Goal: Task Accomplishment & Management: Manage account settings

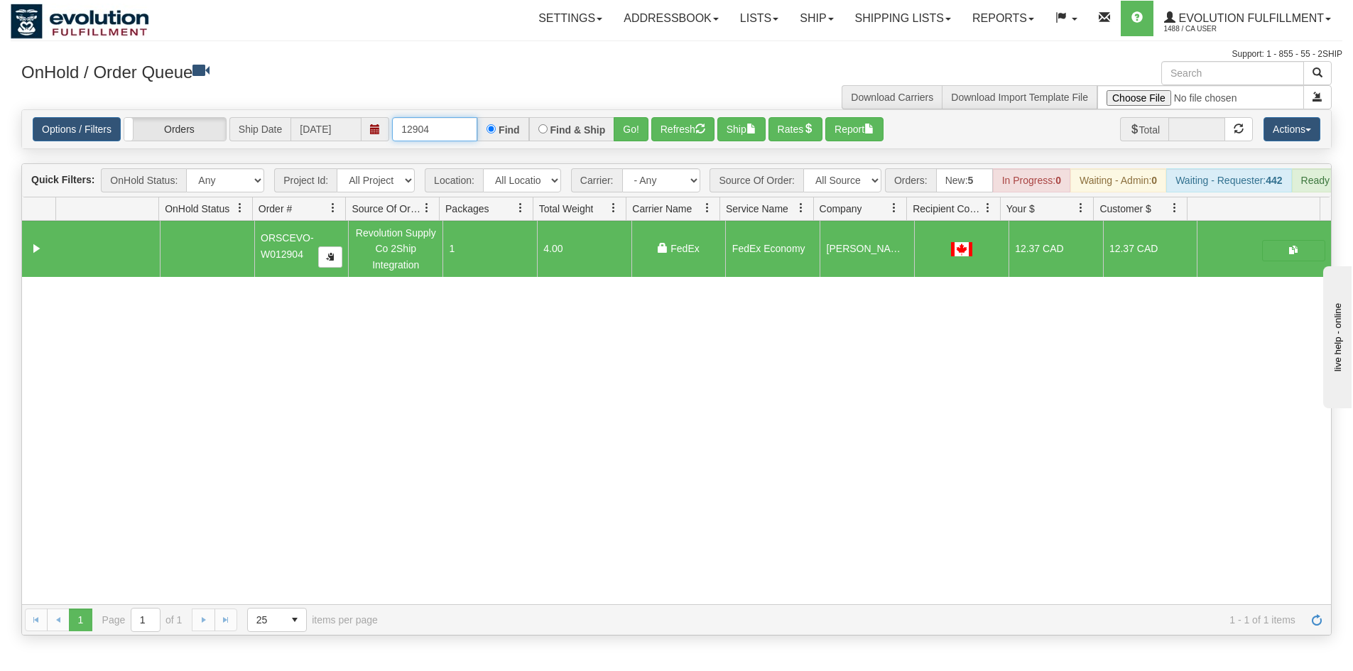
drag, startPoint x: 457, startPoint y: 134, endPoint x: 271, endPoint y: 134, distance: 186.1
click at [271, 134] on div "Options / Filters Group Shipments Orders Ship Date 10/07/2025 12904 Find Find &…" at bounding box center [676, 129] width 1287 height 24
type input "88098"
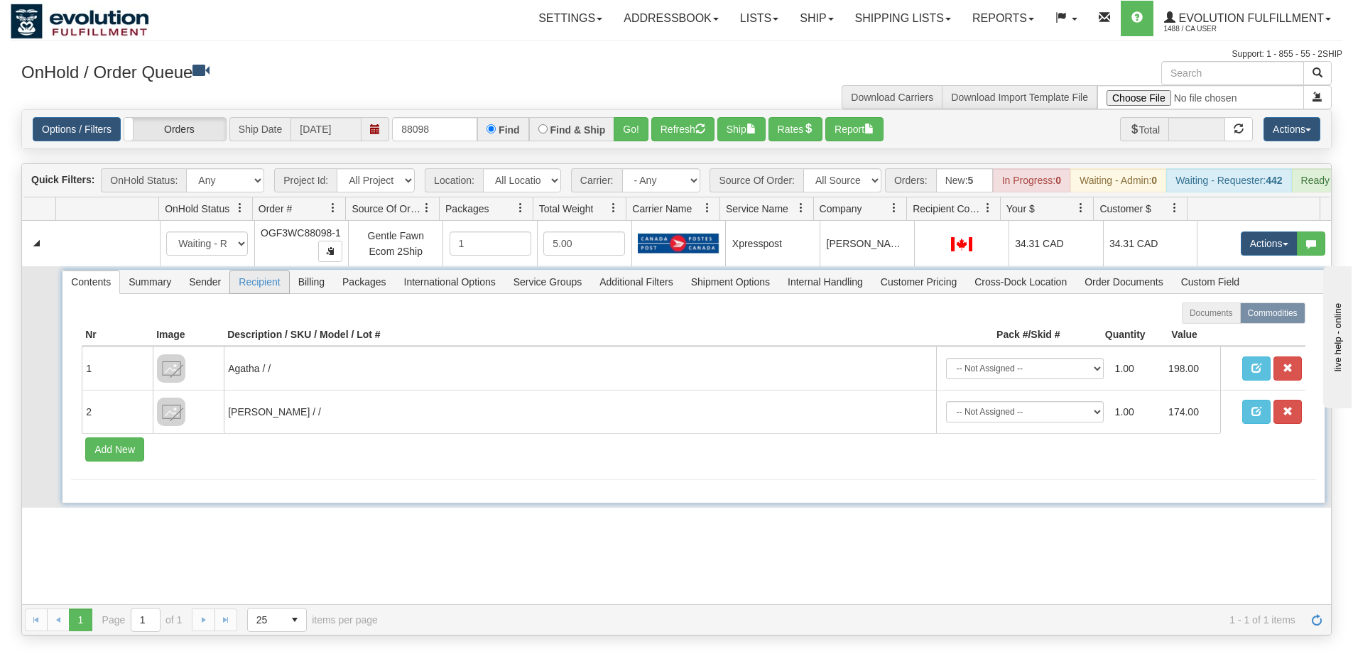
click at [280, 293] on span "Recipient" at bounding box center [259, 282] width 58 height 23
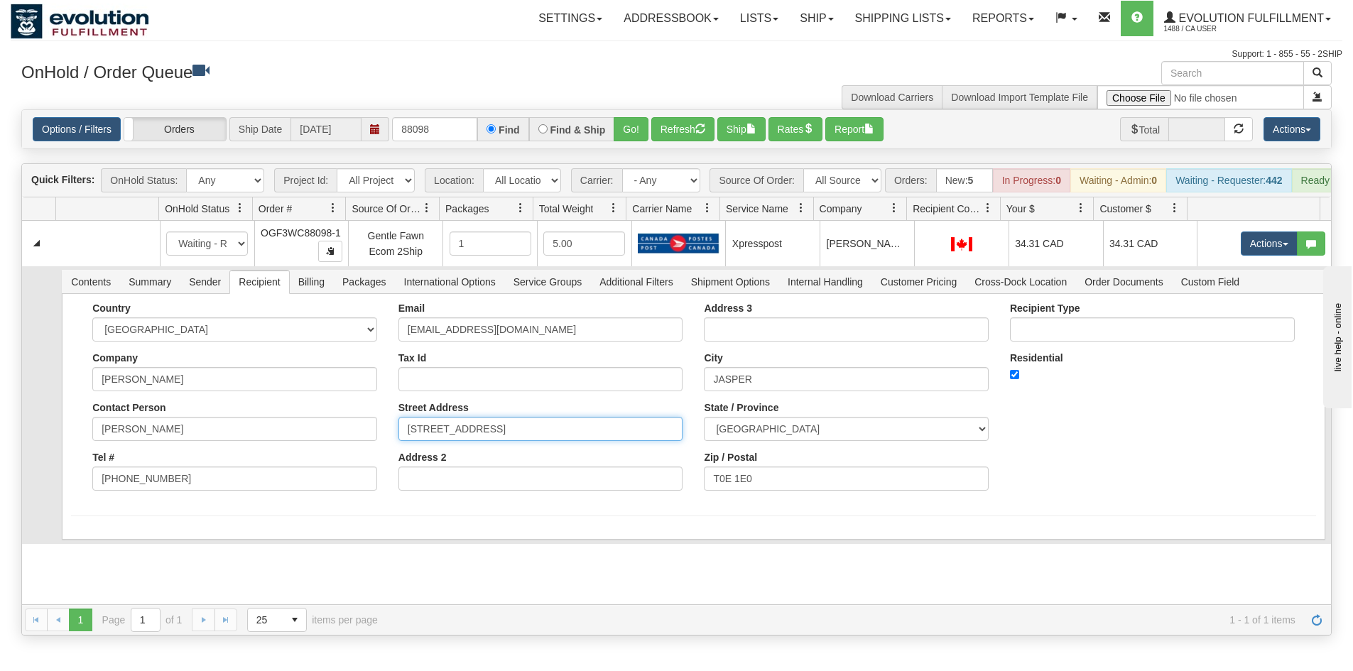
drag, startPoint x: 528, startPoint y: 445, endPoint x: 611, endPoint y: 448, distance: 83.2
click at [611, 441] on input "100 BONHOMME STREET, BOX 3166" at bounding box center [540, 429] width 285 height 24
type input "100 BONHOMME STREET"
click at [414, 516] on form "Country AFGHANISTAN ALAND ISLANDS ALBANIA ALGERIA AMERICAN SAMOA ANDORRA ANGOLA…" at bounding box center [693, 410] width 1244 height 214
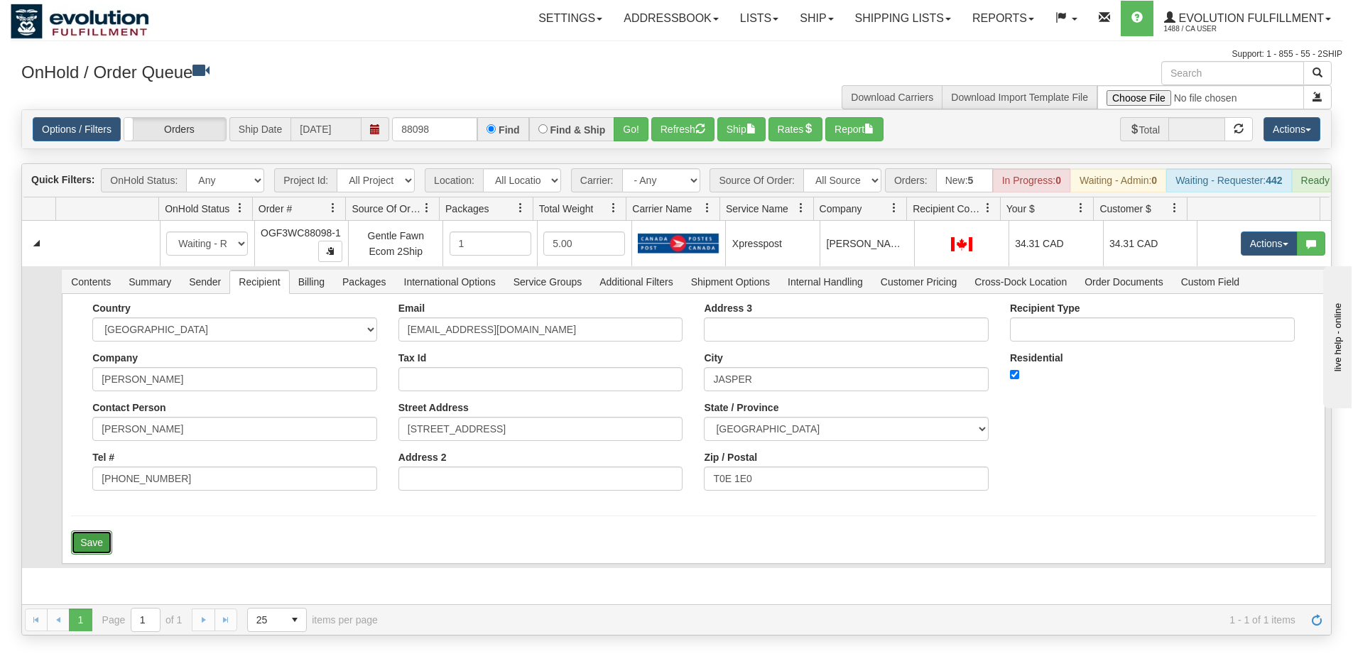
click at [97, 555] on button "Save" at bounding box center [91, 542] width 41 height 24
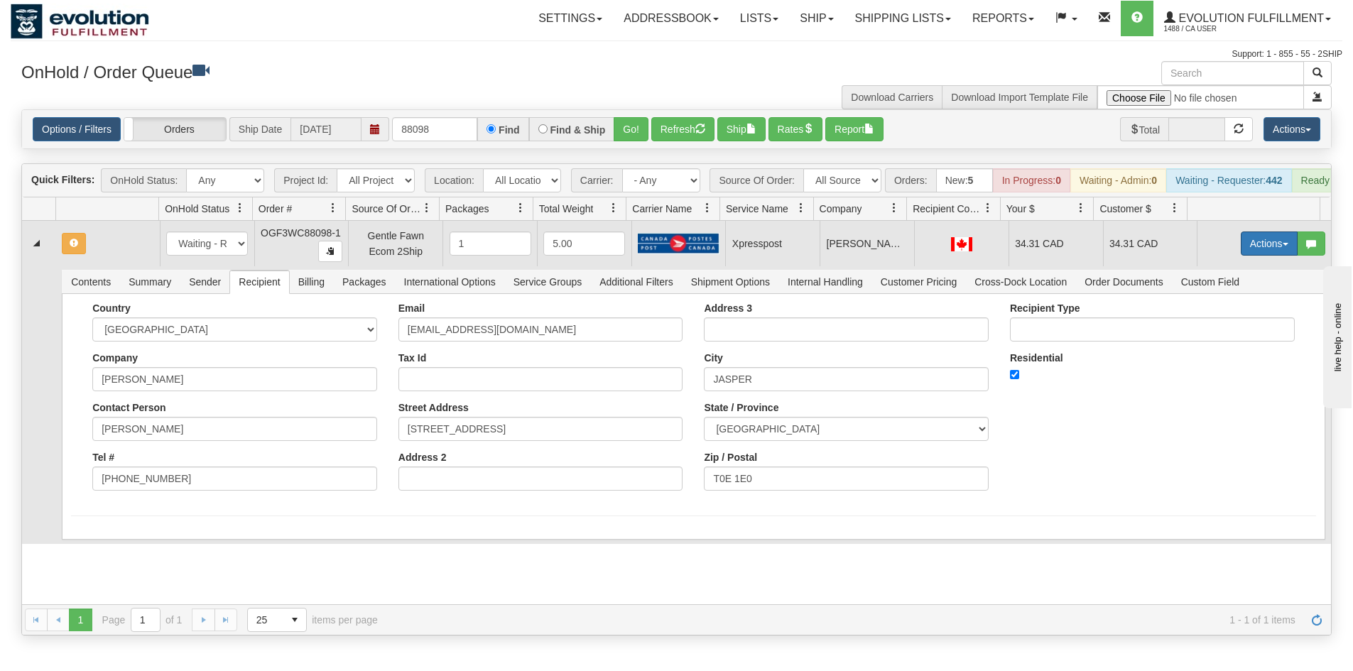
click at [1246, 249] on button "Actions" at bounding box center [1269, 244] width 57 height 24
click at [1238, 313] on span "Rate All Services" at bounding box center [1239, 307] width 85 height 11
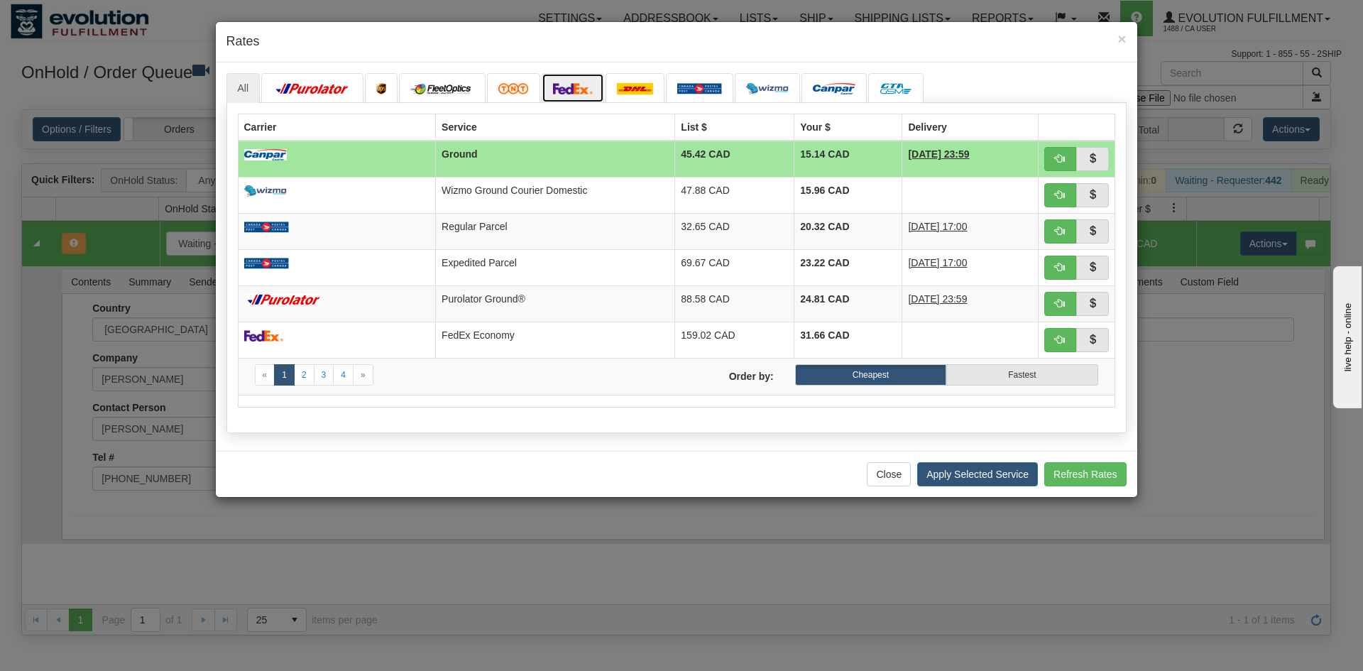
click at [581, 80] on link at bounding box center [573, 88] width 62 height 30
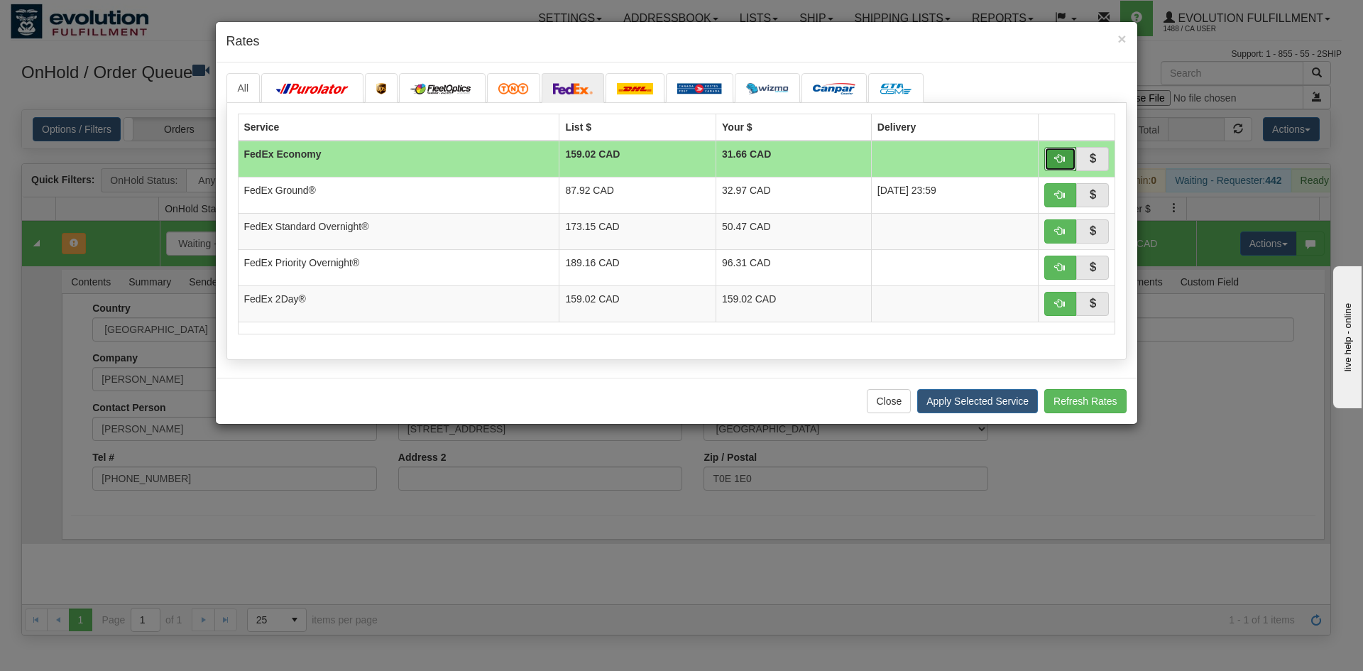
click at [1057, 152] on button "button" at bounding box center [1061, 159] width 33 height 24
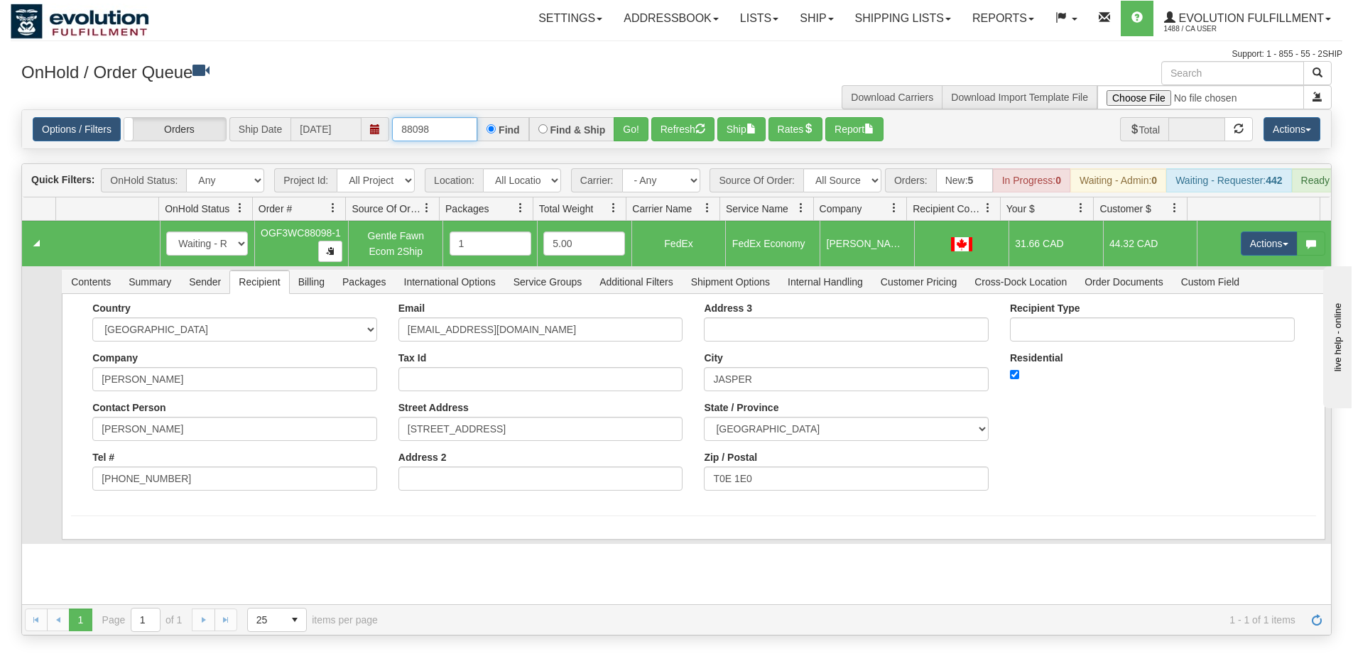
drag, startPoint x: 413, startPoint y: 131, endPoint x: 481, endPoint y: 134, distance: 68.2
click at [481, 134] on div "88098 Find Find & Ship Go!" at bounding box center [520, 129] width 256 height 24
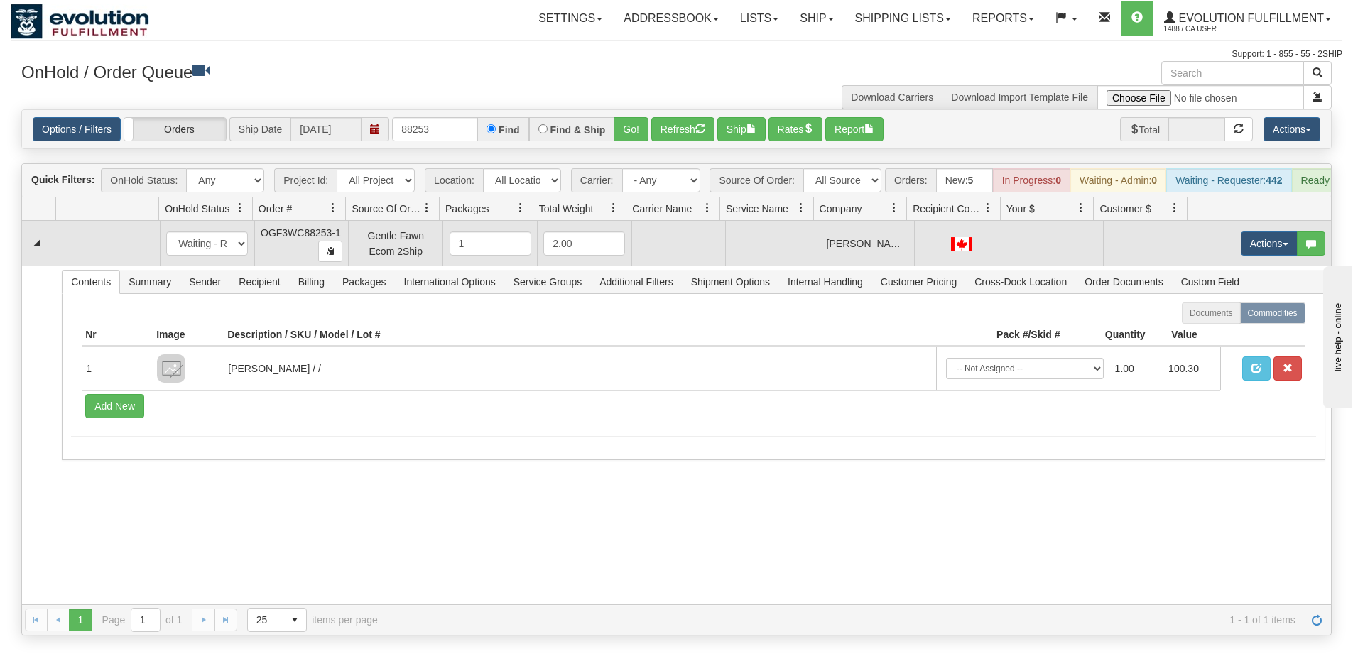
click at [927, 251] on div at bounding box center [961, 244] width 82 height 16
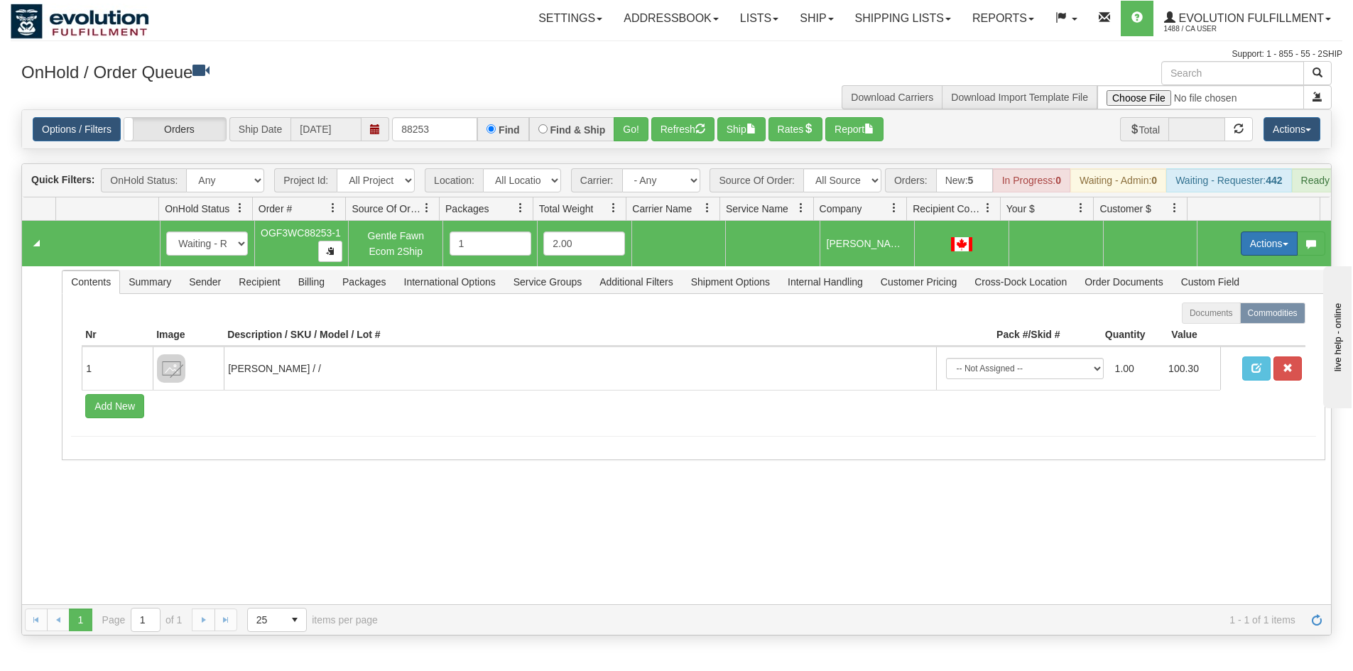
click at [1243, 254] on button "Actions" at bounding box center [1269, 244] width 57 height 24
click at [1226, 313] on span "Rate All Services" at bounding box center [1239, 307] width 85 height 11
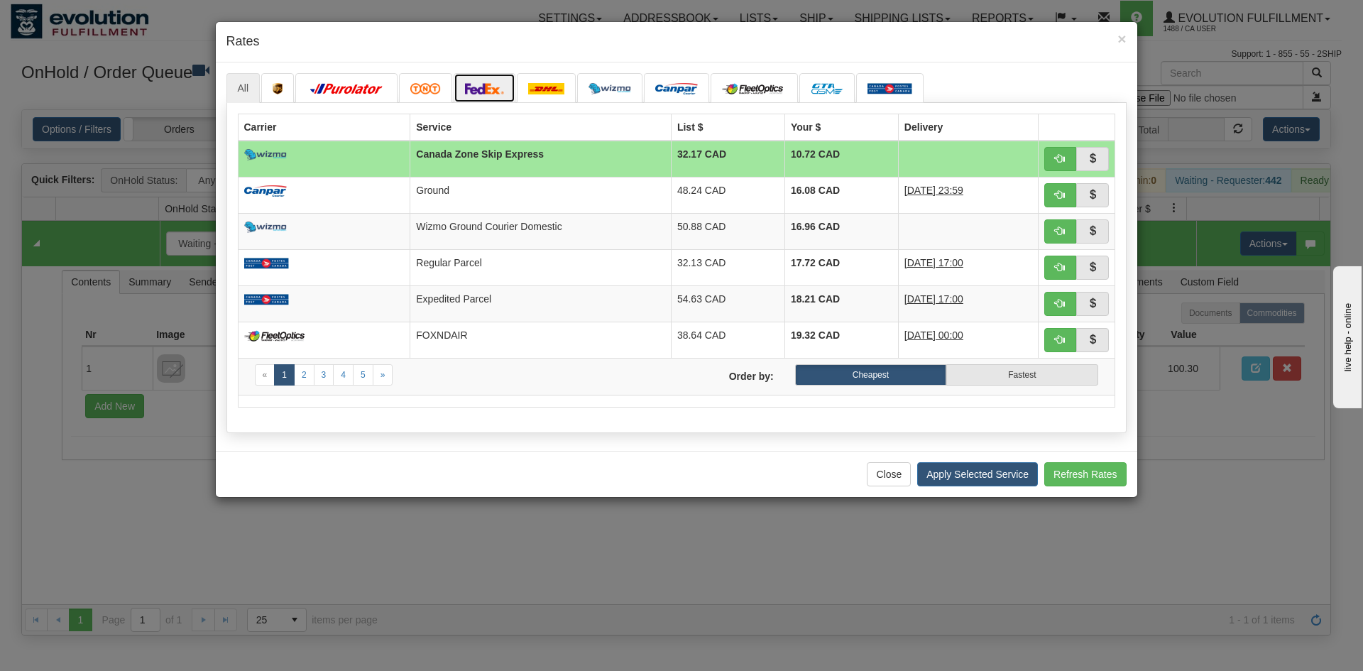
click at [484, 91] on img at bounding box center [485, 88] width 40 height 11
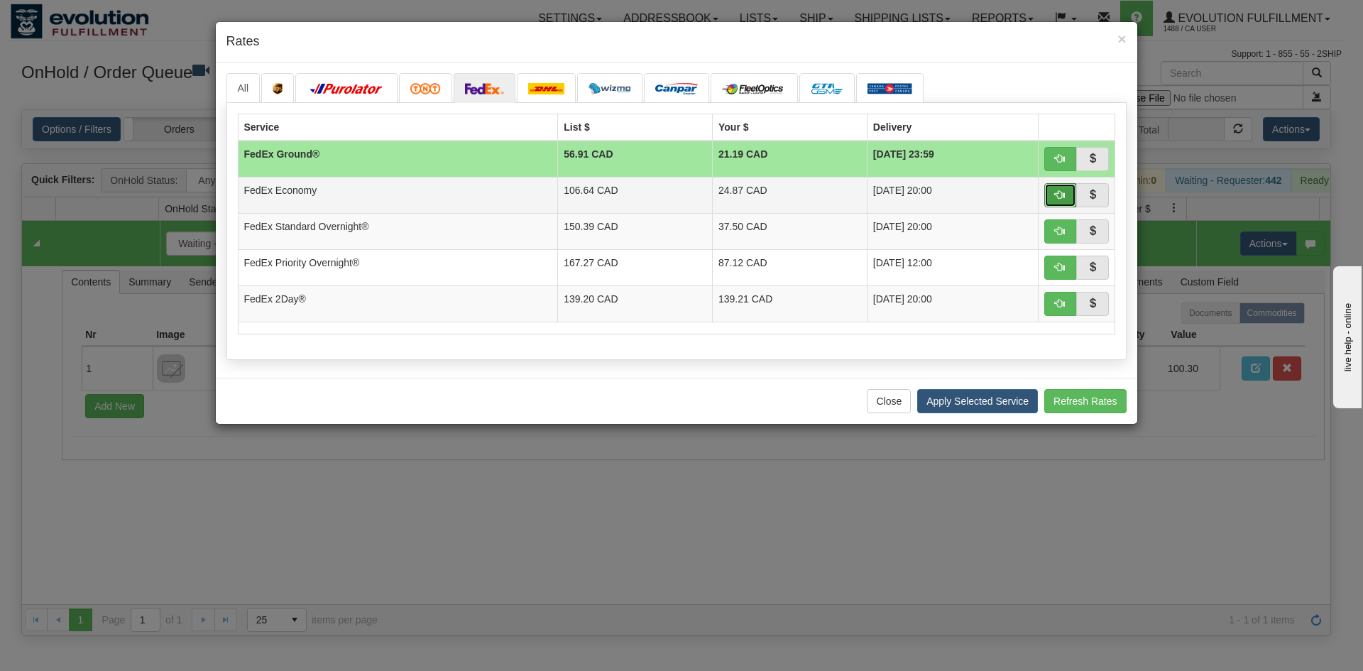
click at [1064, 195] on span "button" at bounding box center [1060, 195] width 10 height 10
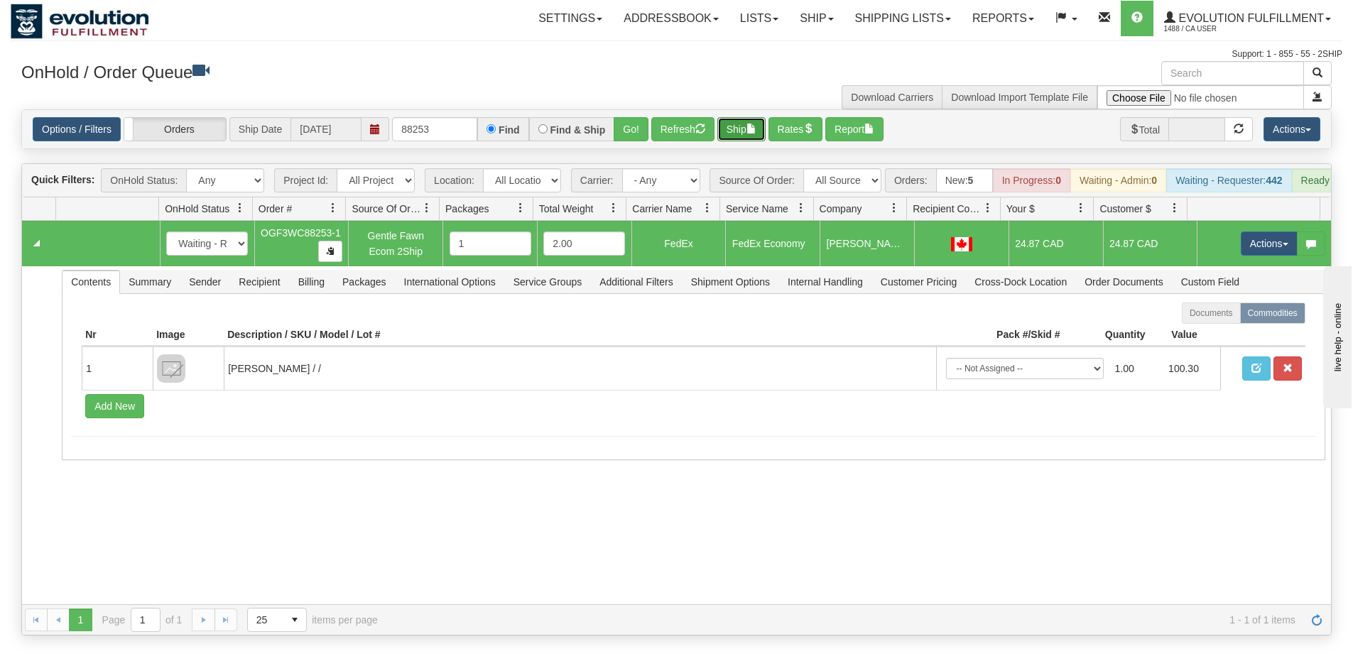
click at [737, 134] on button "Ship" at bounding box center [741, 129] width 48 height 24
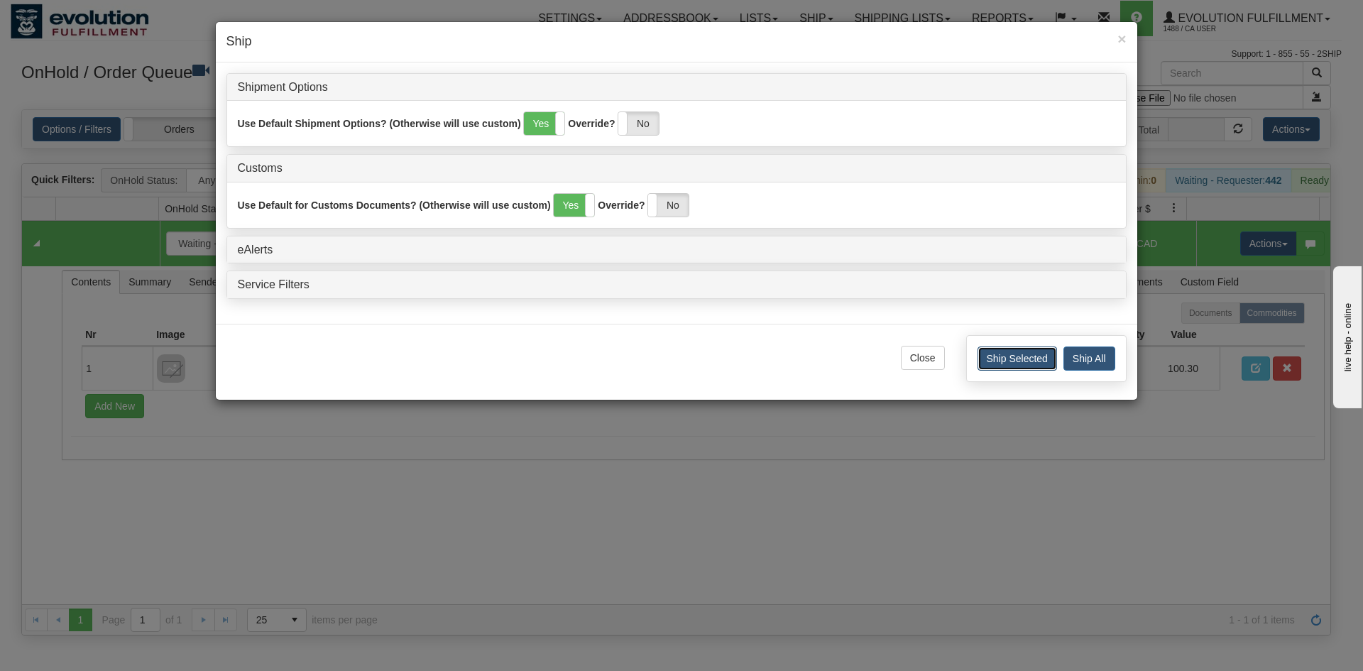
click at [1008, 357] on button "Ship Selected" at bounding box center [1018, 359] width 80 height 24
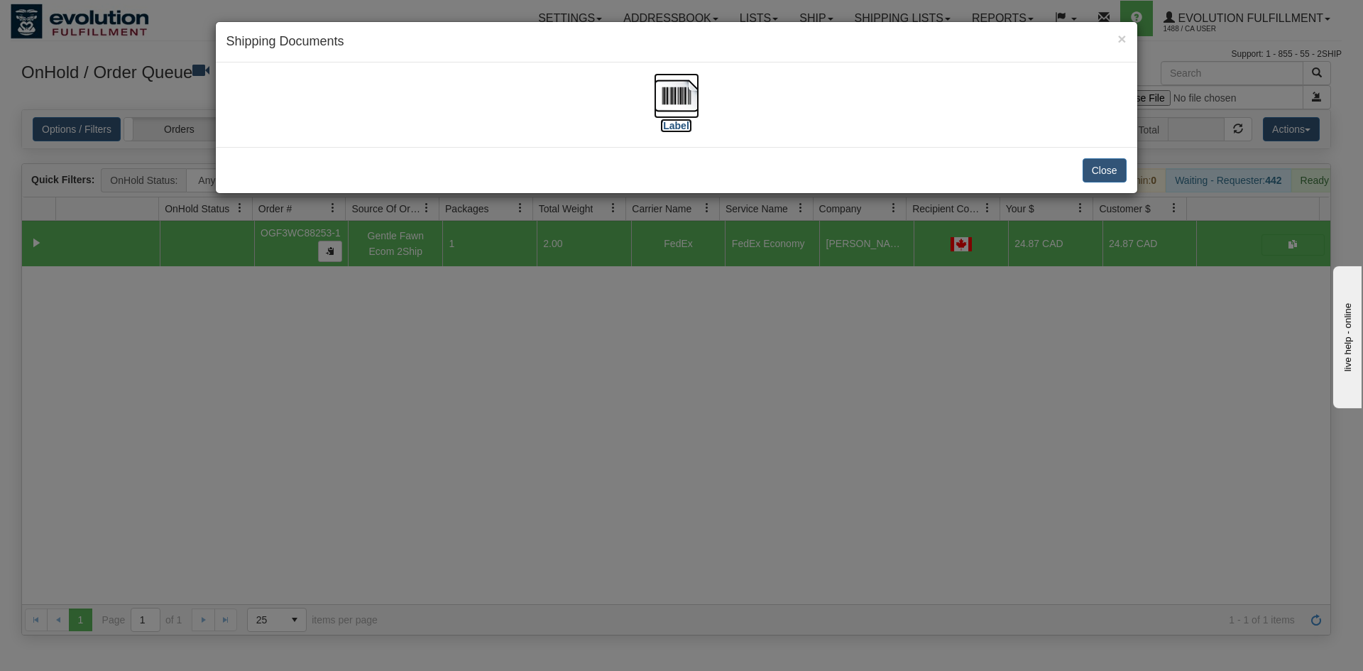
click at [680, 87] on img at bounding box center [676, 95] width 45 height 45
click at [1101, 175] on button "Close" at bounding box center [1105, 170] width 44 height 24
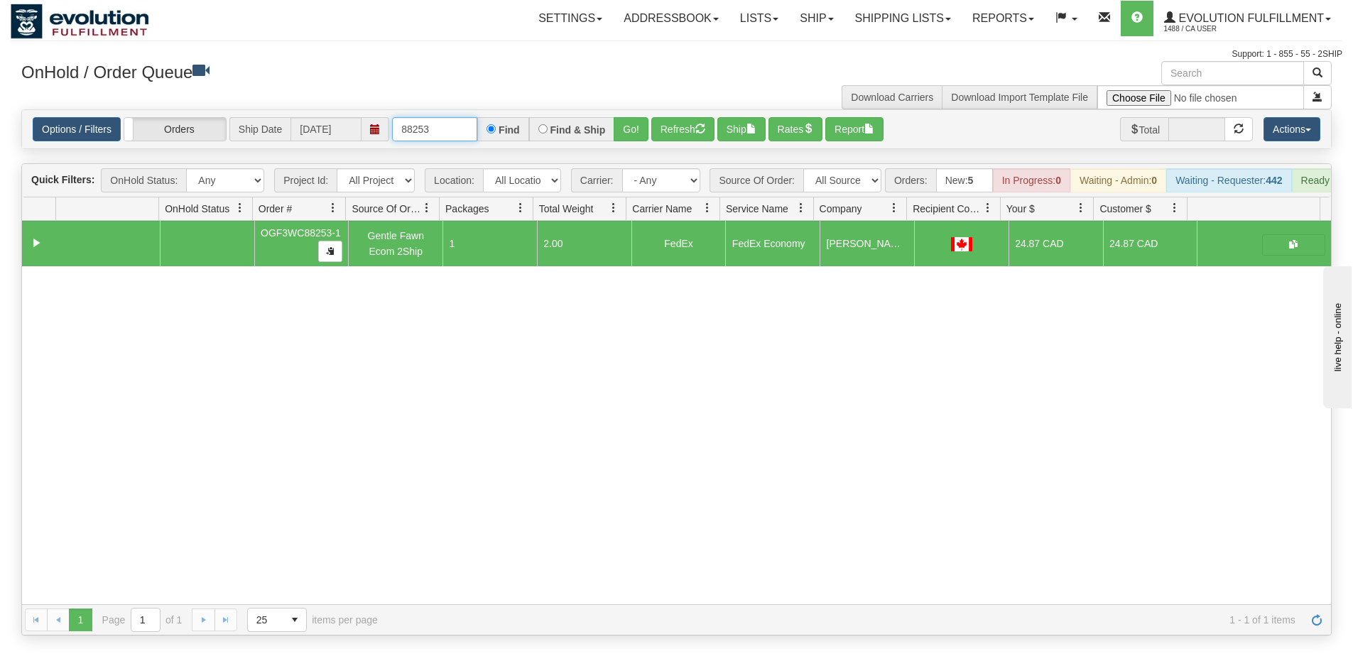
drag, startPoint x: 452, startPoint y: 128, endPoint x: 237, endPoint y: 131, distance: 215.2
click at [237, 131] on div "Options / Filters Group Shipments Orders Ship Date 10/07/2025 88253 Find Find &…" at bounding box center [676, 129] width 1287 height 24
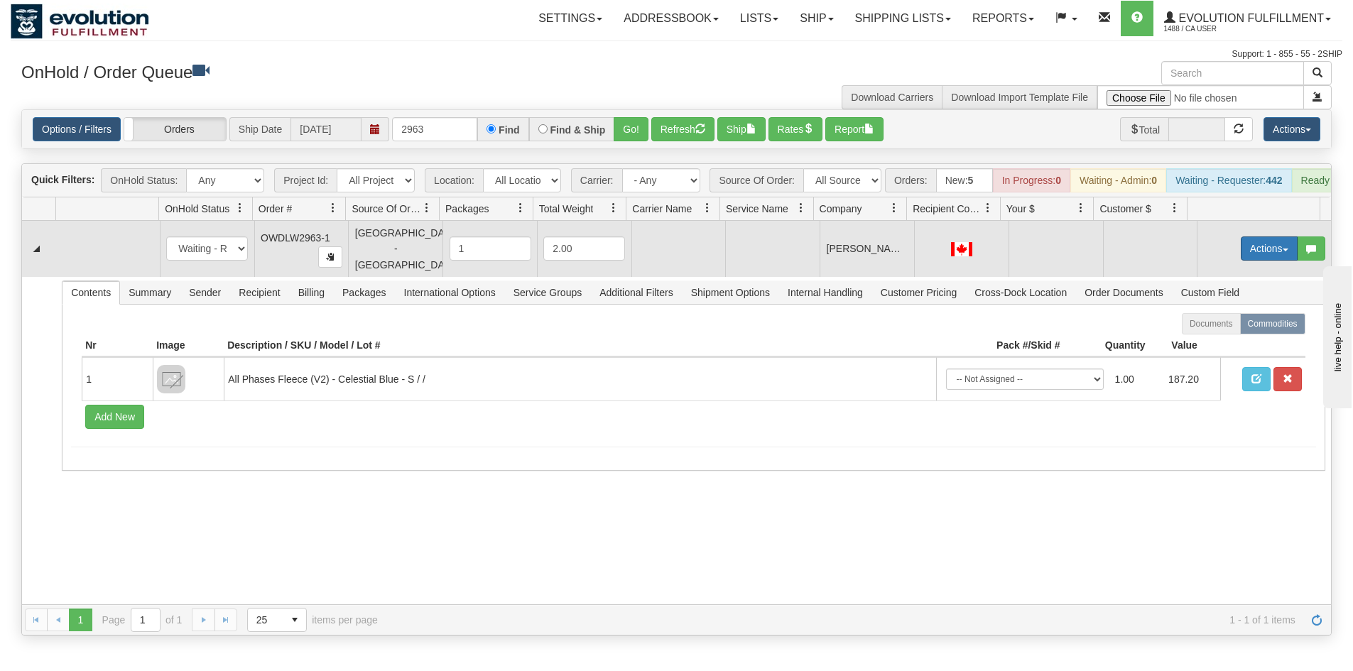
click at [1243, 249] on button "Actions" at bounding box center [1269, 248] width 57 height 24
click at [1220, 318] on span "Rate All Services" at bounding box center [1239, 312] width 85 height 11
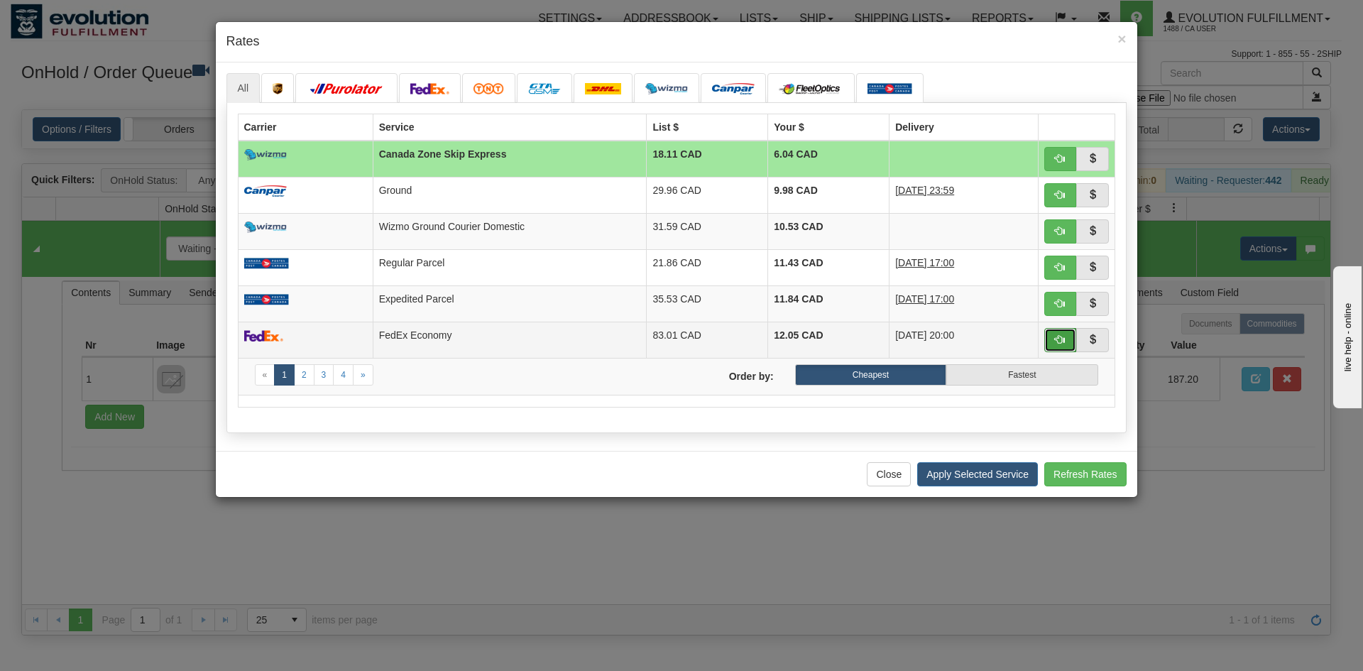
click at [1066, 343] on button "button" at bounding box center [1061, 340] width 33 height 24
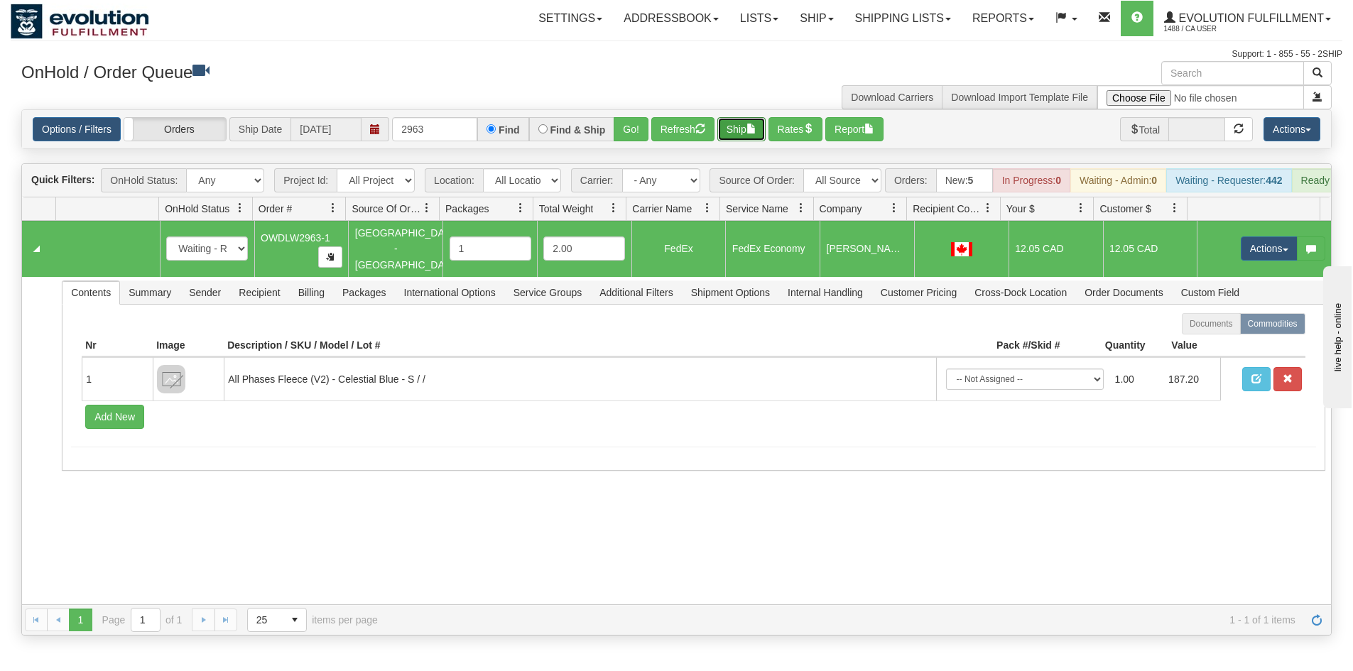
click at [746, 129] on button "Ship" at bounding box center [741, 129] width 48 height 24
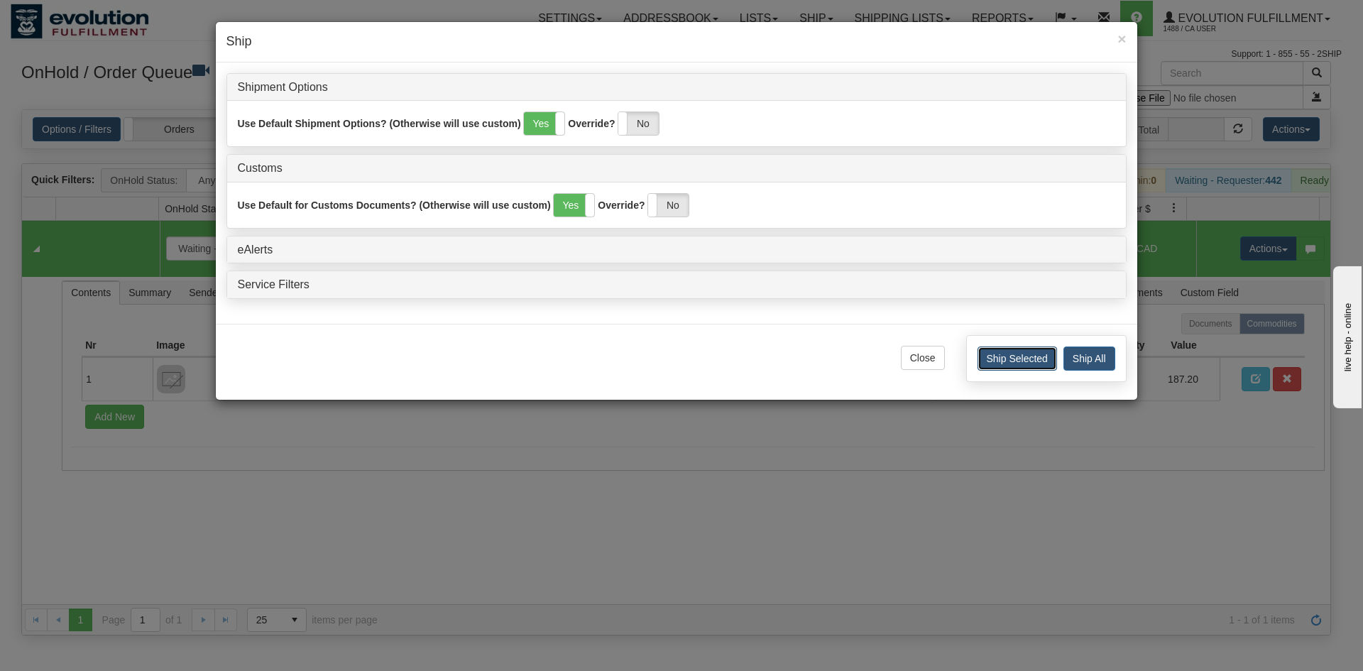
click at [1019, 361] on button "Ship Selected" at bounding box center [1018, 359] width 80 height 24
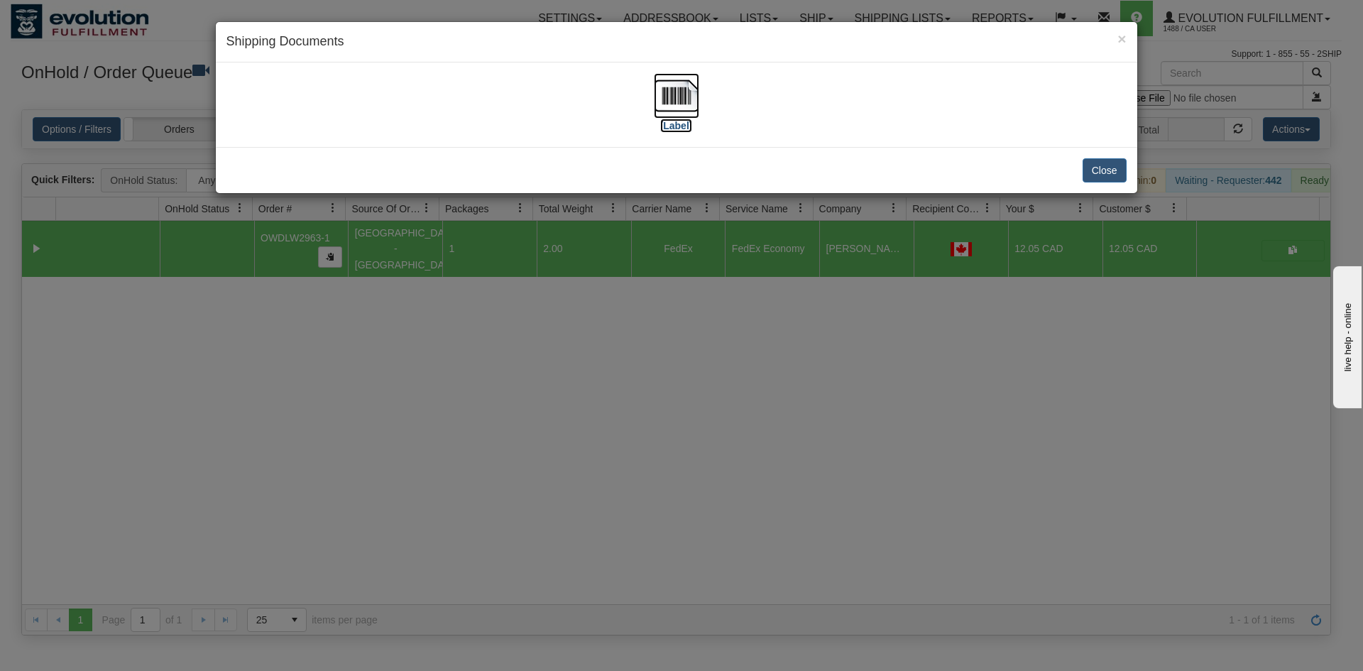
click at [683, 102] on img at bounding box center [676, 95] width 45 height 45
click at [1102, 172] on button "Close" at bounding box center [1105, 170] width 44 height 24
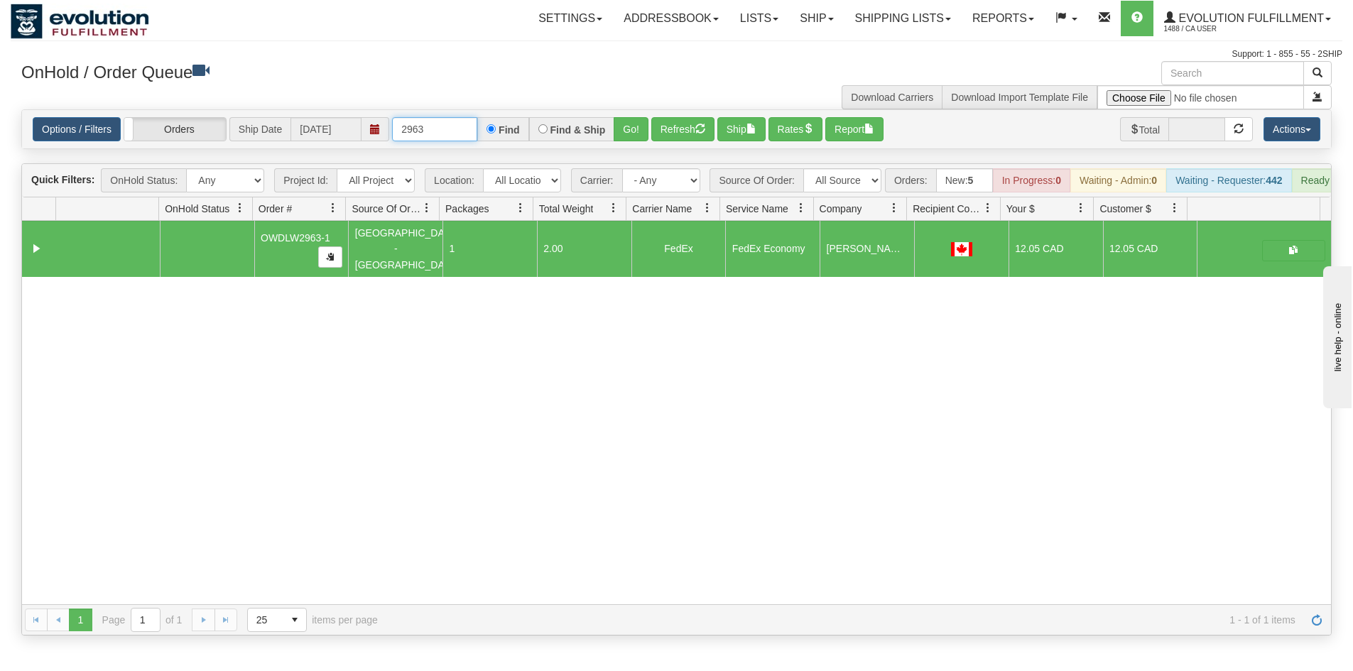
drag, startPoint x: 424, startPoint y: 134, endPoint x: 435, endPoint y: 134, distance: 11.4
click at [435, 134] on input "2963" at bounding box center [434, 129] width 85 height 24
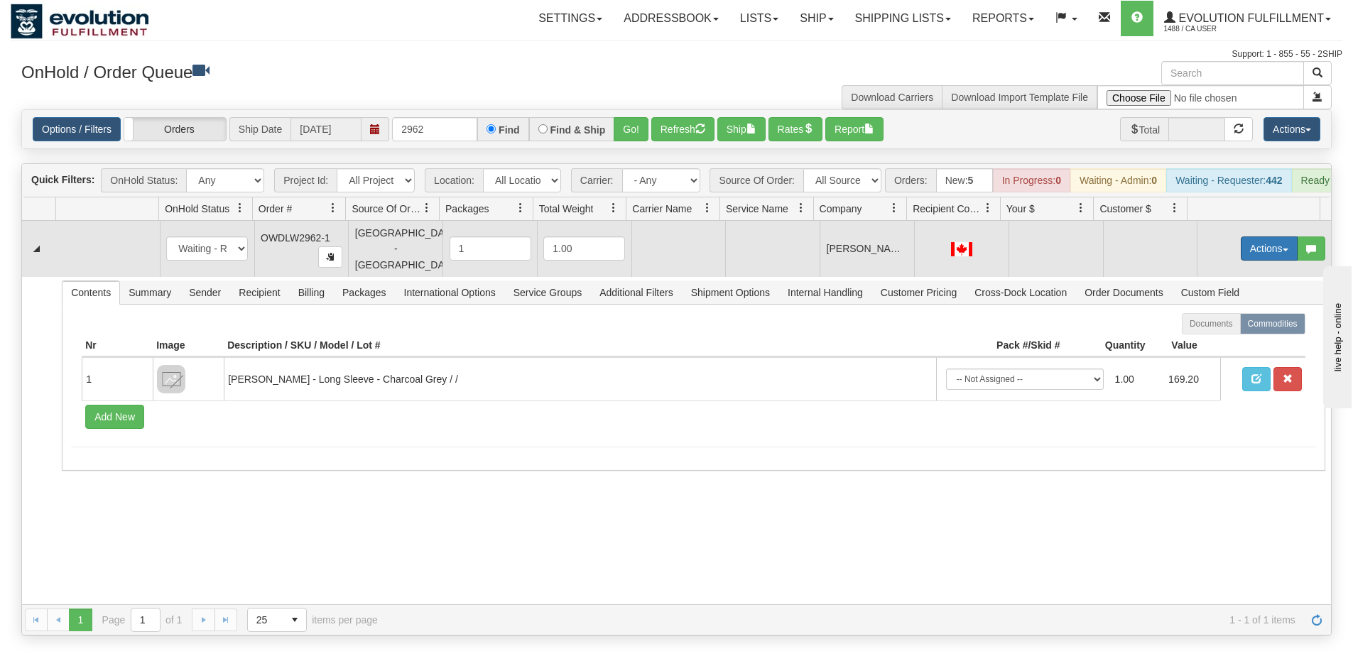
click at [1261, 260] on button "Actions" at bounding box center [1269, 248] width 57 height 24
click at [1245, 318] on span "Rate All Services" at bounding box center [1239, 312] width 85 height 11
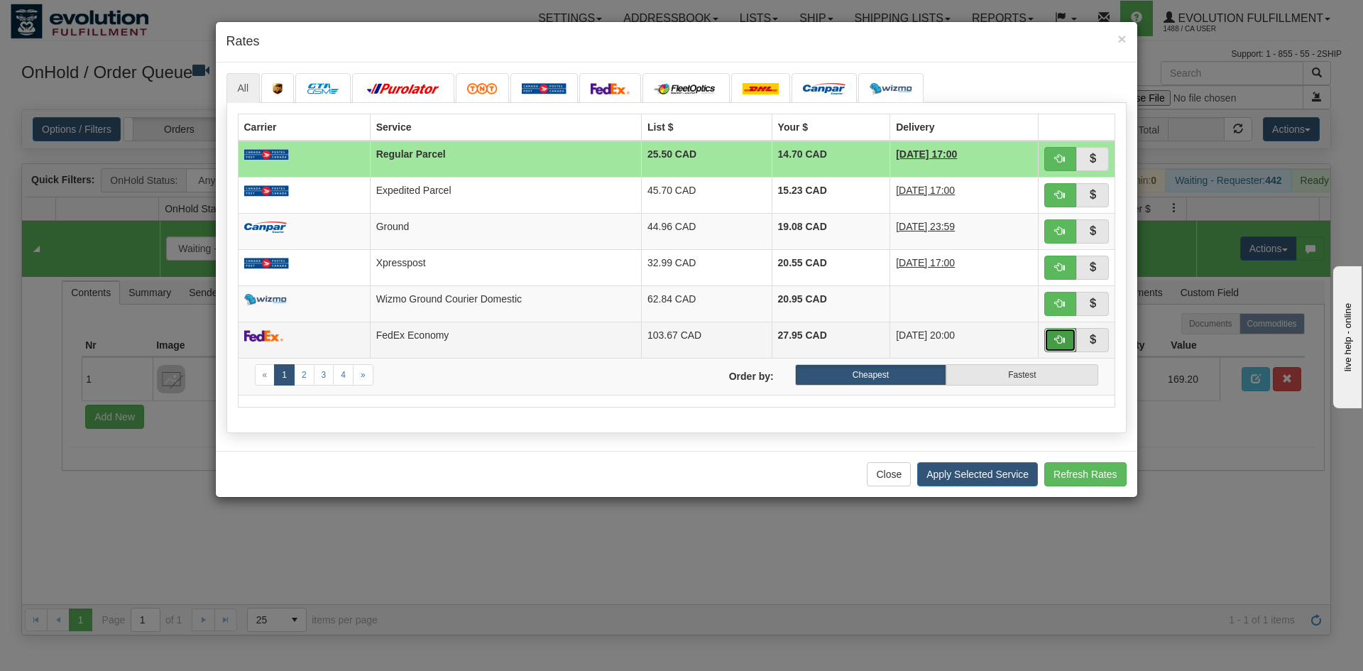
click at [1072, 333] on button "button" at bounding box center [1061, 340] width 33 height 24
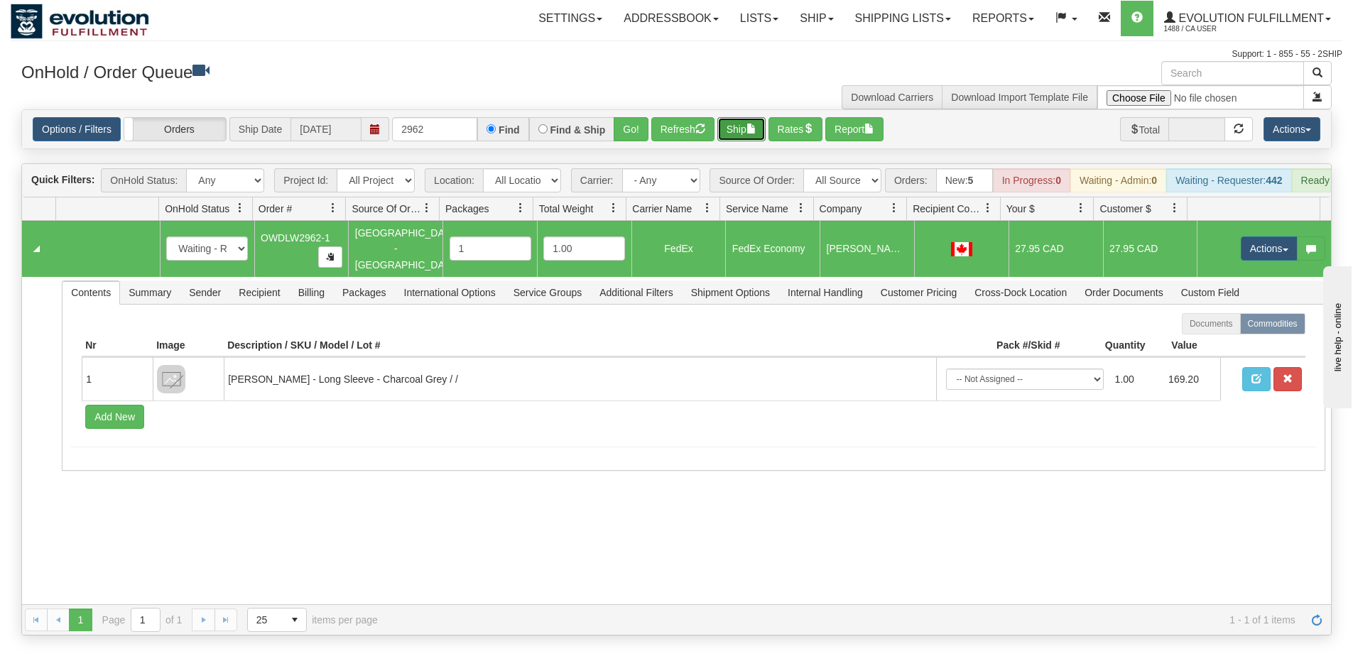
click at [733, 121] on button "Ship" at bounding box center [741, 129] width 48 height 24
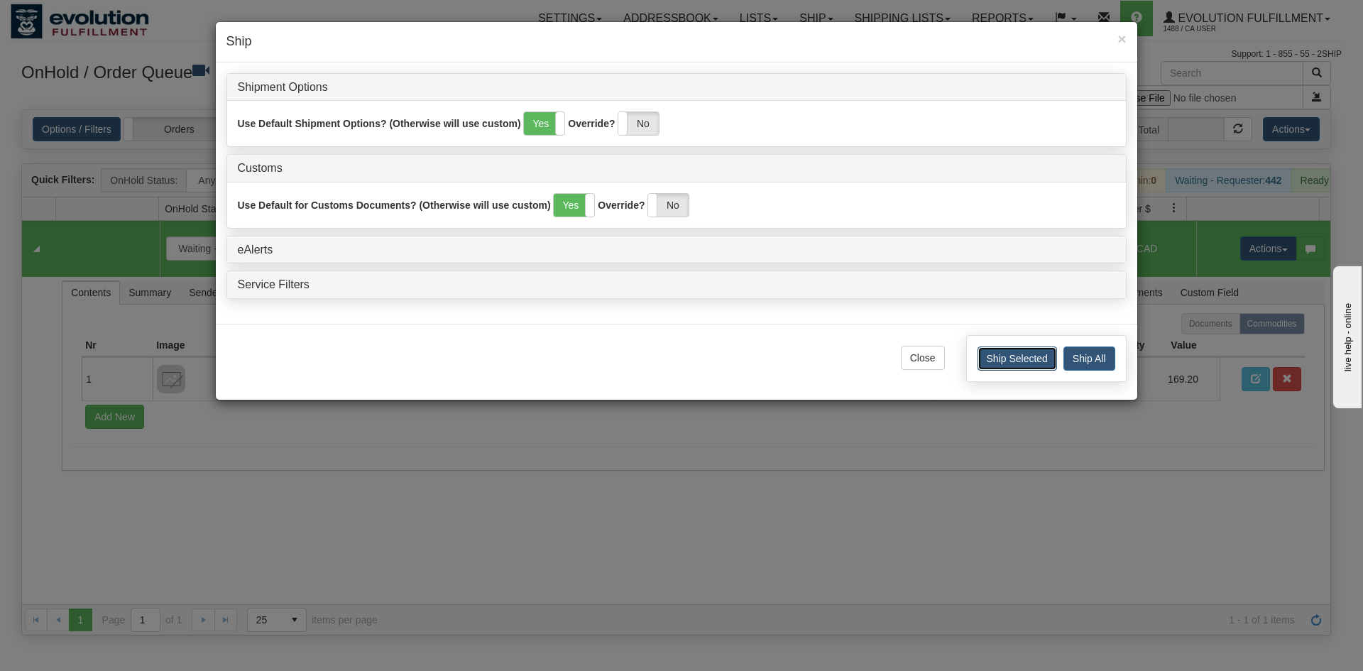
click at [992, 360] on button "Ship Selected" at bounding box center [1018, 359] width 80 height 24
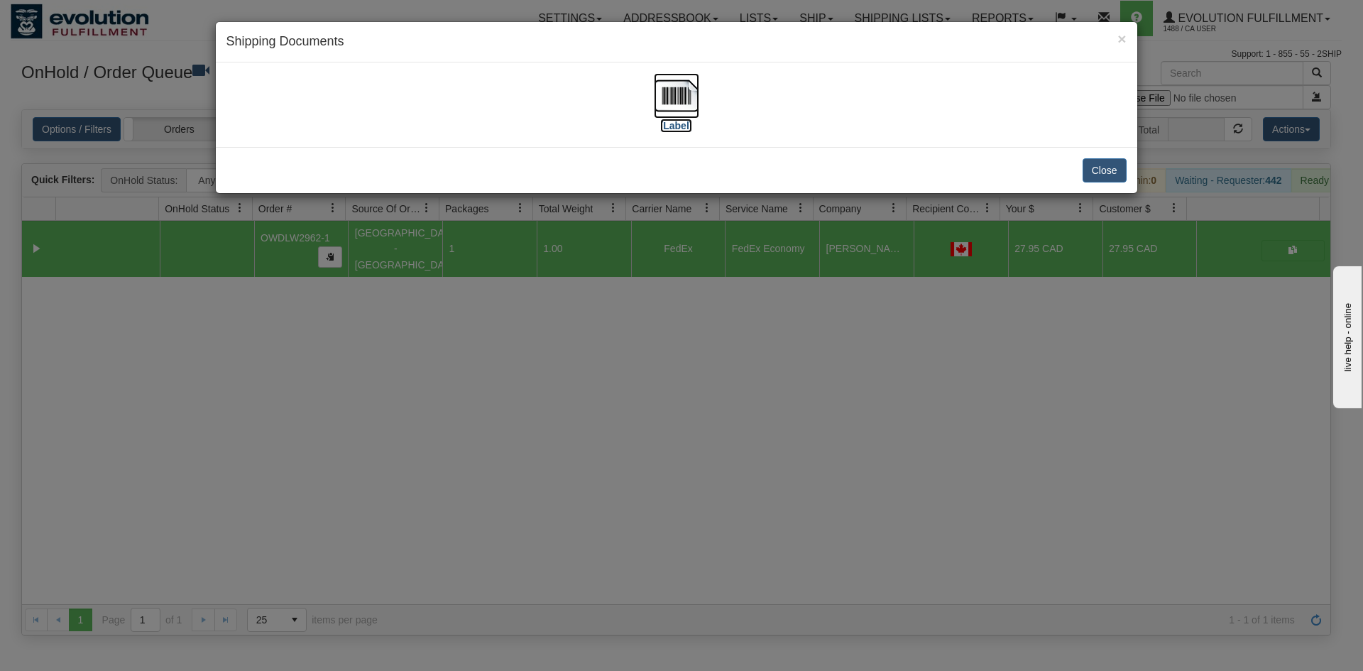
click at [681, 92] on img at bounding box center [676, 95] width 45 height 45
click at [1087, 169] on button "Close" at bounding box center [1105, 170] width 44 height 24
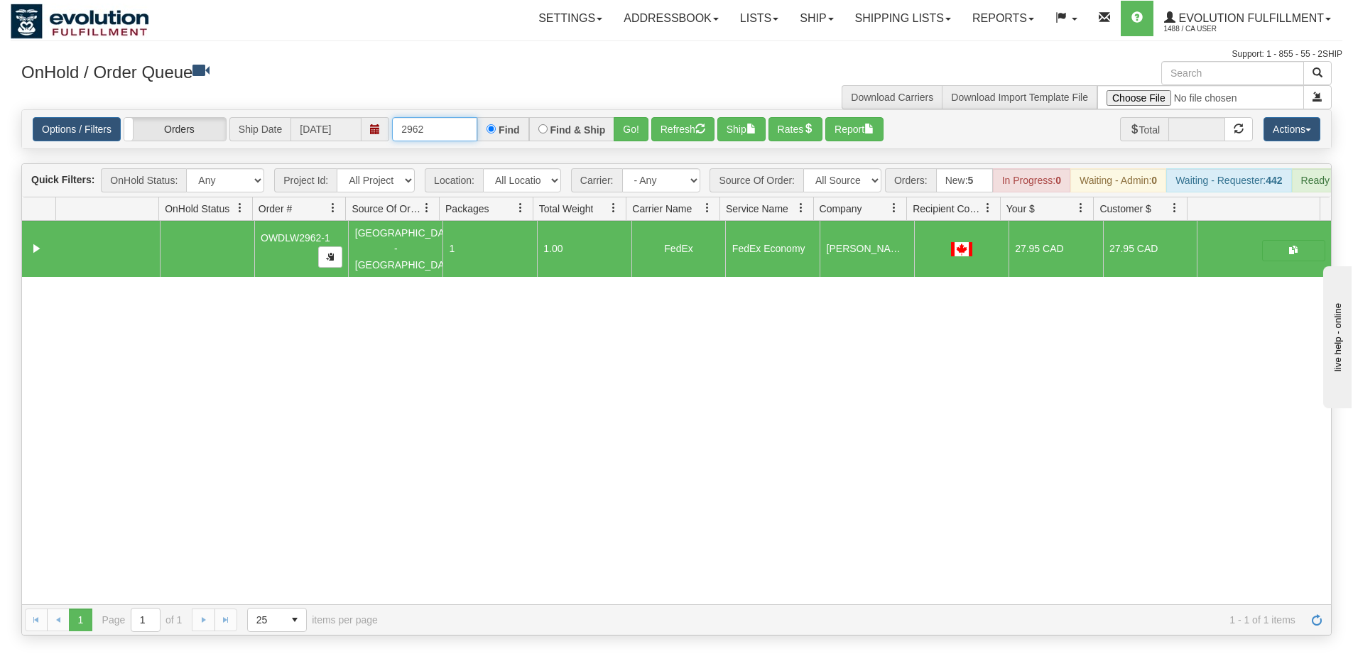
drag, startPoint x: 415, startPoint y: 133, endPoint x: 461, endPoint y: 134, distance: 46.2
click at [461, 134] on input "2962" at bounding box center [434, 129] width 85 height 24
type input "2968"
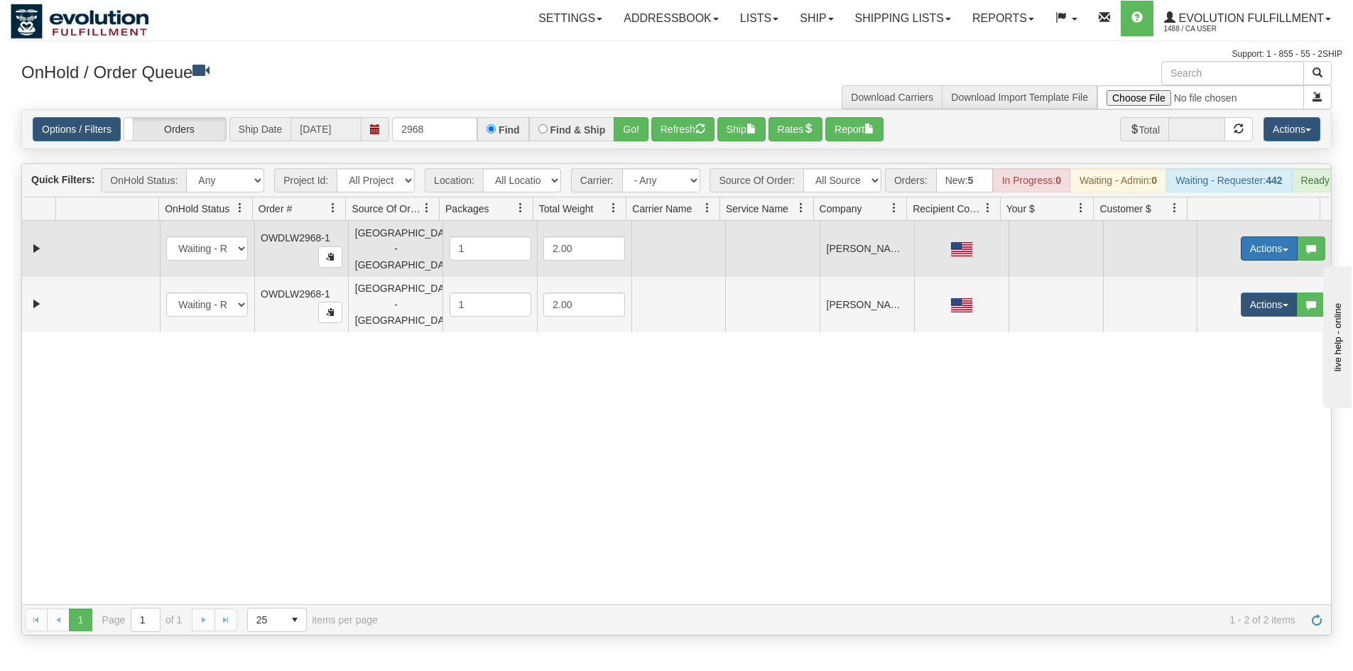
click at [1258, 254] on button "Actions" at bounding box center [1269, 248] width 57 height 24
click at [1257, 281] on link "Open" at bounding box center [1240, 275] width 114 height 18
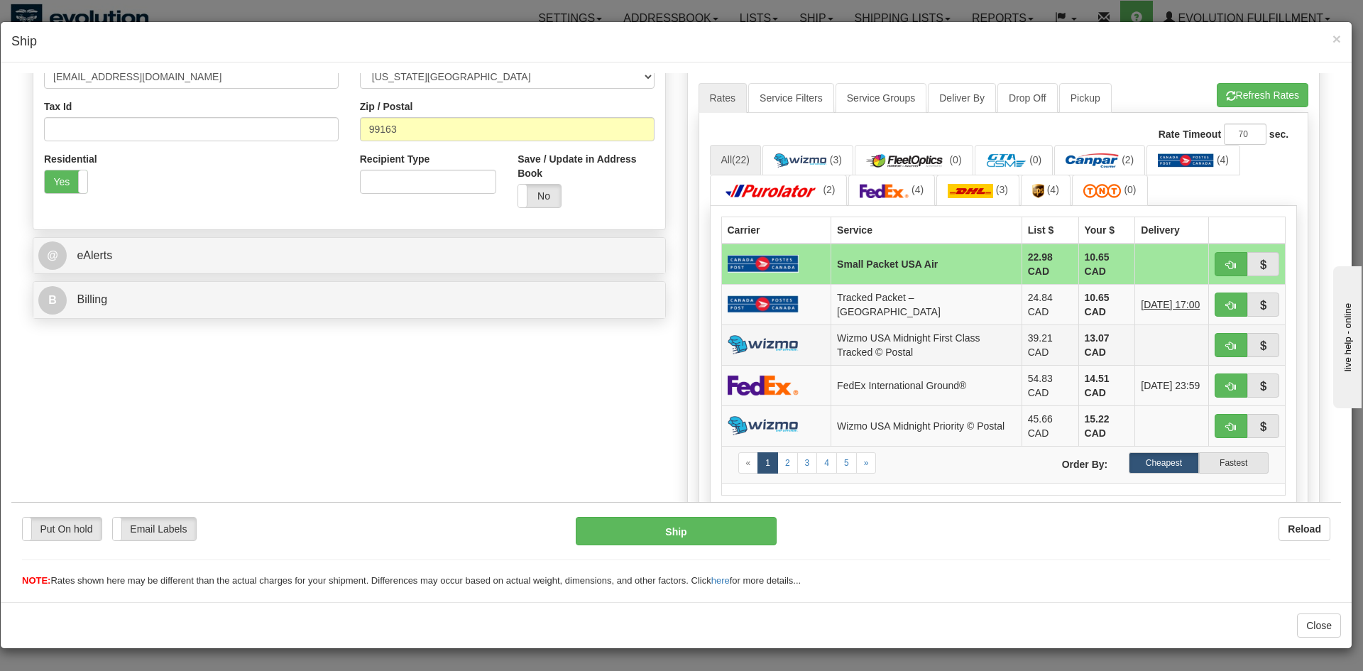
scroll to position [426, 0]
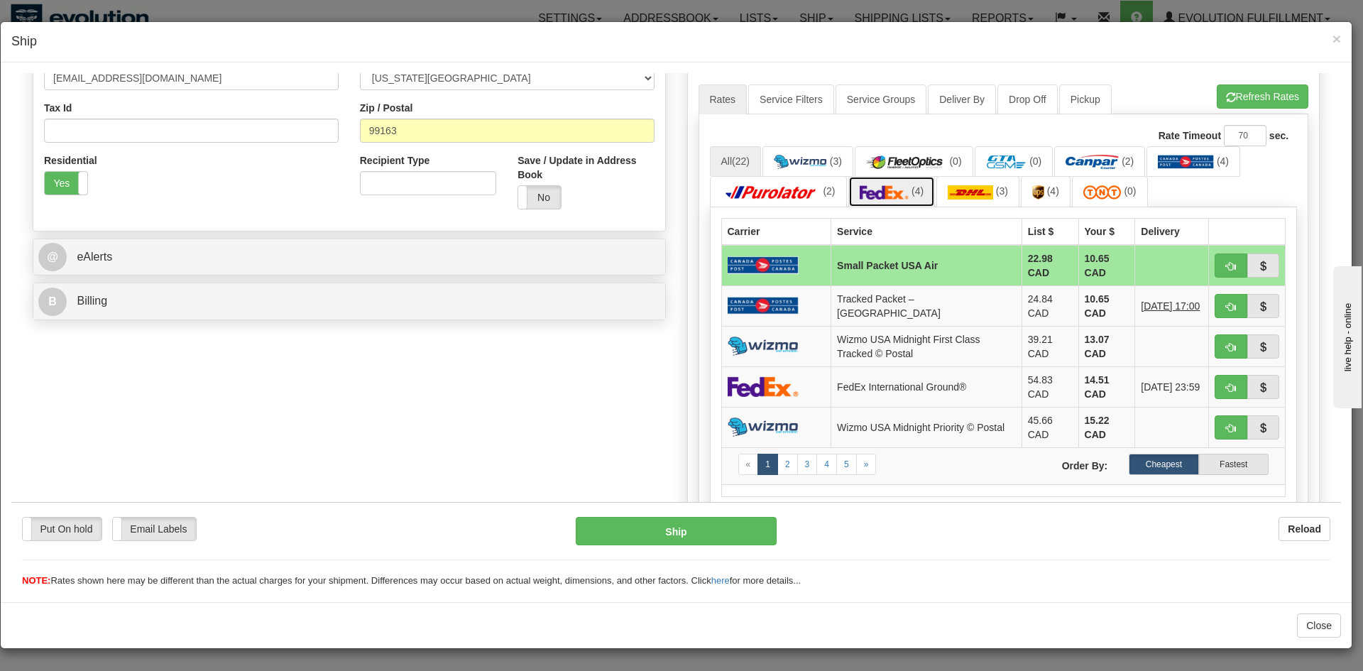
click at [868, 183] on link "(4)" at bounding box center [892, 190] width 87 height 31
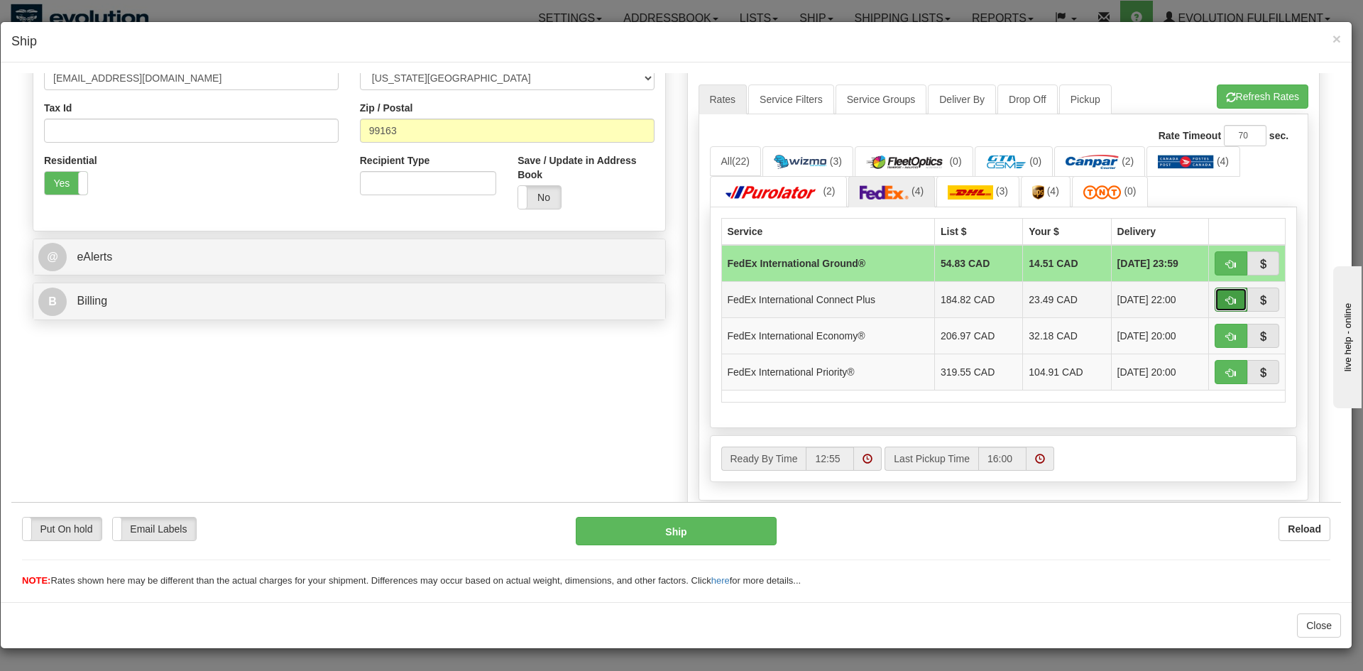
click at [1215, 307] on button "button" at bounding box center [1231, 299] width 33 height 24
type input "EC"
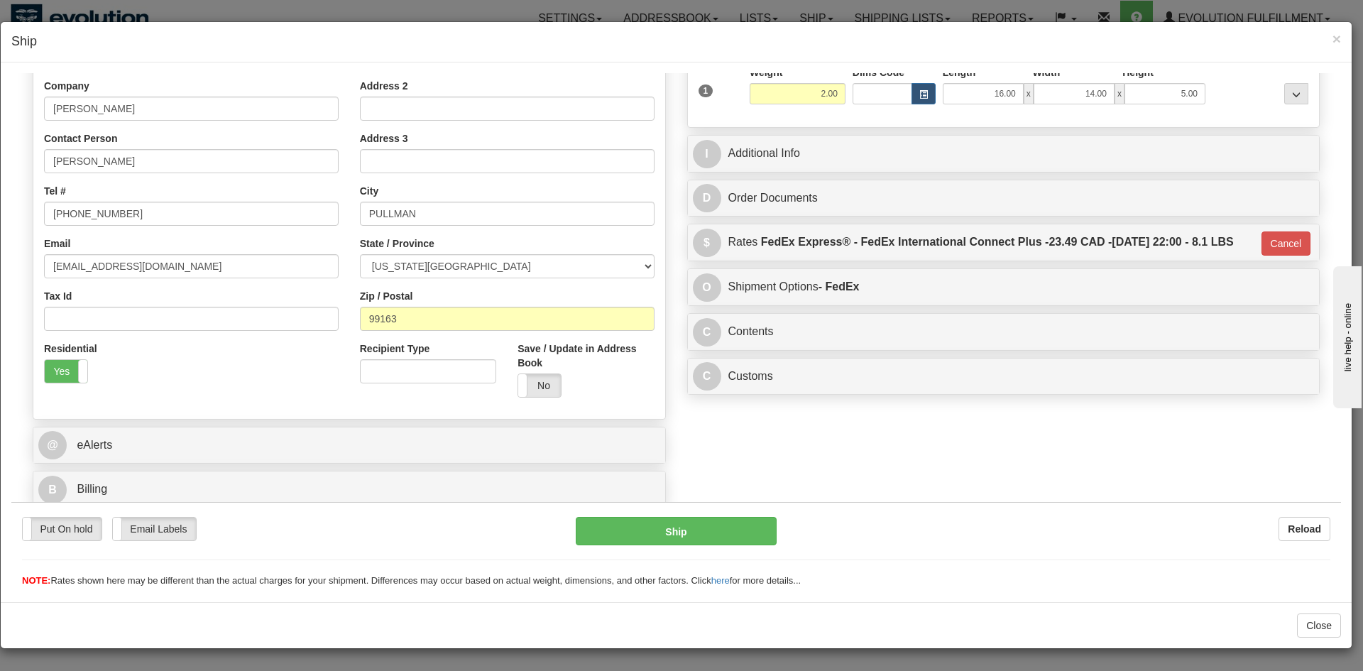
scroll to position [238, 0]
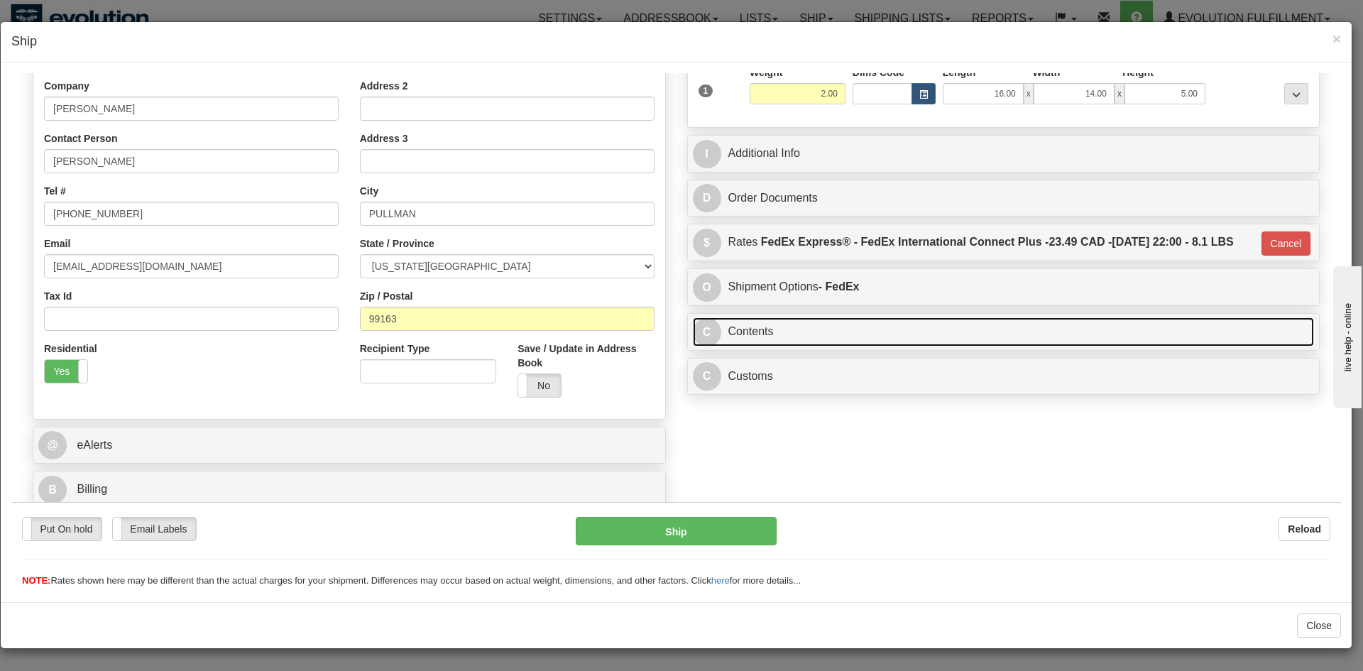
click at [716, 346] on link "C Contents" at bounding box center [1004, 331] width 622 height 29
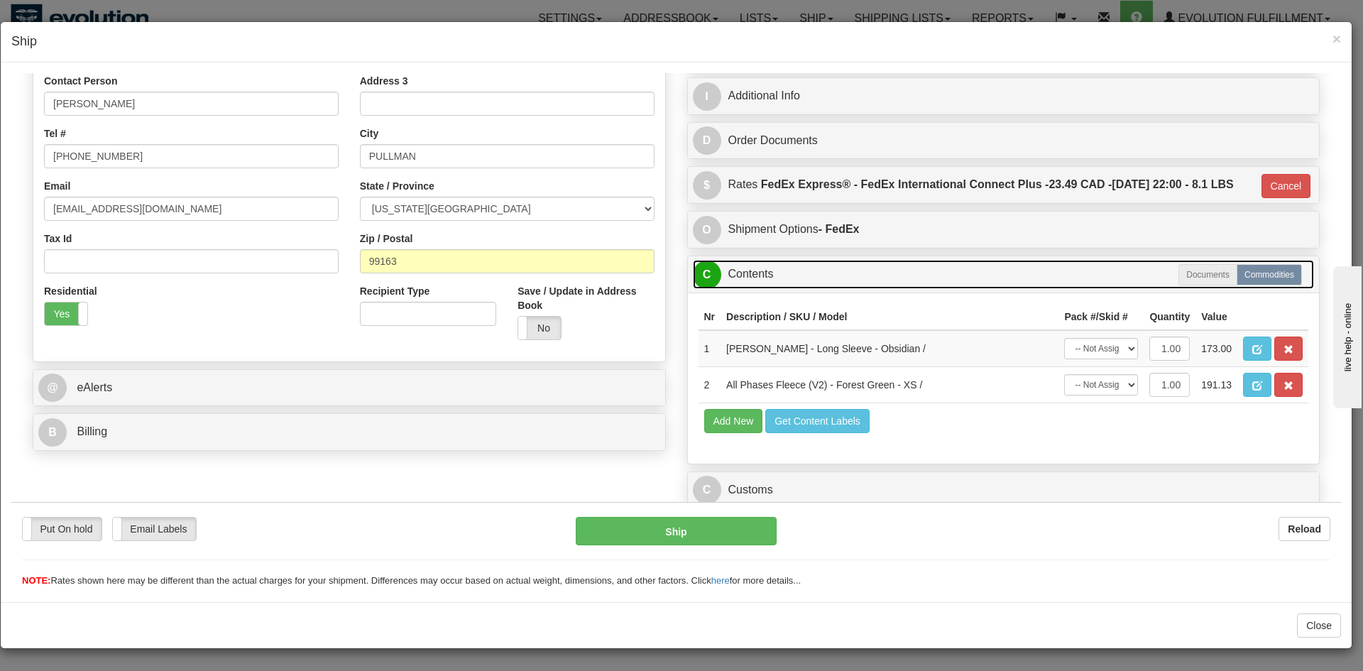
scroll to position [325, 0]
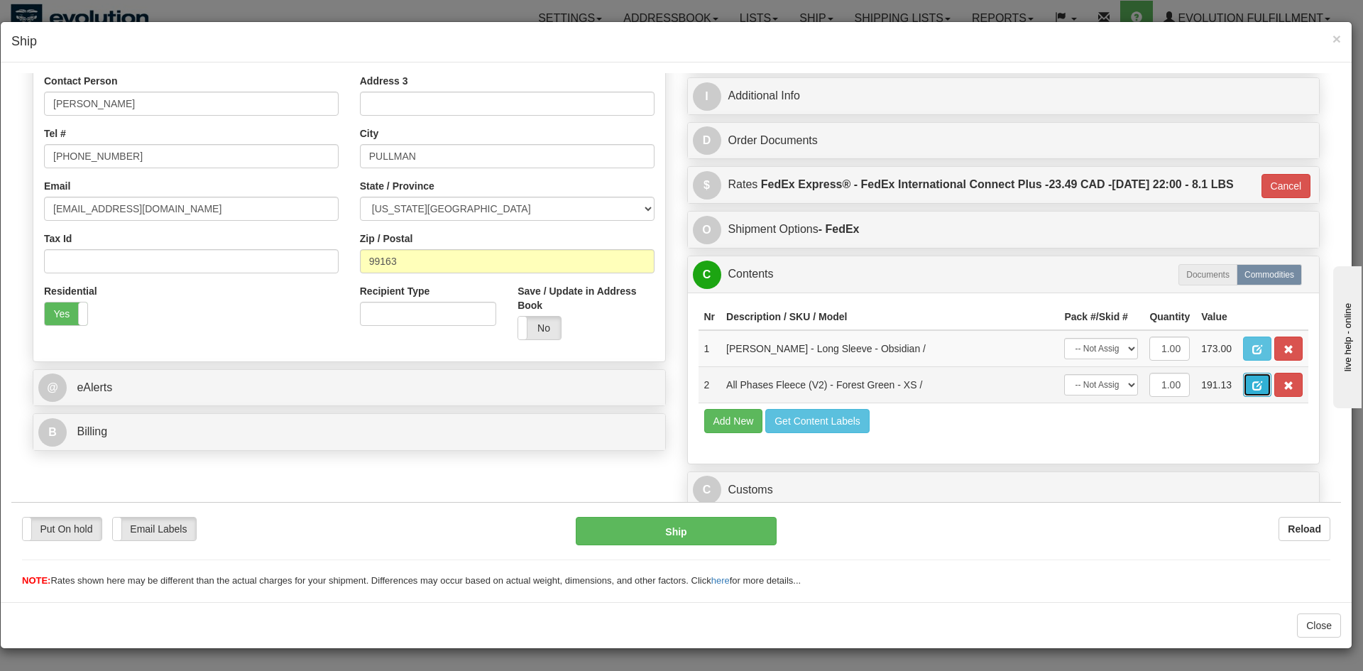
click at [1253, 388] on span "button" at bounding box center [1258, 385] width 10 height 9
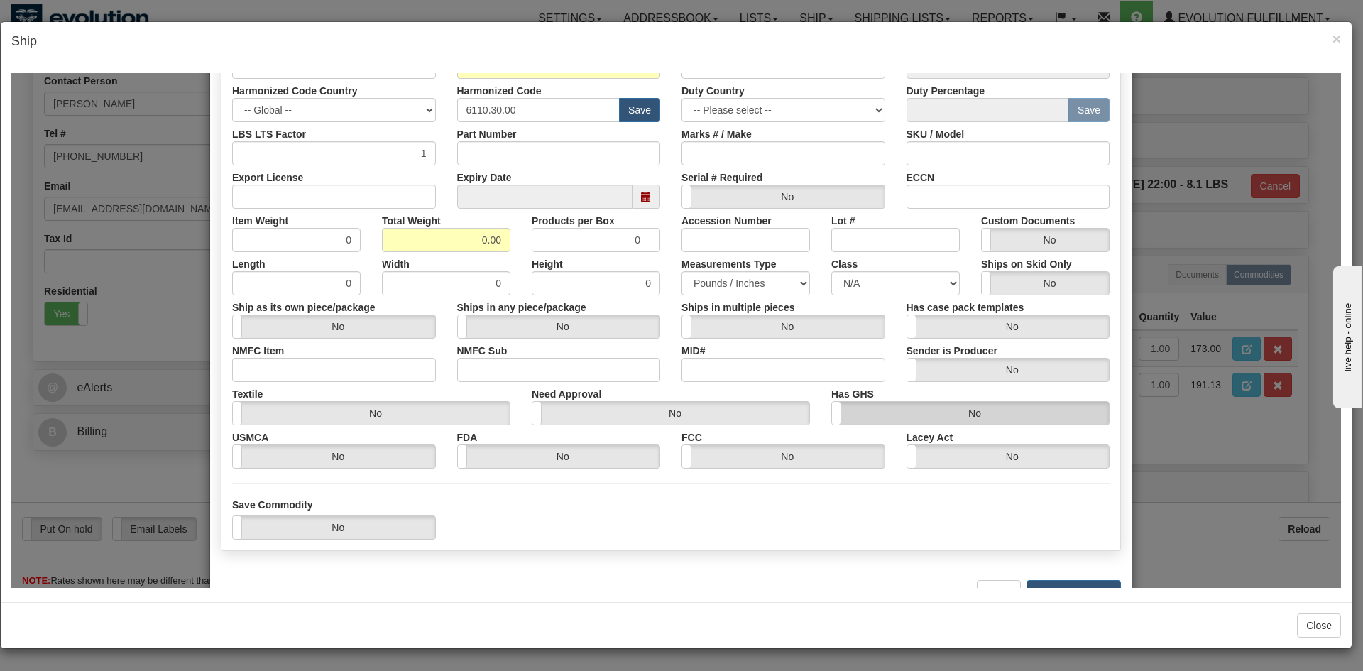
scroll to position [355, 0]
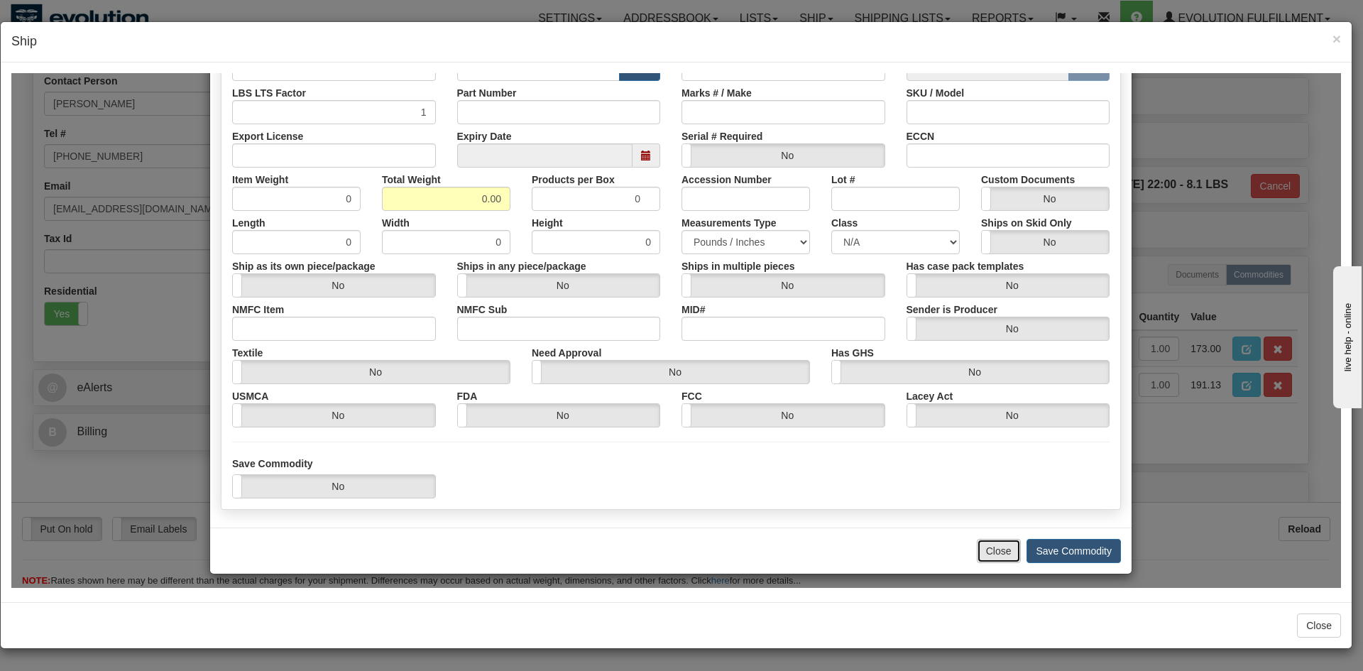
click at [996, 554] on button "Close" at bounding box center [999, 550] width 44 height 24
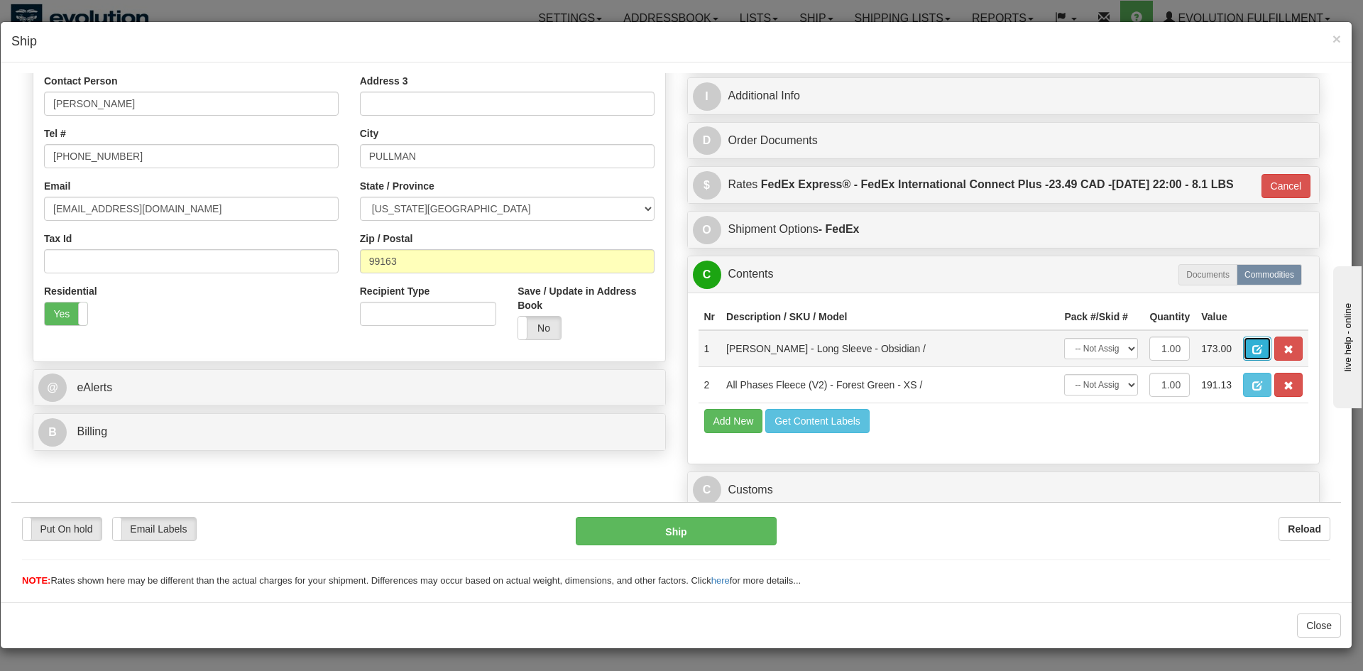
click at [1253, 349] on span "button" at bounding box center [1258, 348] width 10 height 9
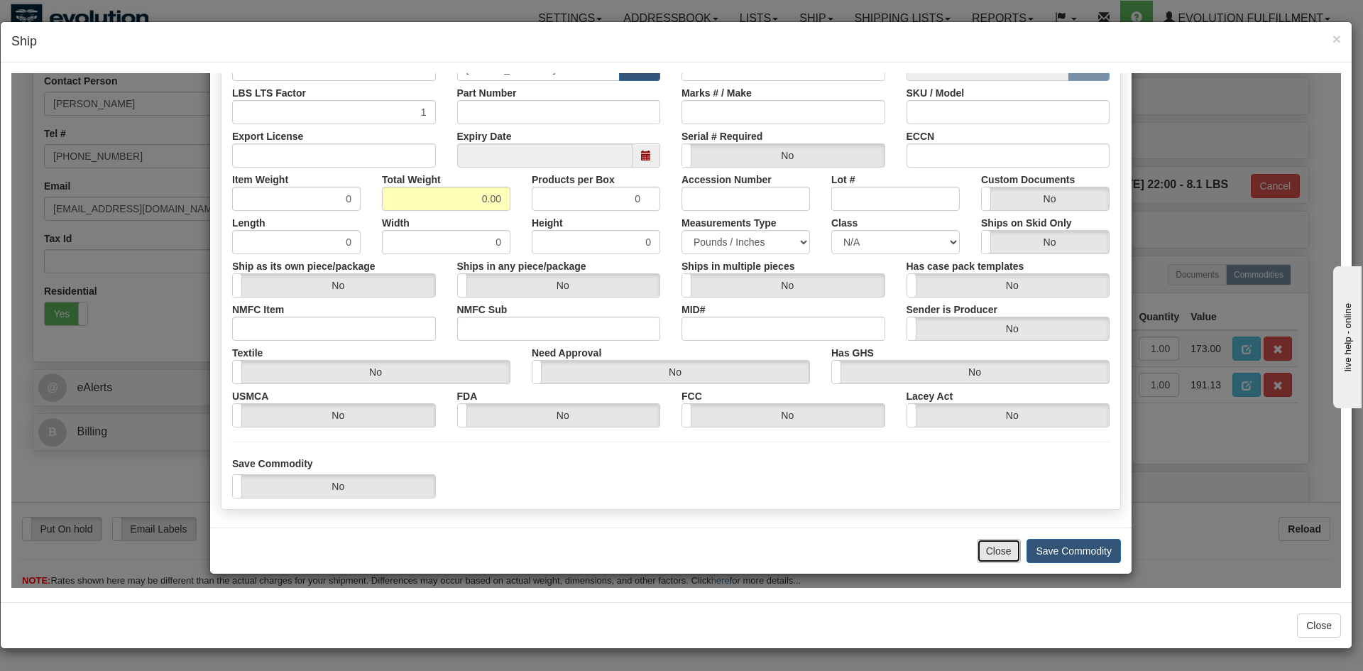
click at [981, 543] on button "Close" at bounding box center [999, 550] width 44 height 24
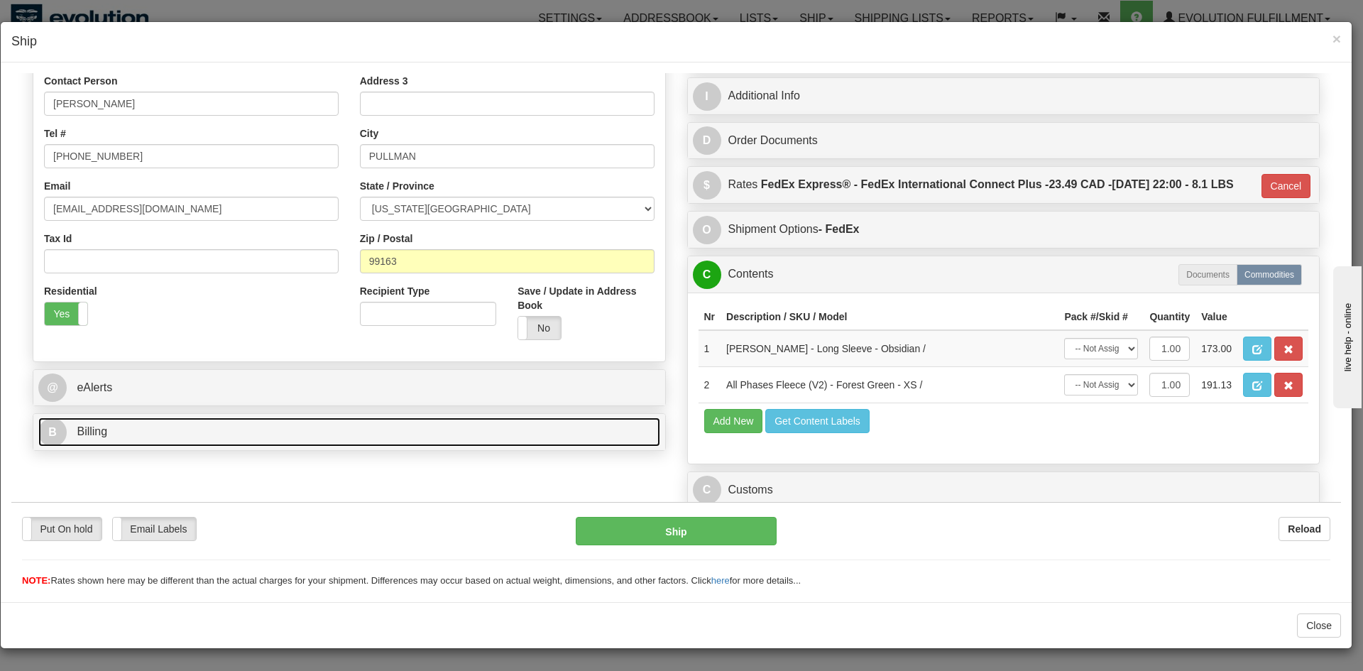
click at [276, 417] on link "B Billing" at bounding box center [349, 431] width 622 height 29
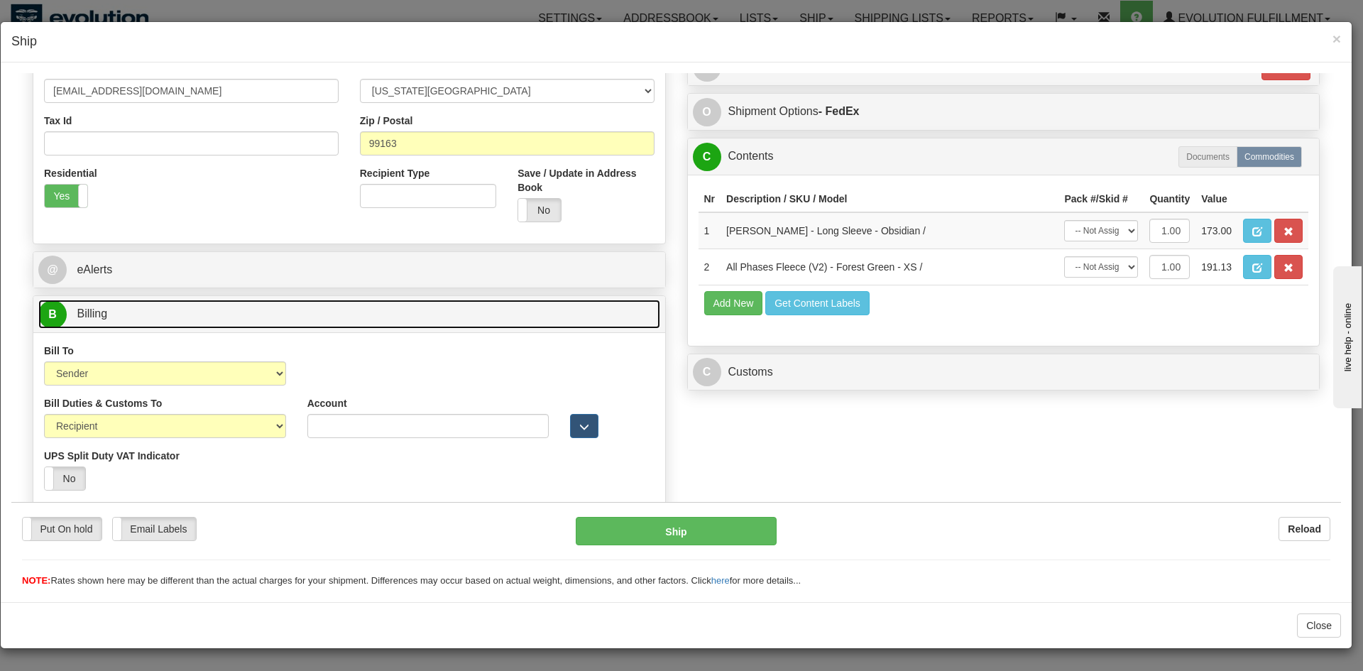
scroll to position [418, 0]
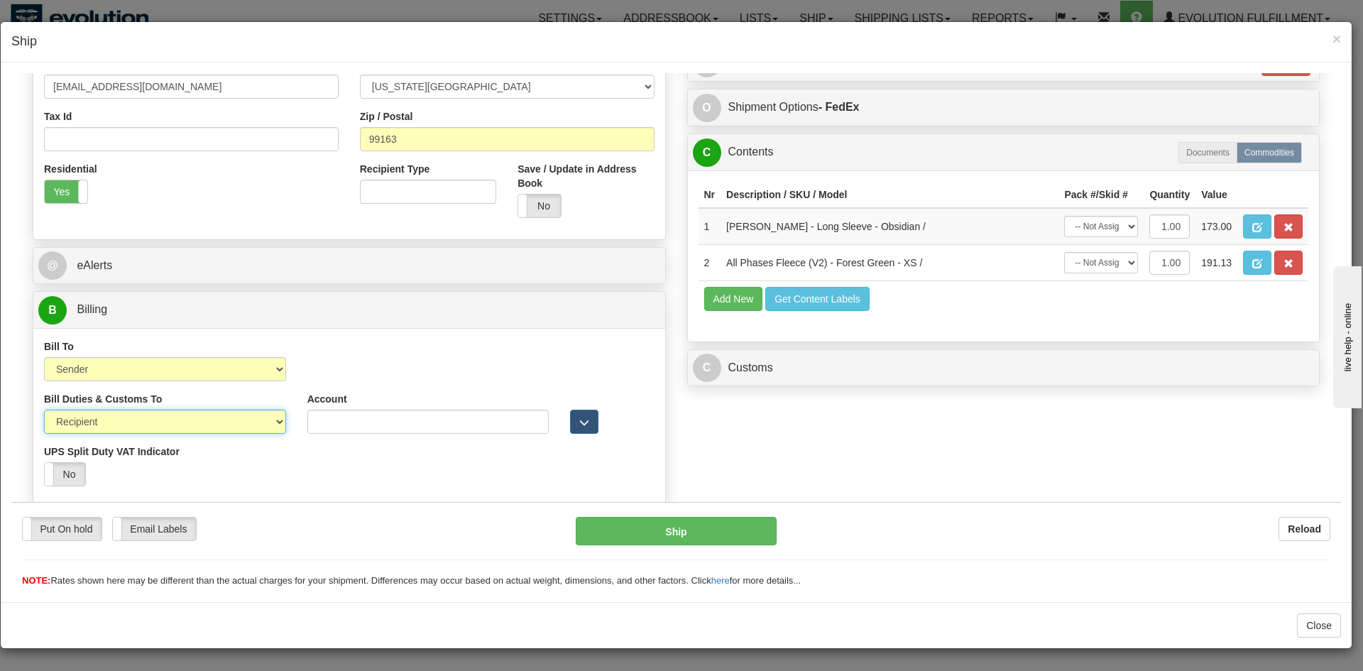
click at [165, 427] on select "Sender Recipient Third Party" at bounding box center [165, 421] width 242 height 24
click at [175, 421] on select "Sender Recipient Third Party" at bounding box center [165, 421] width 242 height 24
select select "1"
click at [44, 409] on select "Sender Recipient Third Party" at bounding box center [165, 421] width 242 height 24
type input "EC"
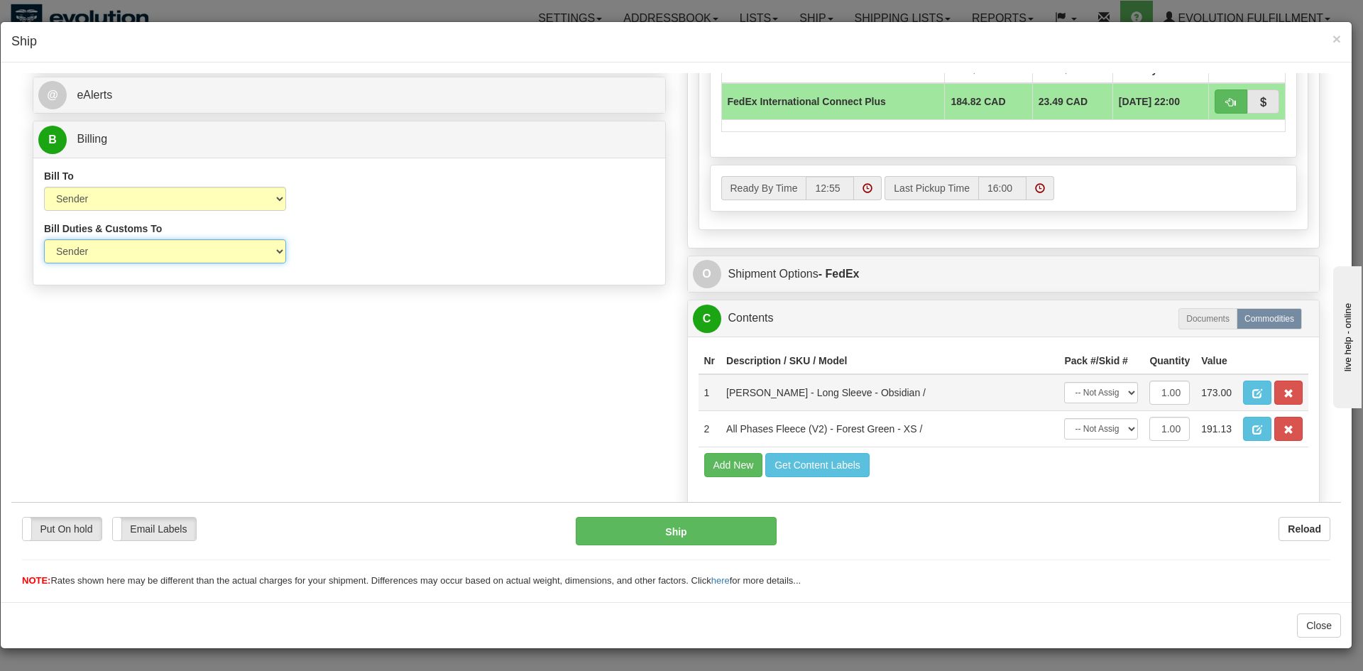
scroll to position [662, 0]
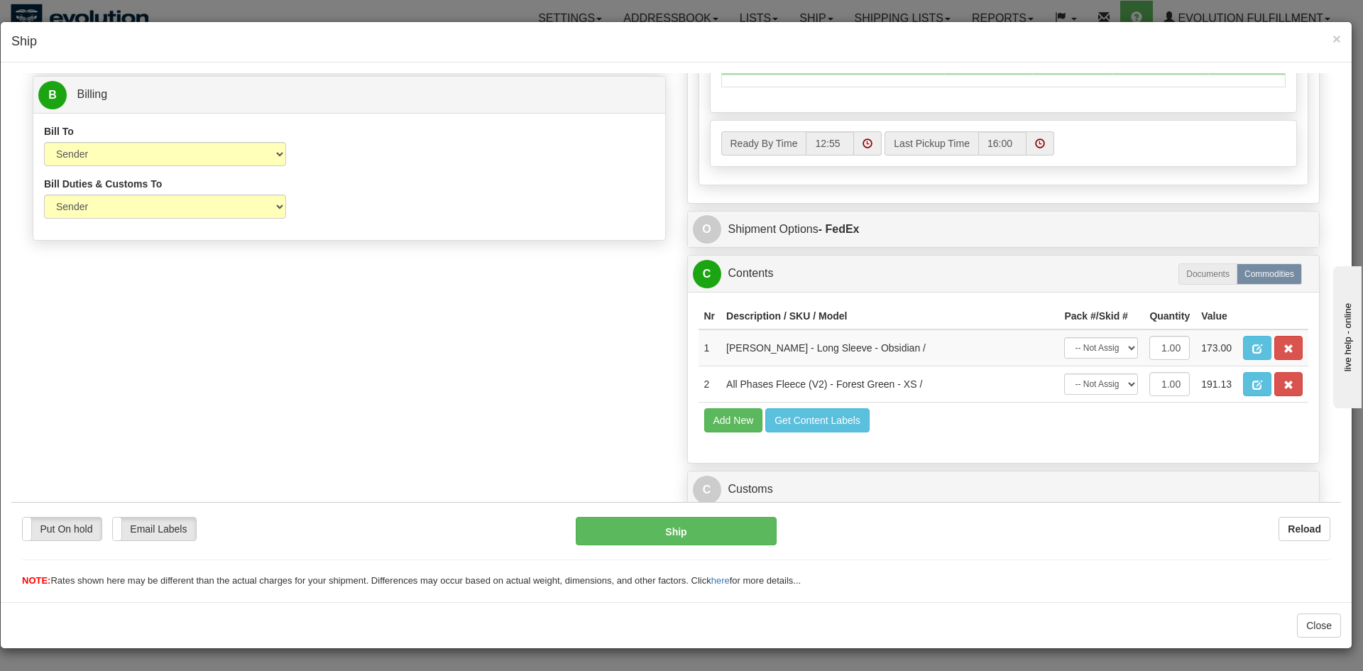
click at [850, 472] on div "C Customs Duties / Taxes" at bounding box center [1004, 489] width 632 height 36
click at [854, 480] on link "C Customs" at bounding box center [1004, 488] width 622 height 29
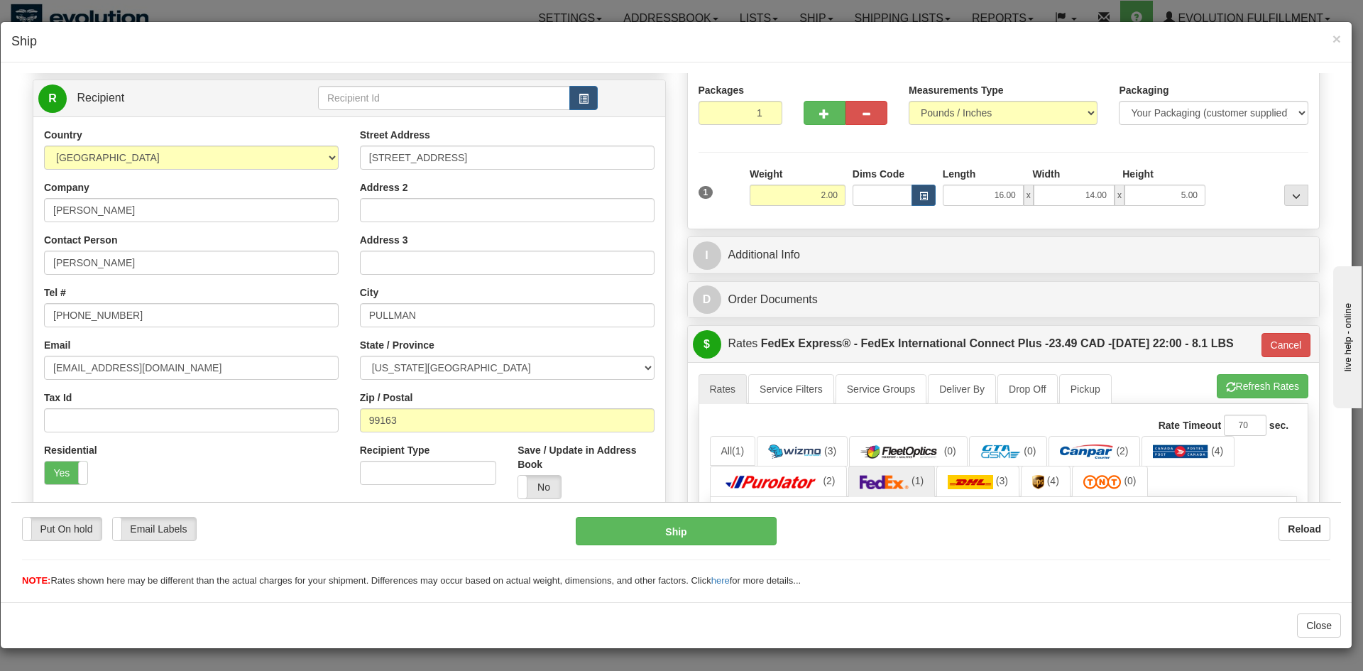
scroll to position [84, 0]
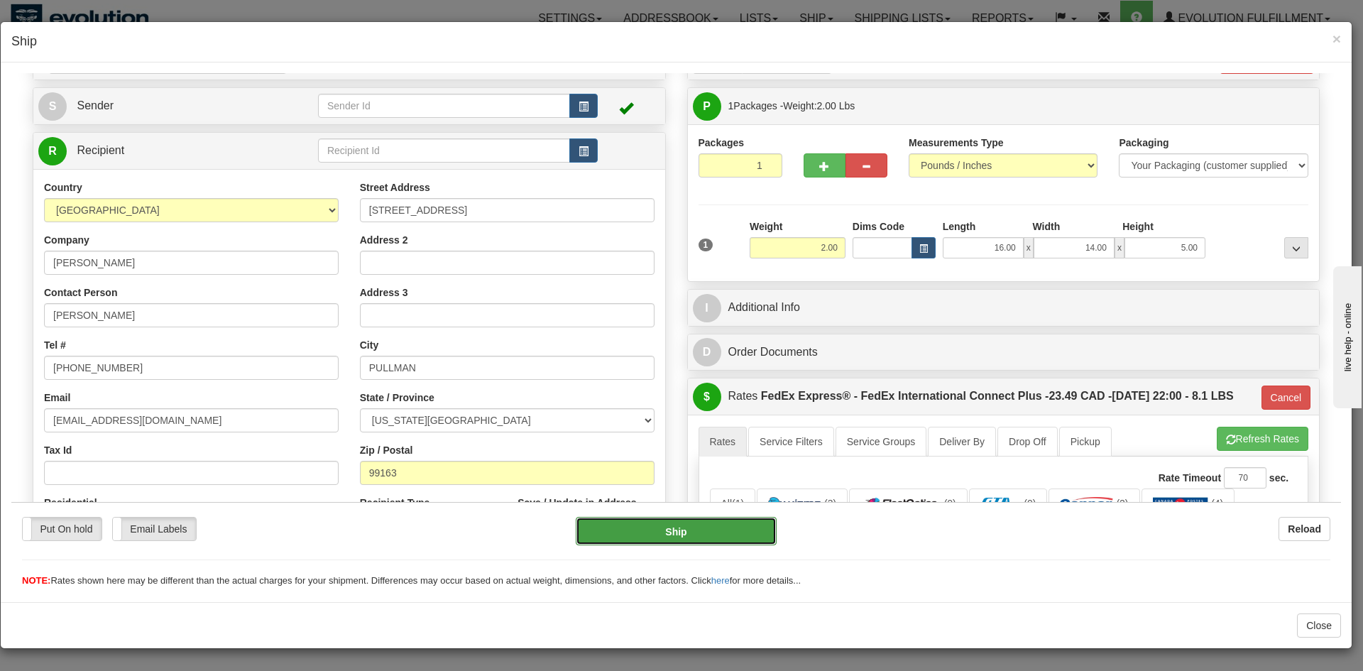
click at [616, 536] on button "Ship" at bounding box center [676, 530] width 200 height 28
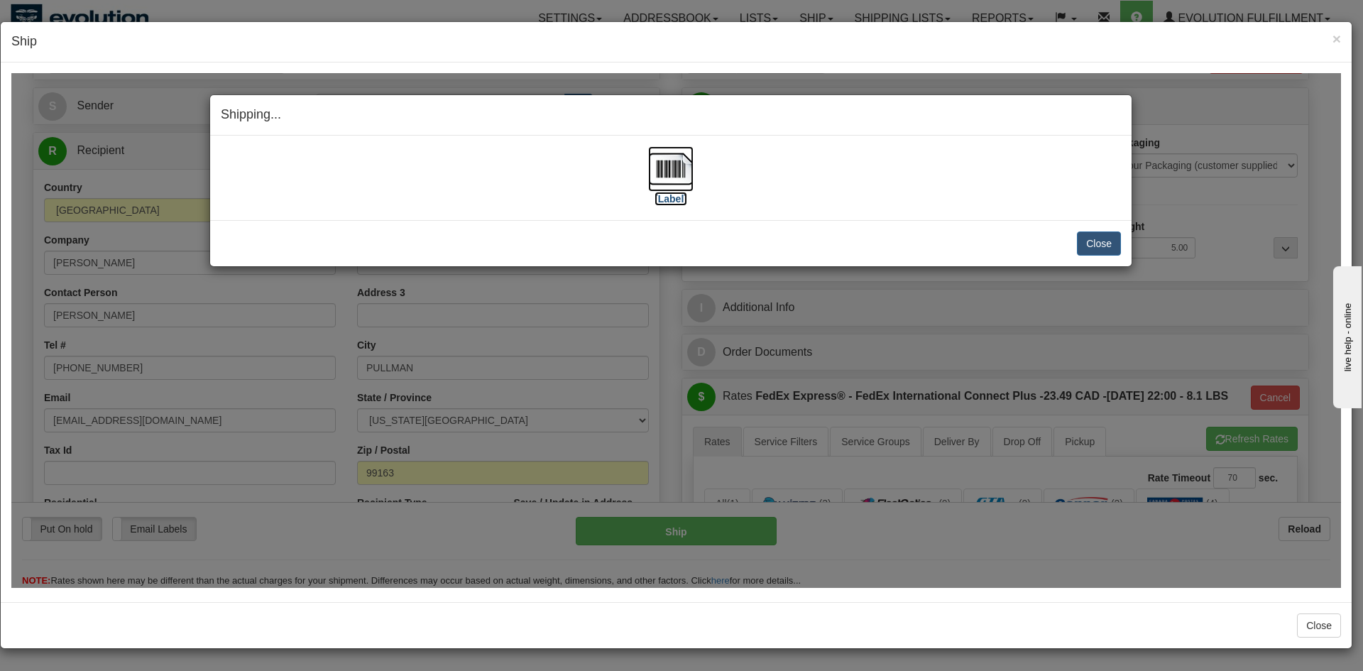
click at [675, 177] on img at bounding box center [670, 168] width 45 height 45
click at [1106, 240] on button "Close" at bounding box center [1099, 243] width 44 height 24
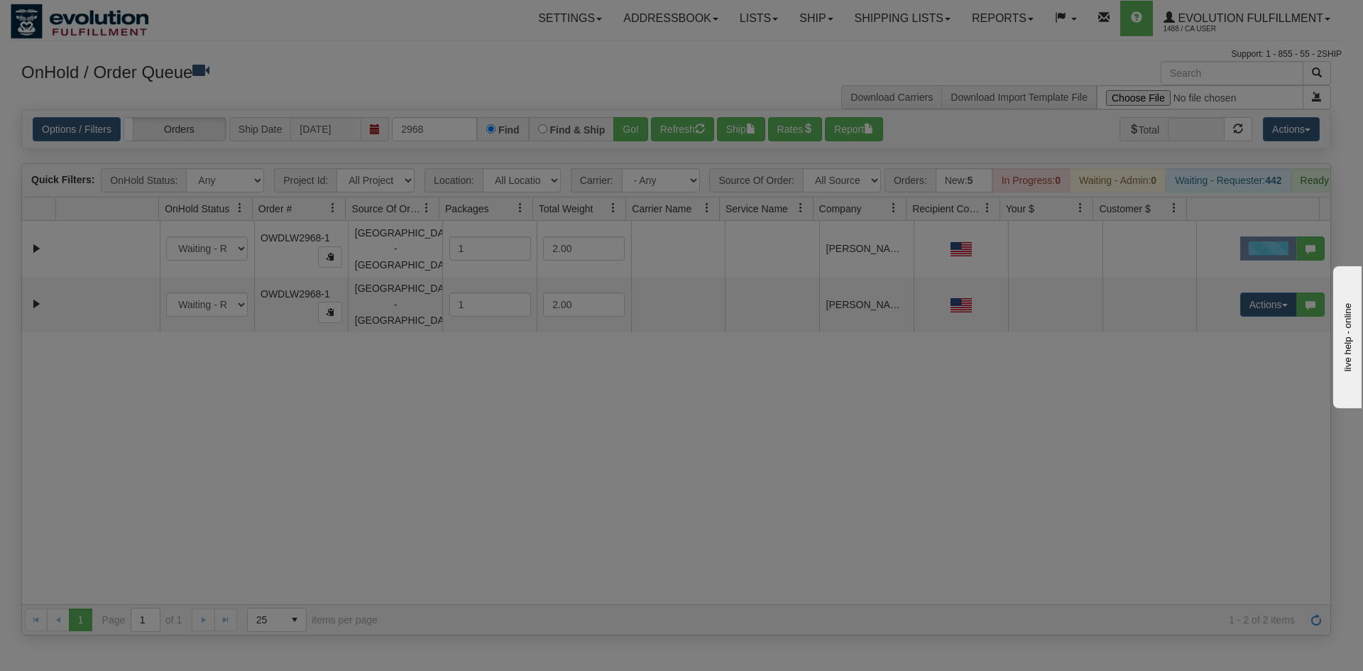
scroll to position [0, 0]
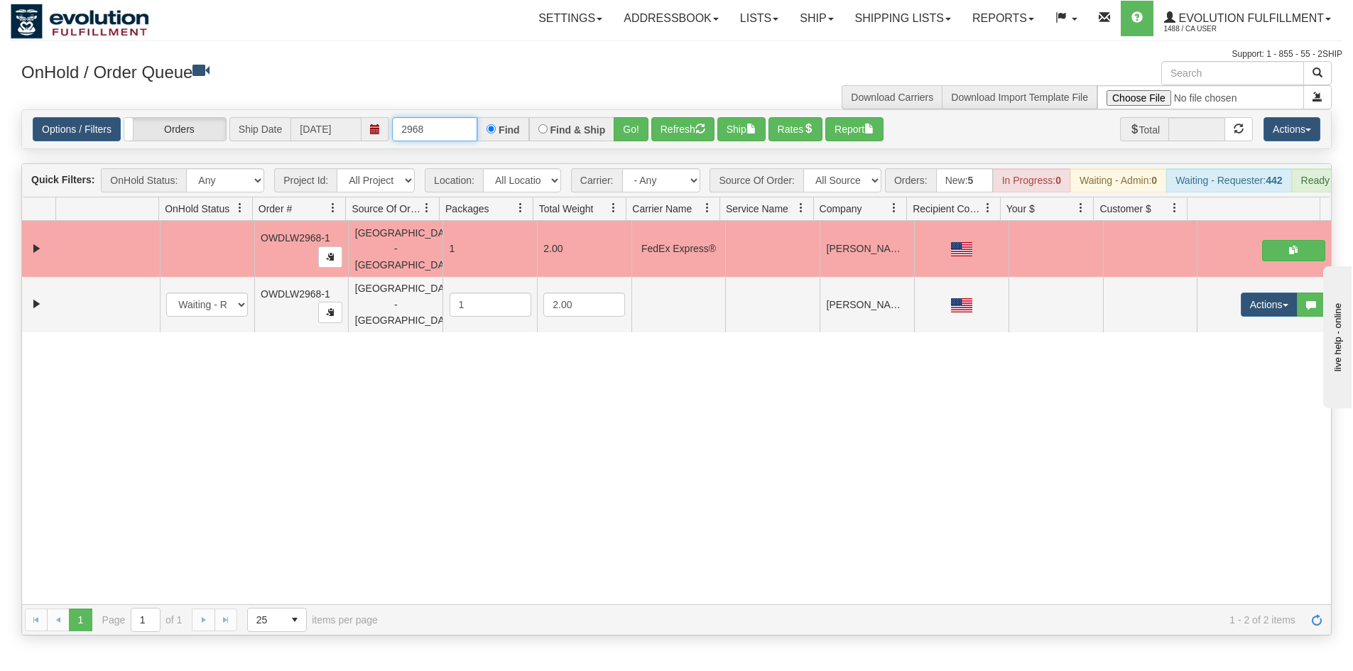
drag, startPoint x: 420, startPoint y: 131, endPoint x: 452, endPoint y: 134, distance: 32.7
click at [450, 135] on input "2968" at bounding box center [434, 129] width 85 height 24
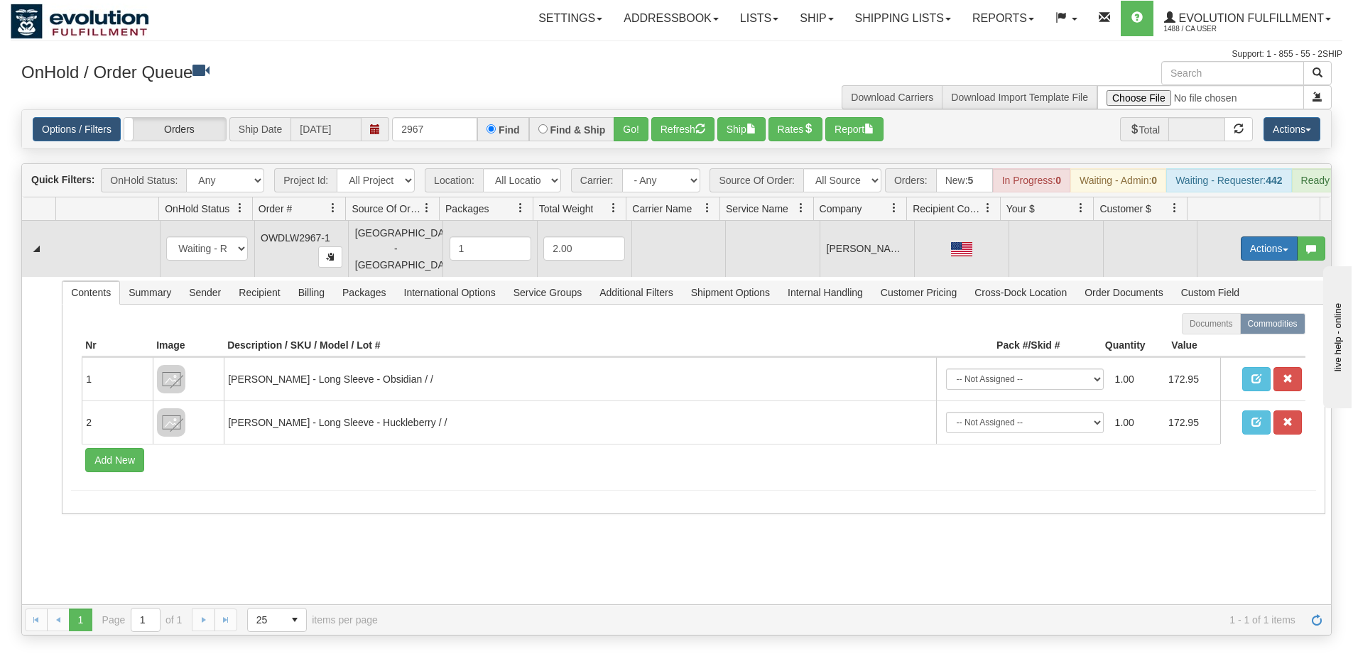
click at [1273, 249] on button "Actions" at bounding box center [1269, 248] width 57 height 24
click at [1243, 279] on link "Open" at bounding box center [1240, 275] width 114 height 18
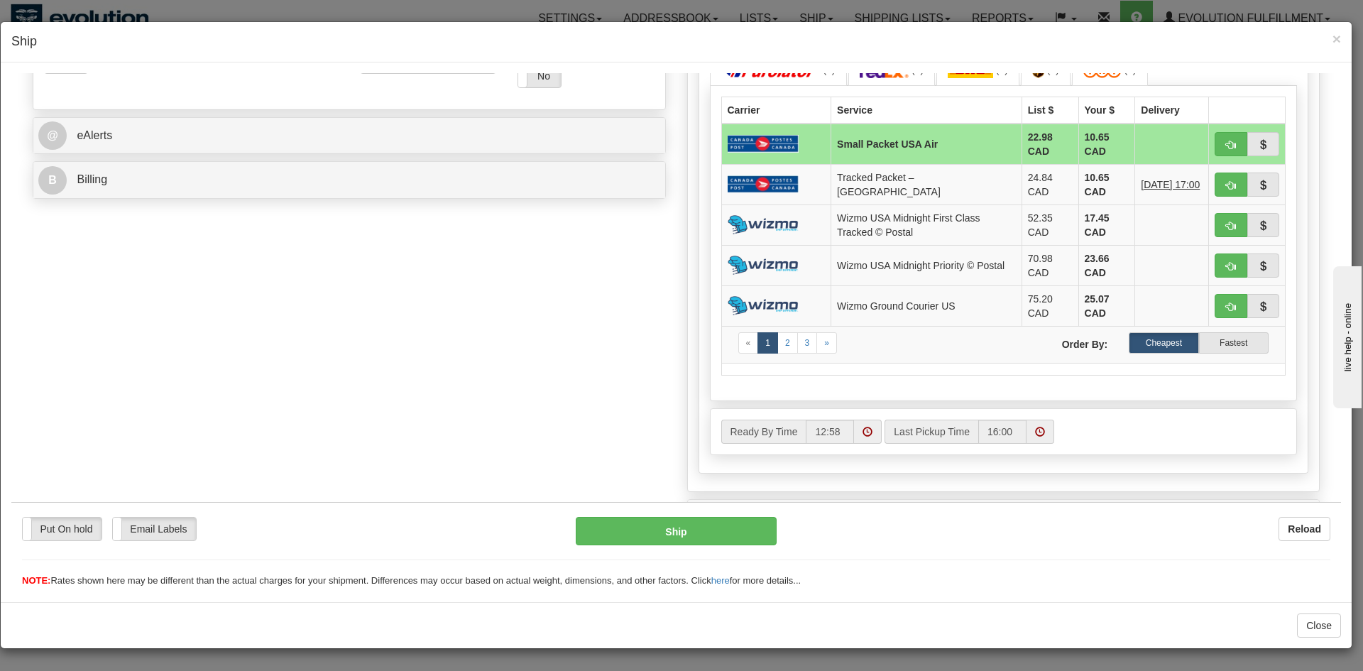
scroll to position [369, 0]
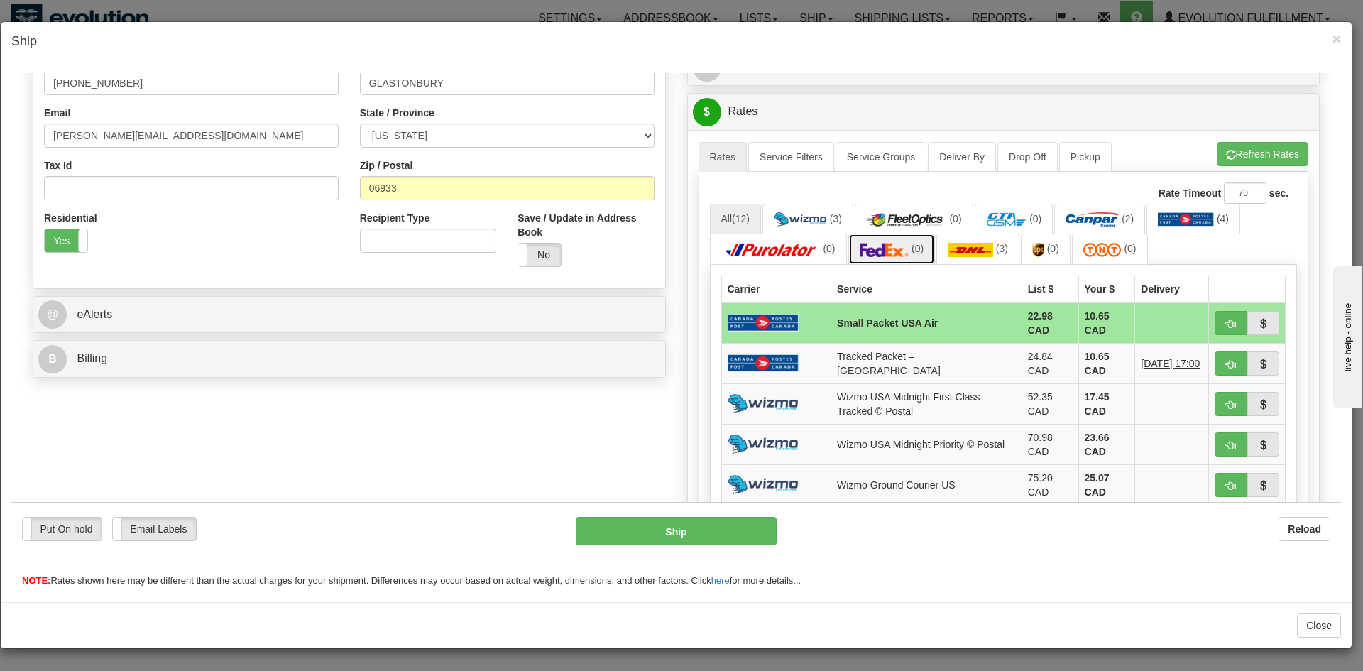
click at [917, 249] on span "(0)" at bounding box center [918, 247] width 12 height 11
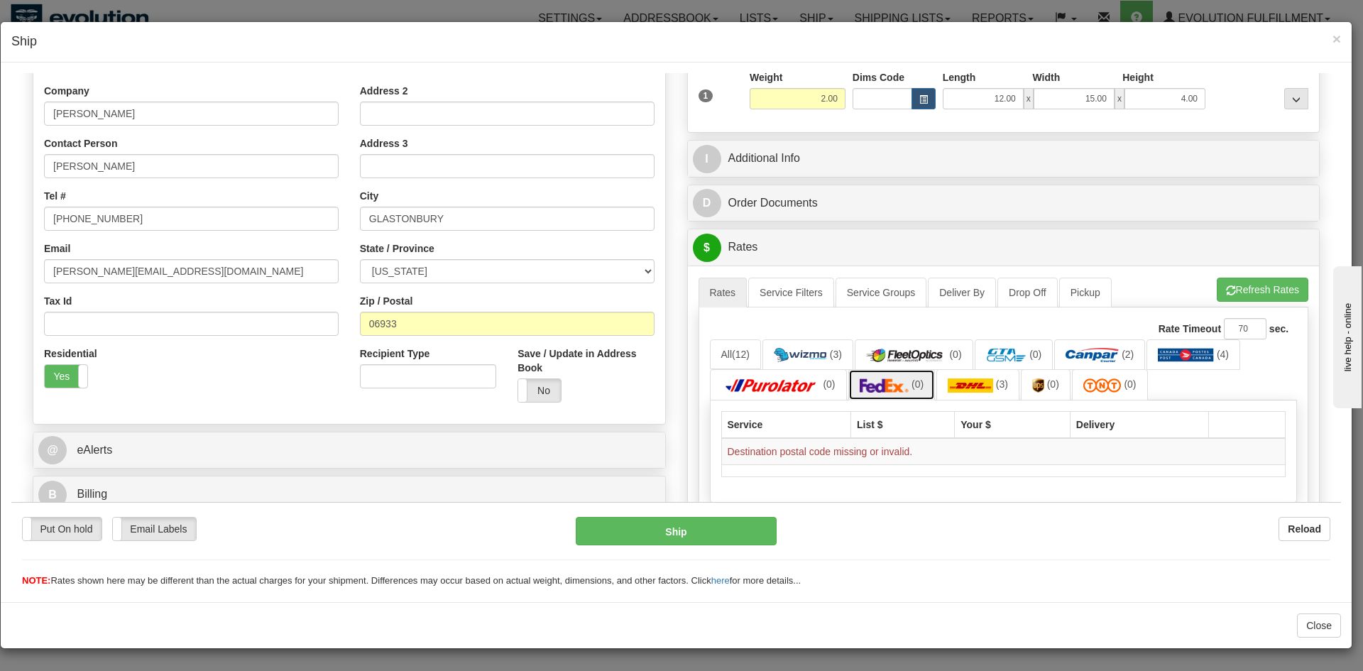
scroll to position [227, 0]
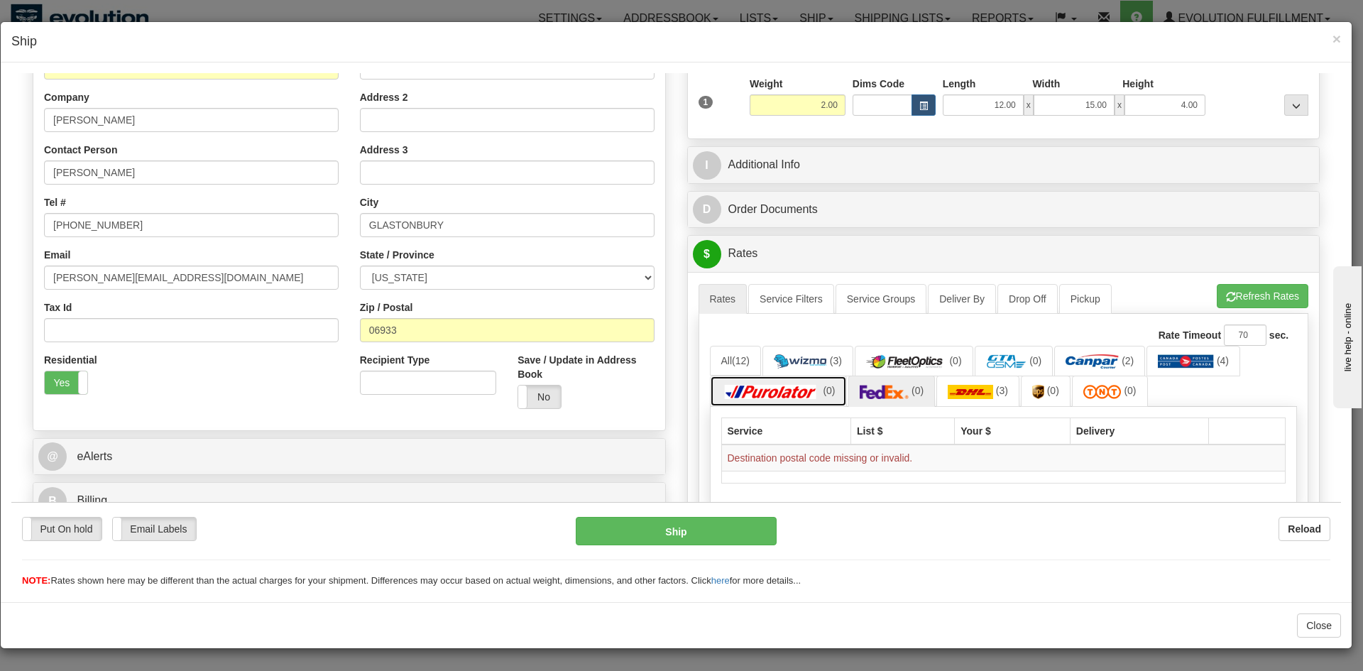
click at [828, 398] on link "(0)" at bounding box center [778, 390] width 137 height 31
drag, startPoint x: 432, startPoint y: 334, endPoint x: 271, endPoint y: 341, distance: 162.0
click at [271, 341] on div "Country AFGHANISTAN ALAND ISLANDS ALBANIA ALGERIA AMERICAN SAMOA ANDORRA ANGOLA…" at bounding box center [349, 228] width 632 height 382
click at [1317, 621] on button "Close" at bounding box center [1319, 626] width 44 height 24
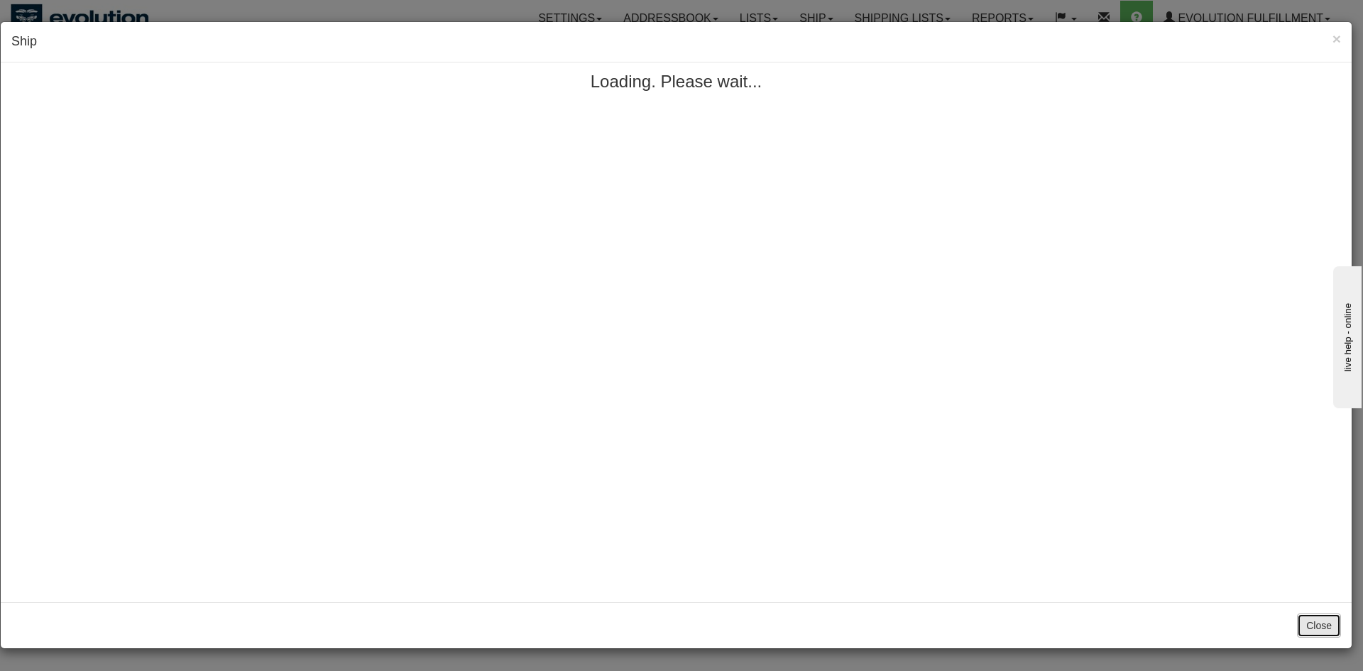
scroll to position [0, 0]
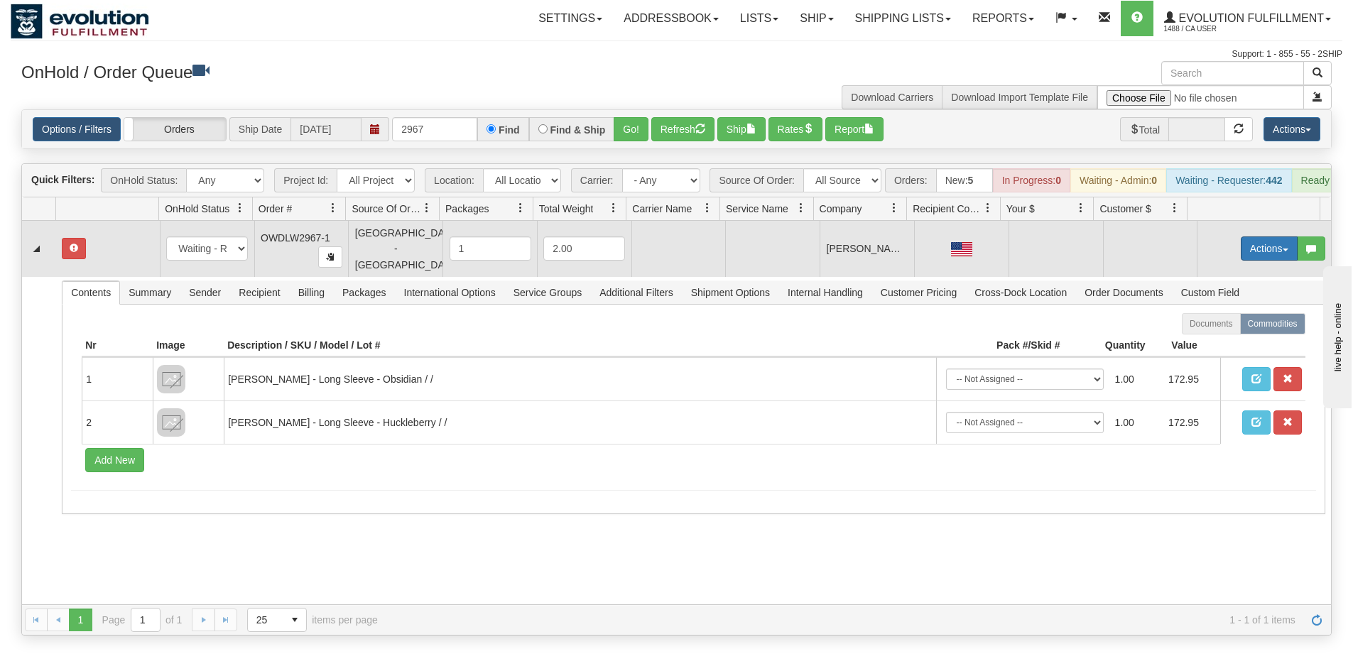
click at [1257, 251] on button "Actions" at bounding box center [1269, 248] width 57 height 24
click at [1236, 277] on link "Open" at bounding box center [1240, 275] width 114 height 18
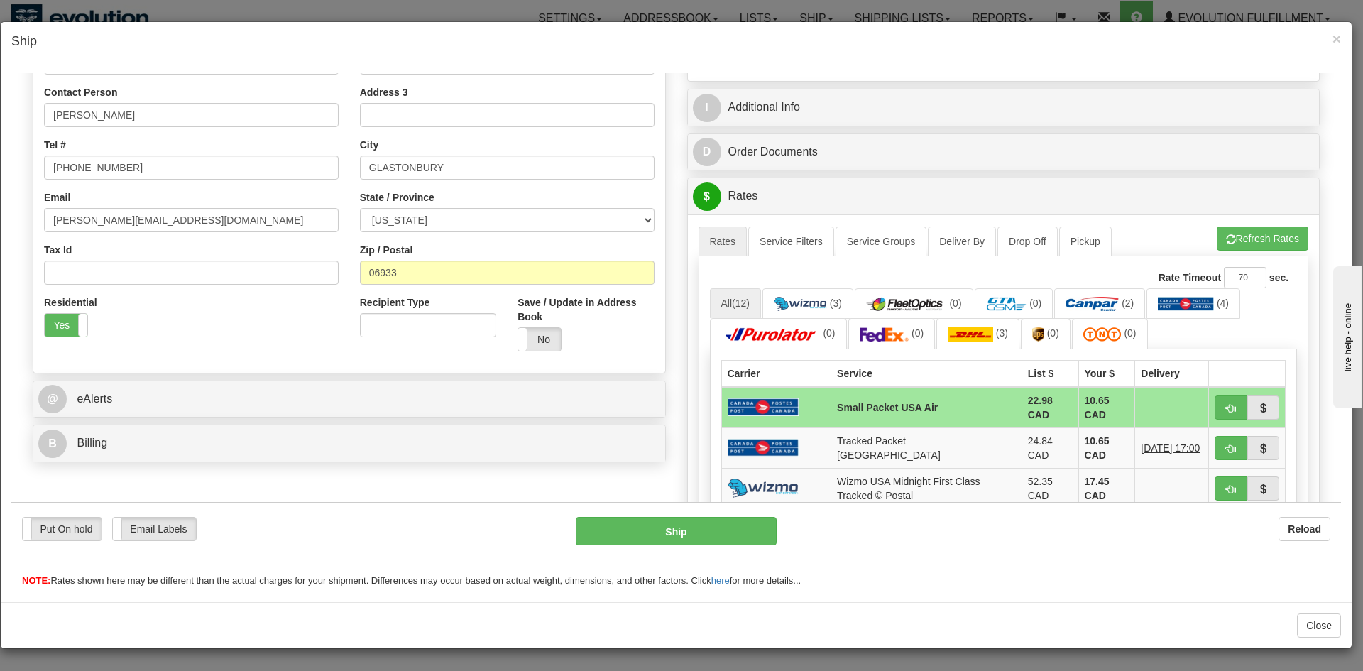
scroll to position [426, 0]
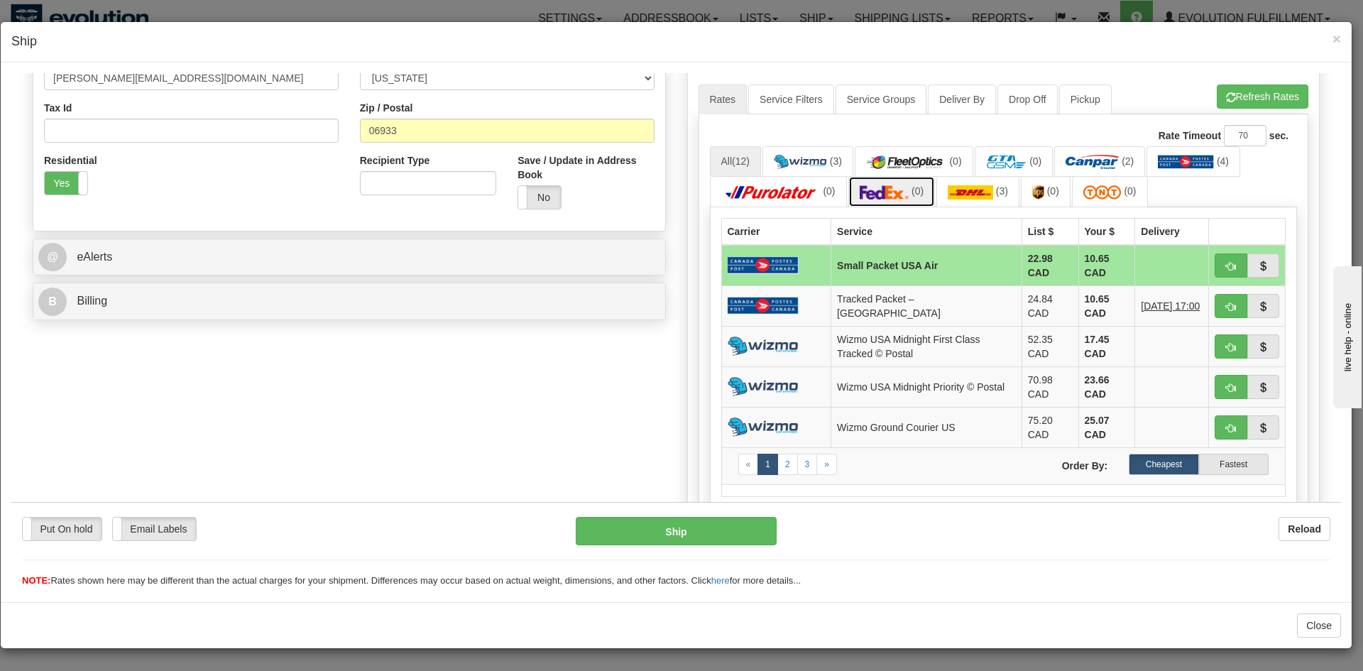
click at [888, 194] on img at bounding box center [885, 192] width 50 height 14
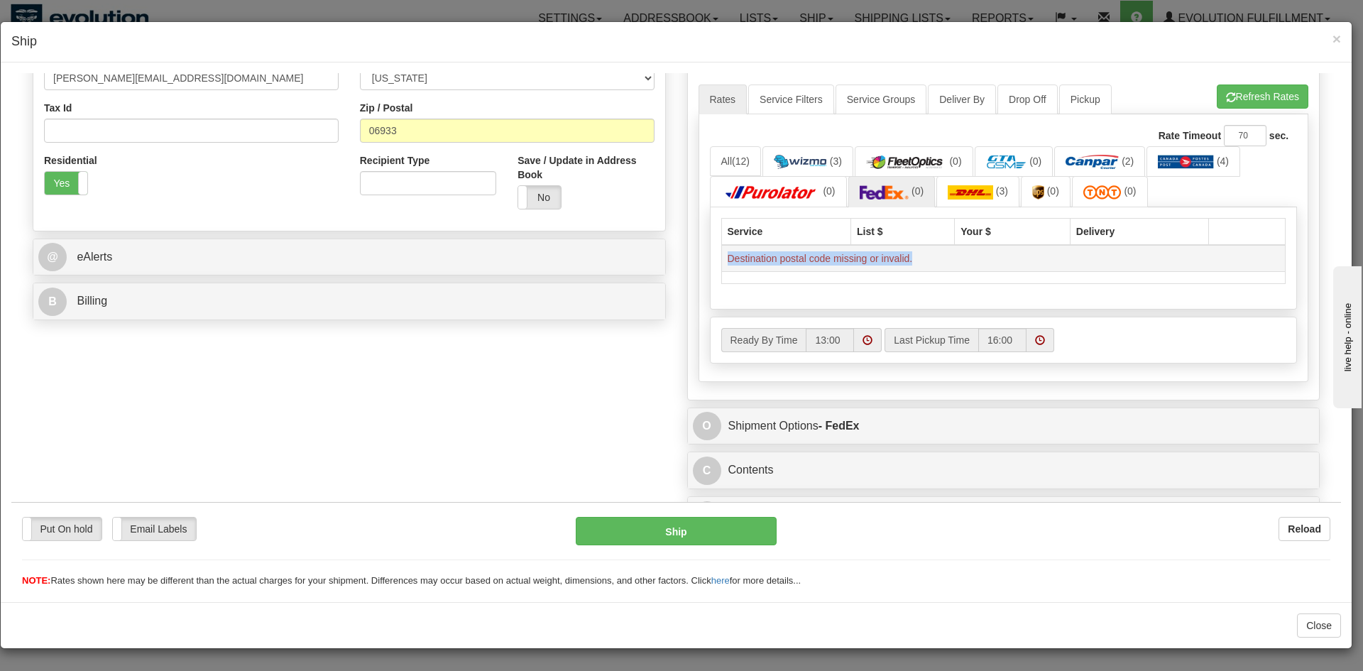
drag, startPoint x: 911, startPoint y: 258, endPoint x: 720, endPoint y: 263, distance: 191.1
click at [721, 263] on td "Destination postal code missing or invalid." at bounding box center [1003, 257] width 565 height 27
copy td "Destination postal code missing or invalid."
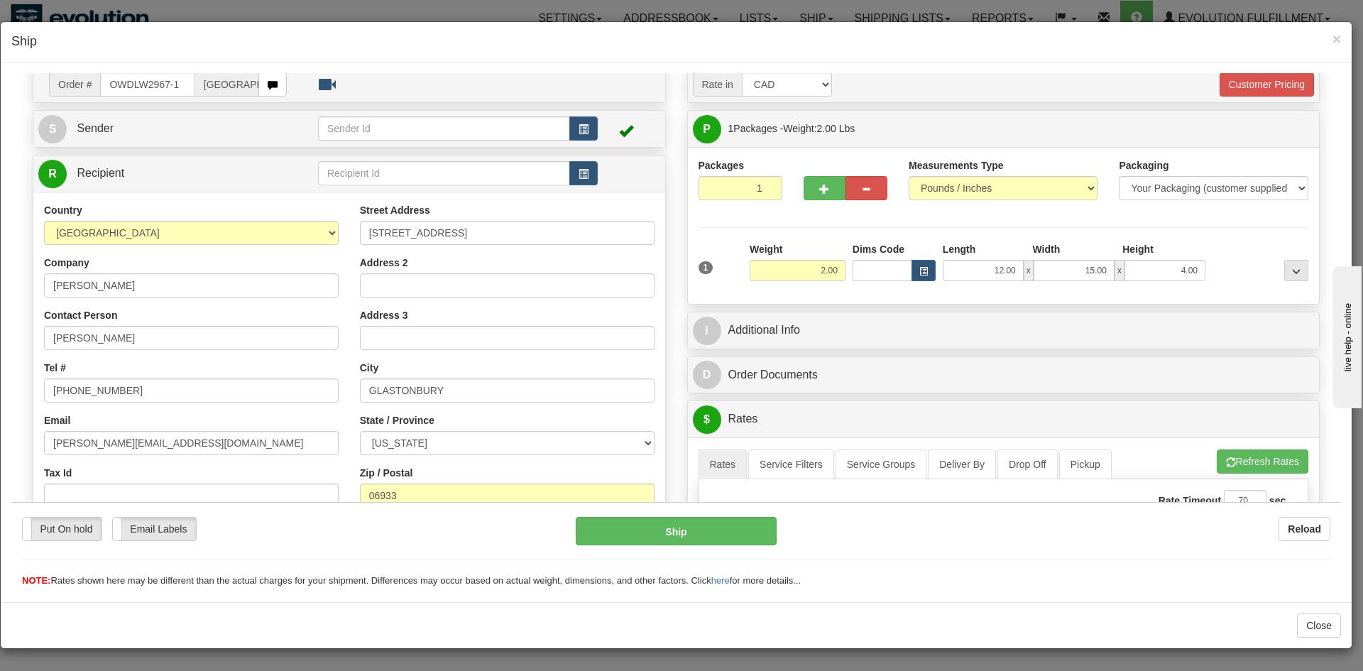
scroll to position [0, 0]
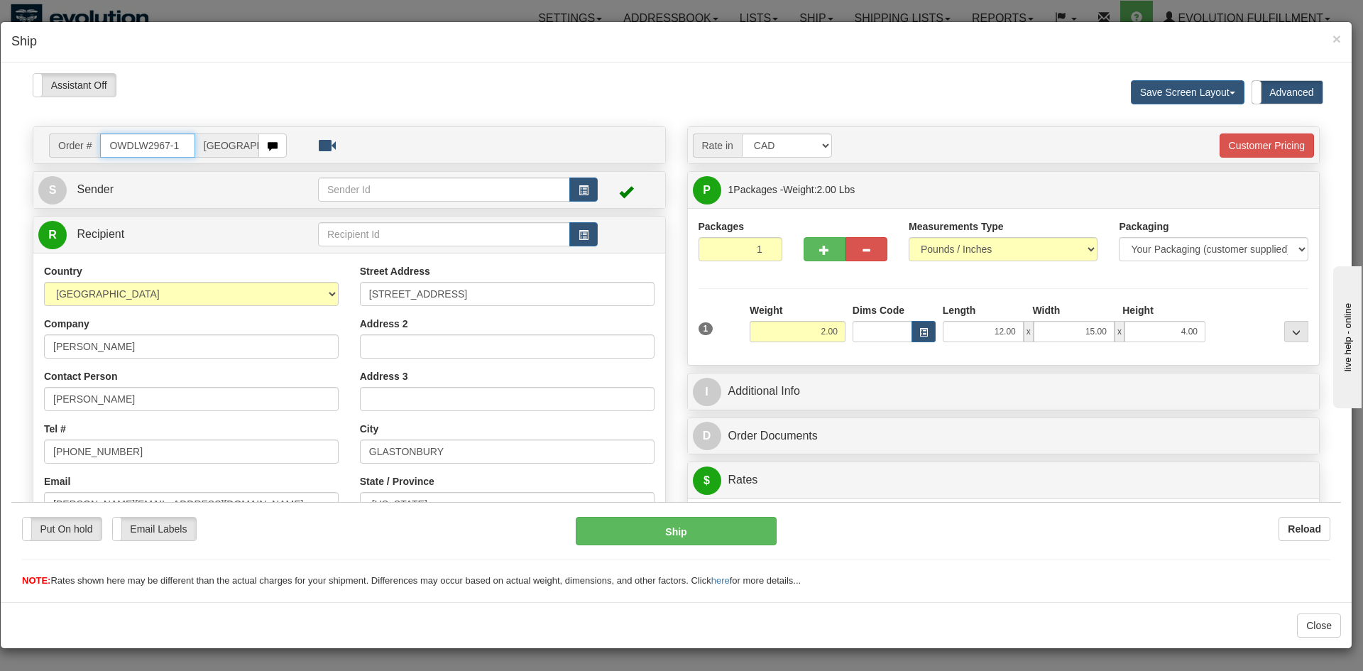
drag, startPoint x: 178, startPoint y: 146, endPoint x: 207, endPoint y: 173, distance: 40.2
click at [143, 148] on input "OWDLW2967-1" at bounding box center [147, 145] width 94 height 24
click at [1311, 633] on button "Close" at bounding box center [1319, 626] width 44 height 24
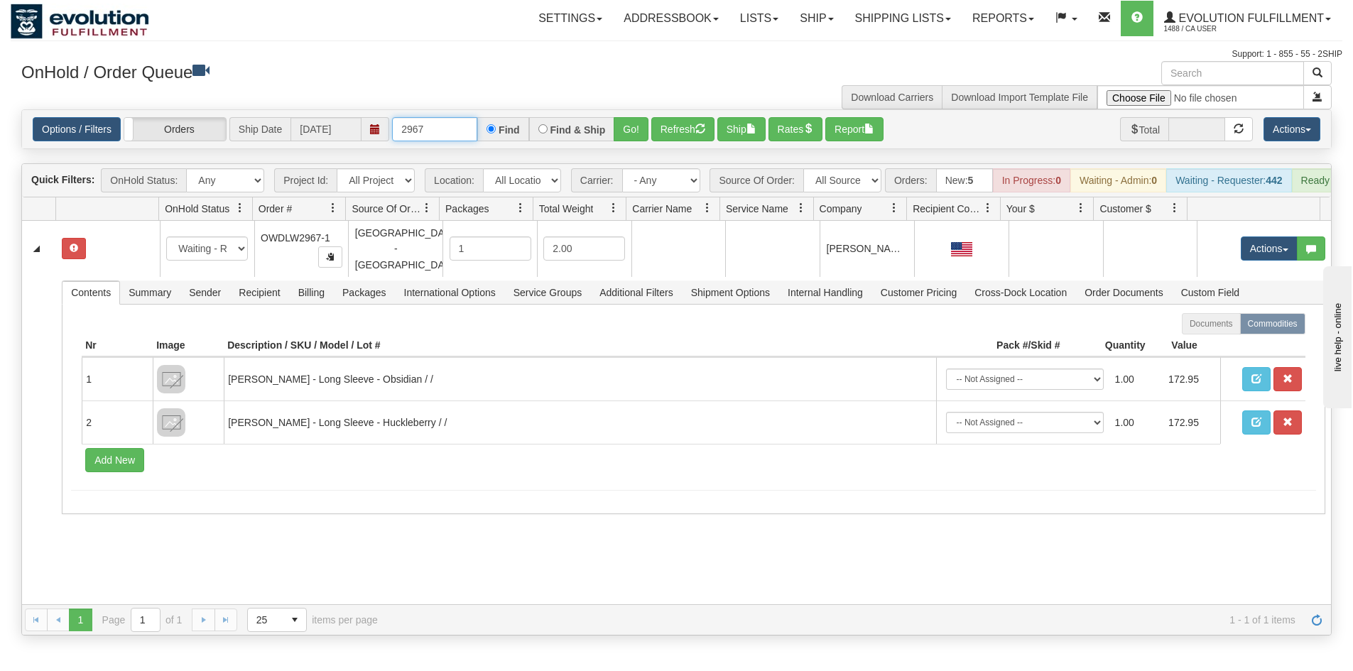
drag, startPoint x: 415, startPoint y: 121, endPoint x: 448, endPoint y: 120, distance: 33.4
click at [448, 120] on input "2967" at bounding box center [434, 129] width 85 height 24
type input "2971"
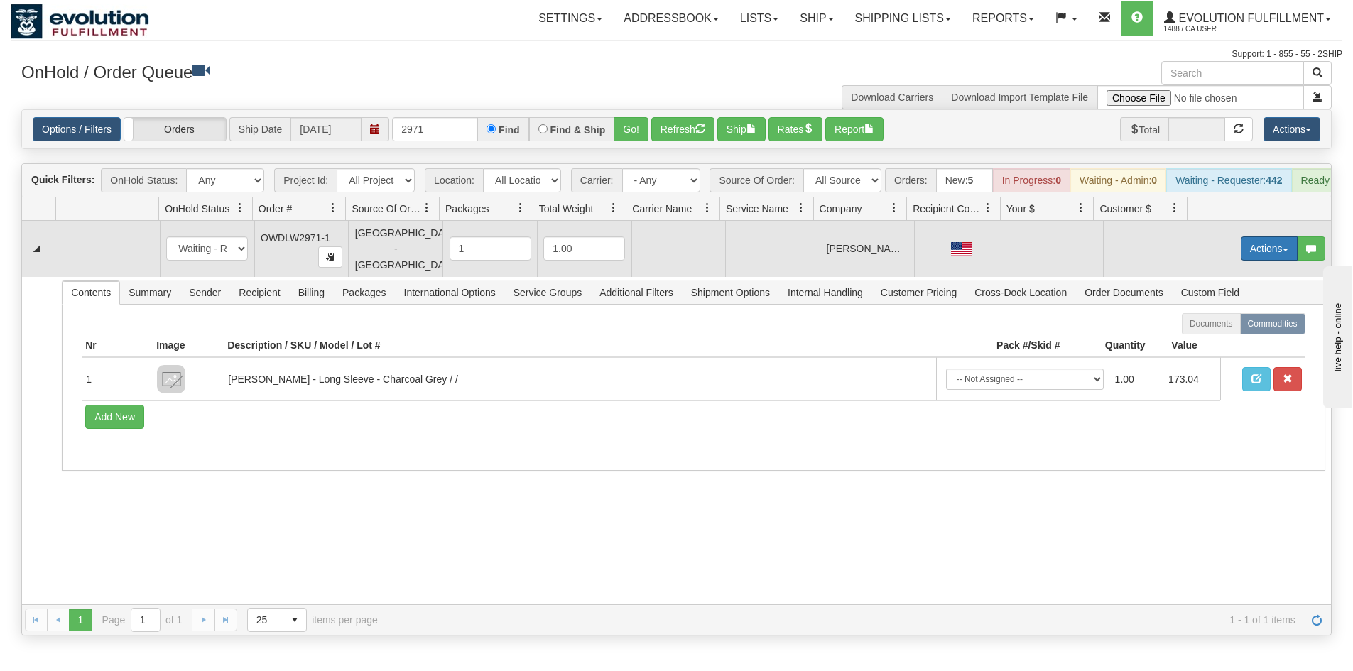
click at [1241, 258] on button "Actions" at bounding box center [1269, 248] width 57 height 24
click at [1221, 280] on link "Open" at bounding box center [1240, 275] width 114 height 18
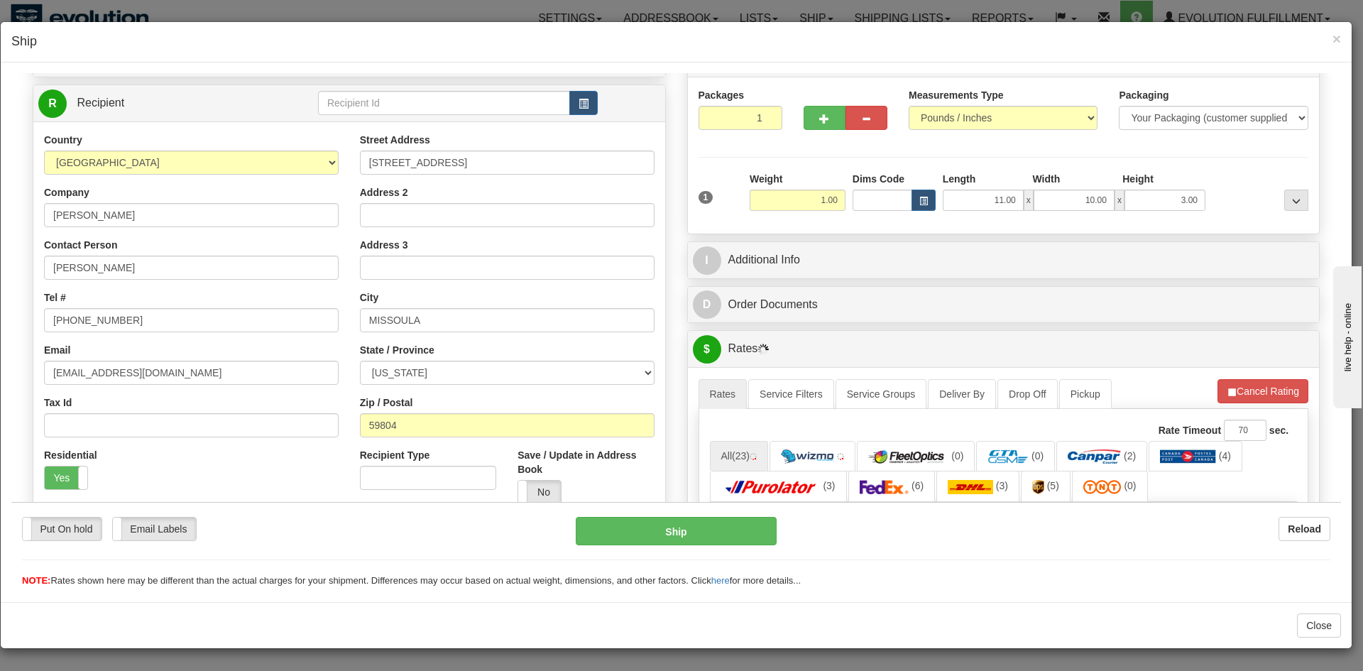
scroll to position [426, 0]
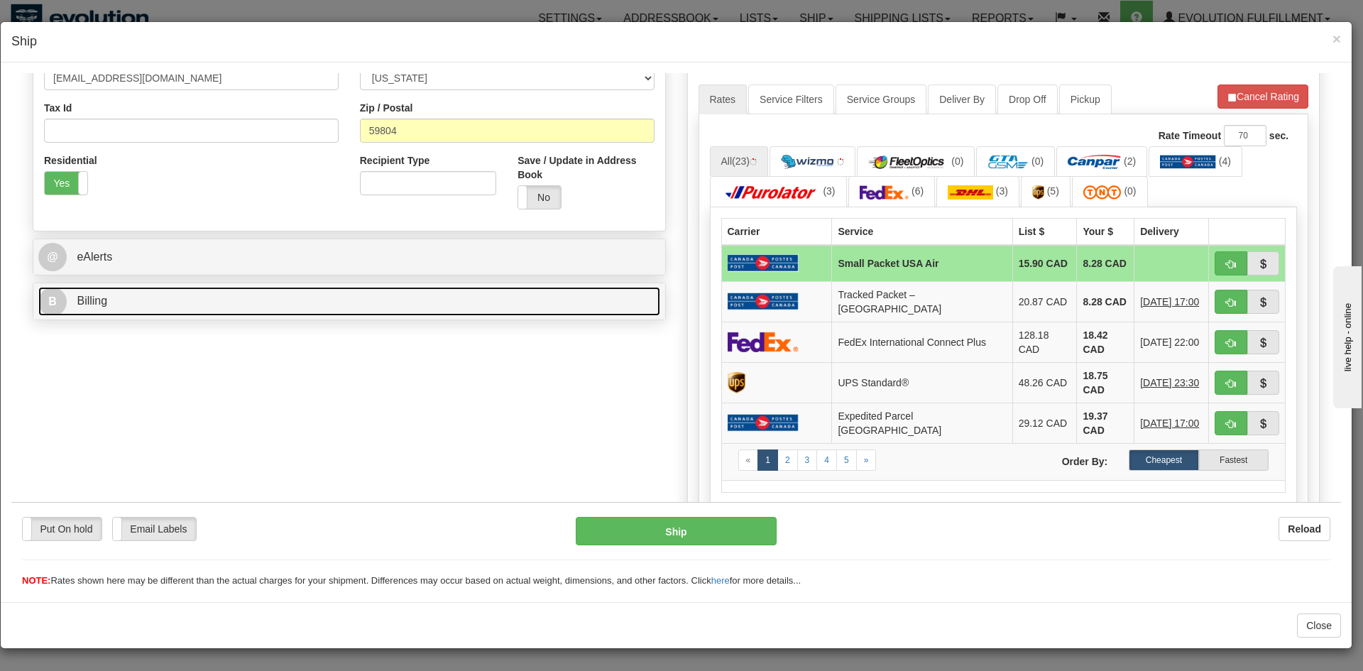
click at [187, 298] on link "B Billing" at bounding box center [349, 300] width 622 height 29
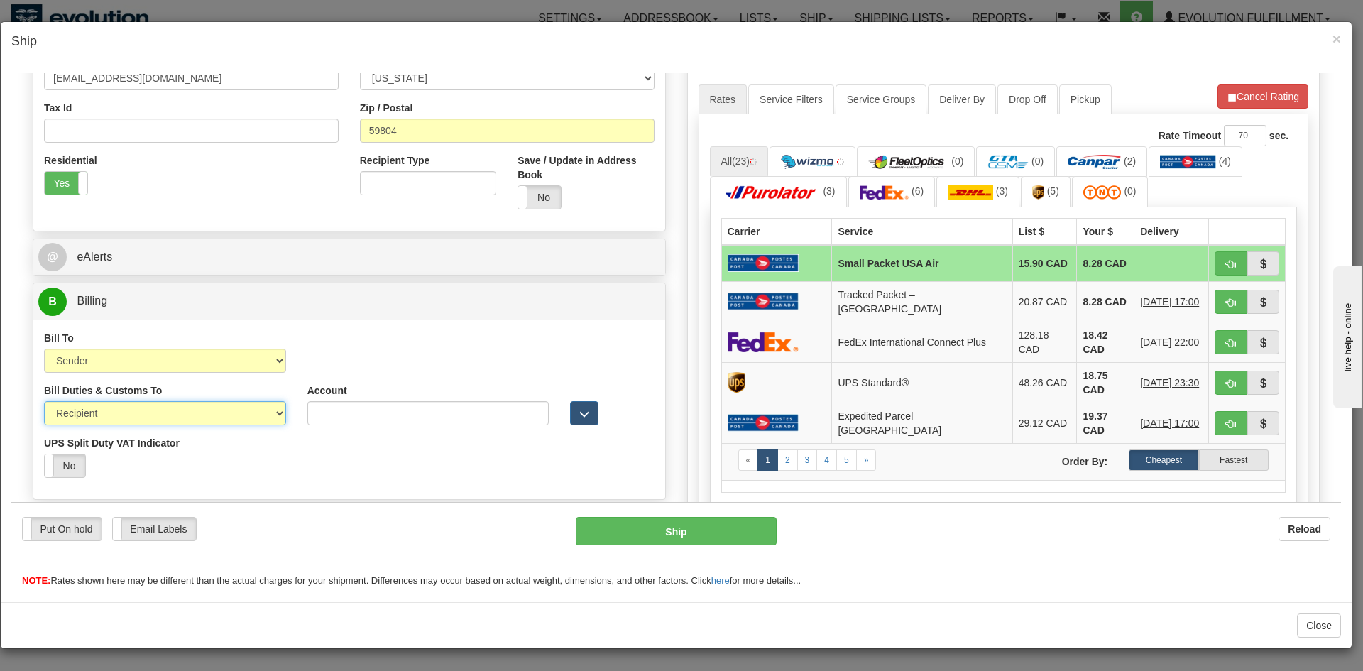
click at [89, 414] on select "Sender Recipient Third Party" at bounding box center [165, 413] width 242 height 24
select select "1"
click at [44, 401] on select "Sender Recipient Third Party" at bounding box center [165, 413] width 242 height 24
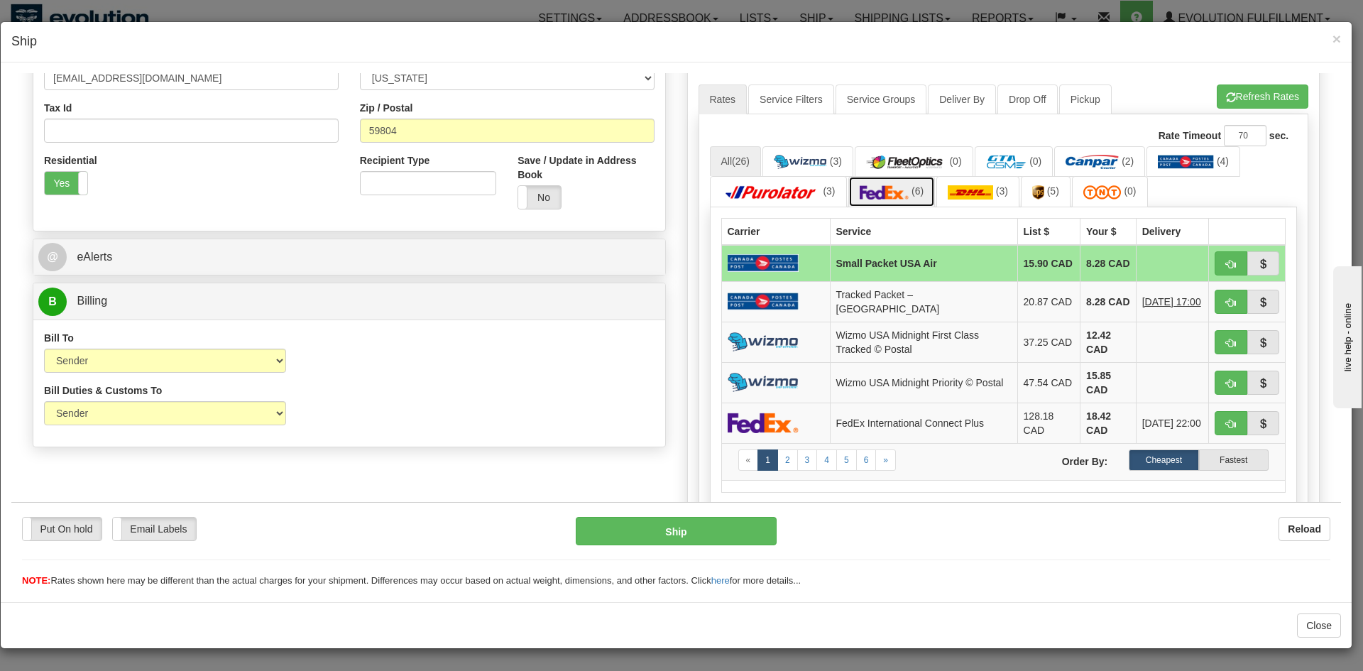
click at [900, 187] on img at bounding box center [885, 192] width 50 height 14
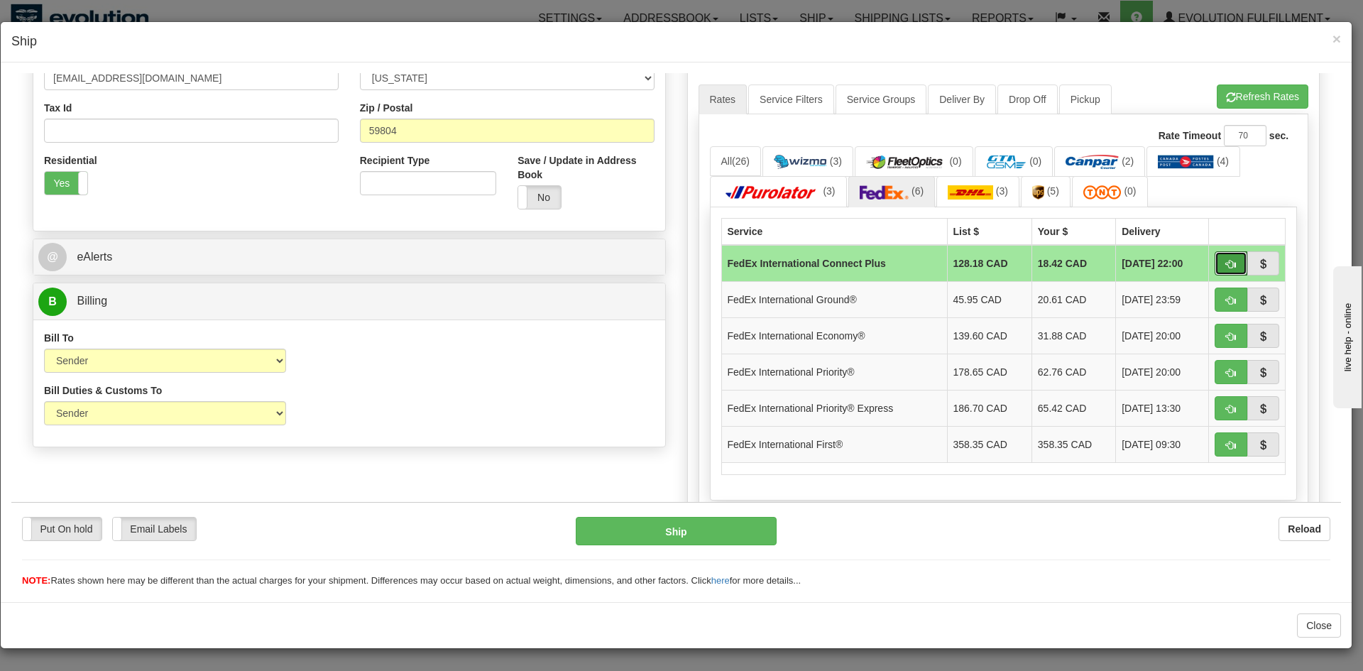
click at [1226, 261] on span "button" at bounding box center [1231, 263] width 10 height 9
type input "EC"
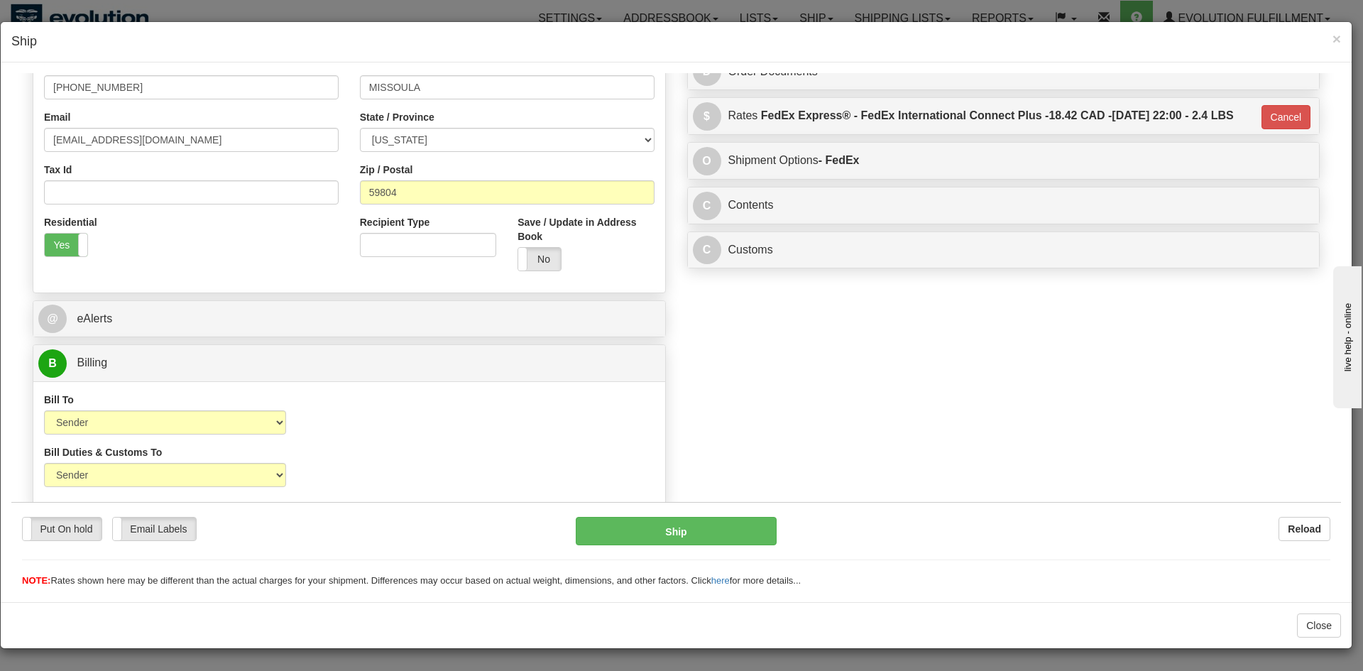
scroll to position [365, 0]
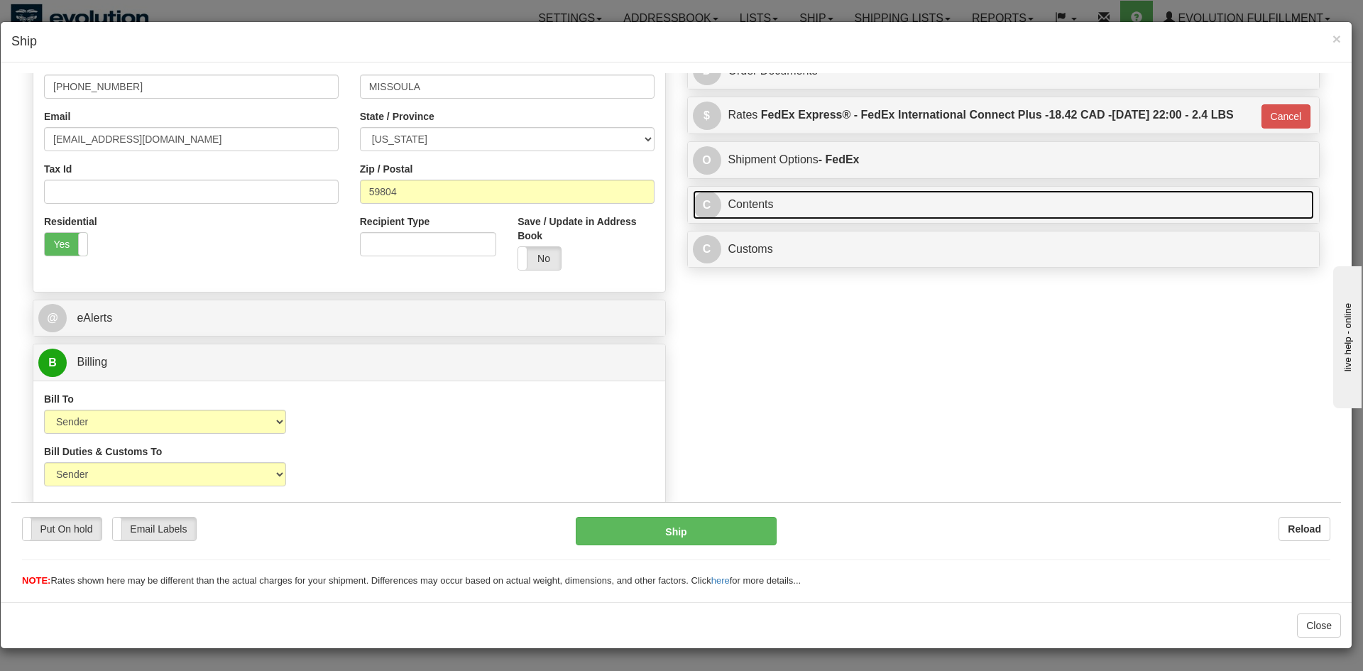
click at [877, 219] on link "C Contents" at bounding box center [1004, 204] width 622 height 29
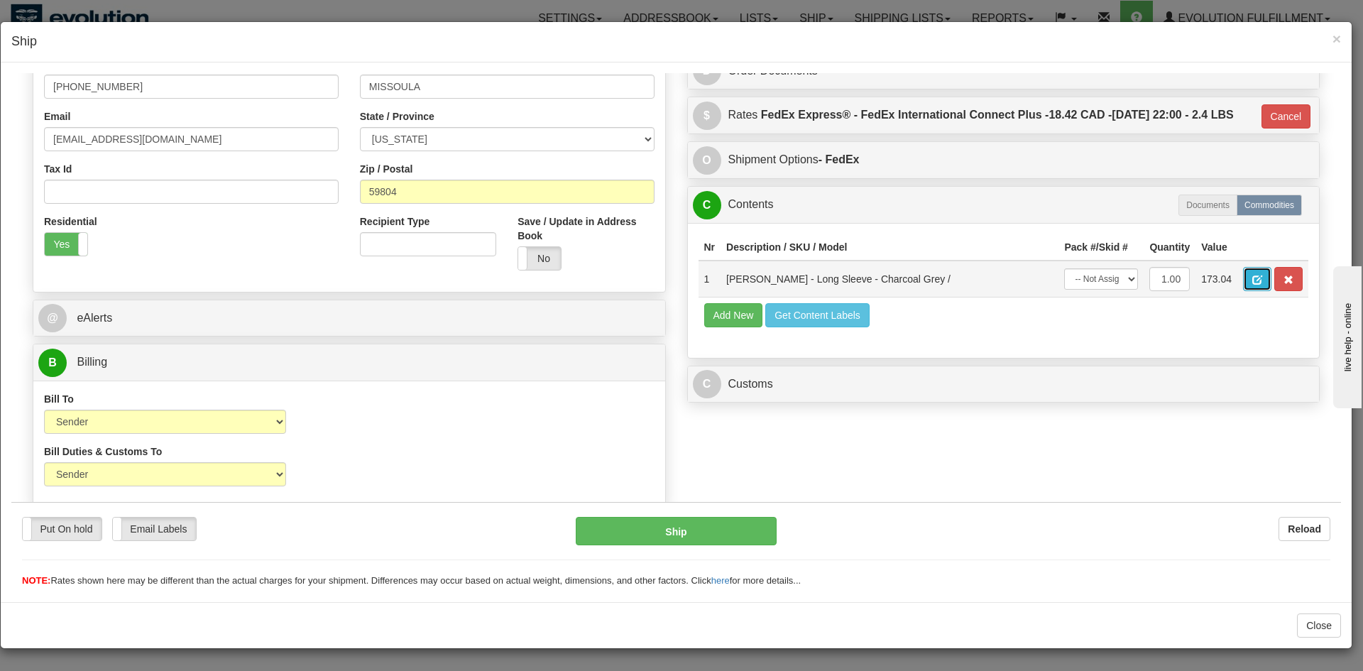
click at [1255, 290] on button "button" at bounding box center [1257, 278] width 28 height 24
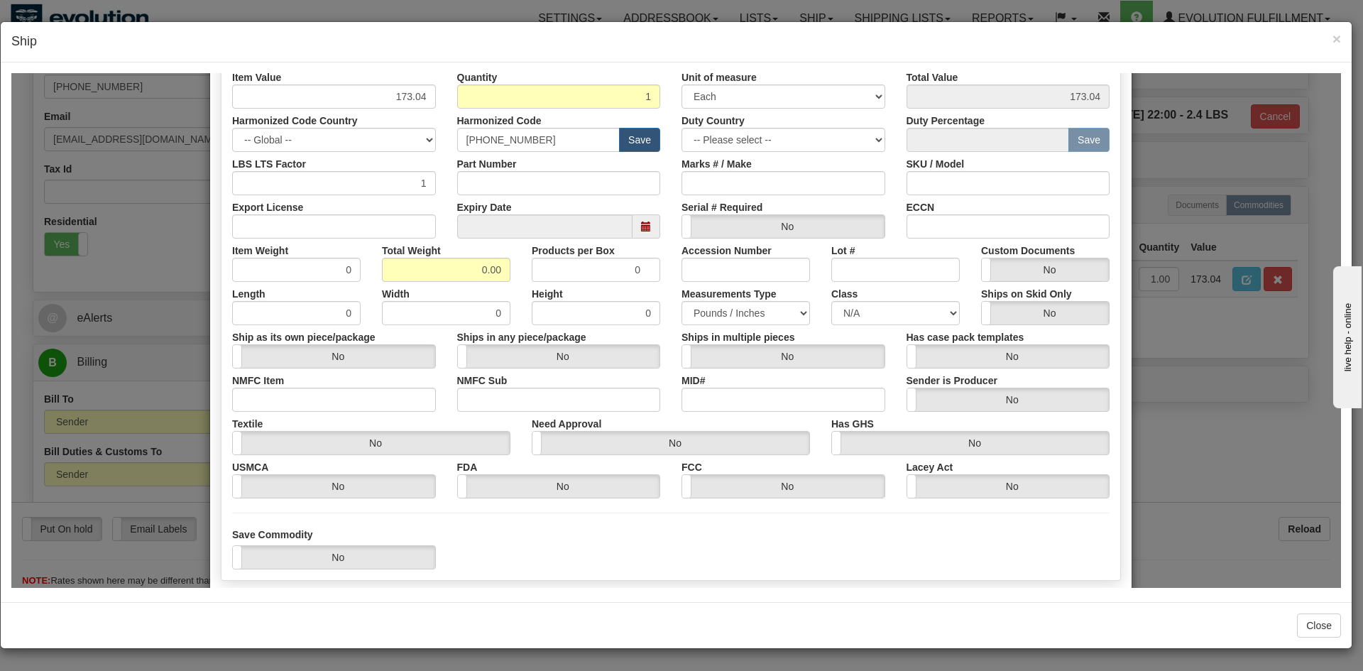
scroll to position [363, 0]
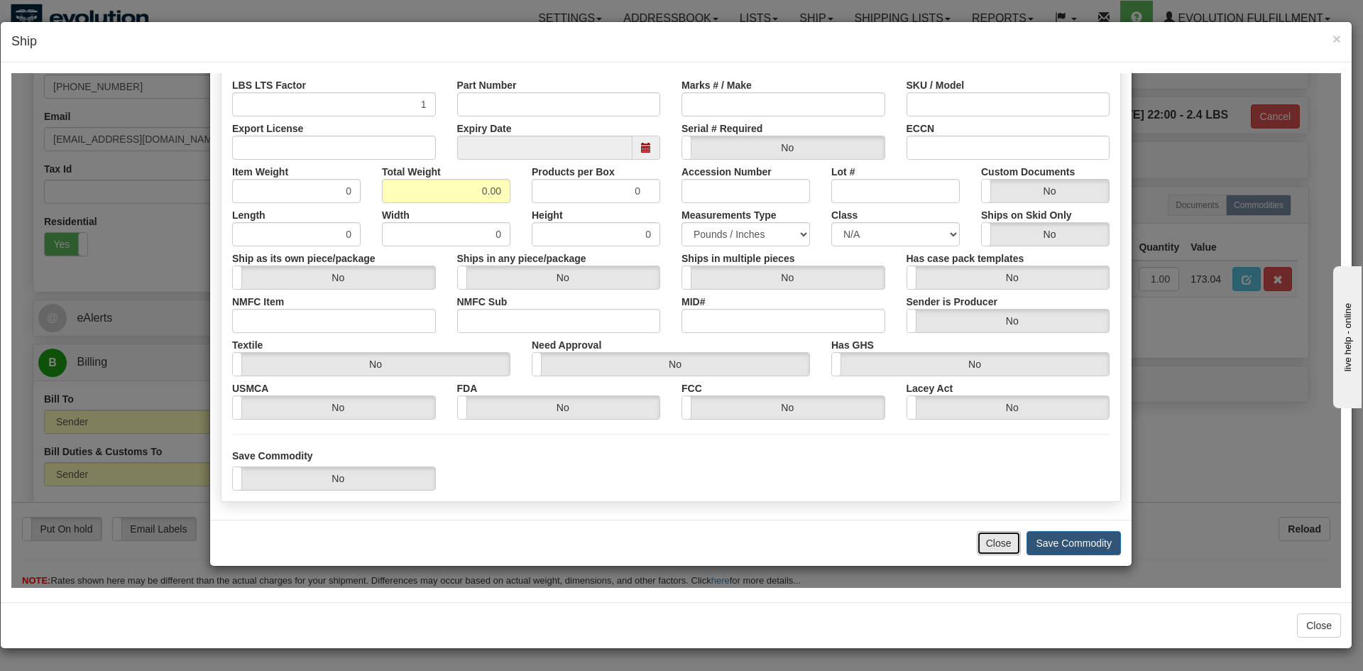
click at [1003, 537] on button "Close" at bounding box center [999, 542] width 44 height 24
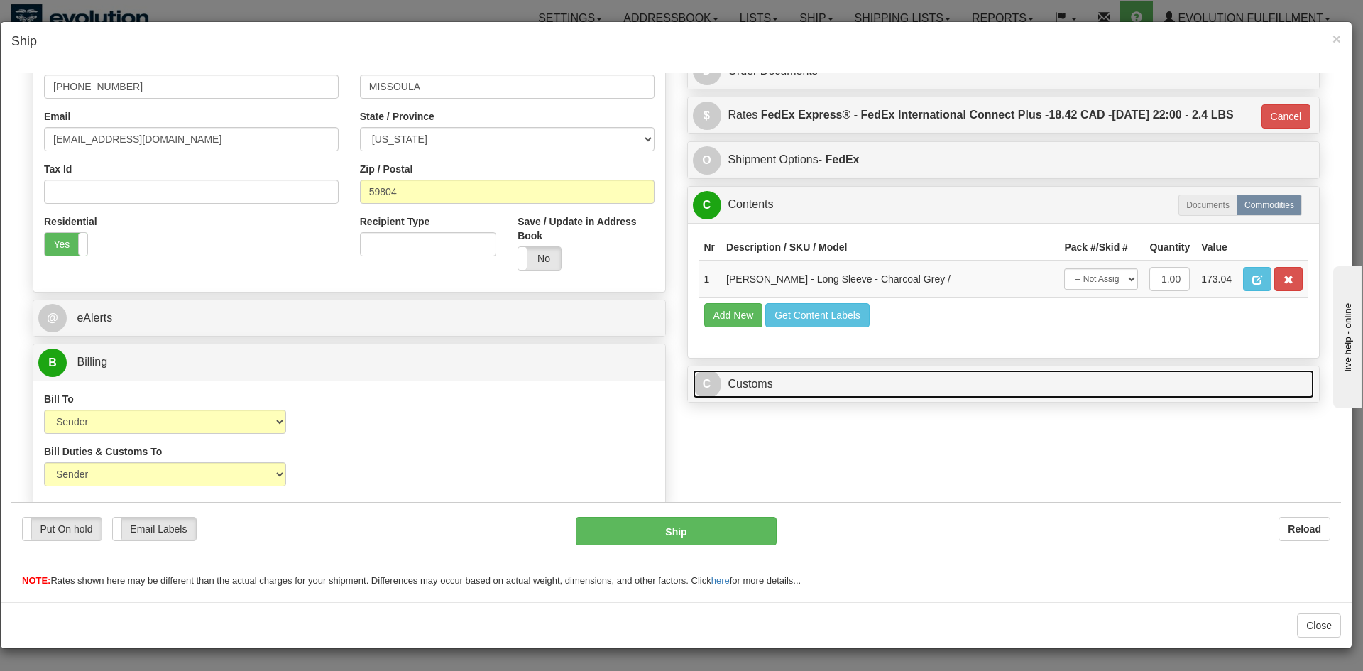
click at [754, 398] on link "C Customs" at bounding box center [1004, 383] width 622 height 29
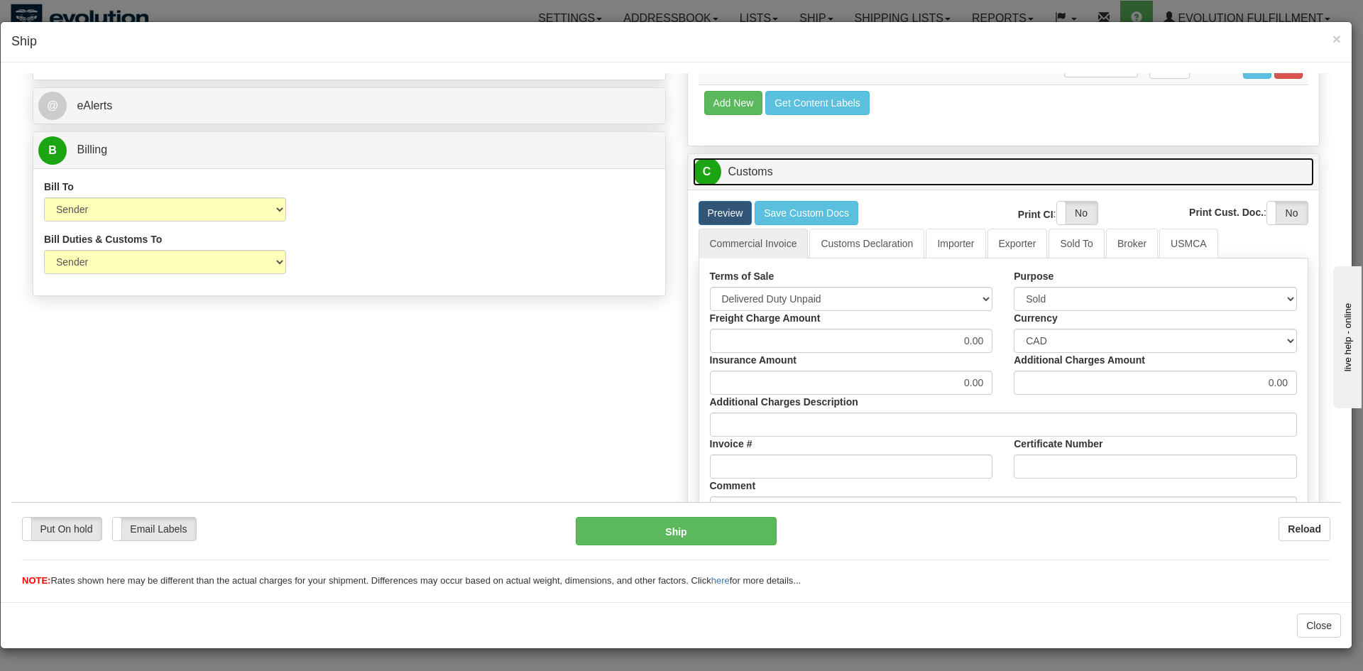
scroll to position [633, 0]
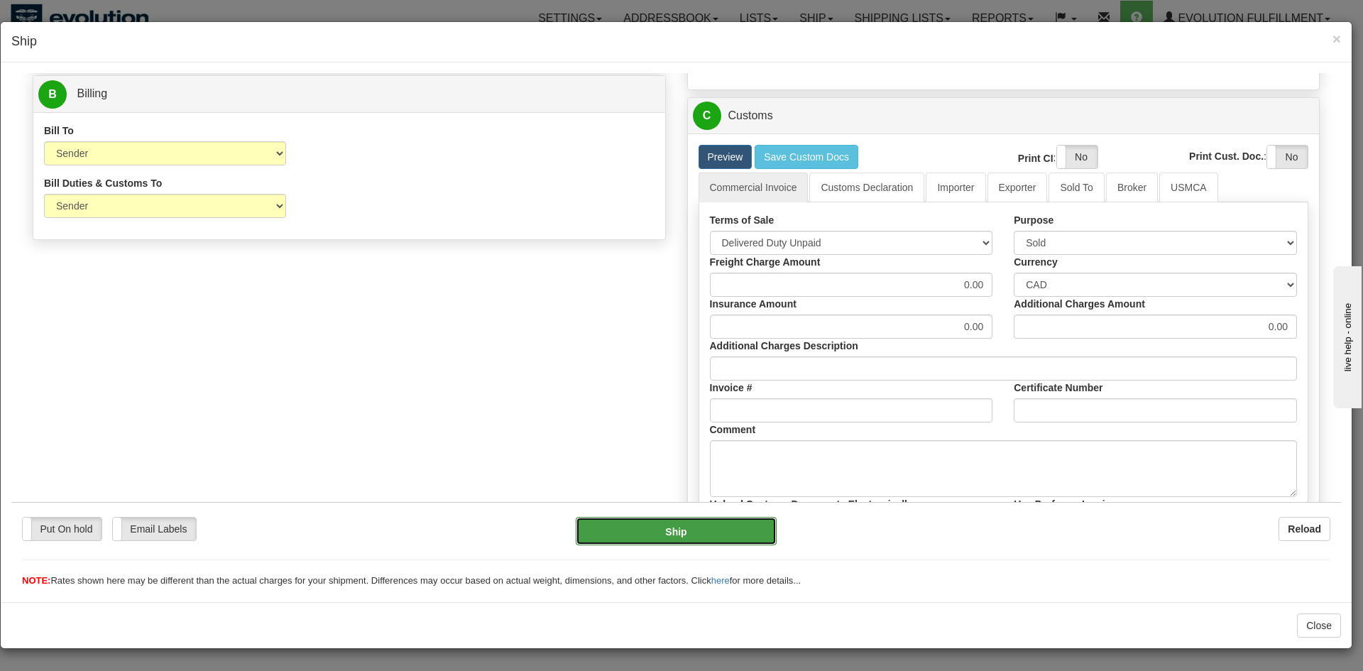
click at [696, 521] on button "Ship" at bounding box center [676, 530] width 200 height 28
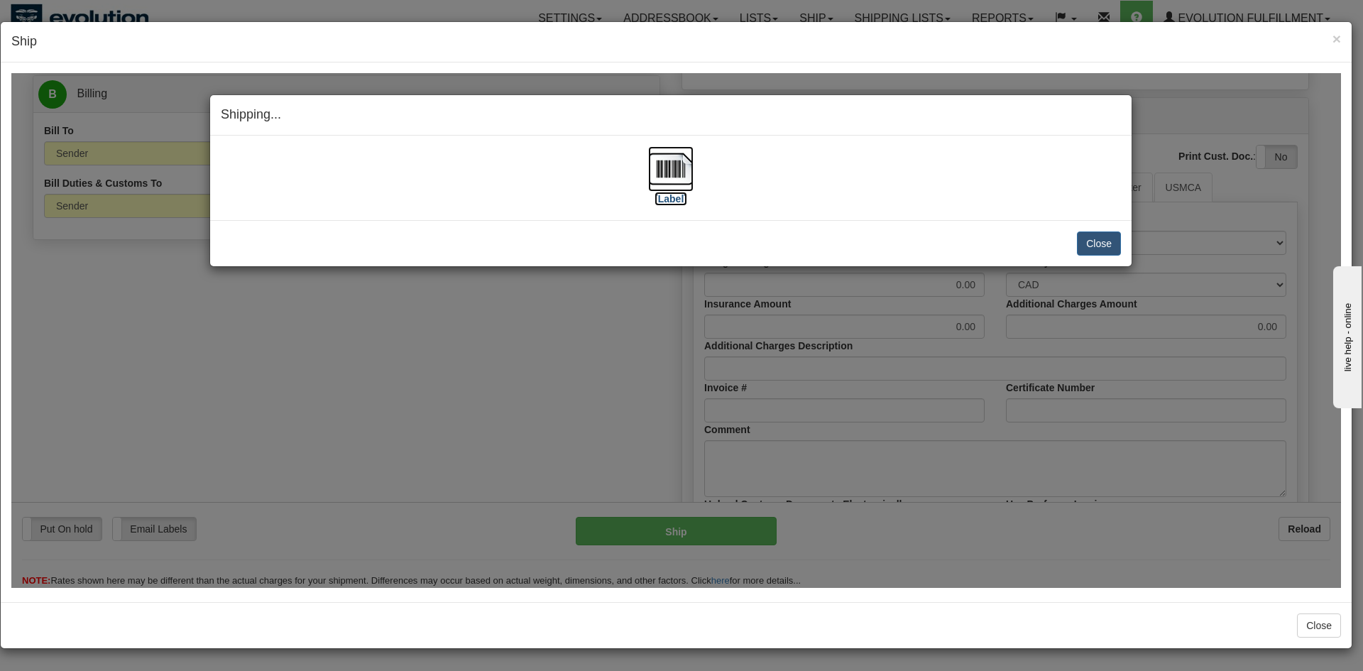
click at [668, 190] on img at bounding box center [670, 168] width 45 height 45
click at [1105, 245] on button "Close" at bounding box center [1099, 243] width 44 height 24
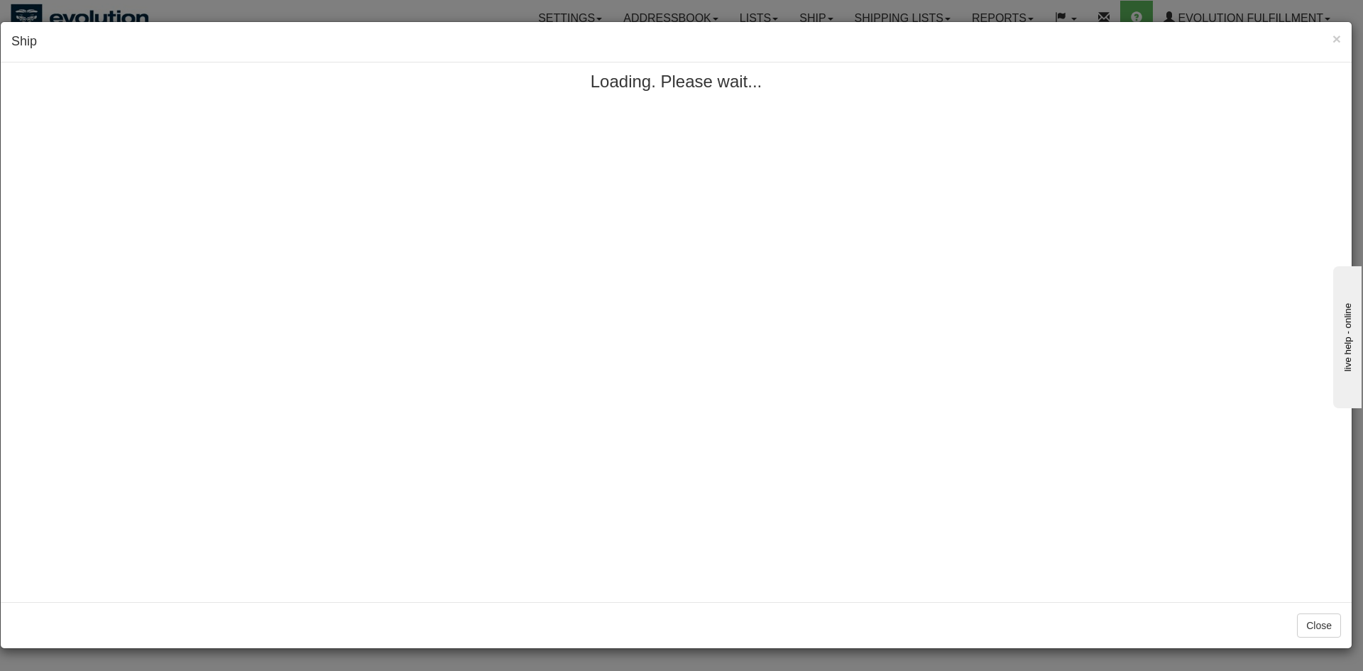
scroll to position [0, 0]
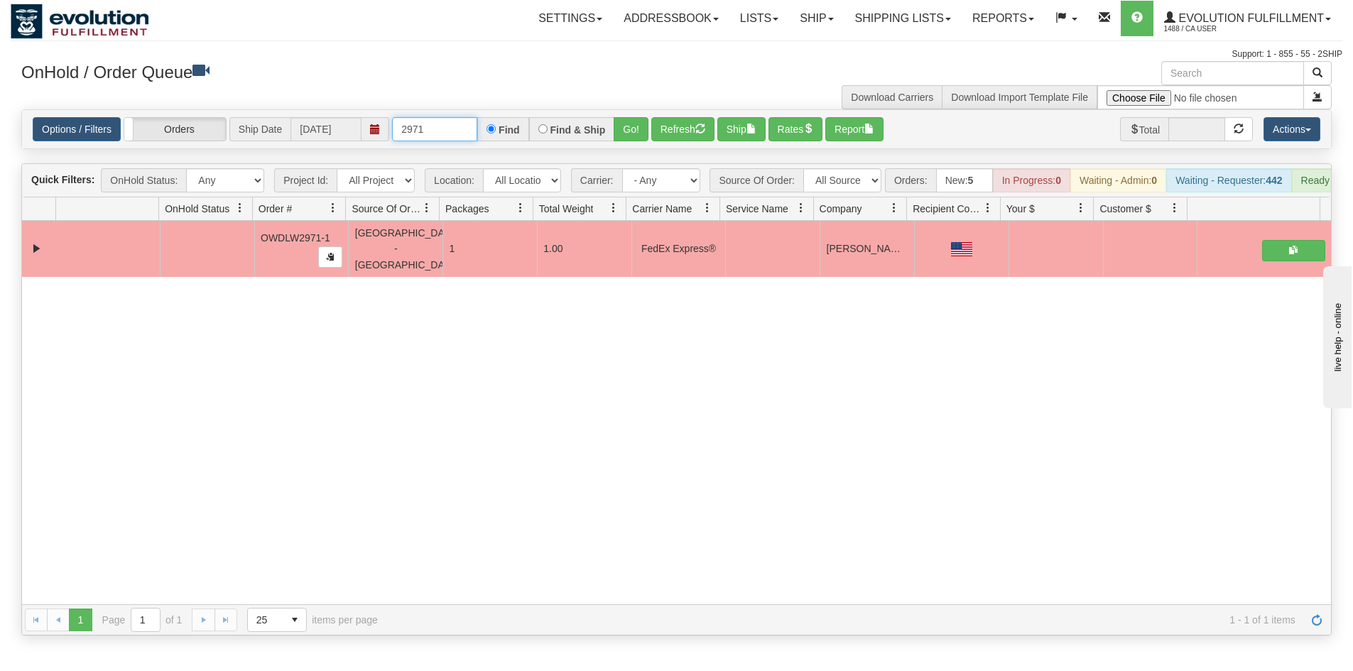
drag, startPoint x: 416, startPoint y: 131, endPoint x: 462, endPoint y: 87, distance: 63.3
click at [452, 102] on div "× Get OnHold Shipments fields - load dt: 375 Get OnHold Shipments fields - tran…" at bounding box center [676, 348] width 1331 height 574
type input "2972"
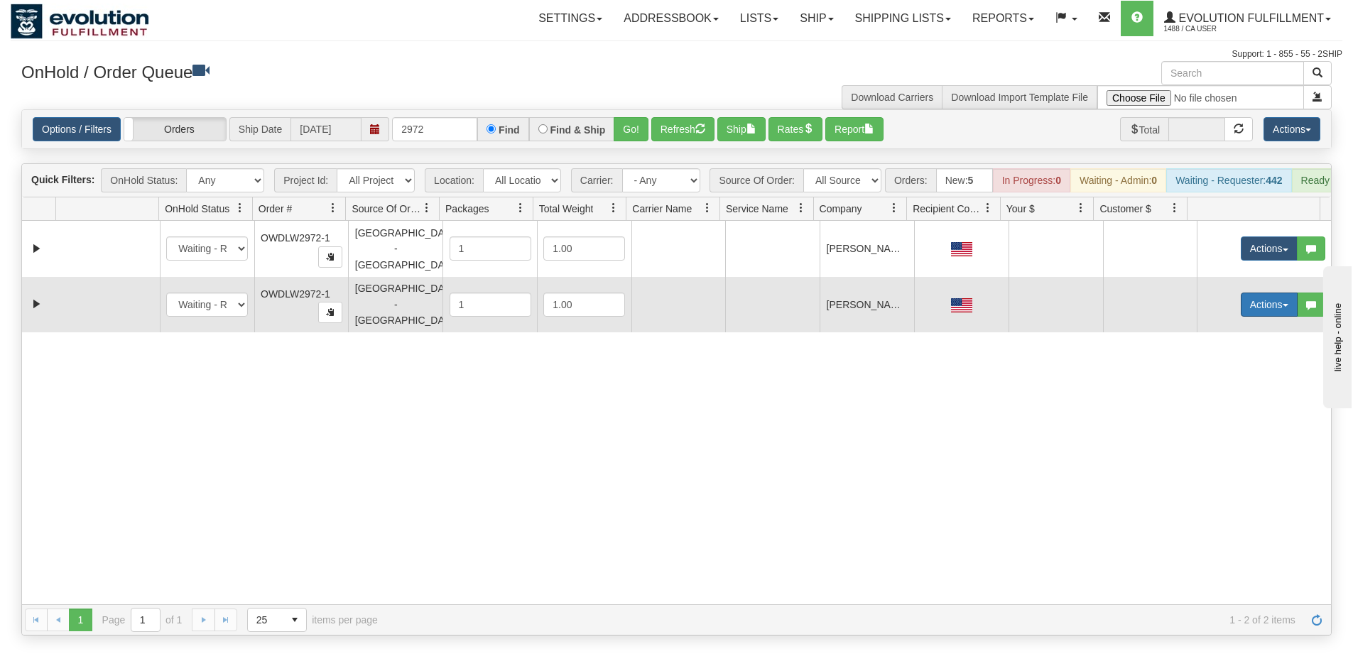
click at [1280, 298] on button "Actions" at bounding box center [1269, 305] width 57 height 24
click at [1245, 330] on link "Open" at bounding box center [1240, 331] width 114 height 18
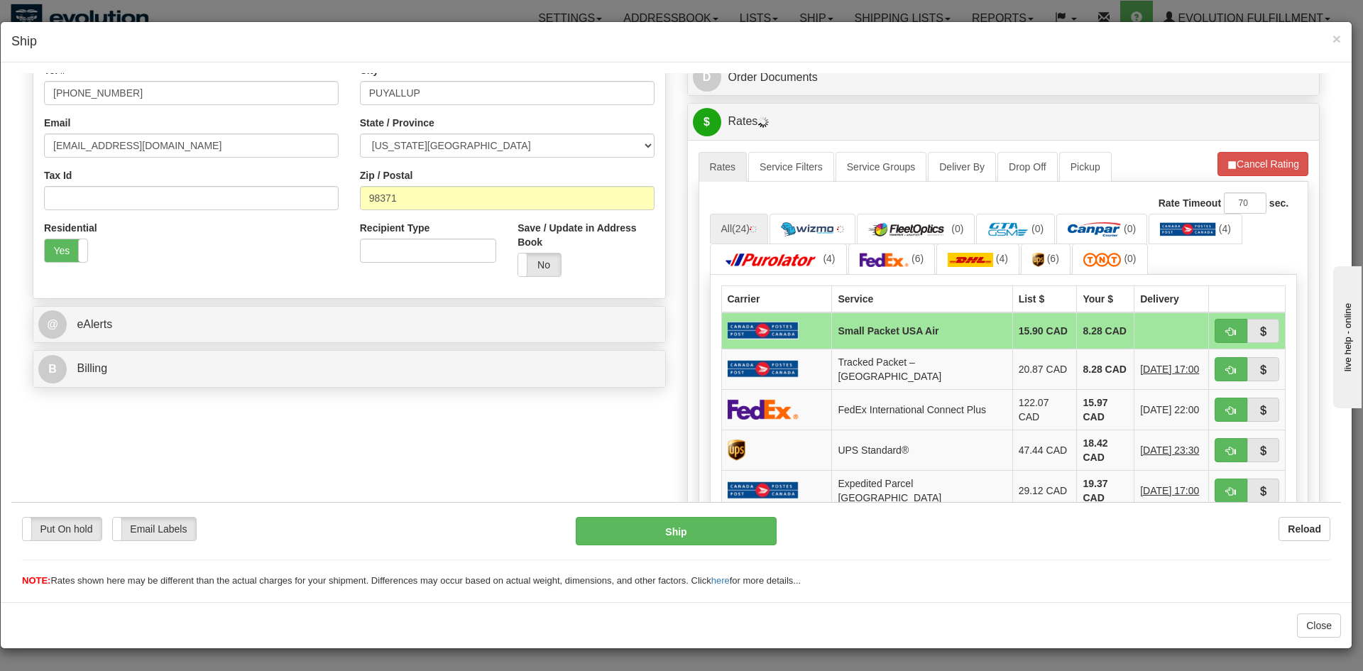
scroll to position [426, 0]
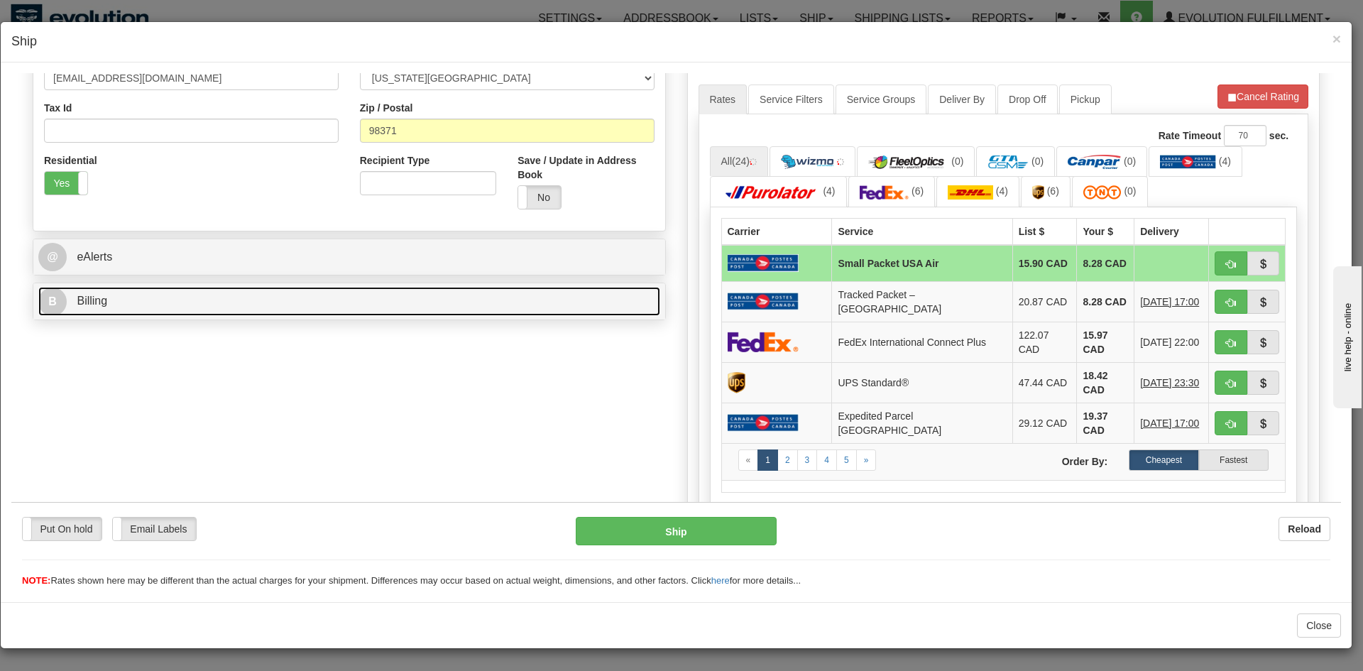
click at [232, 306] on link "B Billing" at bounding box center [349, 300] width 622 height 29
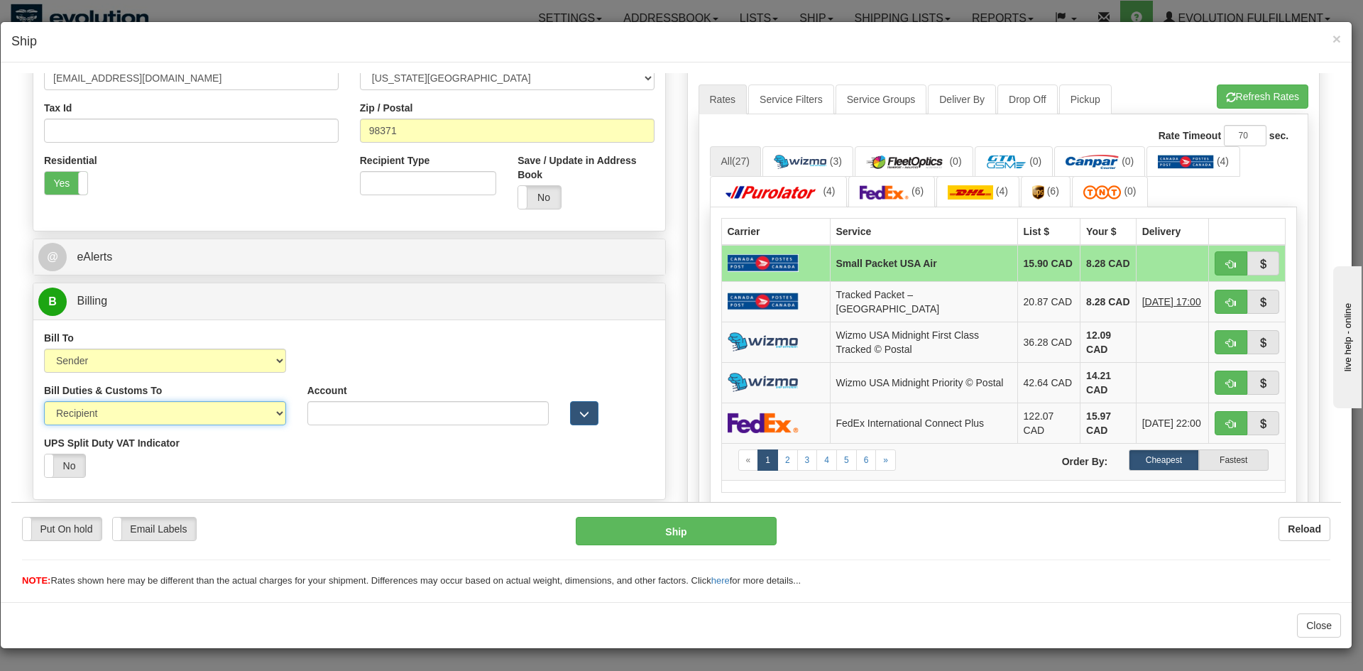
drag, startPoint x: 102, startPoint y: 413, endPoint x: 104, endPoint y: 422, distance: 9.7
click at [102, 413] on select "Sender Recipient Third Party" at bounding box center [165, 413] width 242 height 24
select select "1"
click at [44, 401] on select "Sender Recipient Third Party" at bounding box center [165, 413] width 242 height 24
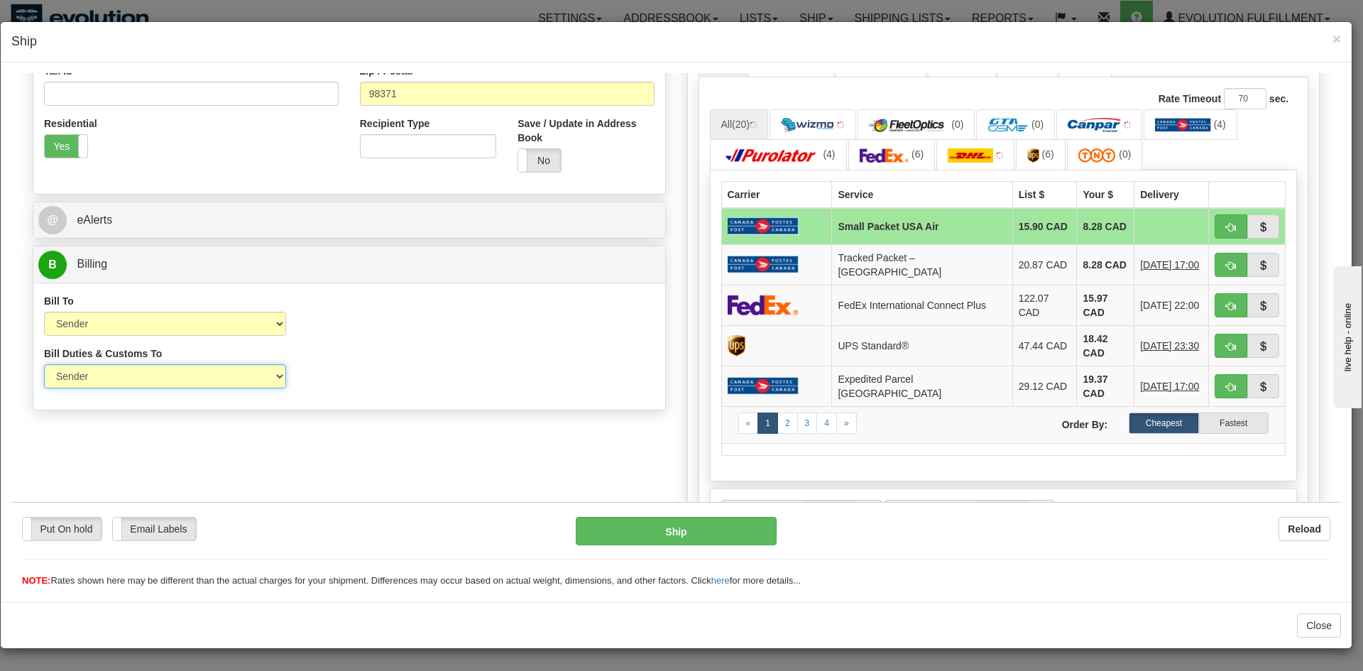
scroll to position [648, 0]
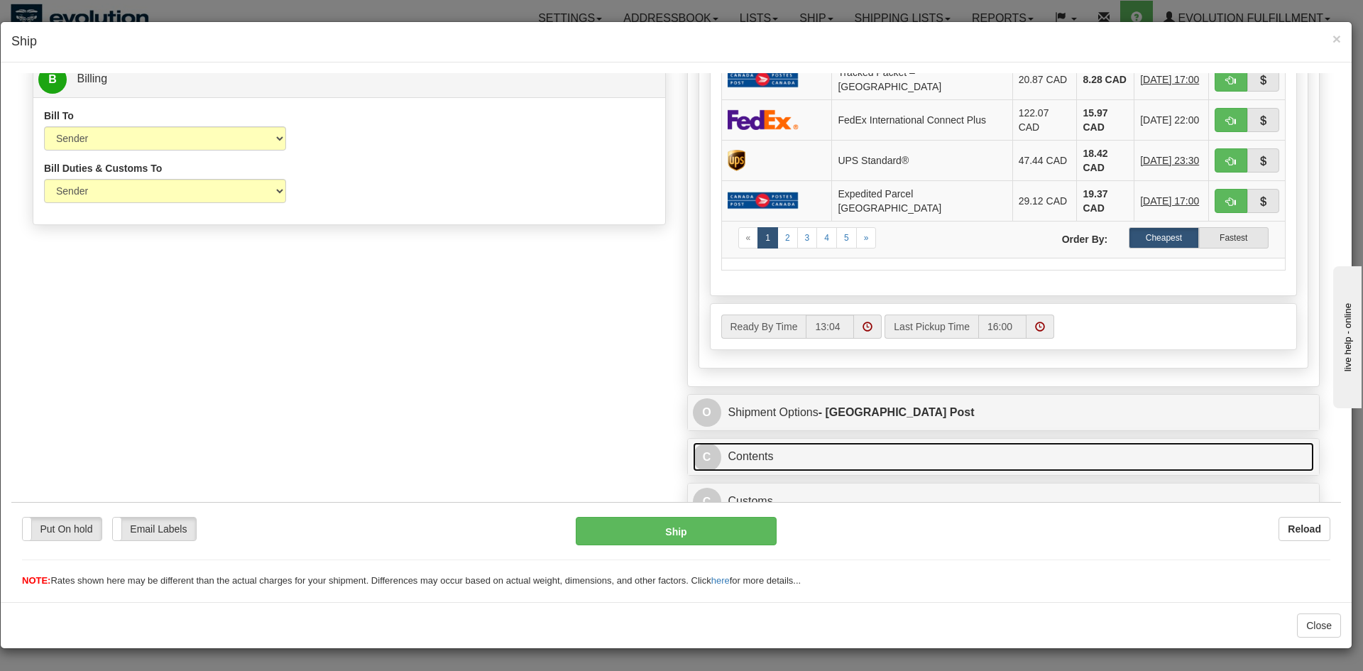
click at [780, 447] on link "C Contents" at bounding box center [1004, 456] width 622 height 29
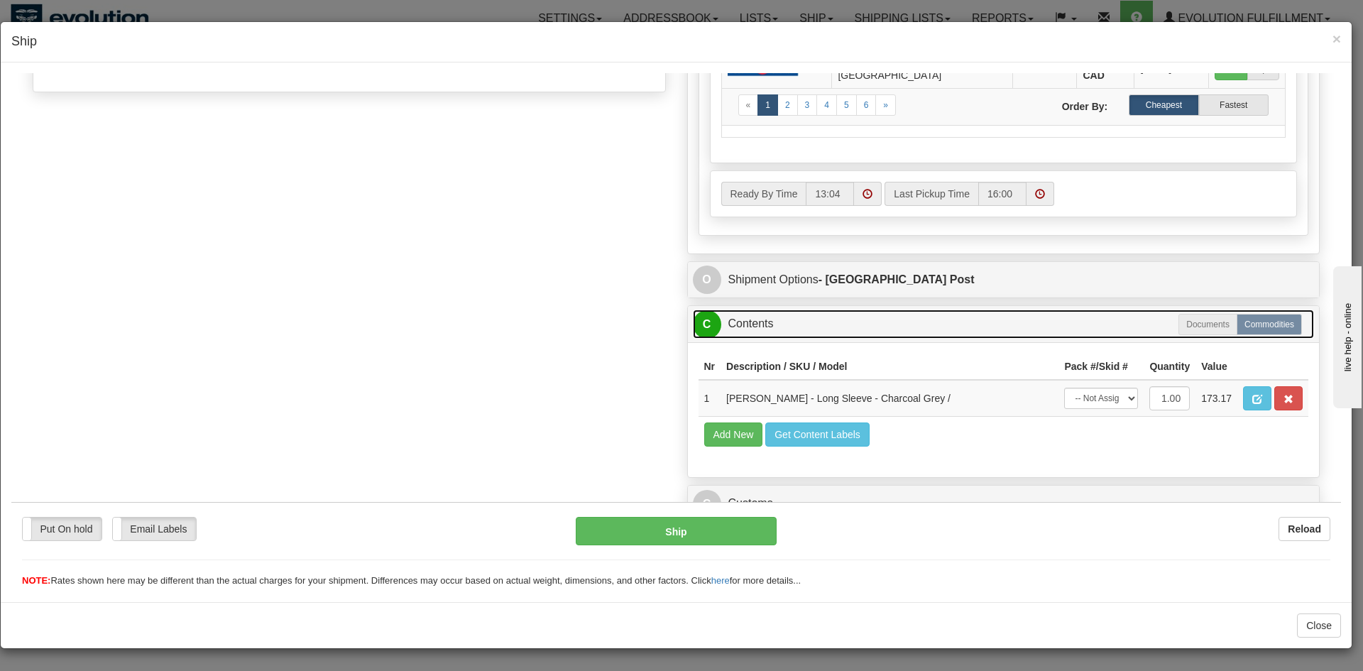
scroll to position [783, 0]
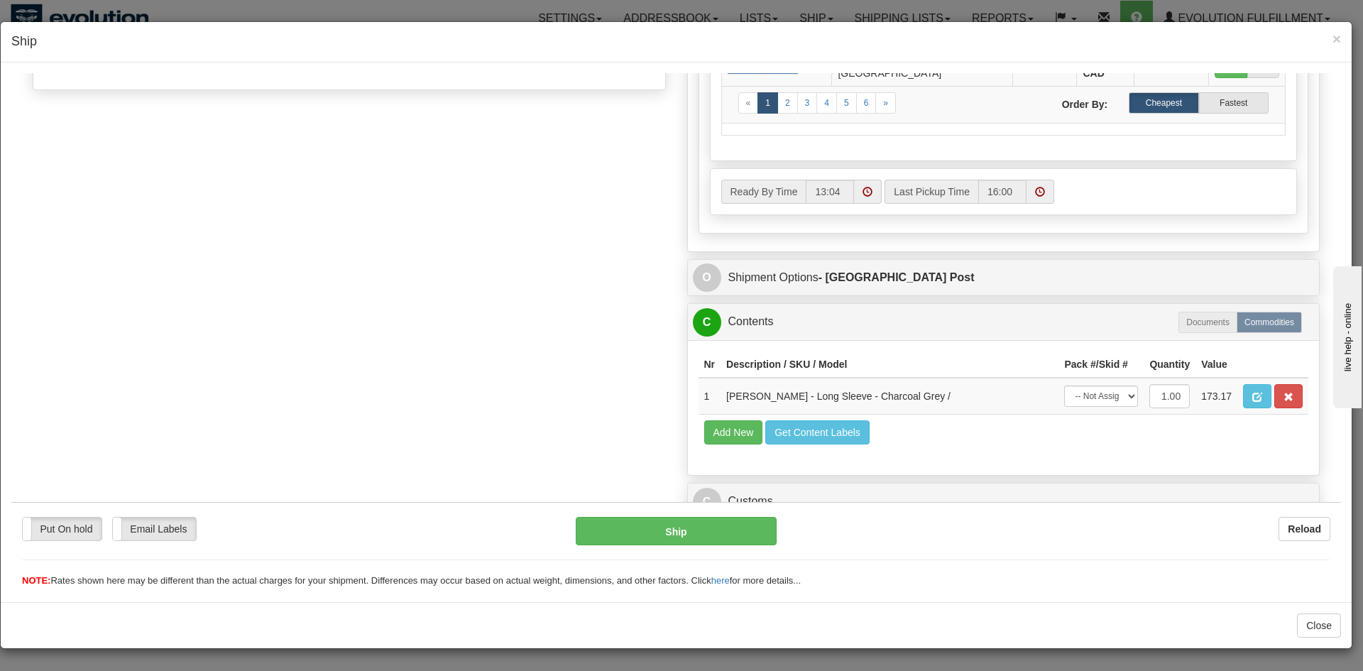
click at [788, 483] on div "C Customs Duties / Taxes" at bounding box center [1004, 501] width 632 height 36
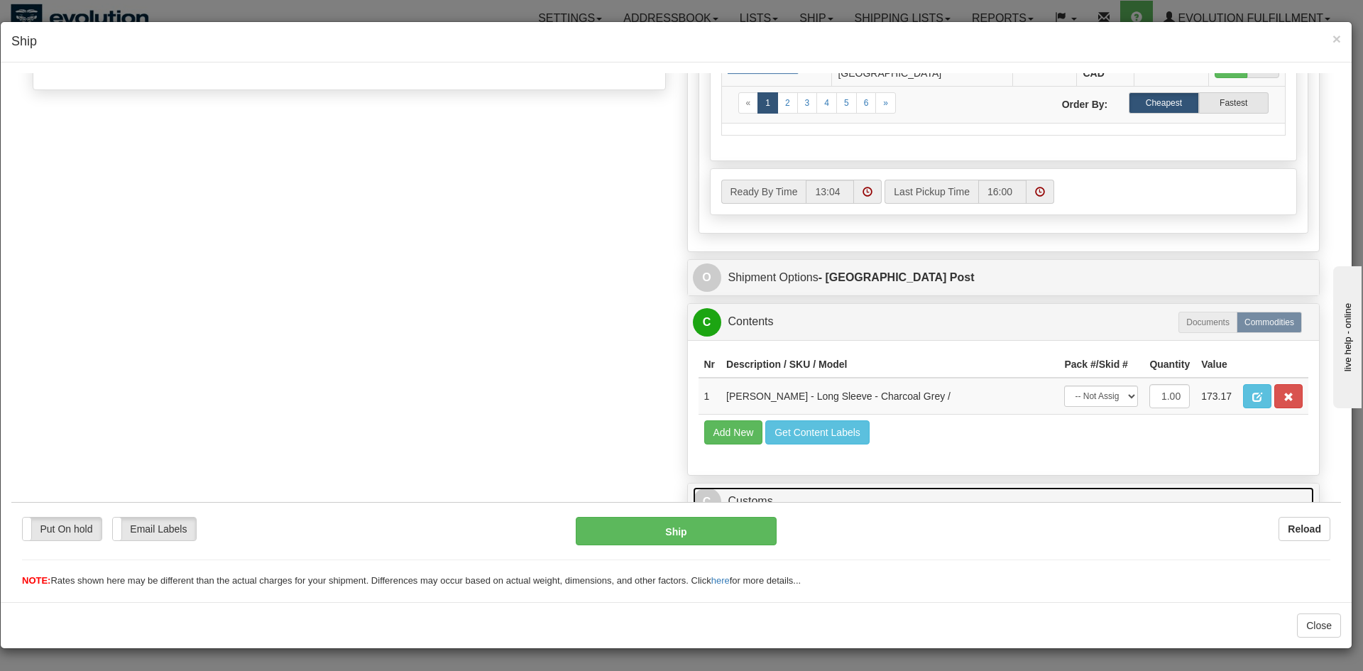
click at [792, 486] on link "C Customs" at bounding box center [1004, 500] width 622 height 29
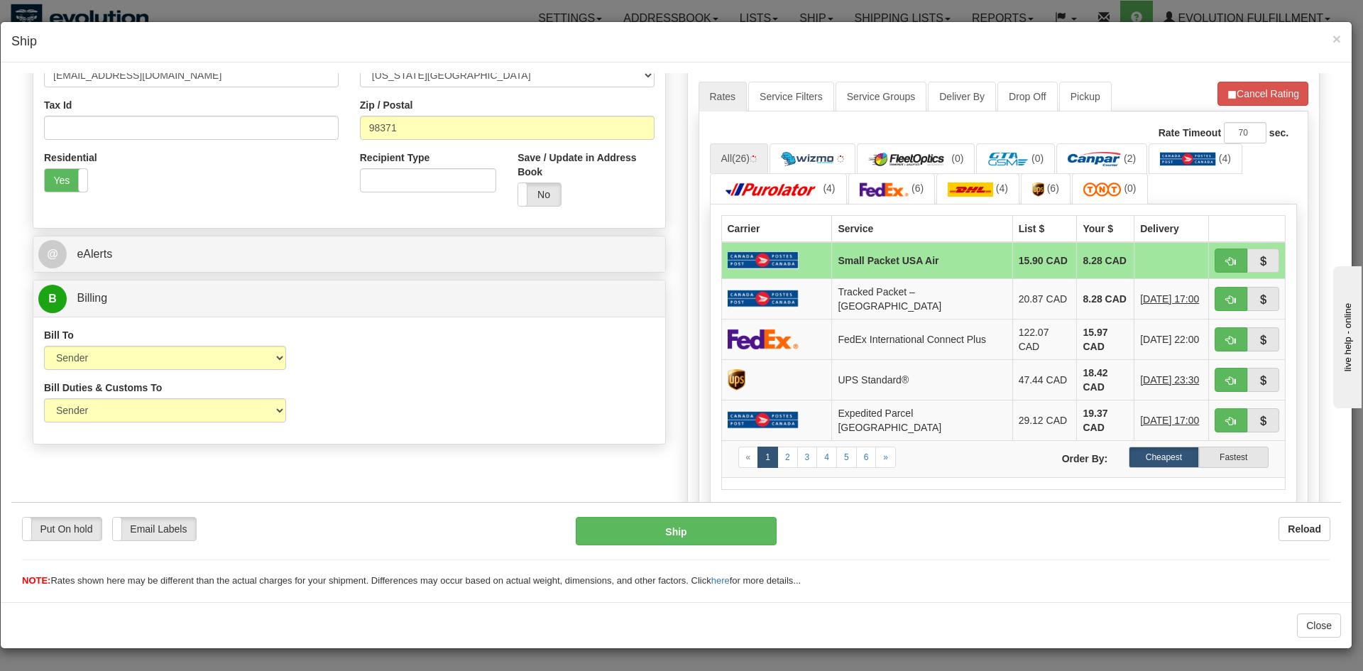
scroll to position [428, 0]
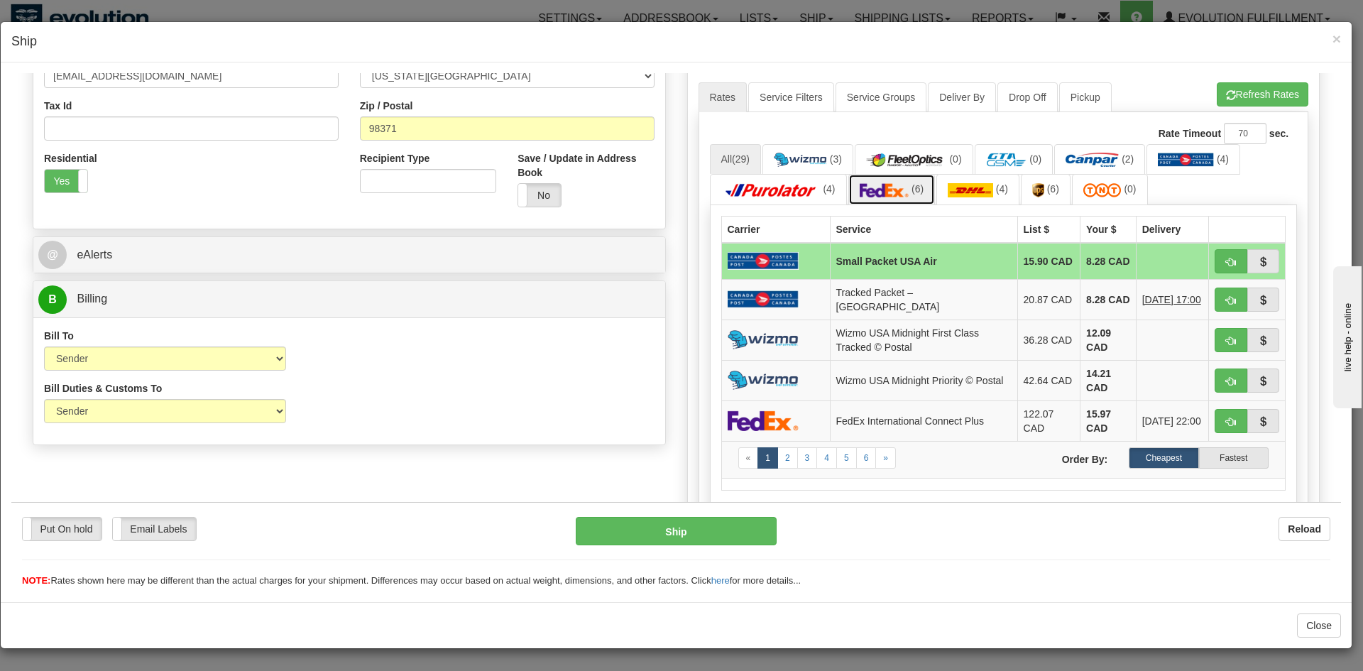
click at [861, 194] on img at bounding box center [885, 190] width 50 height 14
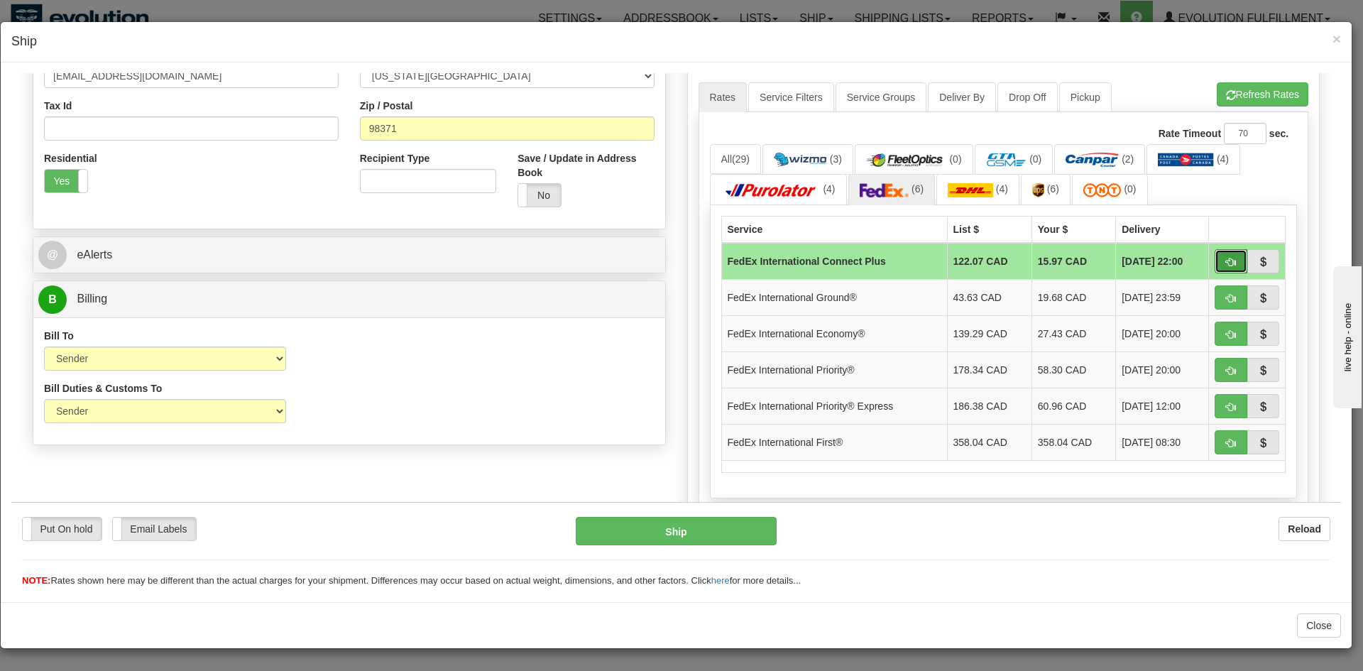
click at [1226, 263] on button "button" at bounding box center [1231, 261] width 33 height 24
type input "EC"
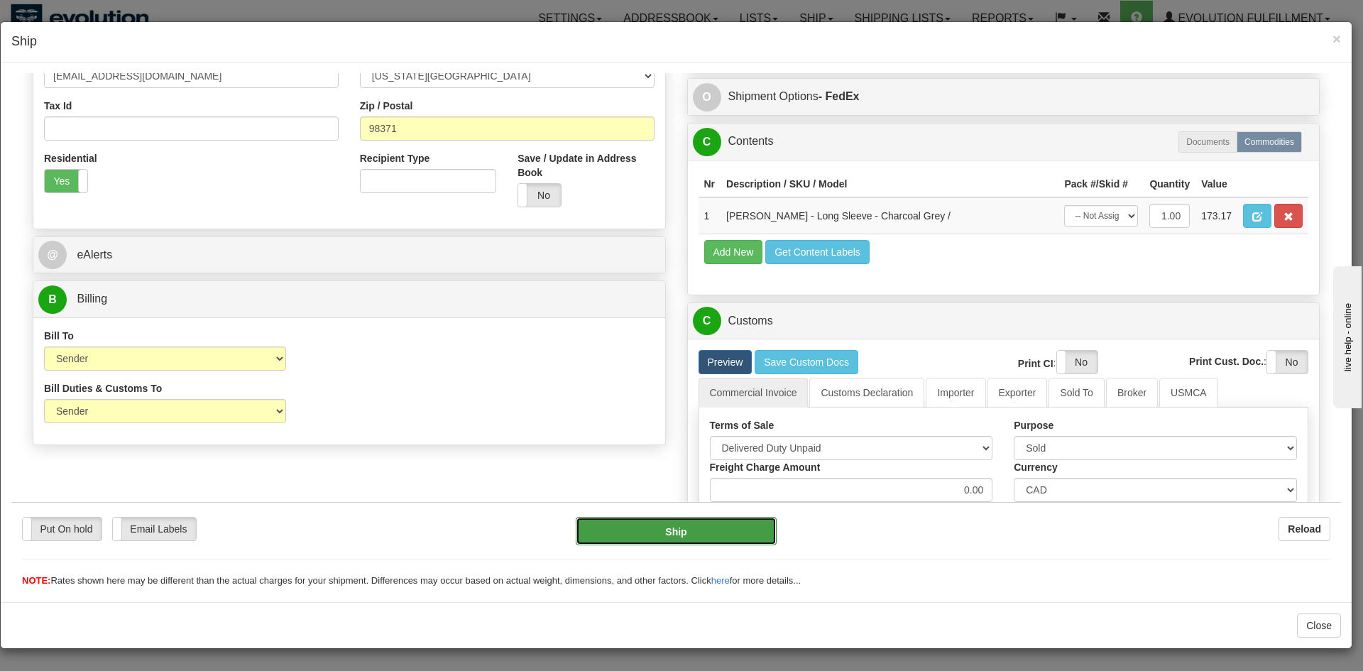
click at [671, 537] on button "Ship" at bounding box center [676, 530] width 200 height 28
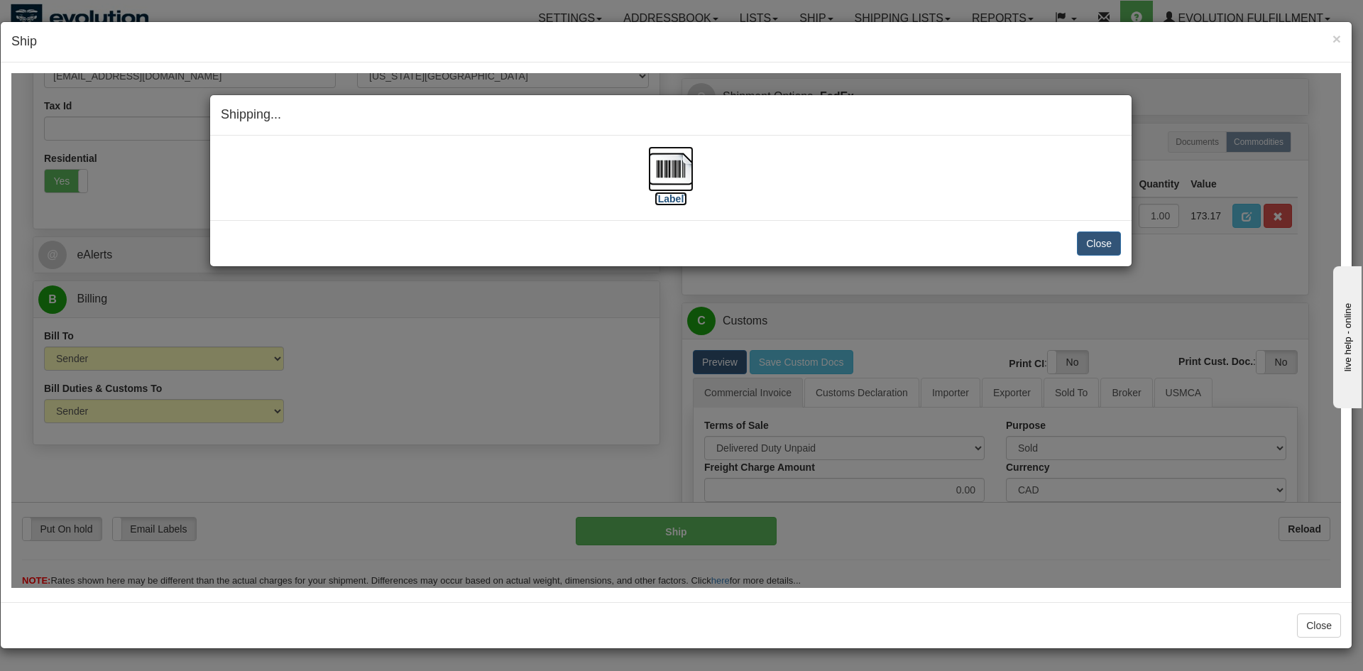
click at [679, 167] on img at bounding box center [670, 168] width 45 height 45
click at [1101, 249] on button "Close" at bounding box center [1099, 243] width 44 height 24
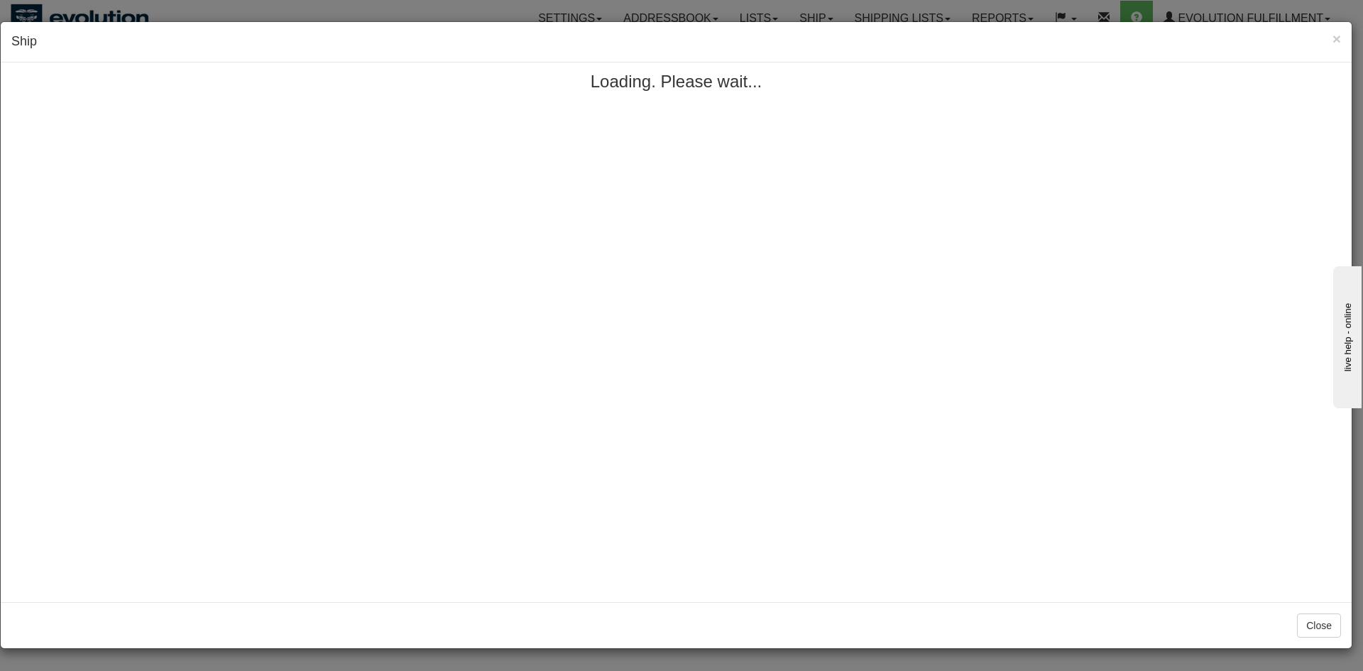
scroll to position [0, 0]
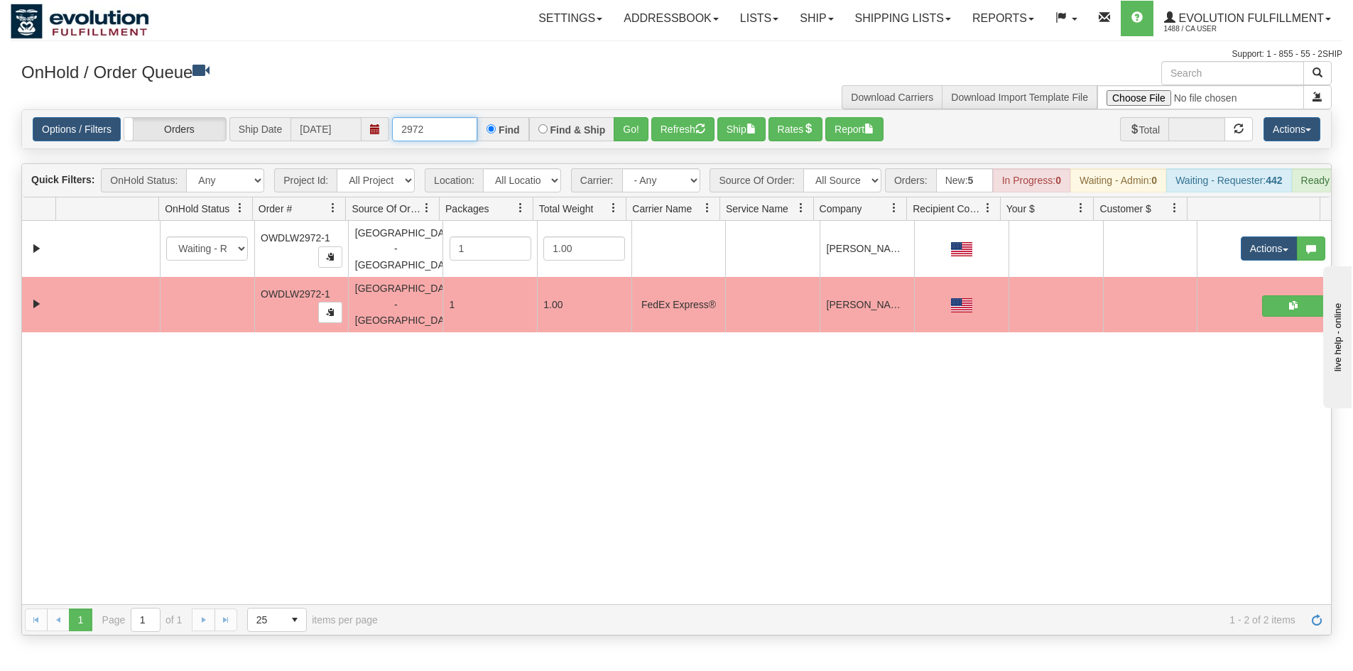
drag, startPoint x: 415, startPoint y: 128, endPoint x: 509, endPoint y: 119, distance: 94.9
click at [509, 119] on div "2972 Find Find & Ship Go!" at bounding box center [520, 129] width 256 height 24
type input "2965"
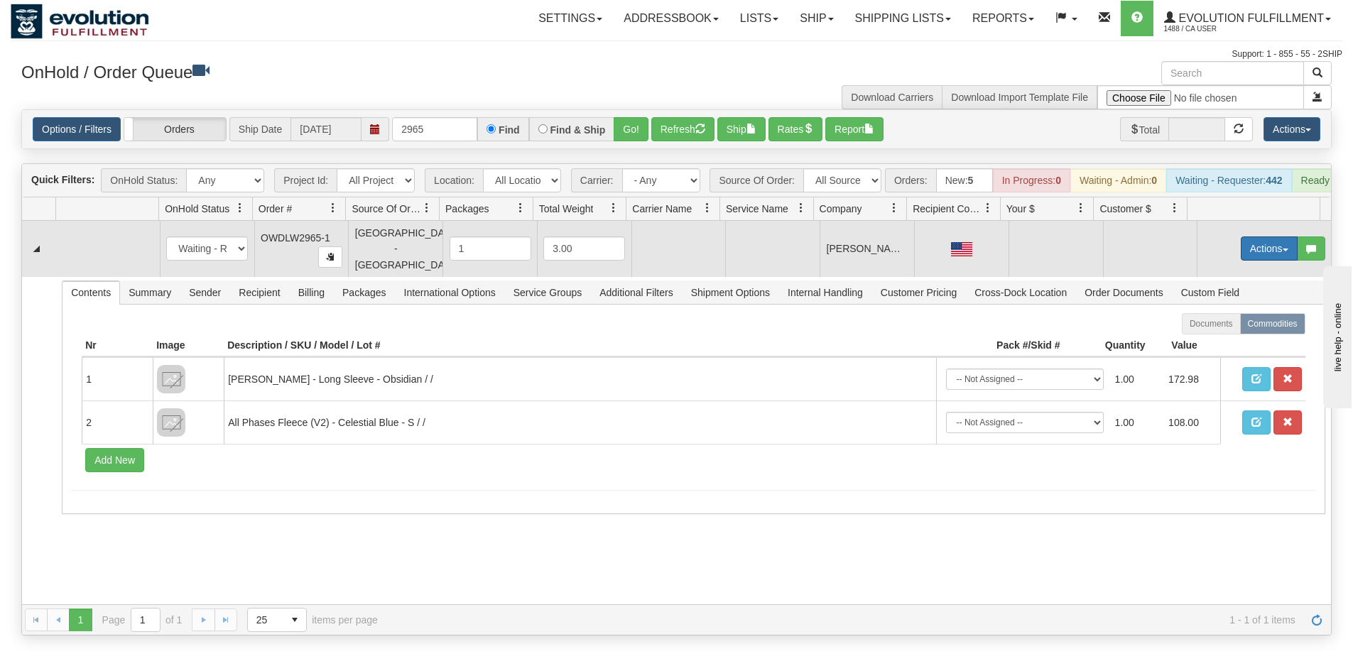
click at [1248, 258] on button "Actions" at bounding box center [1269, 248] width 57 height 24
click at [1247, 285] on link "Open" at bounding box center [1240, 275] width 114 height 18
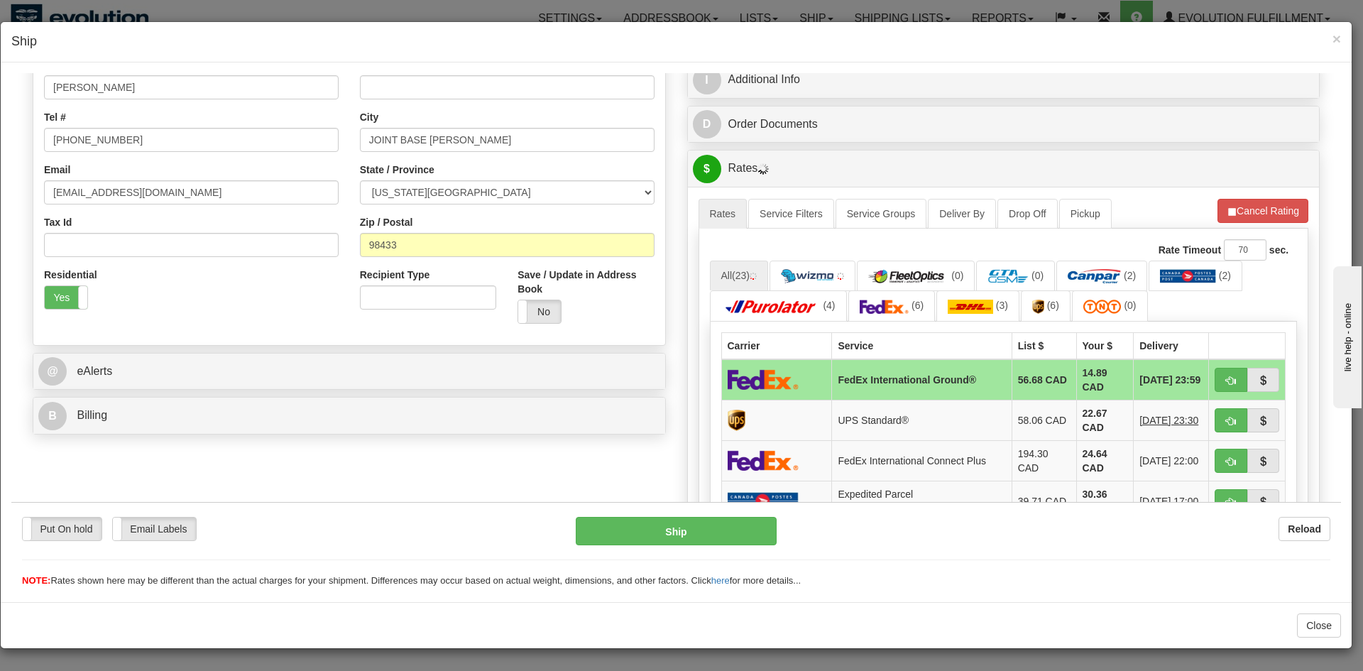
scroll to position [355, 0]
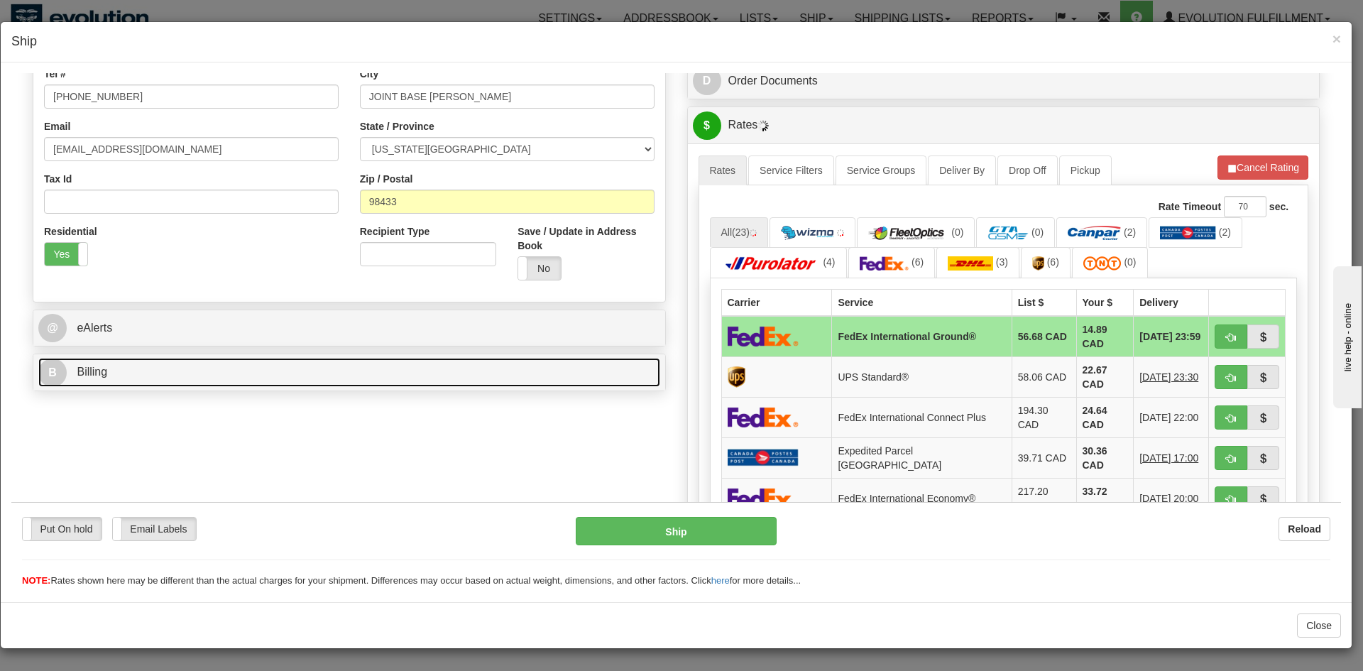
click at [46, 371] on span "B" at bounding box center [52, 372] width 28 height 28
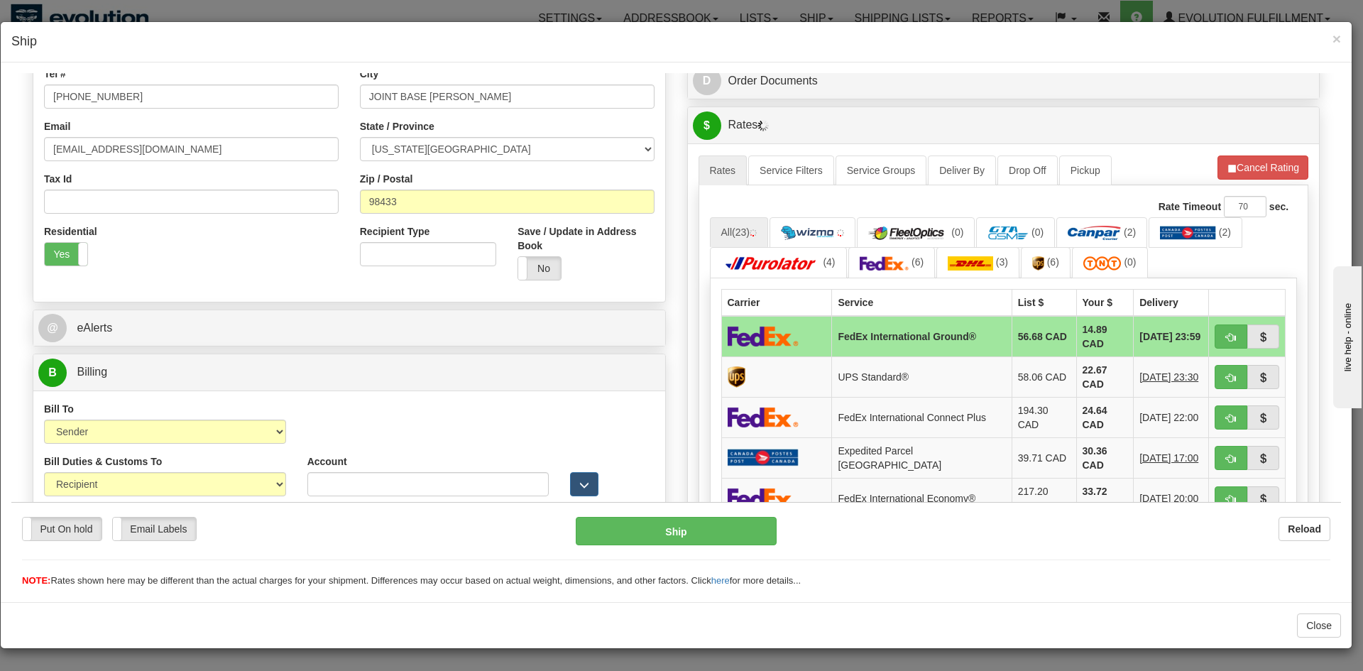
click at [168, 470] on div "Bill Duties & Customs To Sender Recipient Third Party" at bounding box center [165, 475] width 242 height 42
click at [166, 489] on select "Sender Recipient Third Party" at bounding box center [165, 484] width 242 height 24
select select "1"
click at [44, 472] on select "Sender Recipient Third Party" at bounding box center [165, 484] width 242 height 24
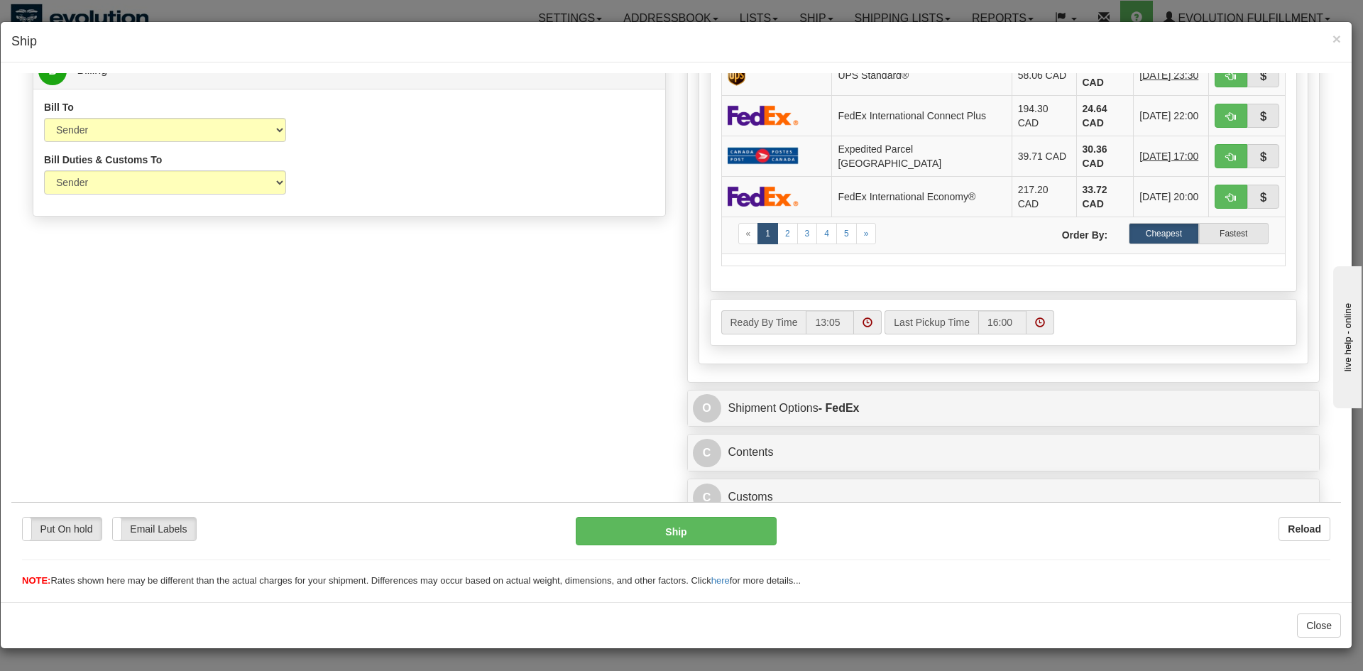
drag, startPoint x: 679, startPoint y: 433, endPoint x: 682, endPoint y: 445, distance: 11.9
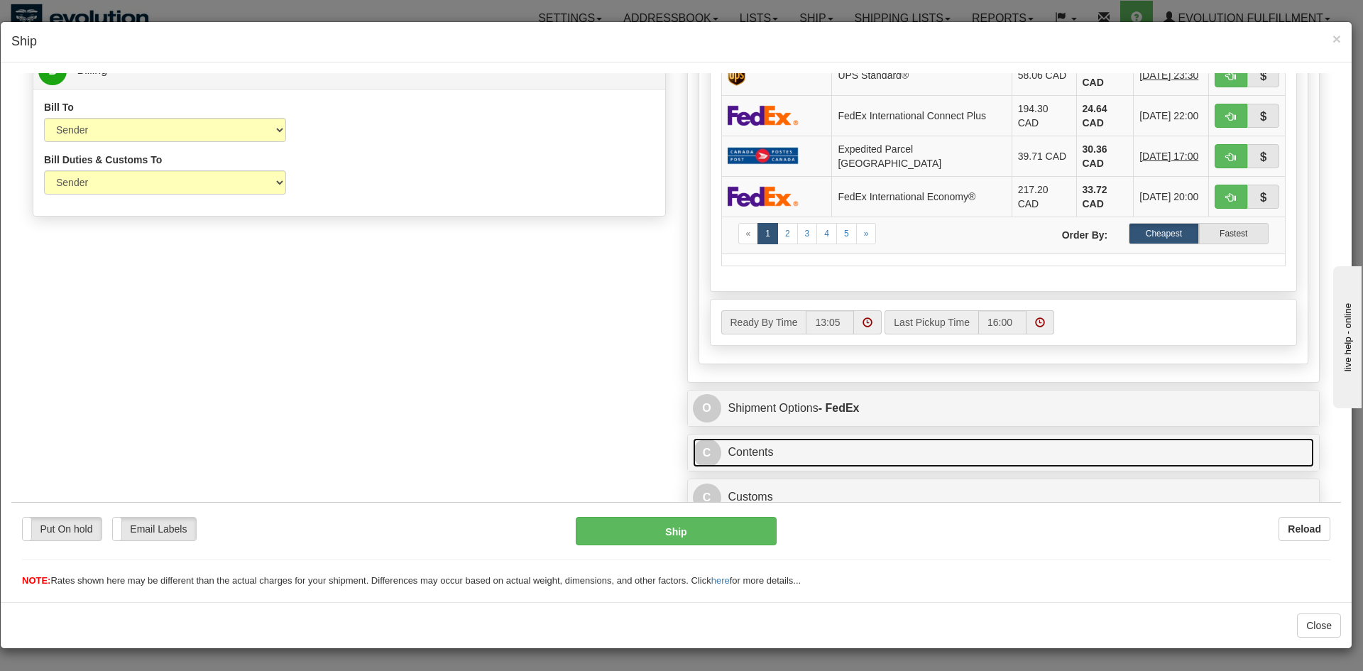
click at [693, 446] on span "C" at bounding box center [707, 452] width 28 height 28
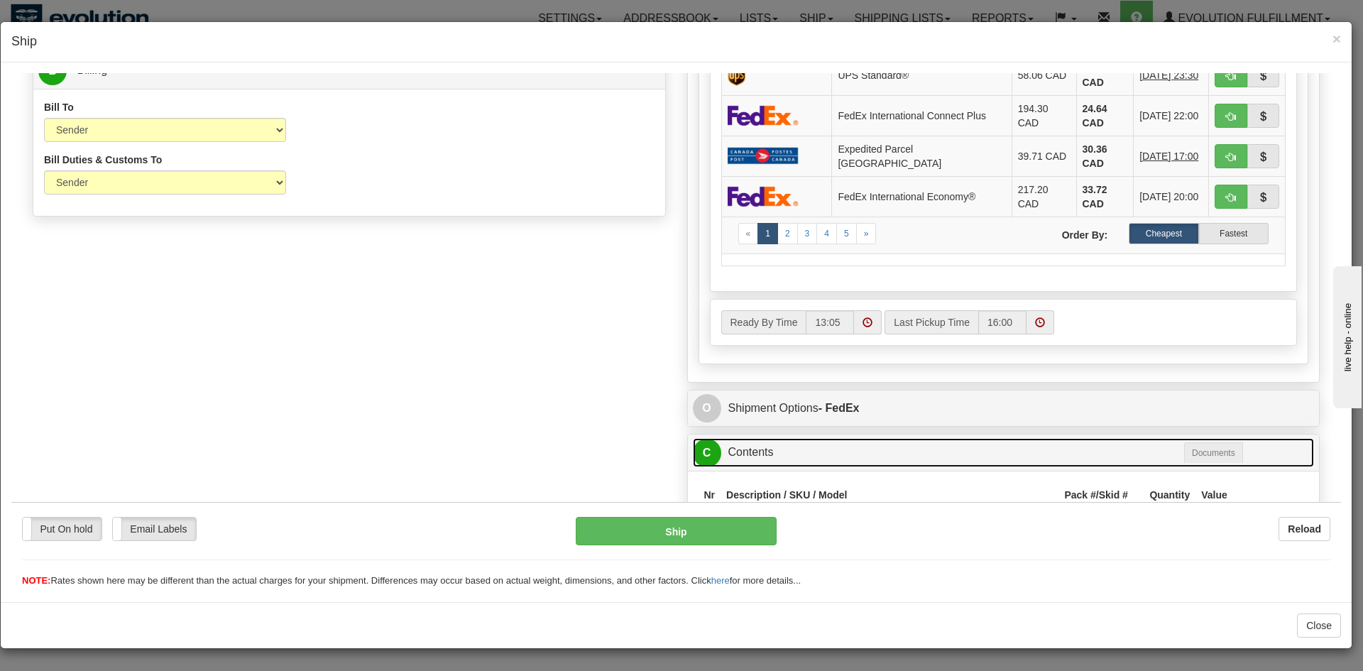
click at [699, 447] on span "C" at bounding box center [707, 452] width 28 height 28
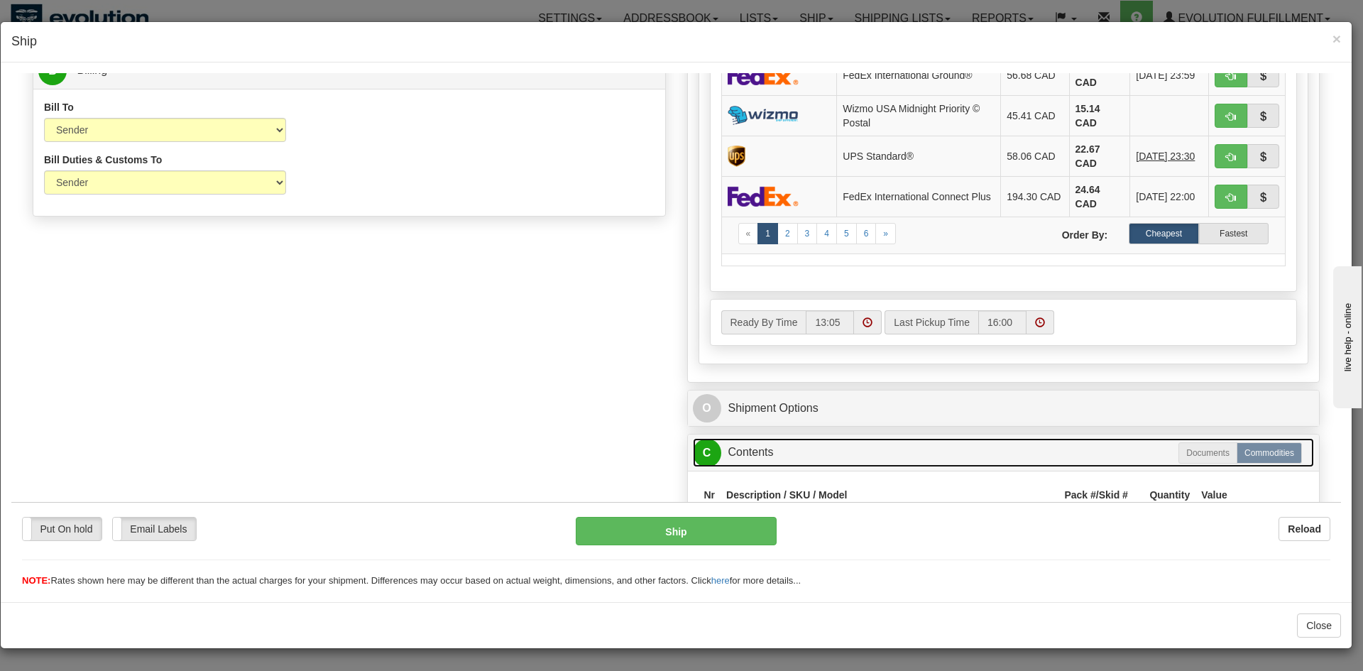
click at [699, 447] on span "C" at bounding box center [707, 452] width 28 height 28
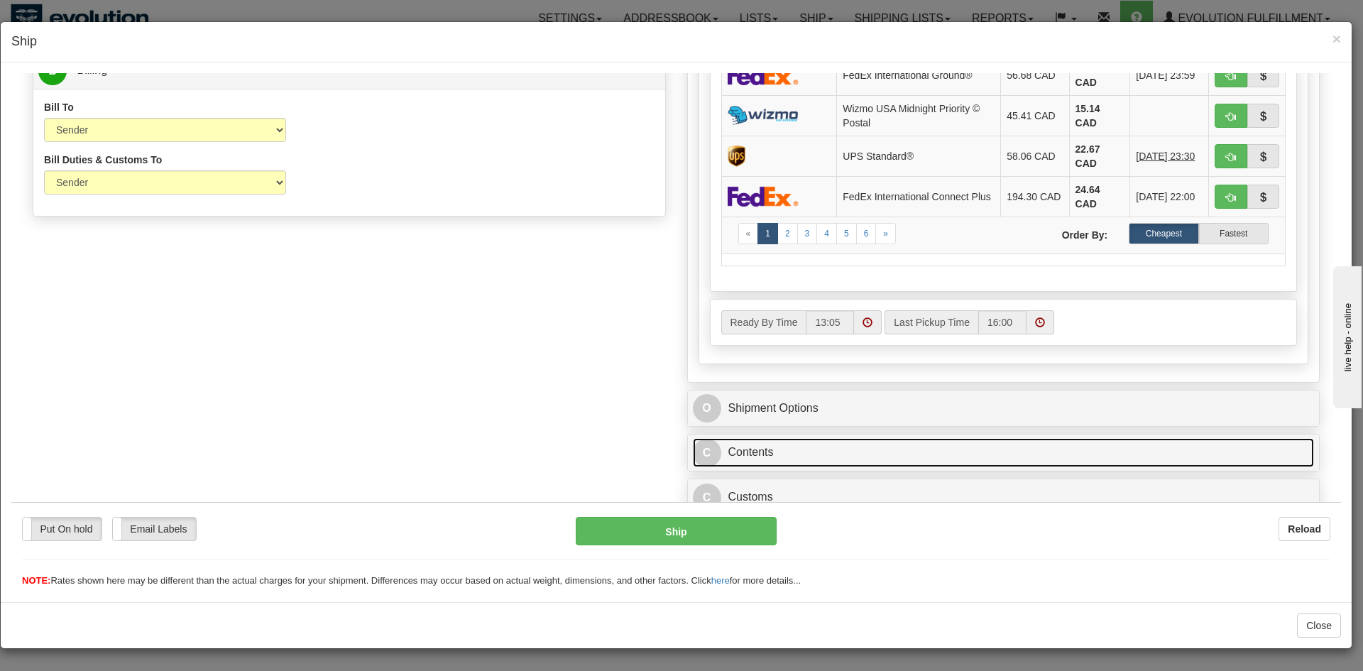
click at [699, 447] on span "C" at bounding box center [707, 452] width 28 height 28
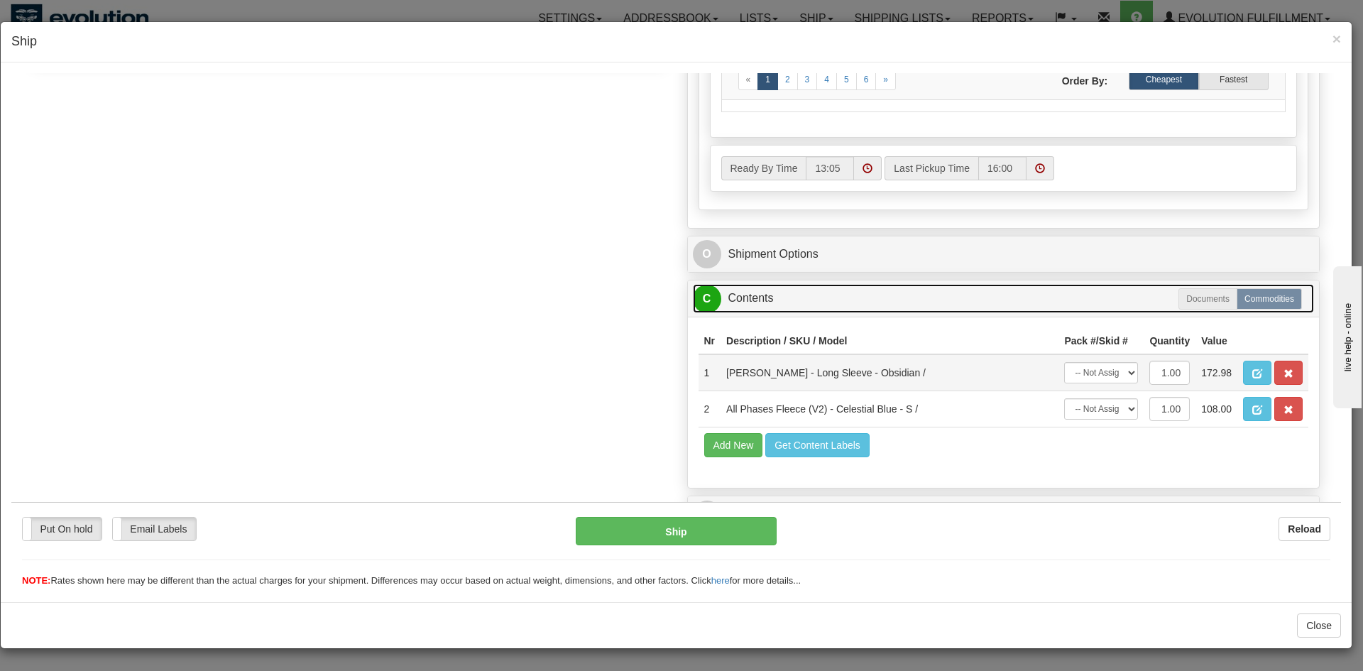
scroll to position [837, 0]
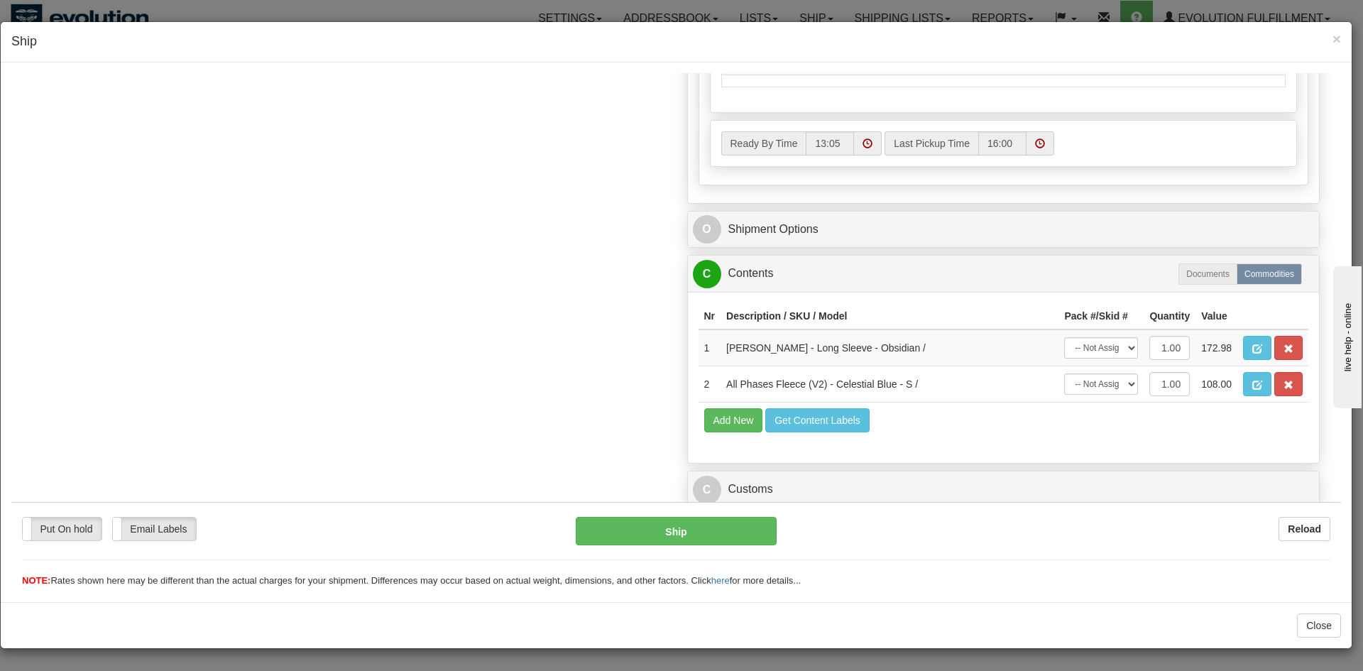
click at [812, 504] on div "Put On hold Put On hold New In Progress Waiting - Admin Waiting - Requester Rea…" at bounding box center [676, 544] width 1330 height 86
click at [824, 493] on link "C Customs" at bounding box center [1004, 488] width 622 height 29
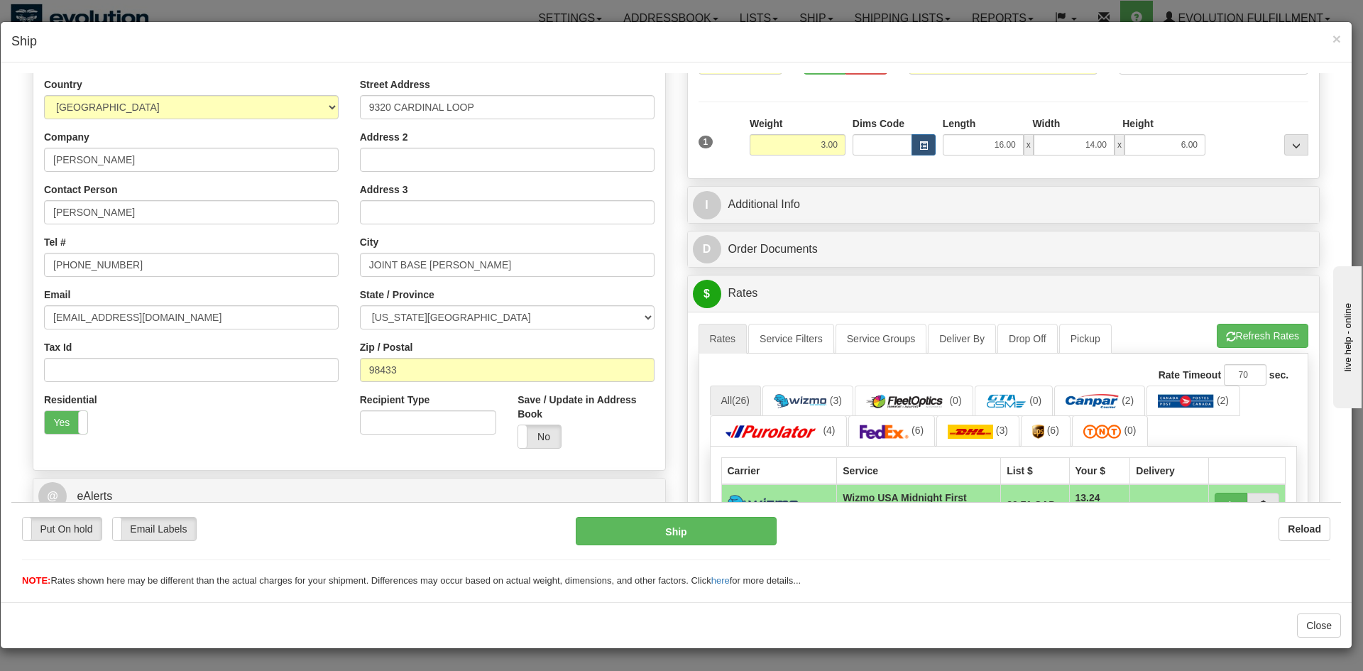
scroll to position [311, 0]
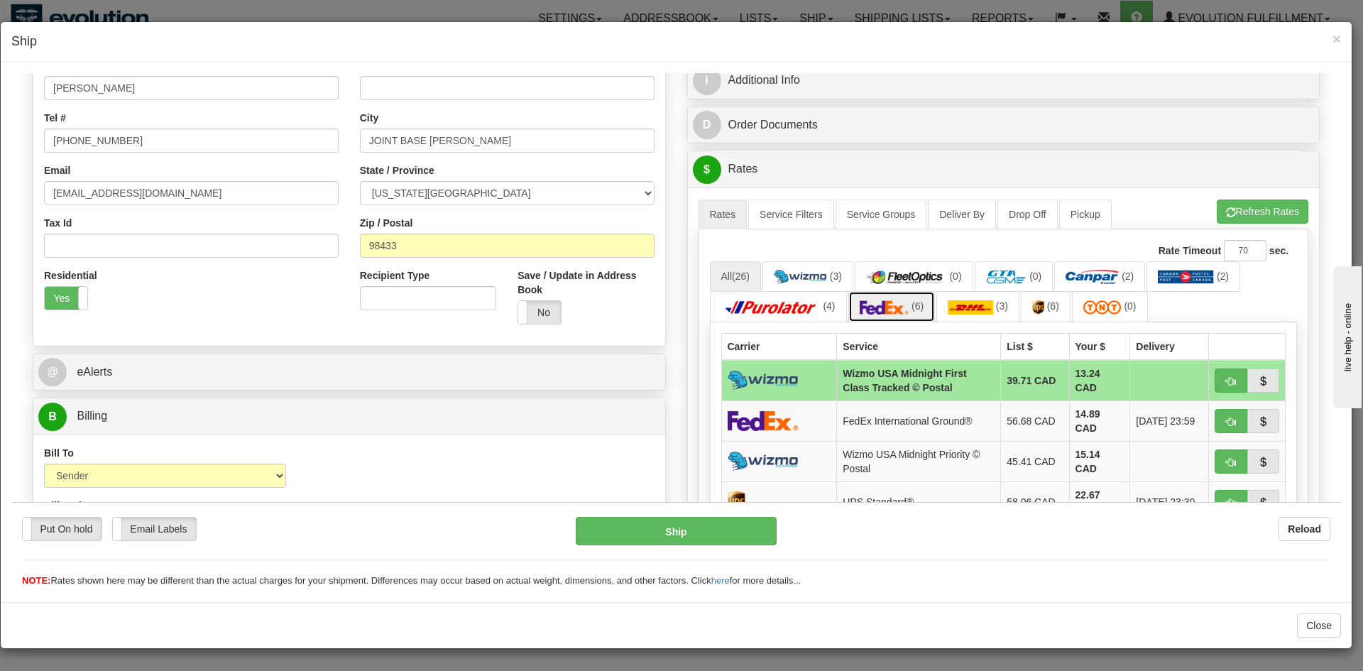
click at [886, 308] on img at bounding box center [885, 307] width 50 height 14
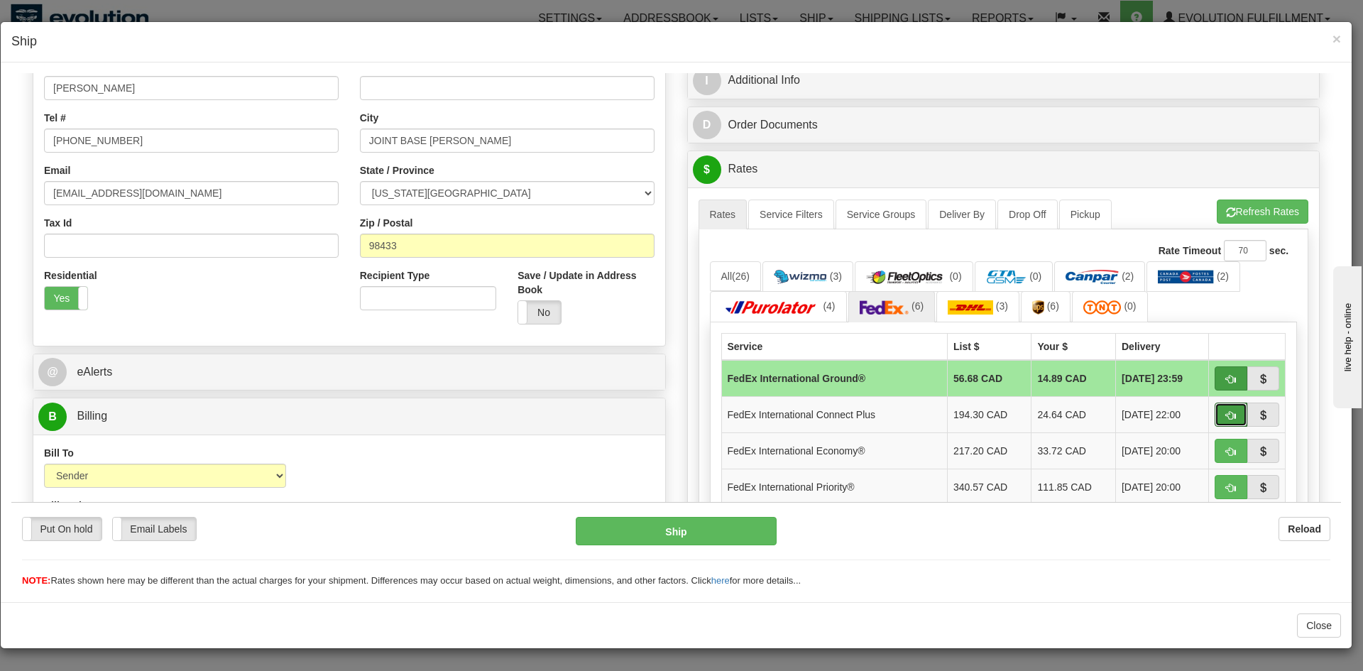
click at [1226, 411] on span "button" at bounding box center [1231, 414] width 10 height 9
type input "EC"
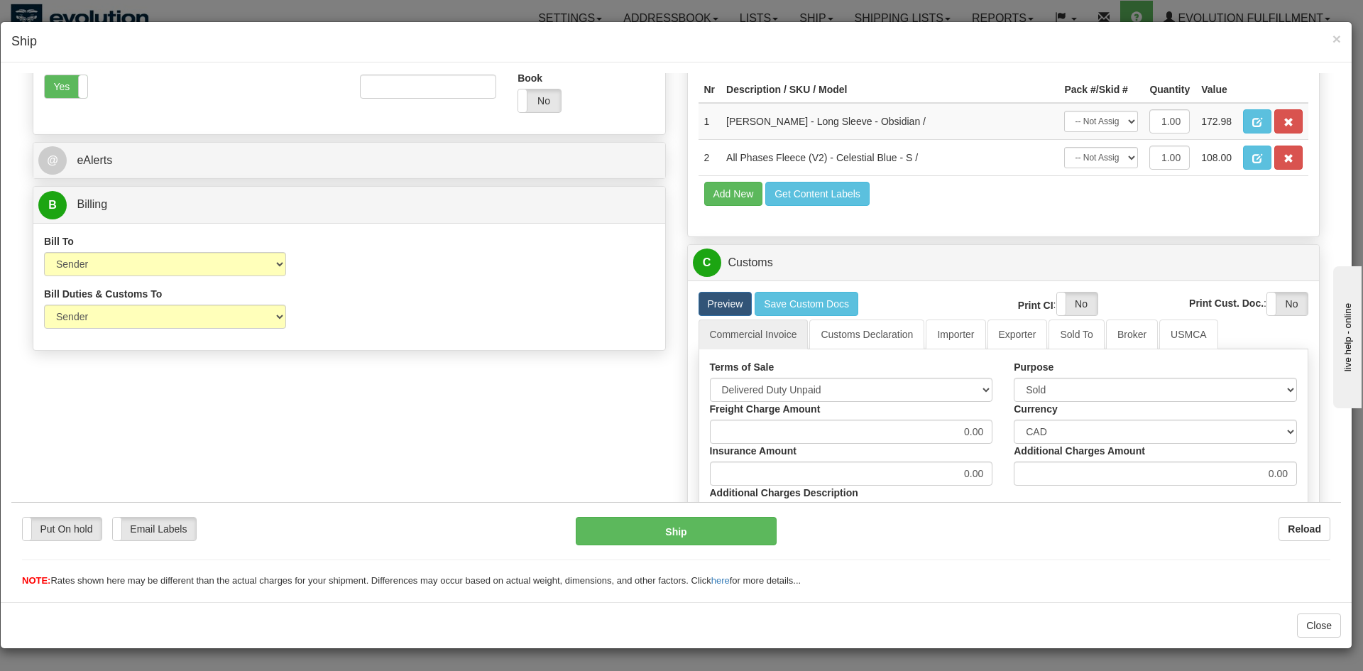
scroll to position [524, 0]
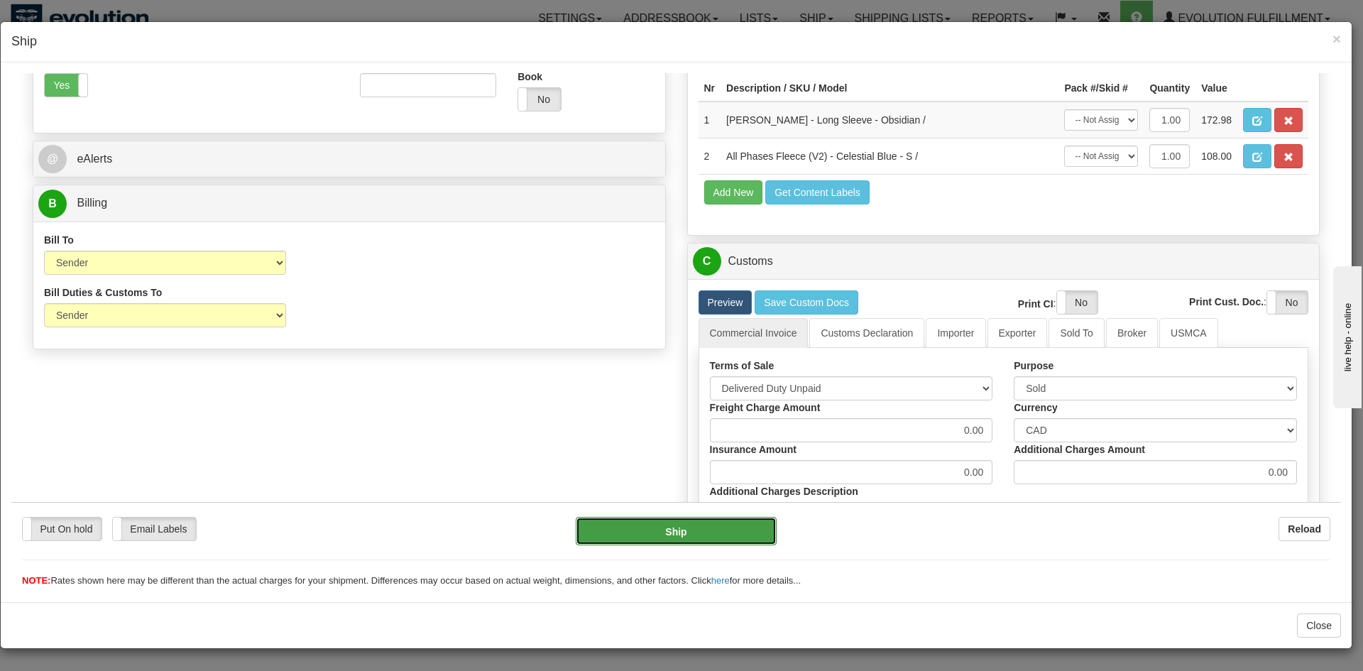
click at [666, 529] on button "Ship" at bounding box center [676, 530] width 200 height 28
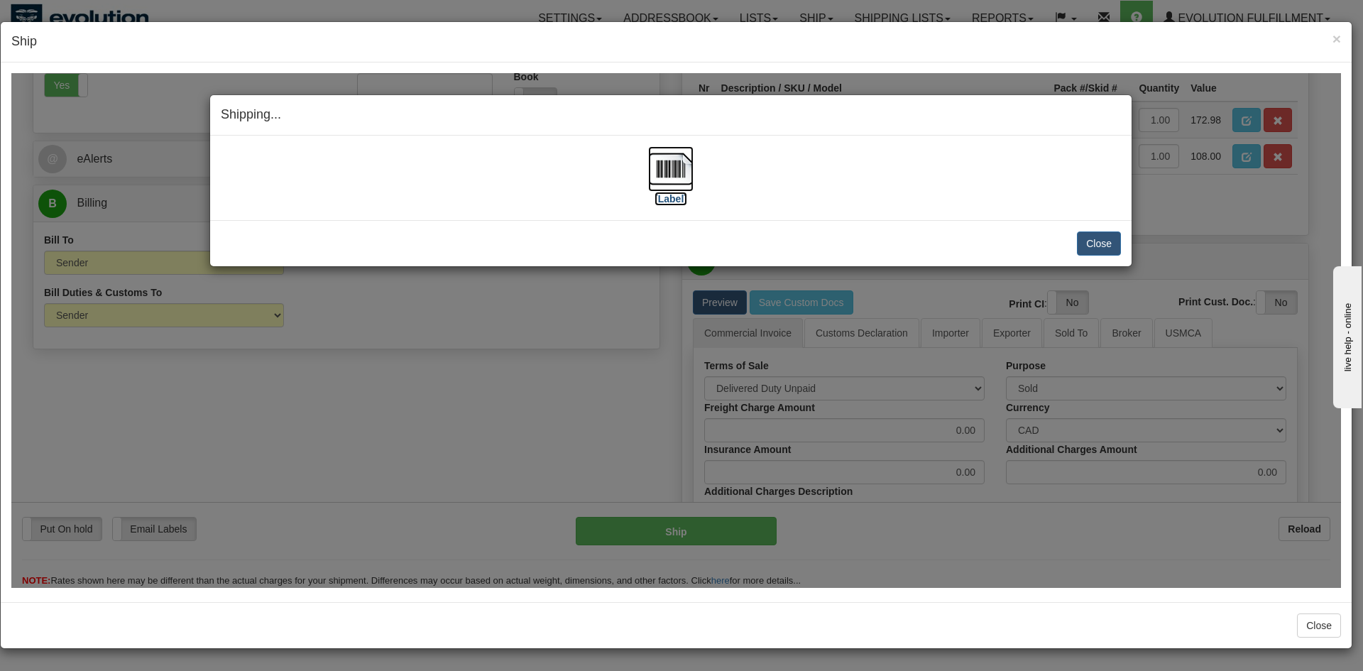
click at [679, 178] on img at bounding box center [670, 168] width 45 height 45
click at [1106, 244] on button "Close" at bounding box center [1099, 243] width 44 height 24
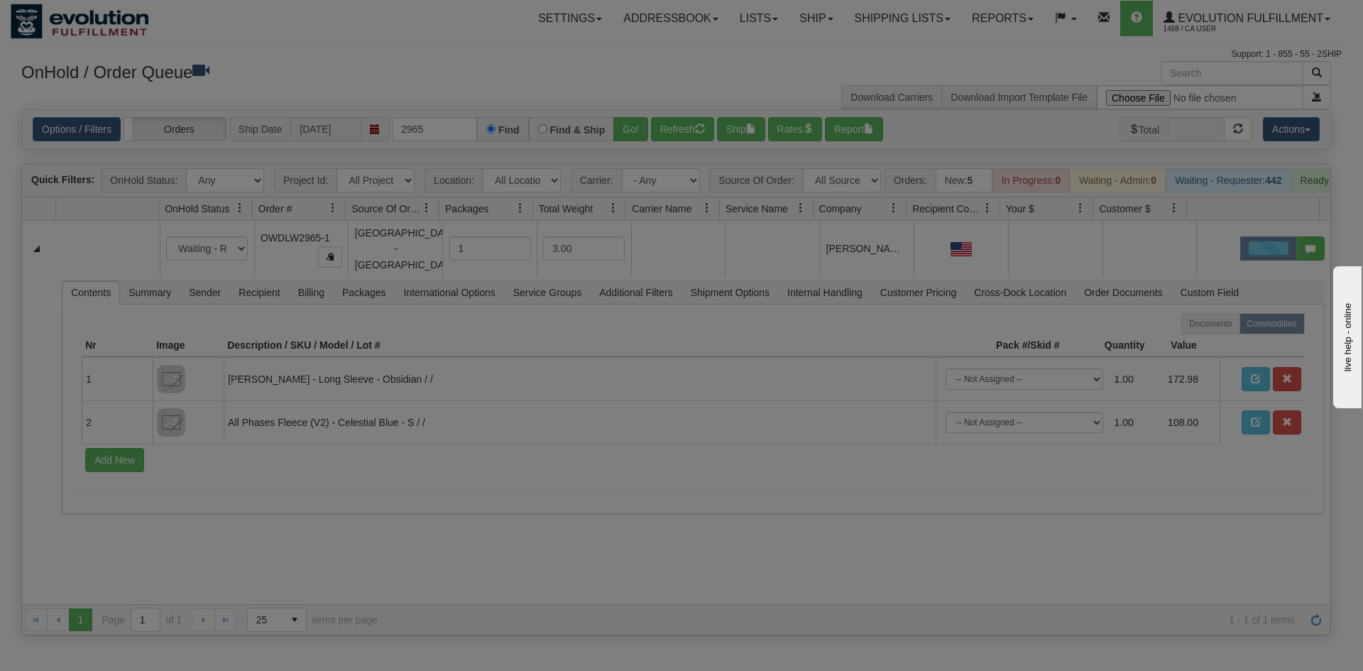
scroll to position [0, 0]
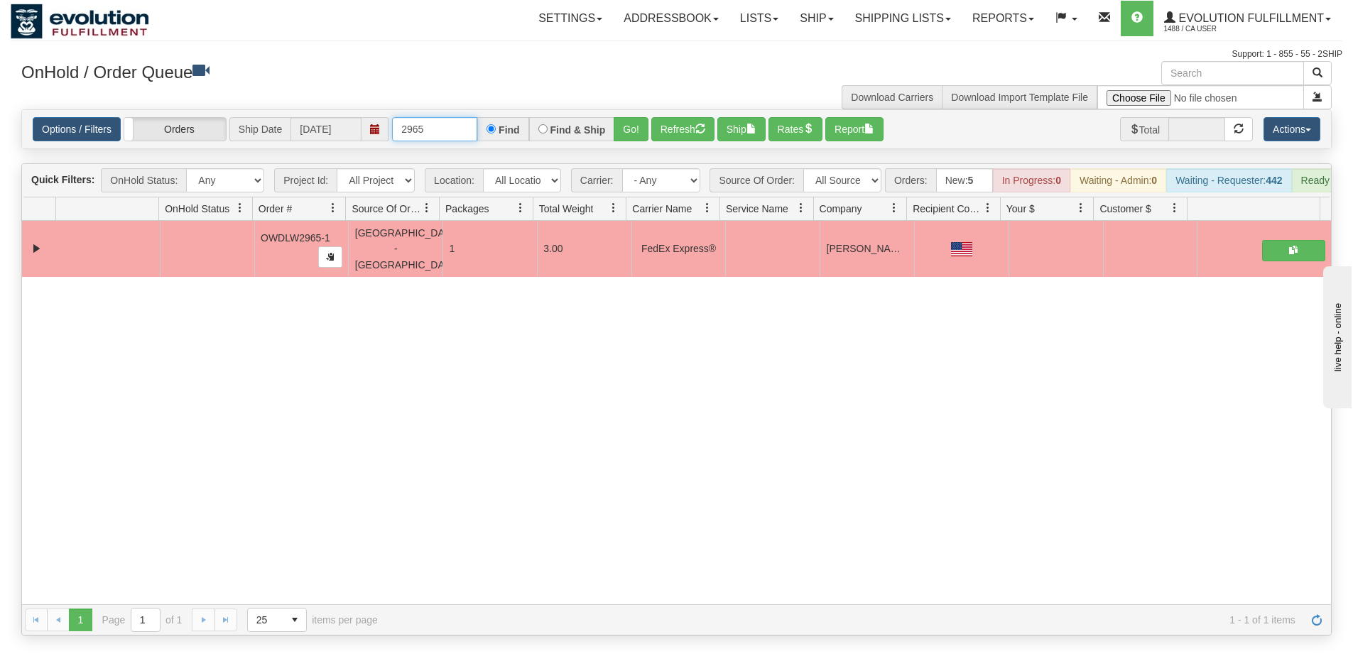
drag, startPoint x: 454, startPoint y: 124, endPoint x: 447, endPoint y: 119, distance: 9.7
click at [447, 119] on input "2965" at bounding box center [434, 129] width 85 height 24
drag, startPoint x: 446, startPoint y: 129, endPoint x: 200, endPoint y: 132, distance: 246.4
click at [200, 132] on div "Options / Filters Group Shipments Orders Ship Date 10/07/2025 2965 Find Find & …" at bounding box center [676, 129] width 1287 height 24
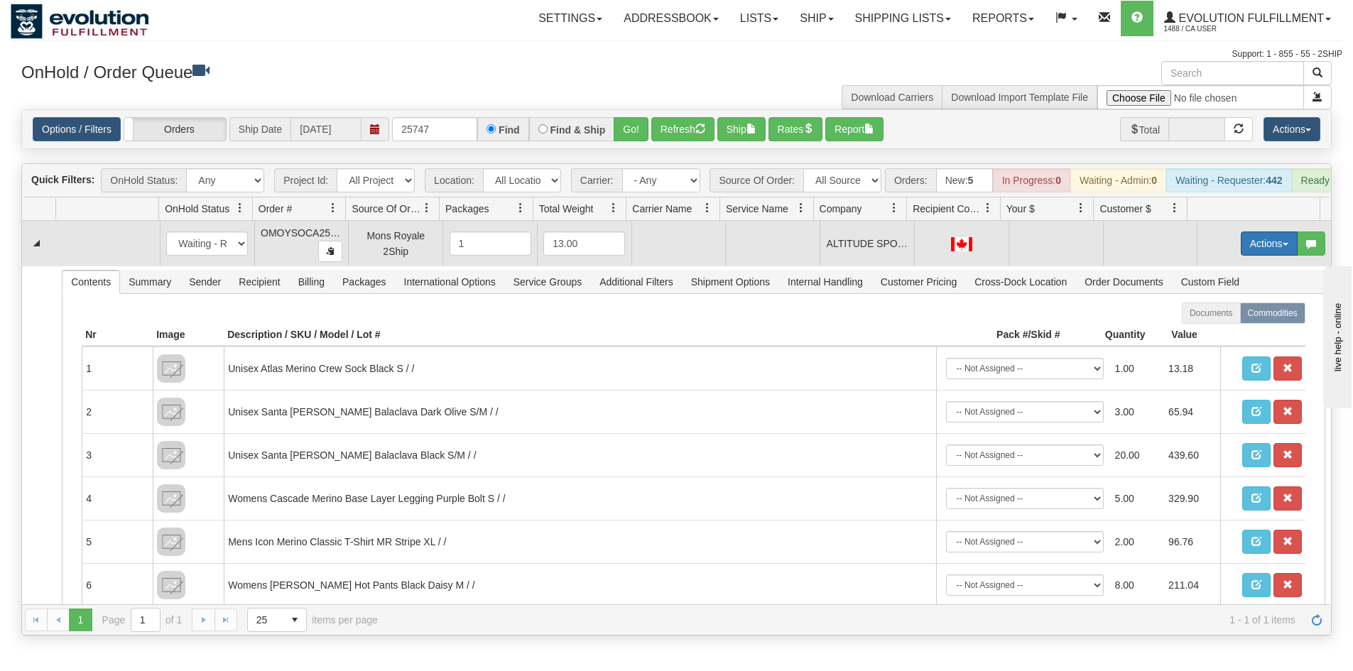
click at [1251, 256] on button "Actions" at bounding box center [1269, 244] width 57 height 24
click at [1241, 313] on span "Rate All Services" at bounding box center [1239, 307] width 85 height 11
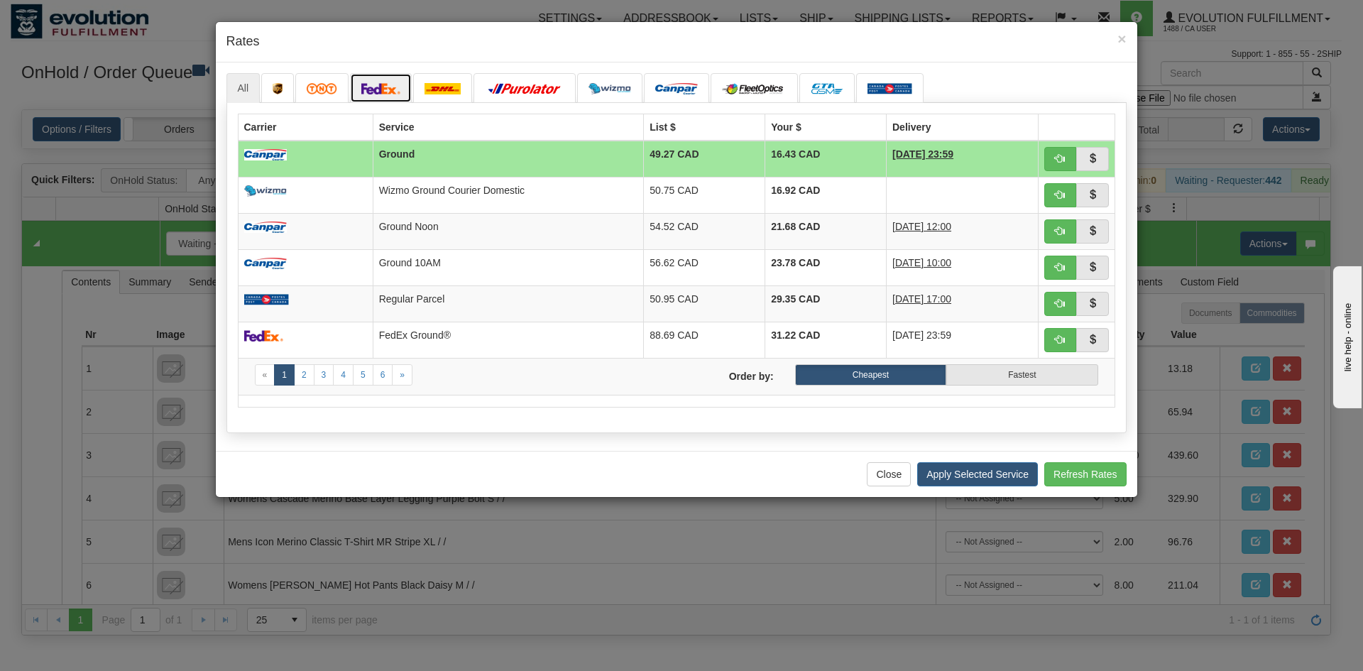
click at [367, 80] on link at bounding box center [381, 88] width 62 height 30
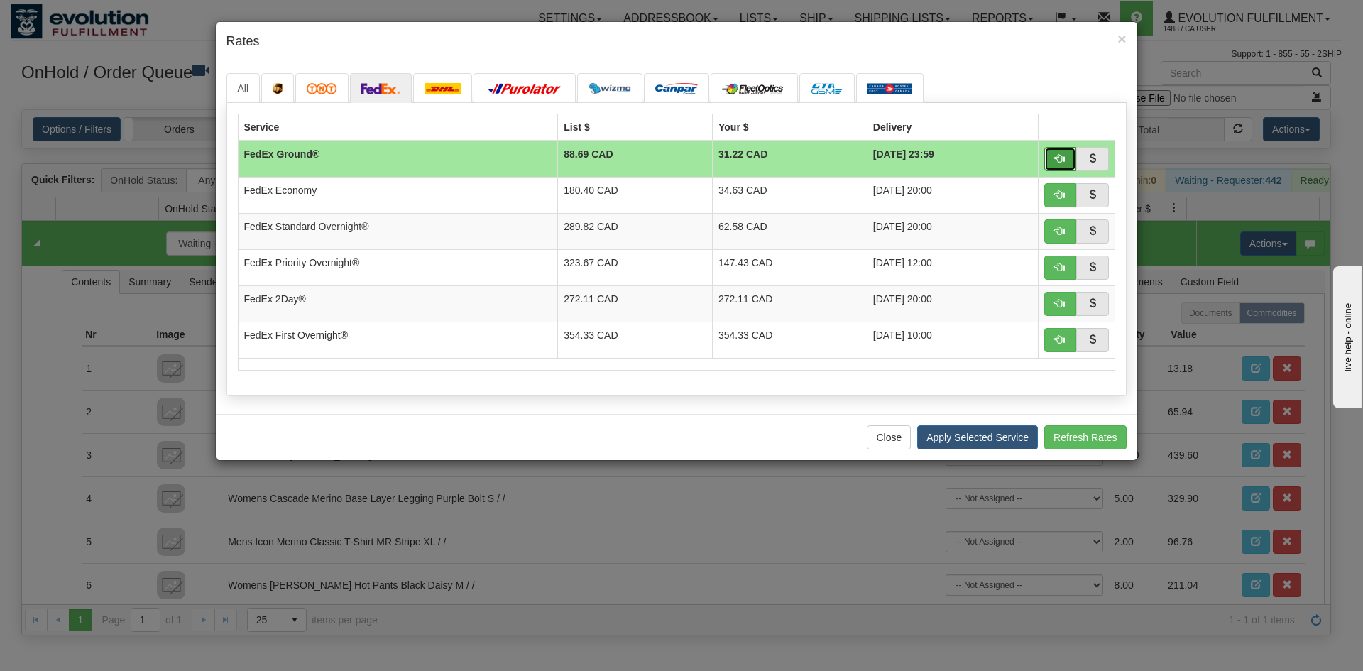
click at [1064, 162] on span "button" at bounding box center [1060, 158] width 10 height 10
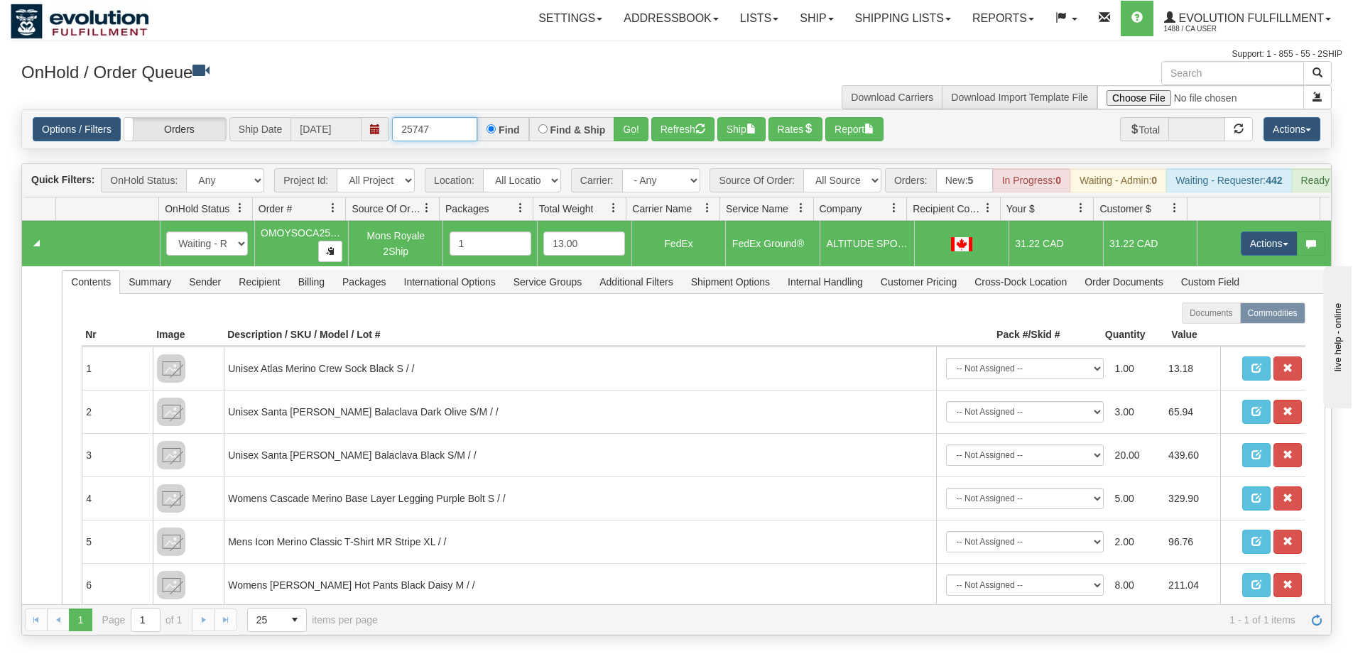
drag, startPoint x: 435, startPoint y: 129, endPoint x: 418, endPoint y: 136, distance: 17.8
click at [376, 138] on div "Options / Filters Group Shipments Orders Ship Date 10/07/2025 25747 Find Find &…" at bounding box center [676, 129] width 1287 height 24
type input "2964"
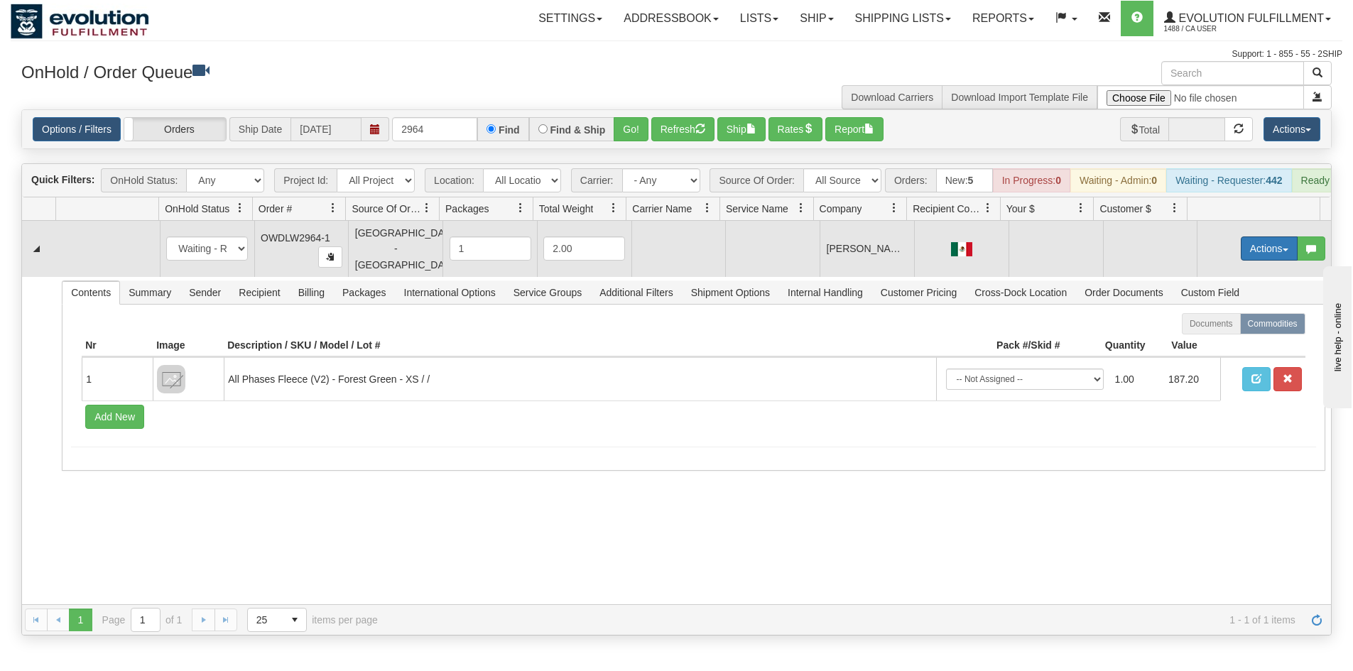
click at [1245, 255] on button "Actions" at bounding box center [1269, 248] width 57 height 24
click at [1235, 281] on link "Open" at bounding box center [1240, 275] width 114 height 18
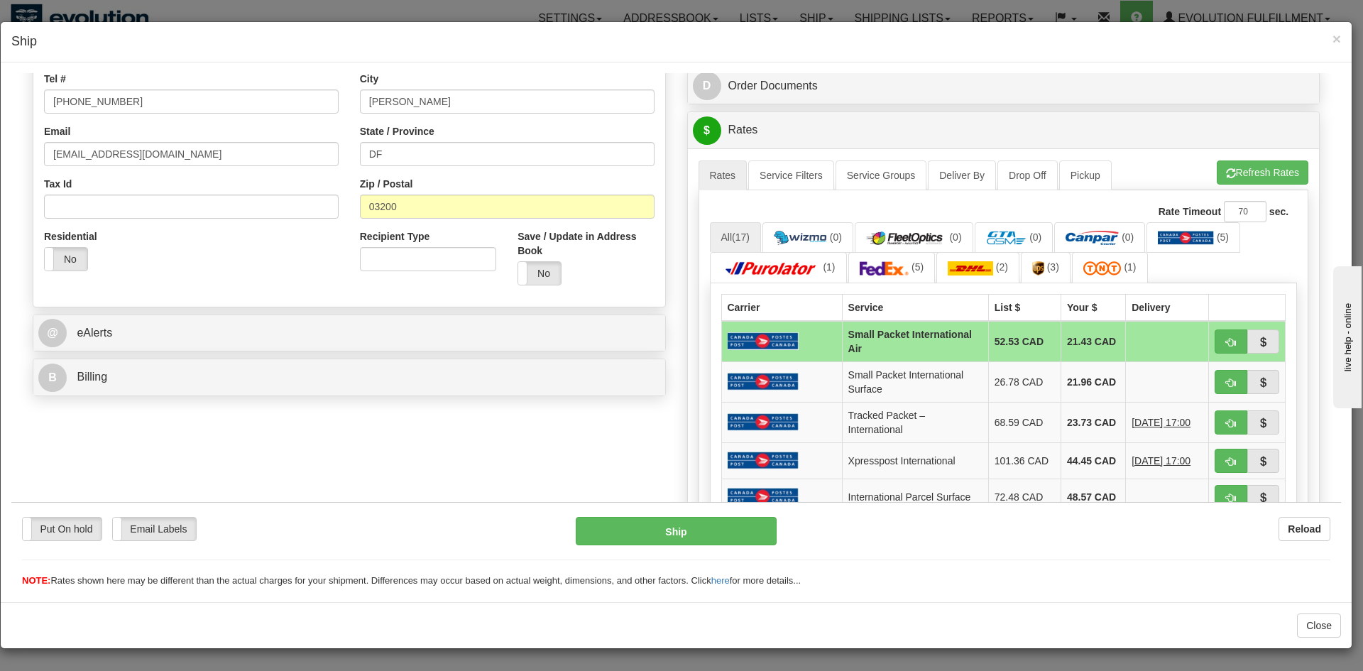
scroll to position [355, 0]
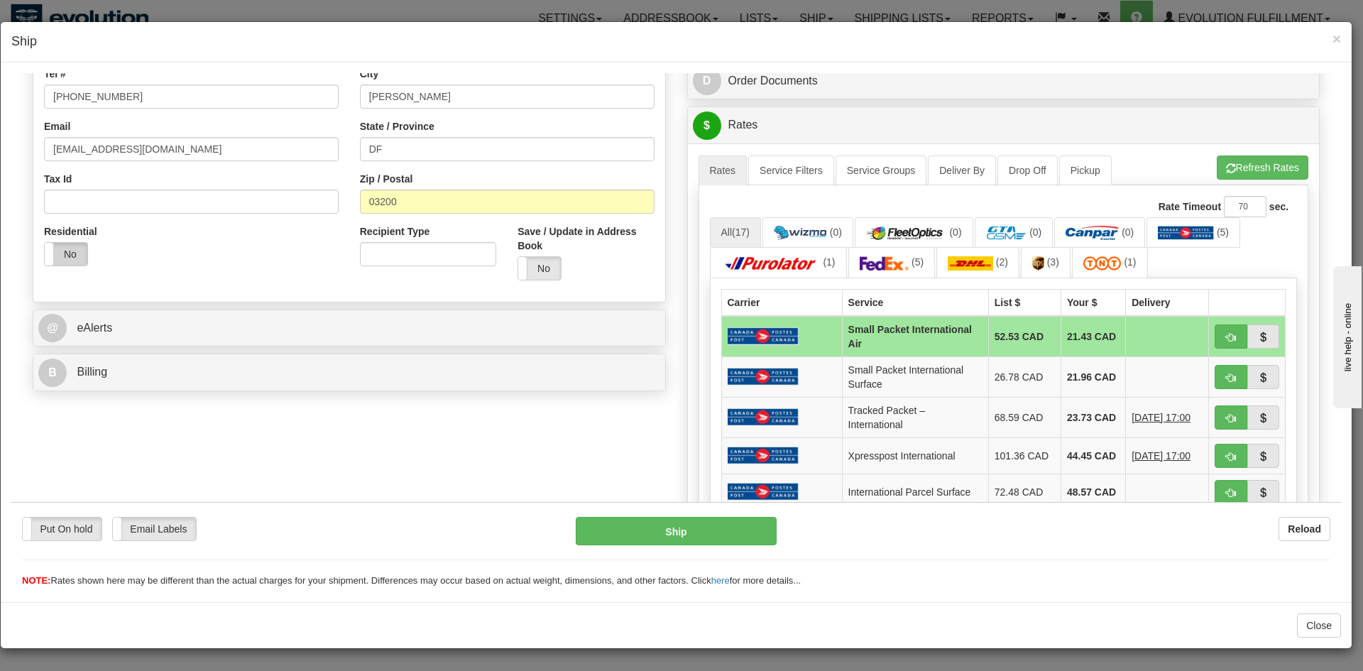
click at [82, 256] on label "No" at bounding box center [66, 253] width 43 height 23
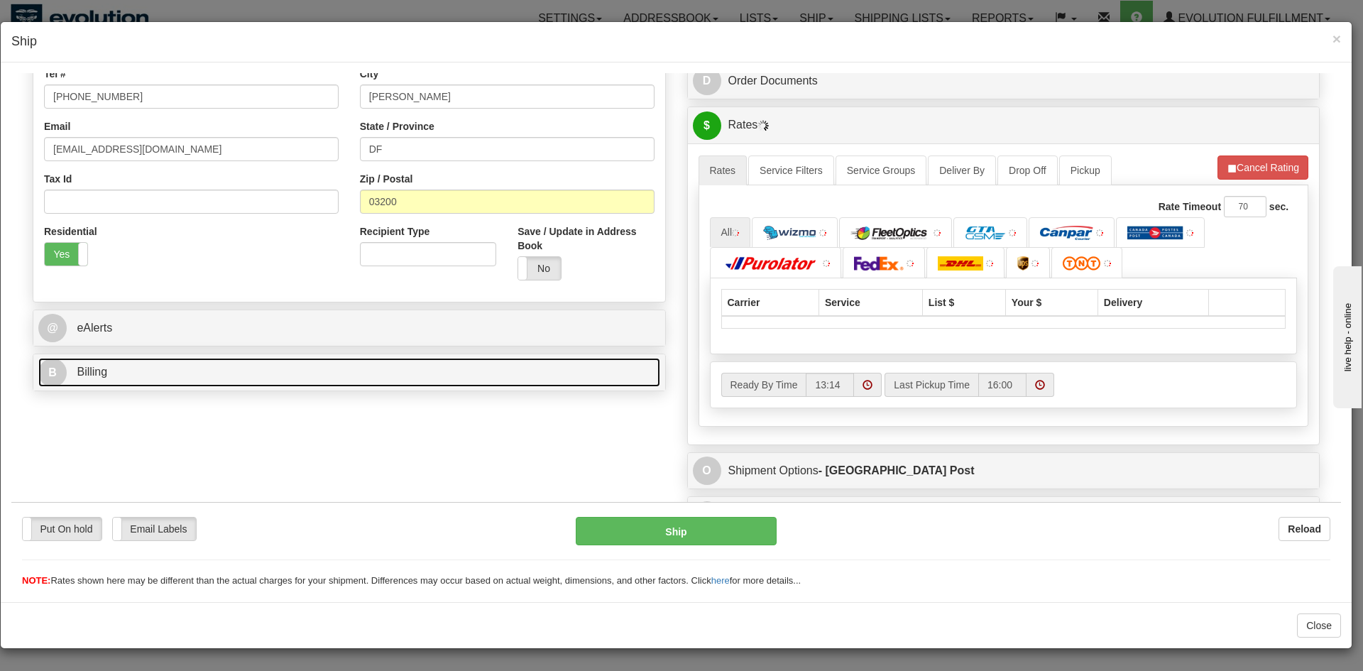
click at [125, 386] on link "B Billing" at bounding box center [349, 371] width 622 height 29
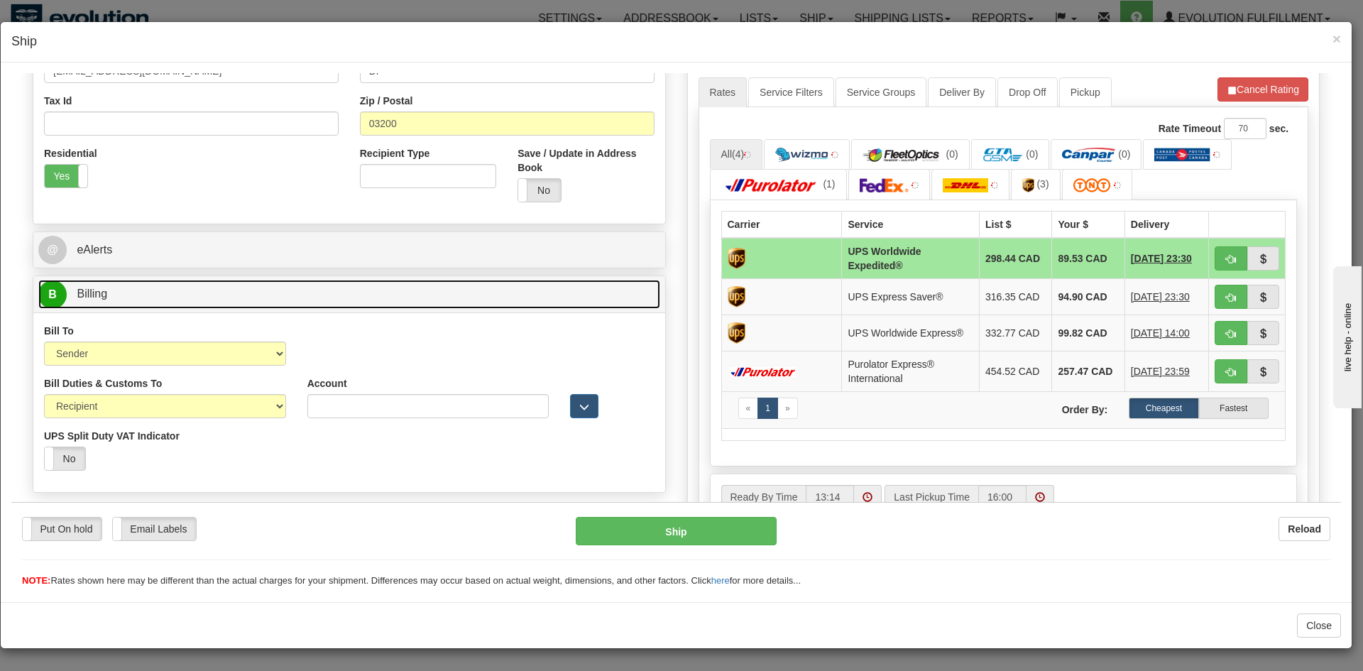
scroll to position [497, 0]
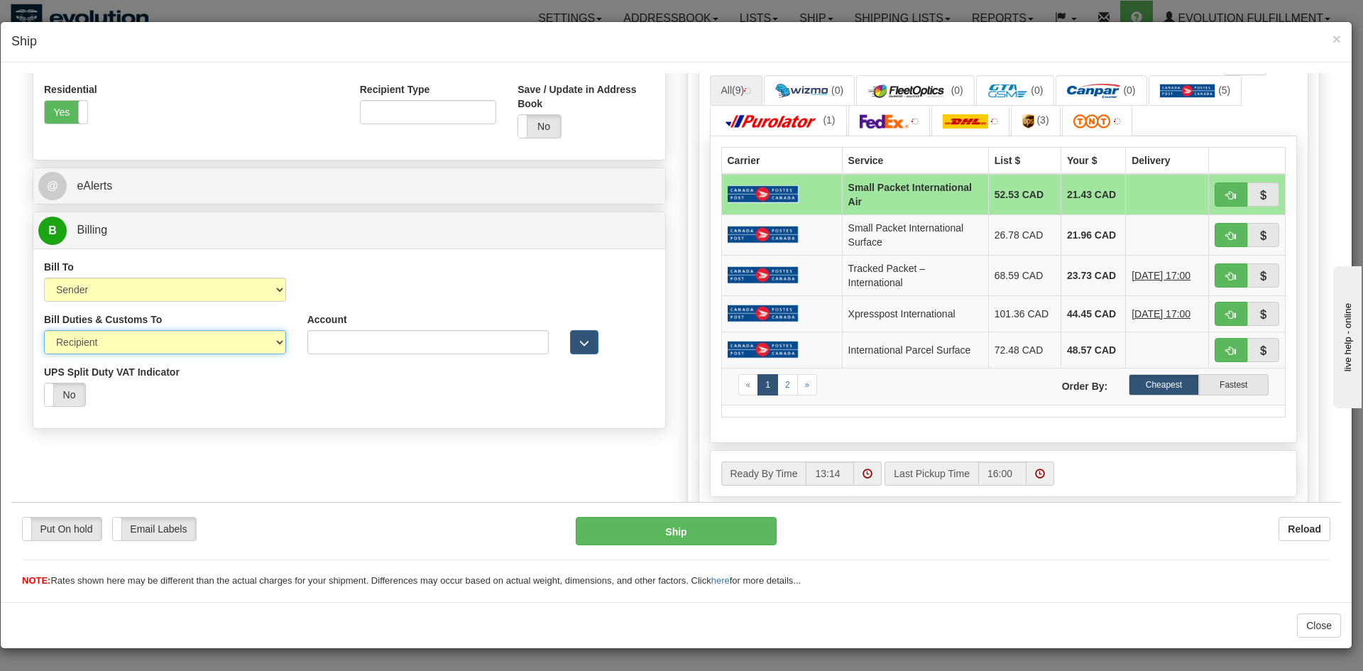
click at [154, 338] on select "Sender Recipient Third Party" at bounding box center [165, 342] width 242 height 24
select select "1"
click at [44, 330] on select "Sender Recipient Third Party" at bounding box center [165, 342] width 242 height 24
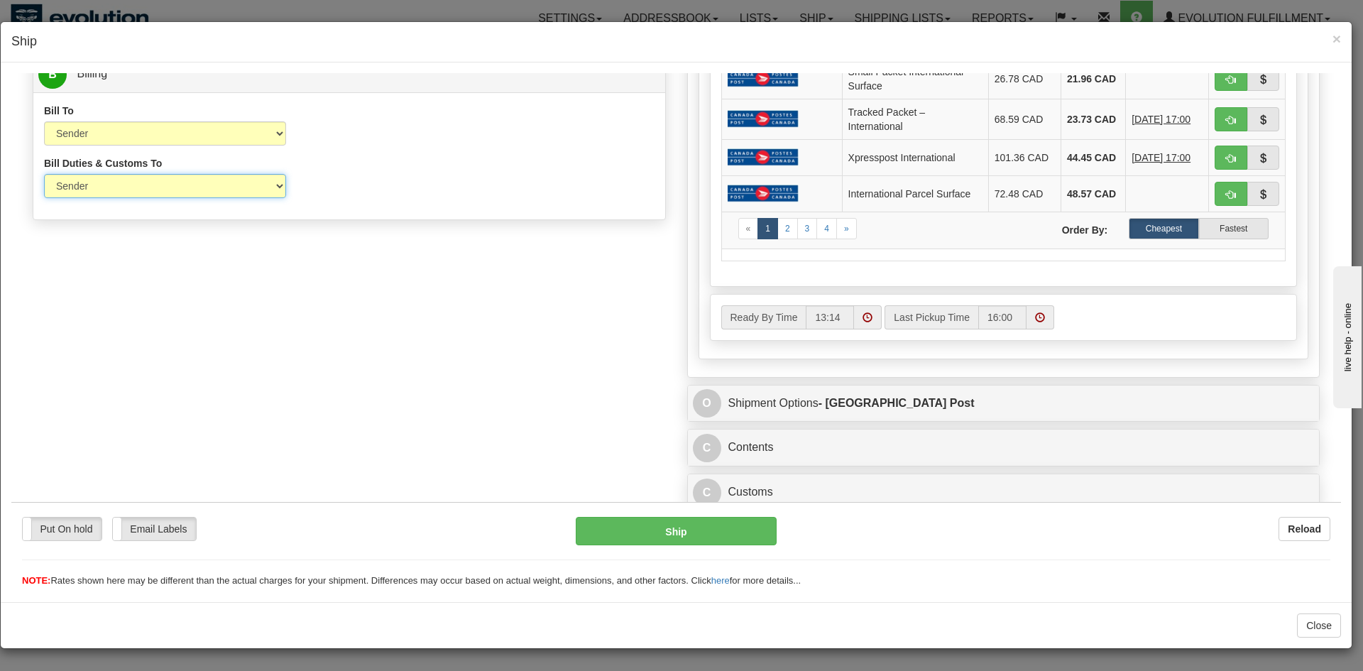
scroll to position [657, 0]
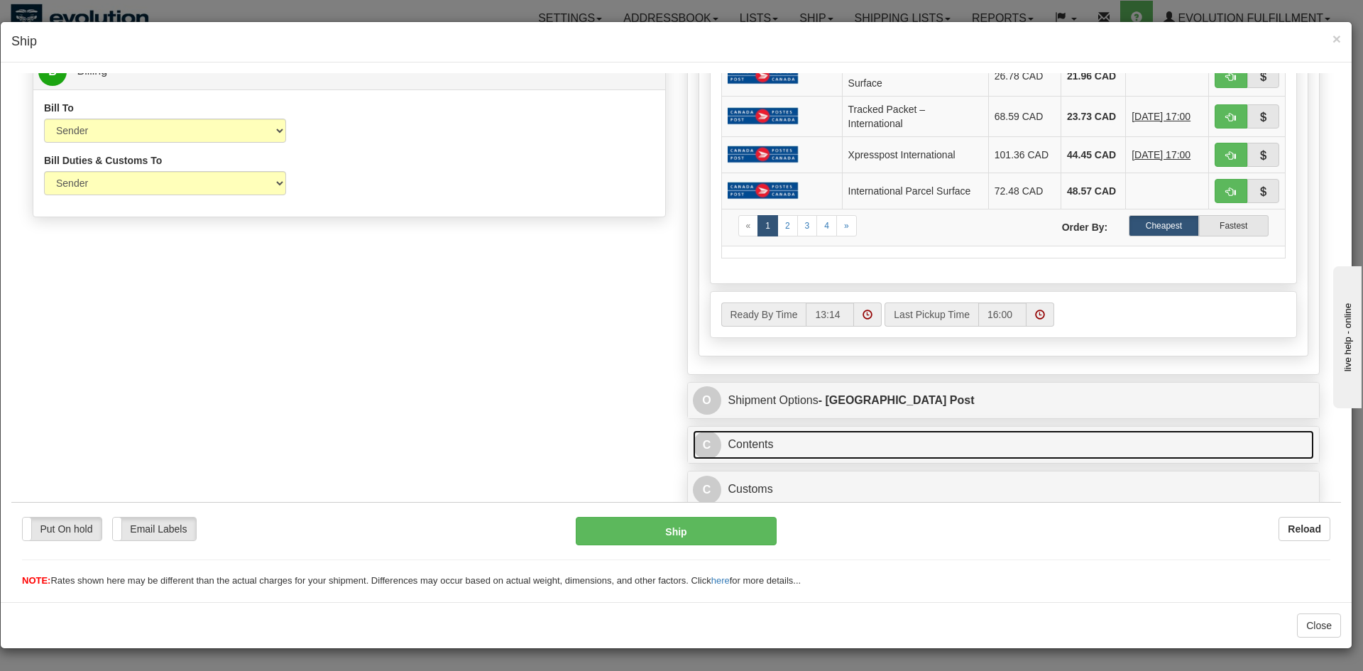
click at [800, 433] on link "C Contents" at bounding box center [1004, 444] width 622 height 29
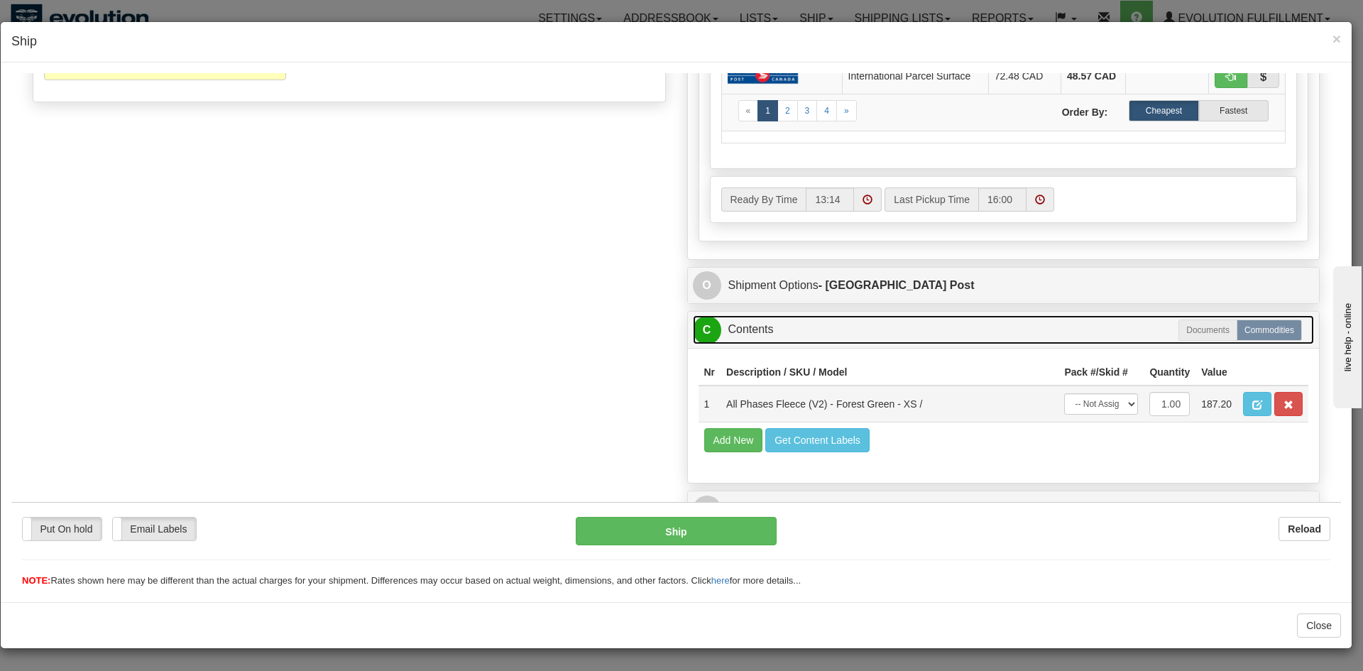
scroll to position [792, 0]
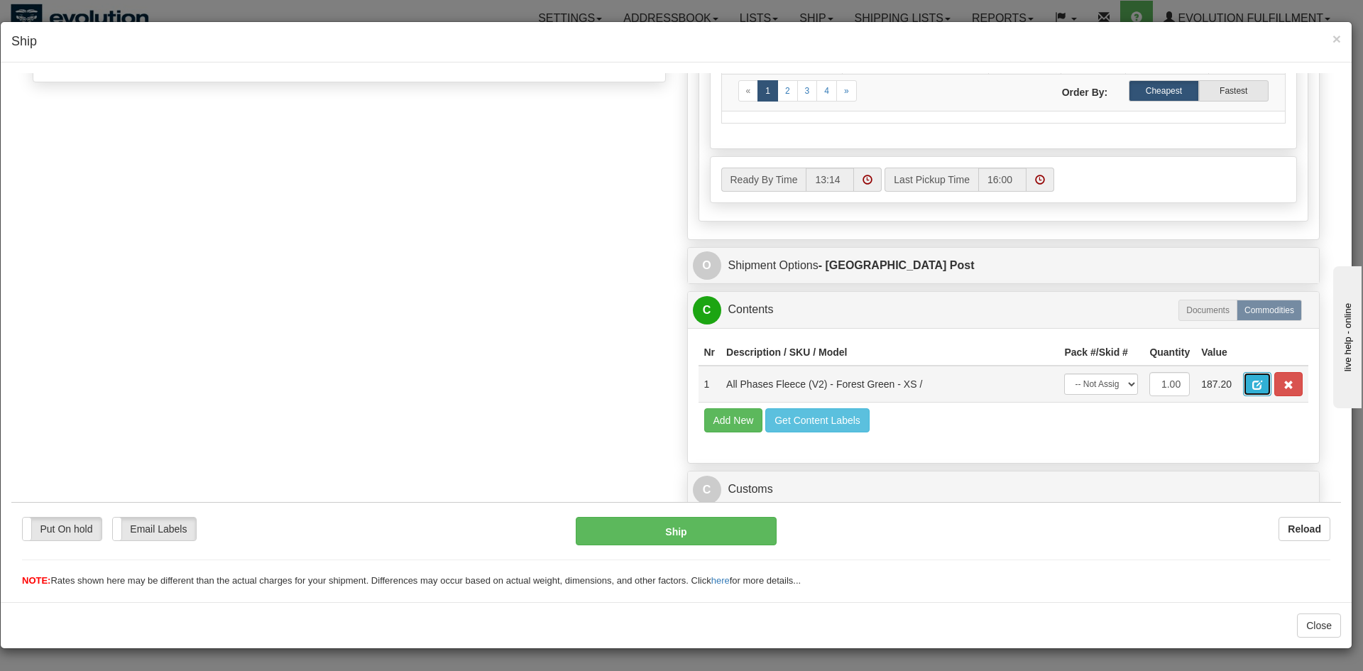
click at [1253, 387] on span "button" at bounding box center [1258, 384] width 10 height 9
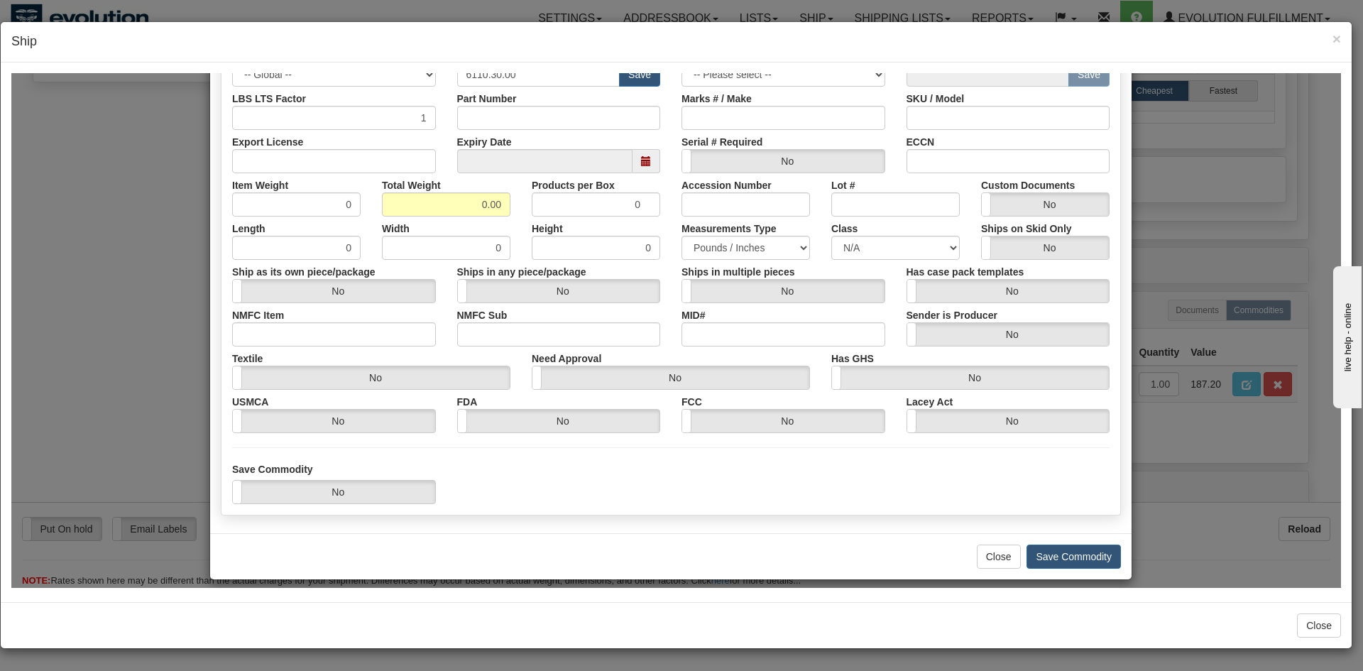
scroll to position [363, 0]
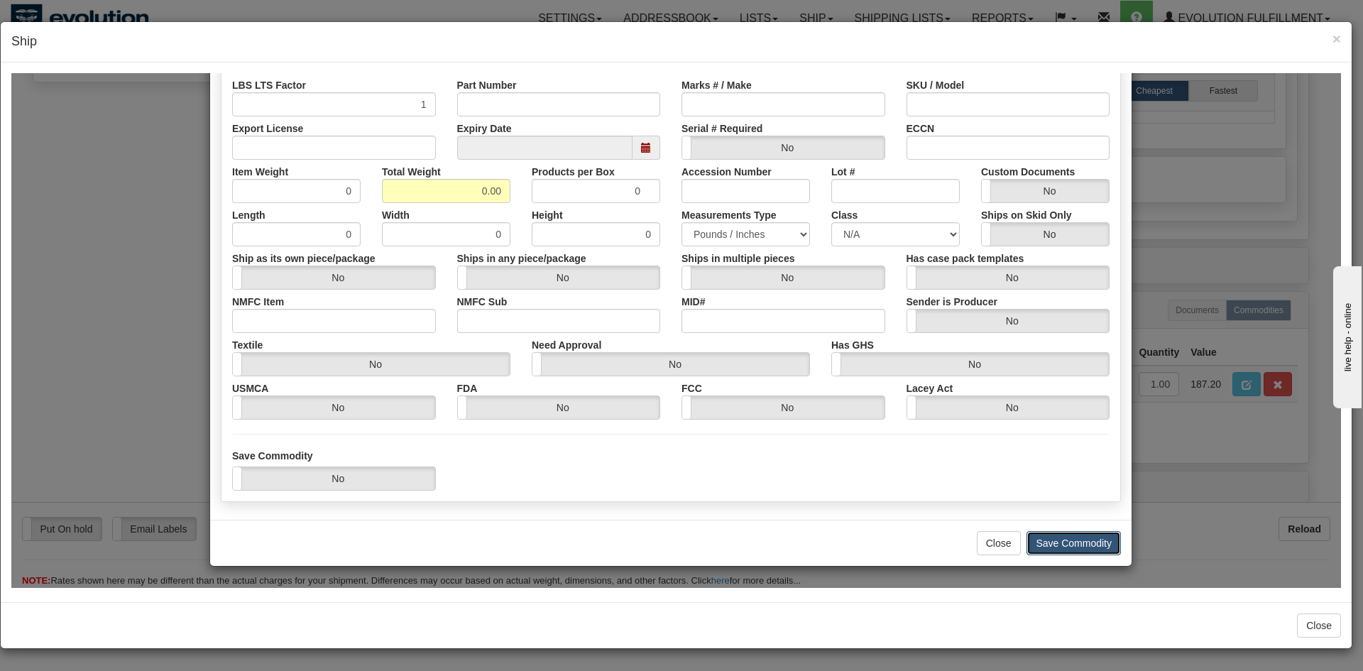
click at [1058, 533] on button "Save Commodity" at bounding box center [1074, 542] width 94 height 24
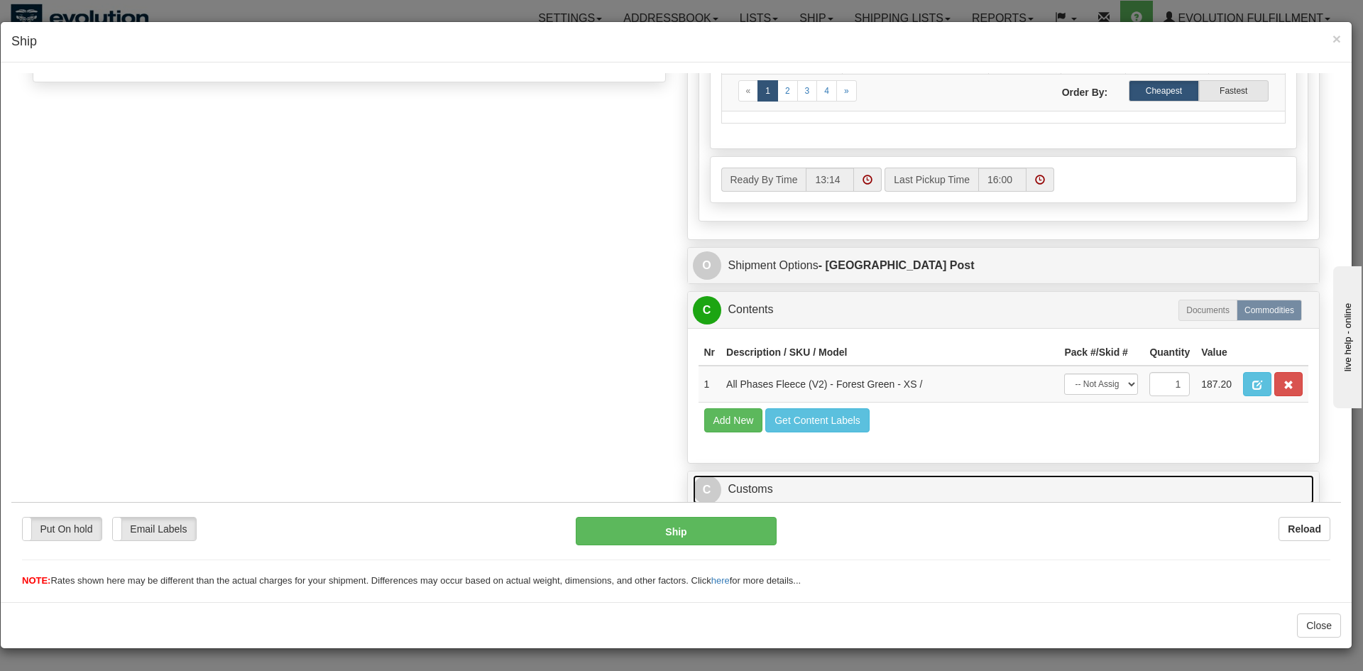
click at [910, 492] on link "C Customs" at bounding box center [1004, 488] width 622 height 29
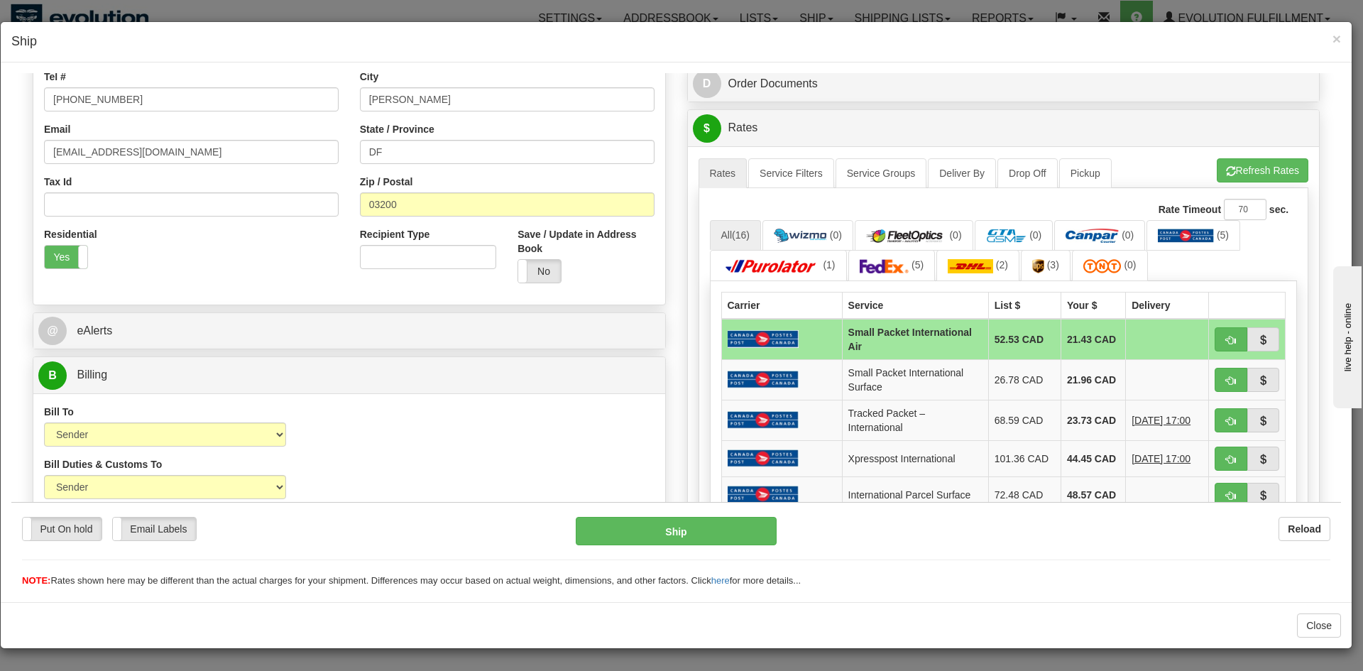
scroll to position [427, 0]
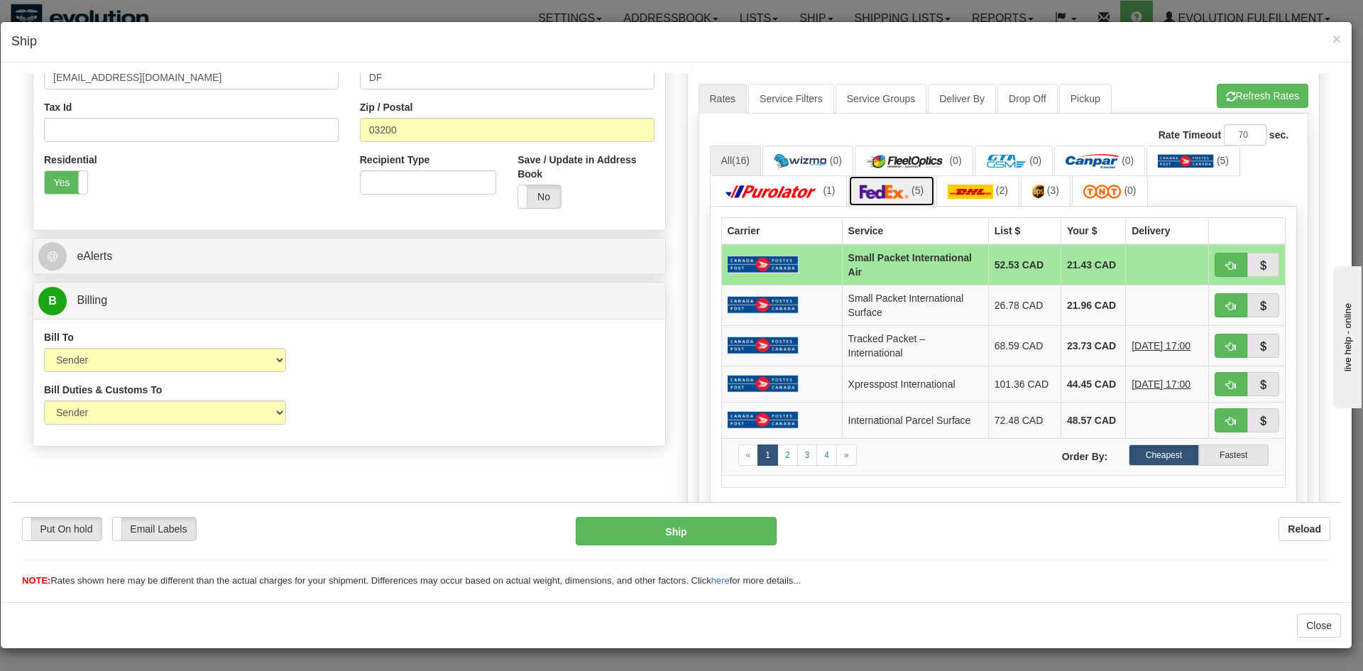
click at [893, 195] on img at bounding box center [885, 191] width 50 height 14
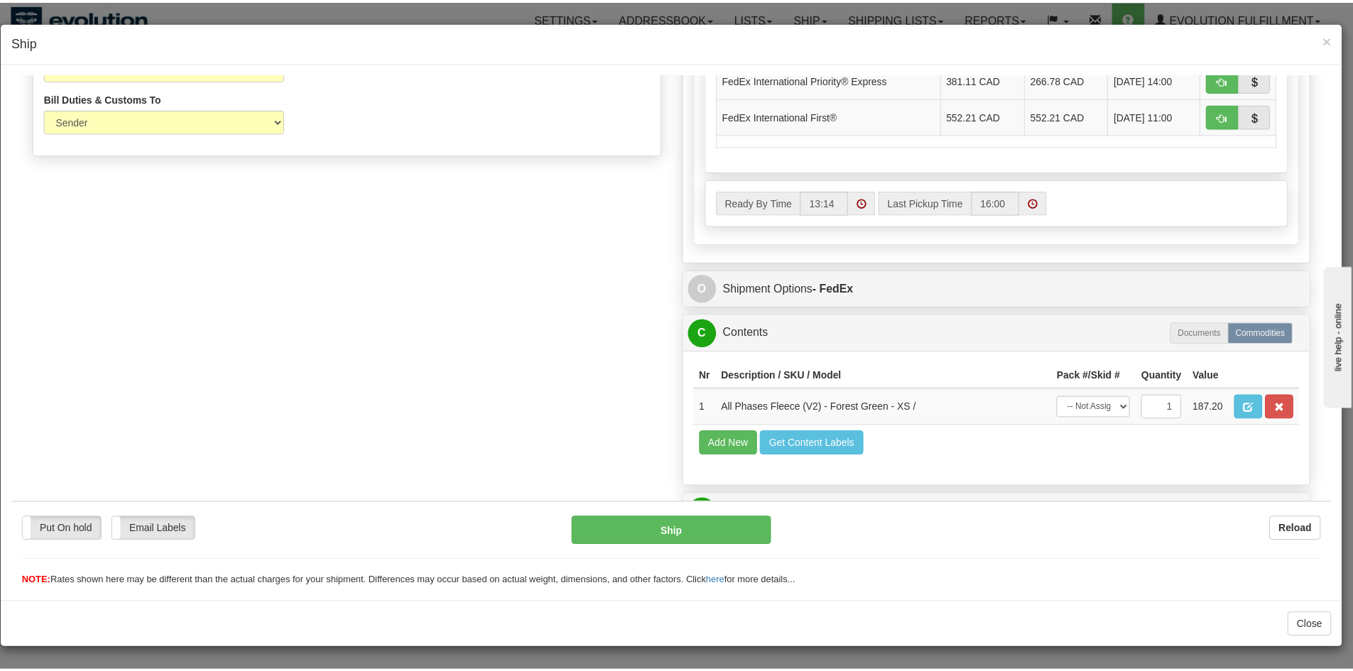
scroll to position [711, 0]
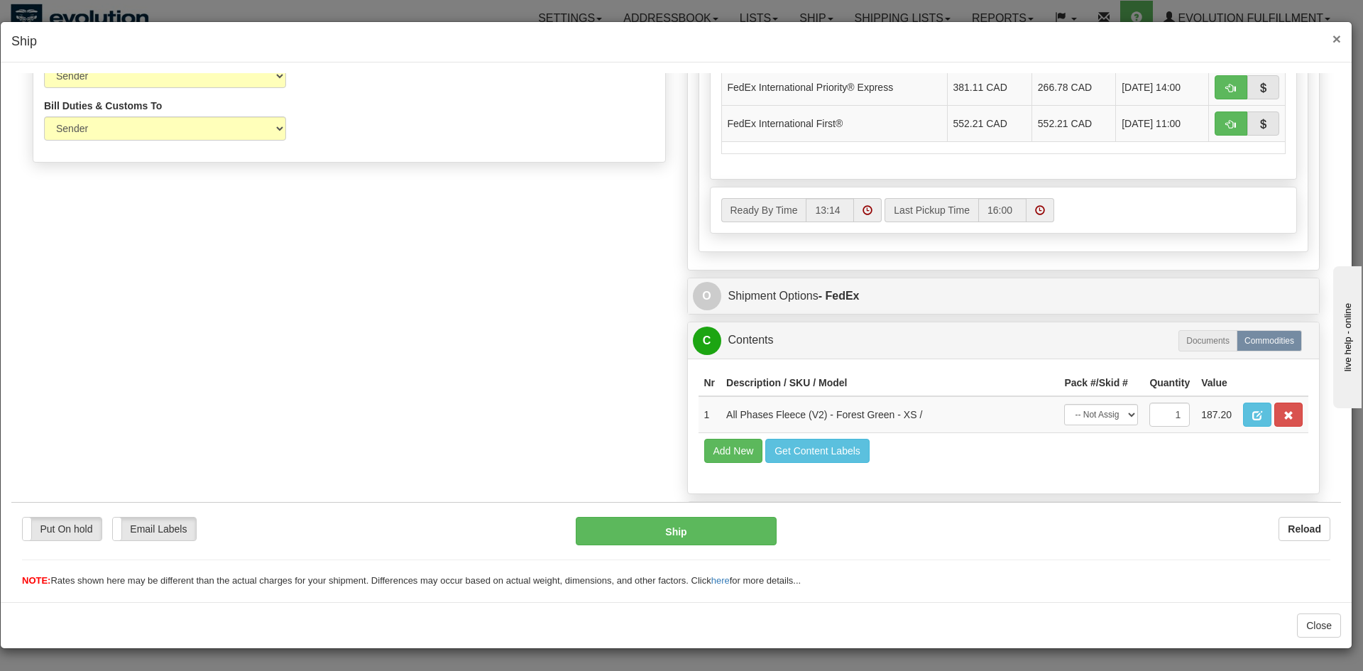
click at [1337, 43] on span "×" at bounding box center [1337, 39] width 9 height 16
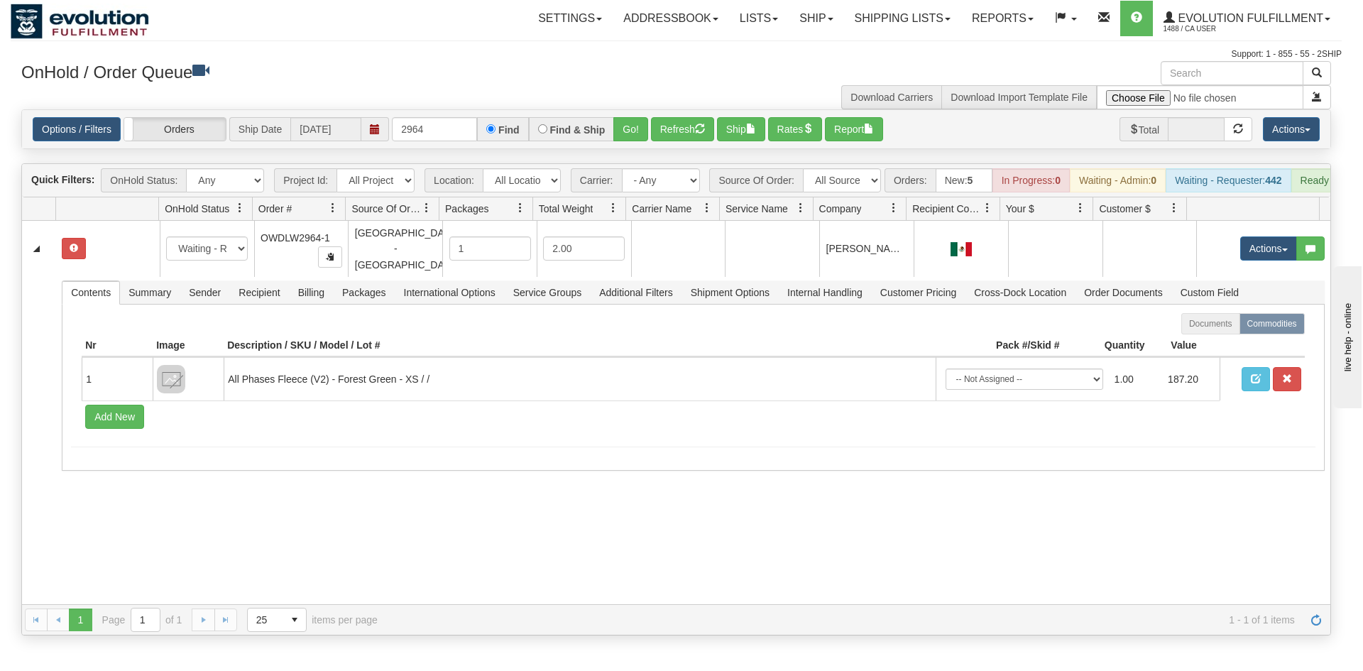
scroll to position [0, 0]
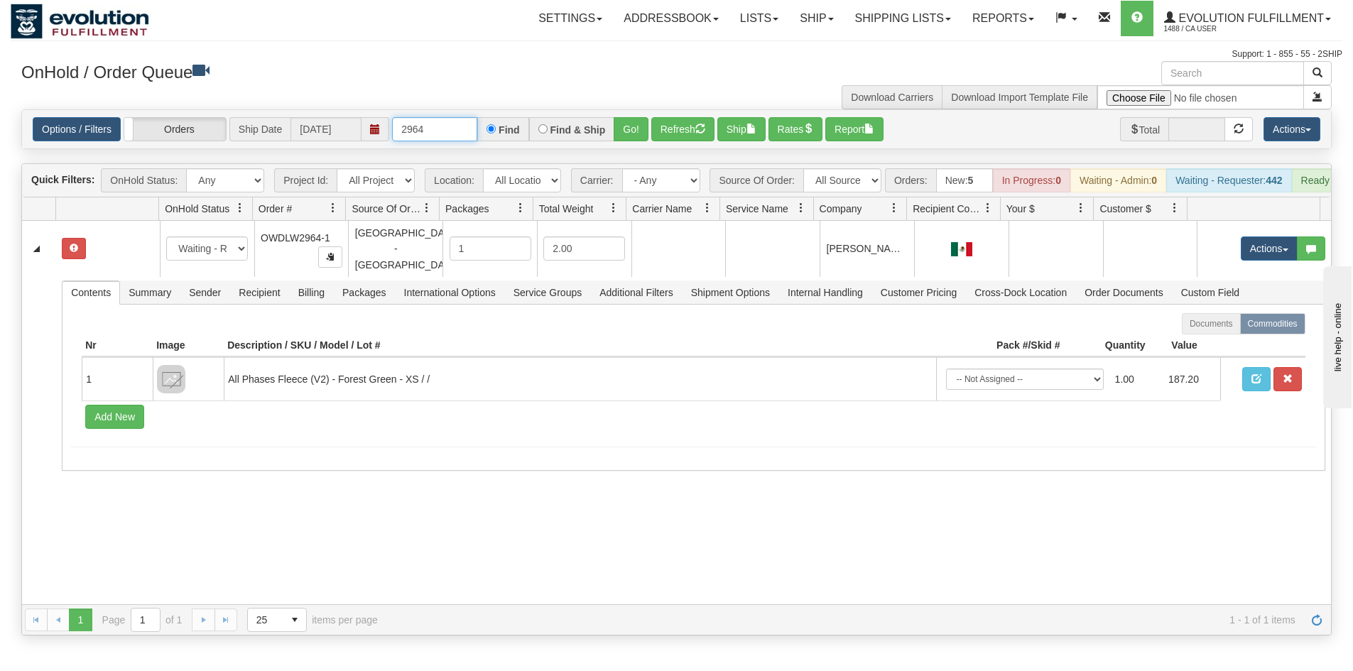
drag, startPoint x: 444, startPoint y: 118, endPoint x: 297, endPoint y: 130, distance: 147.5
click at [297, 130] on div "Options / Filters Group Shipments Orders Ship Date 10/07/2025 2964 Find Find & …" at bounding box center [676, 129] width 1287 height 24
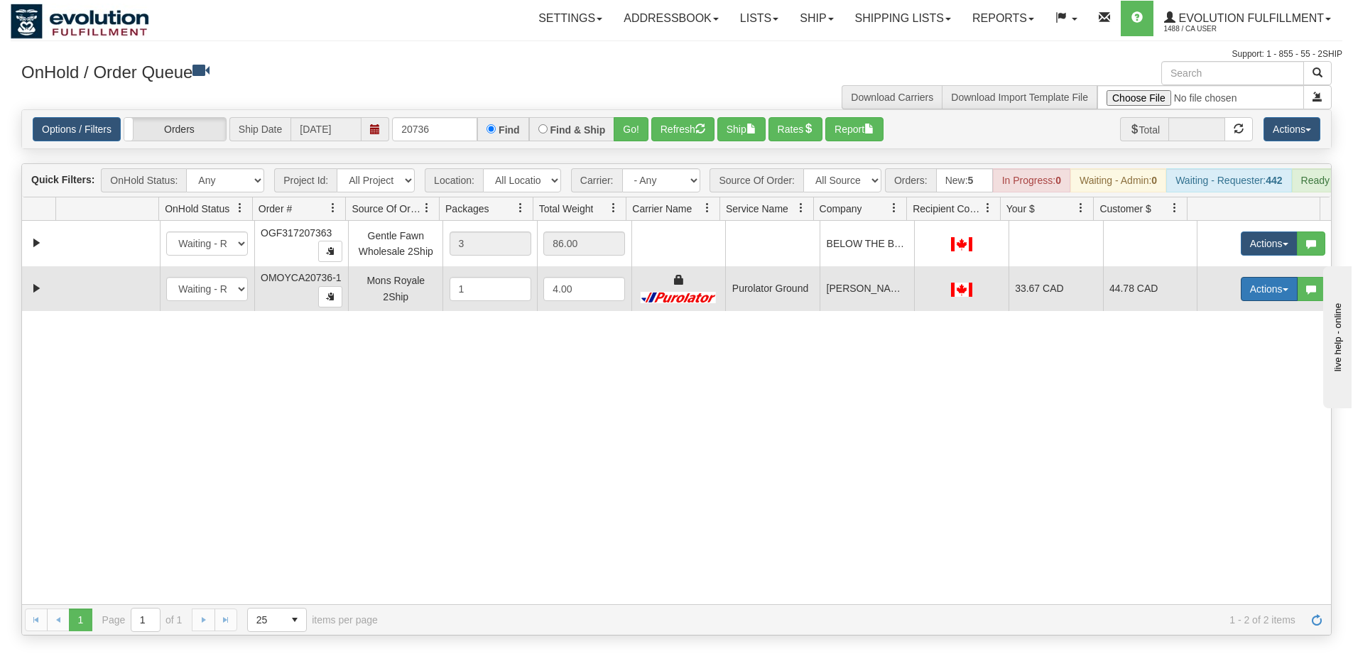
click at [1244, 296] on button "Actions" at bounding box center [1269, 289] width 57 height 24
click at [1233, 359] on span "Rate All Services" at bounding box center [1239, 352] width 85 height 11
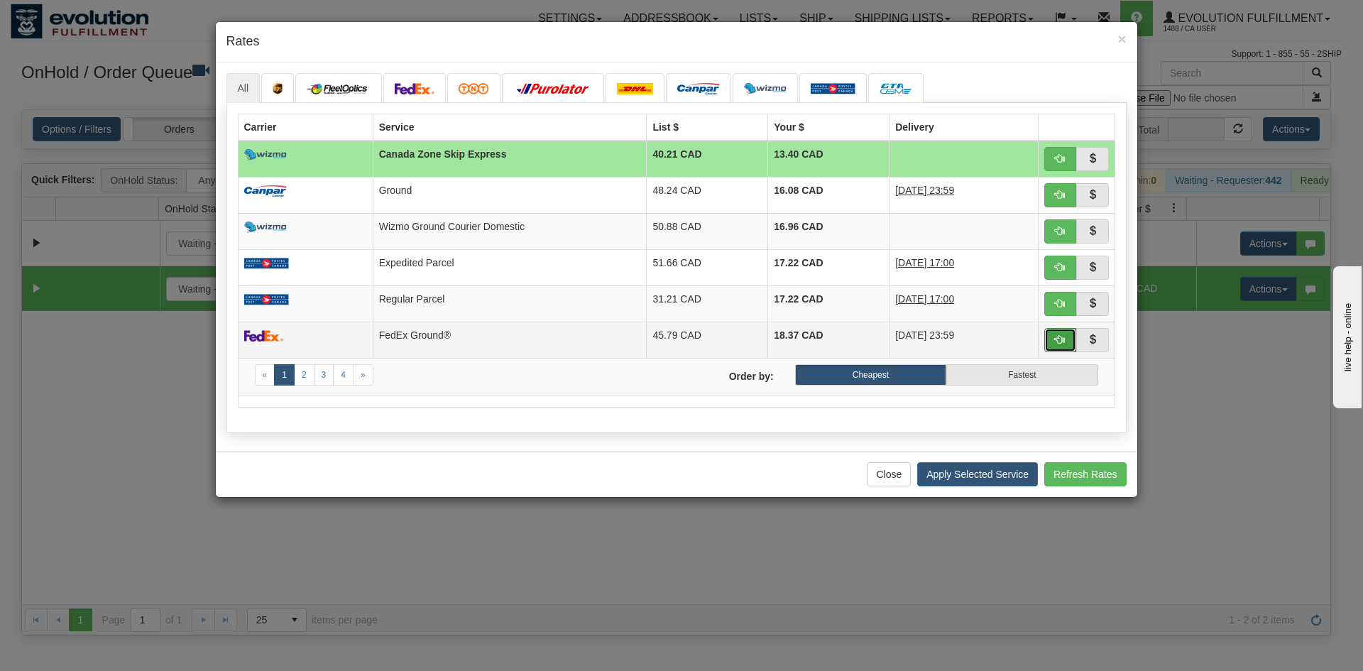
click at [1052, 347] on button "button" at bounding box center [1061, 340] width 33 height 24
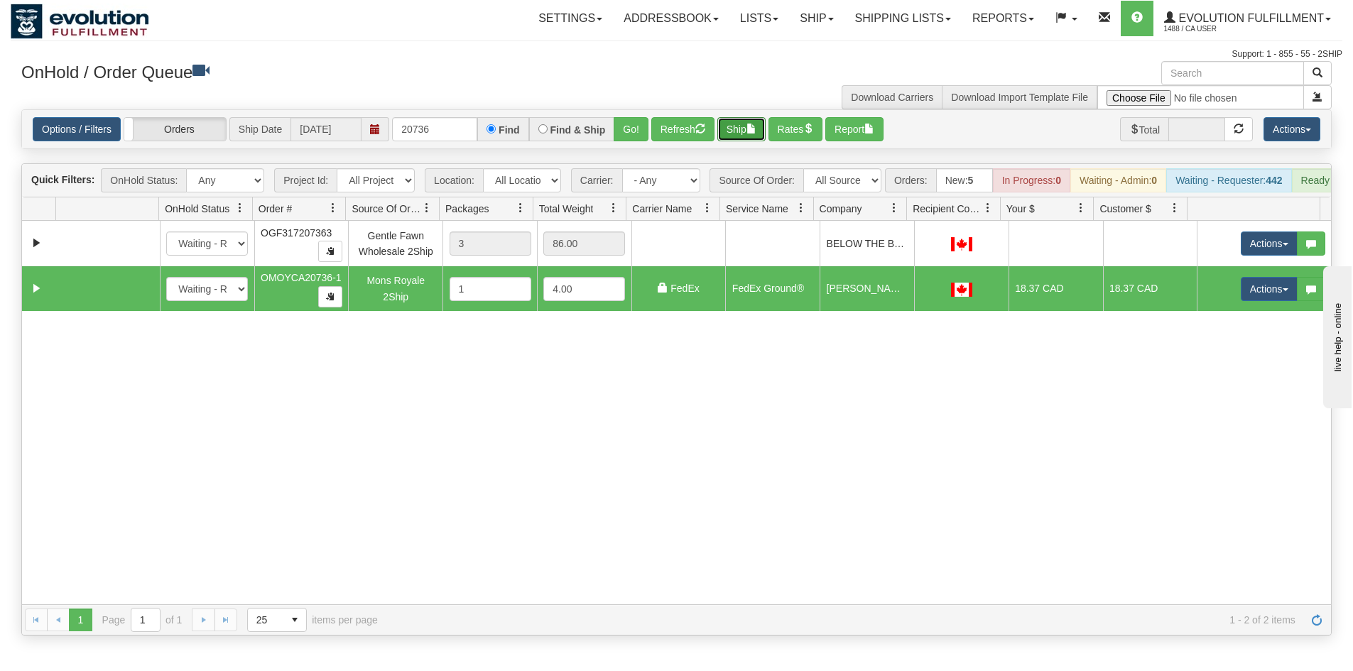
click at [741, 126] on button "Ship" at bounding box center [741, 129] width 48 height 24
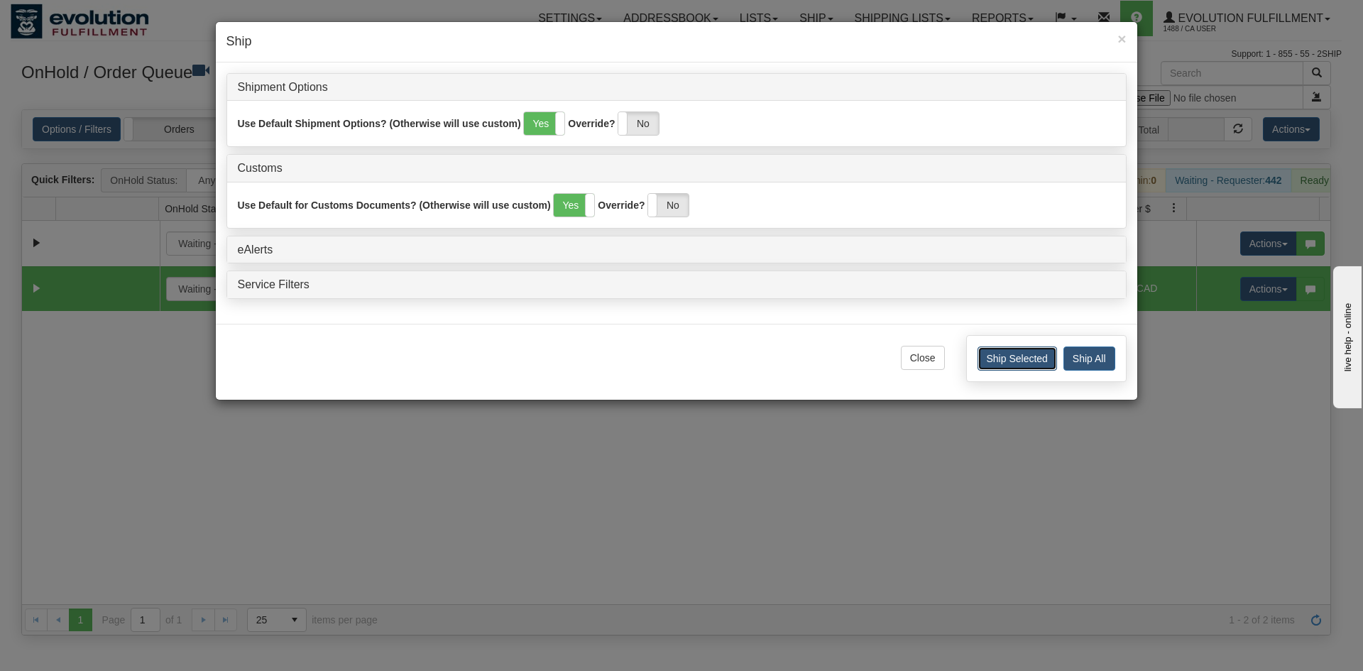
click at [1029, 357] on button "Ship Selected" at bounding box center [1018, 359] width 80 height 24
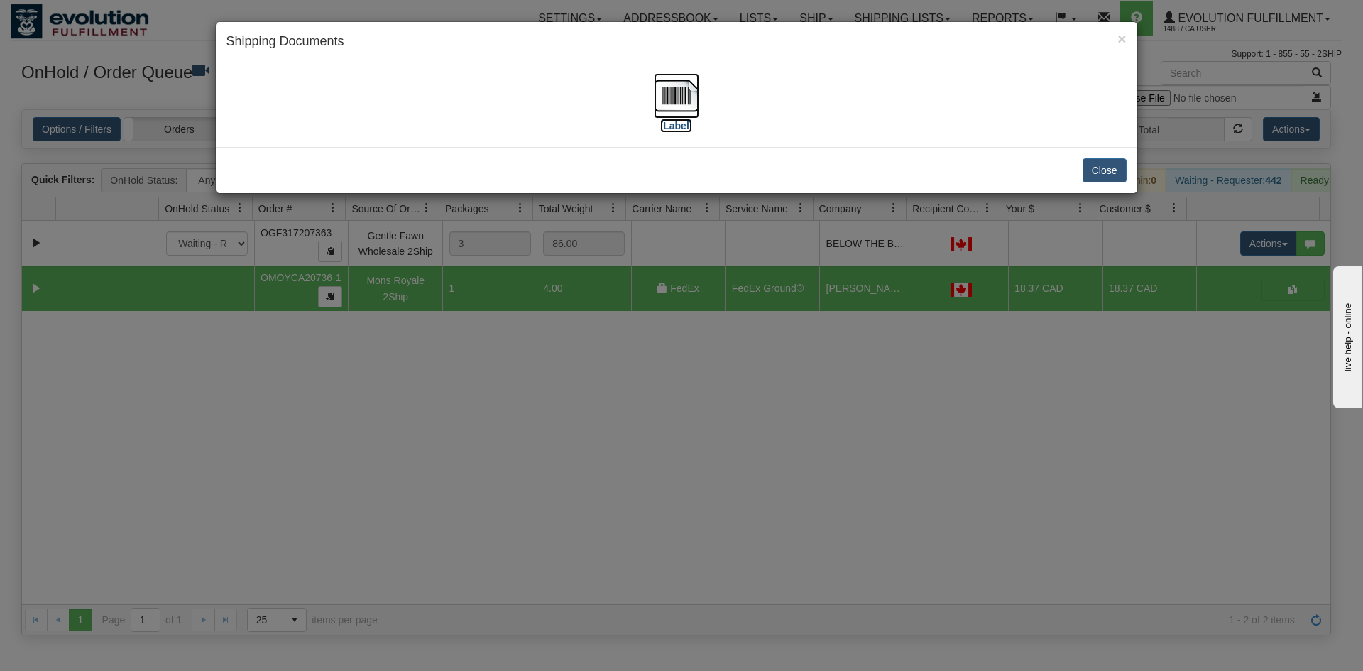
click at [663, 112] on img at bounding box center [676, 95] width 45 height 45
drag, startPoint x: 1096, startPoint y: 171, endPoint x: 1096, endPoint y: 181, distance: 10.0
click at [1096, 176] on button "Close" at bounding box center [1105, 170] width 44 height 24
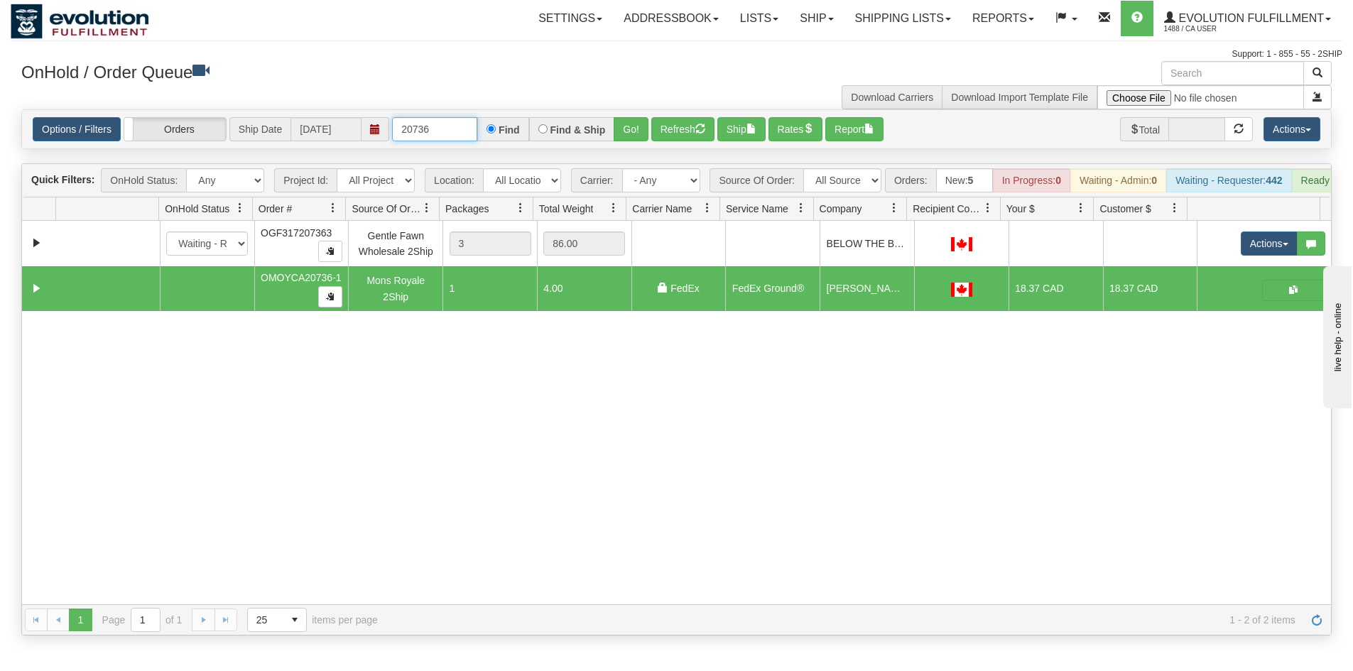
drag, startPoint x: 420, startPoint y: 126, endPoint x: 448, endPoint y: 127, distance: 28.4
click at [448, 127] on input "20736" at bounding box center [434, 129] width 85 height 24
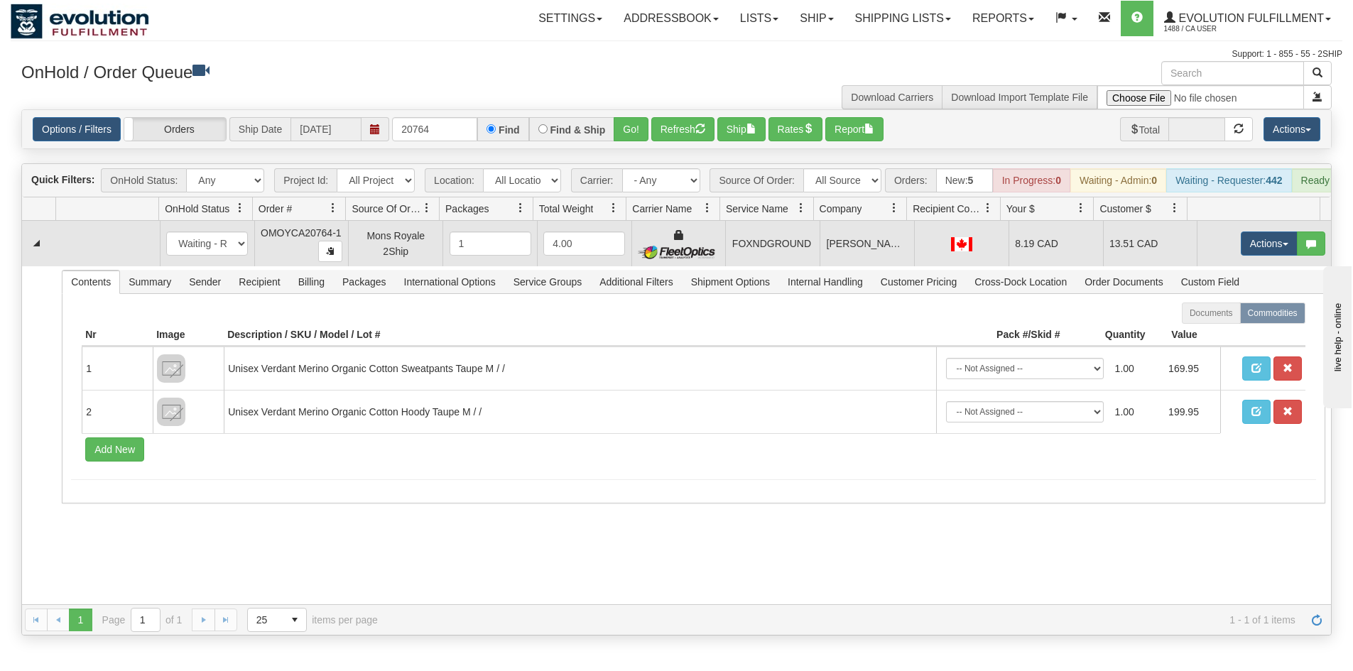
click at [767, 266] on td "FOXNDGROUND" at bounding box center [772, 243] width 94 height 45
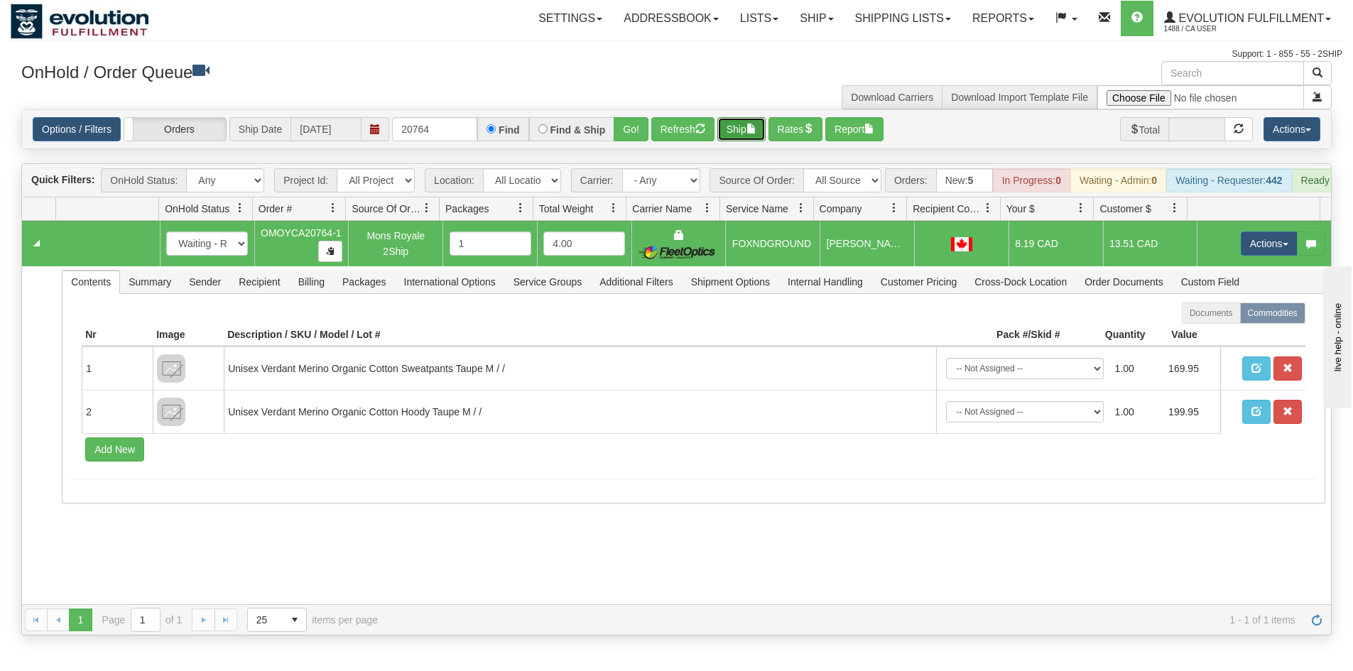
click at [741, 134] on button "Ship" at bounding box center [741, 129] width 48 height 24
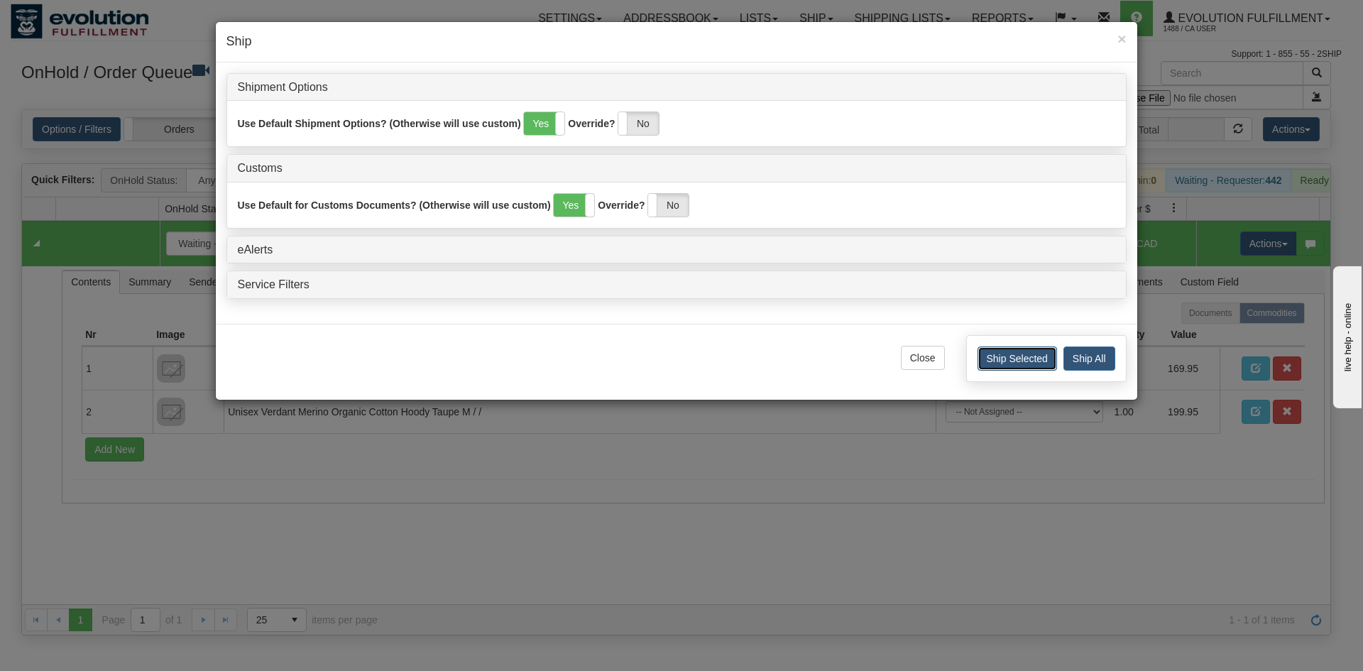
click at [1004, 356] on button "Ship Selected" at bounding box center [1018, 359] width 80 height 24
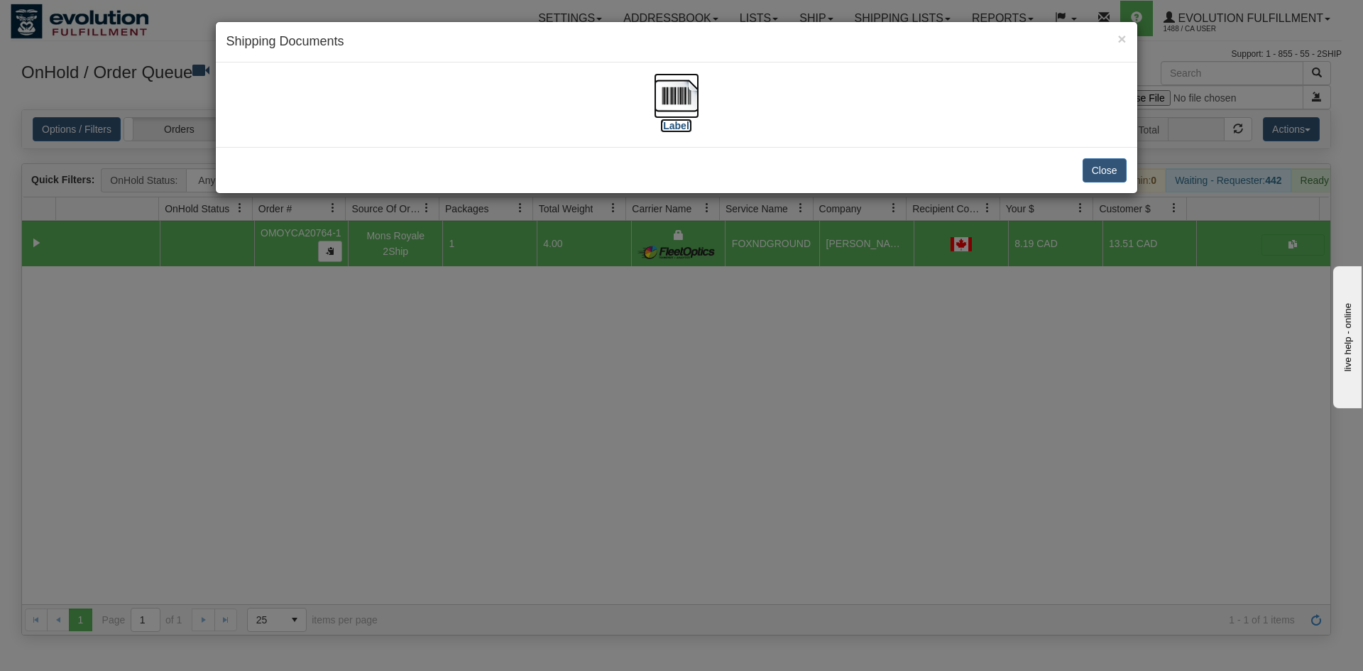
click at [670, 95] on img at bounding box center [676, 95] width 45 height 45
click at [1109, 167] on button "Close" at bounding box center [1105, 170] width 44 height 24
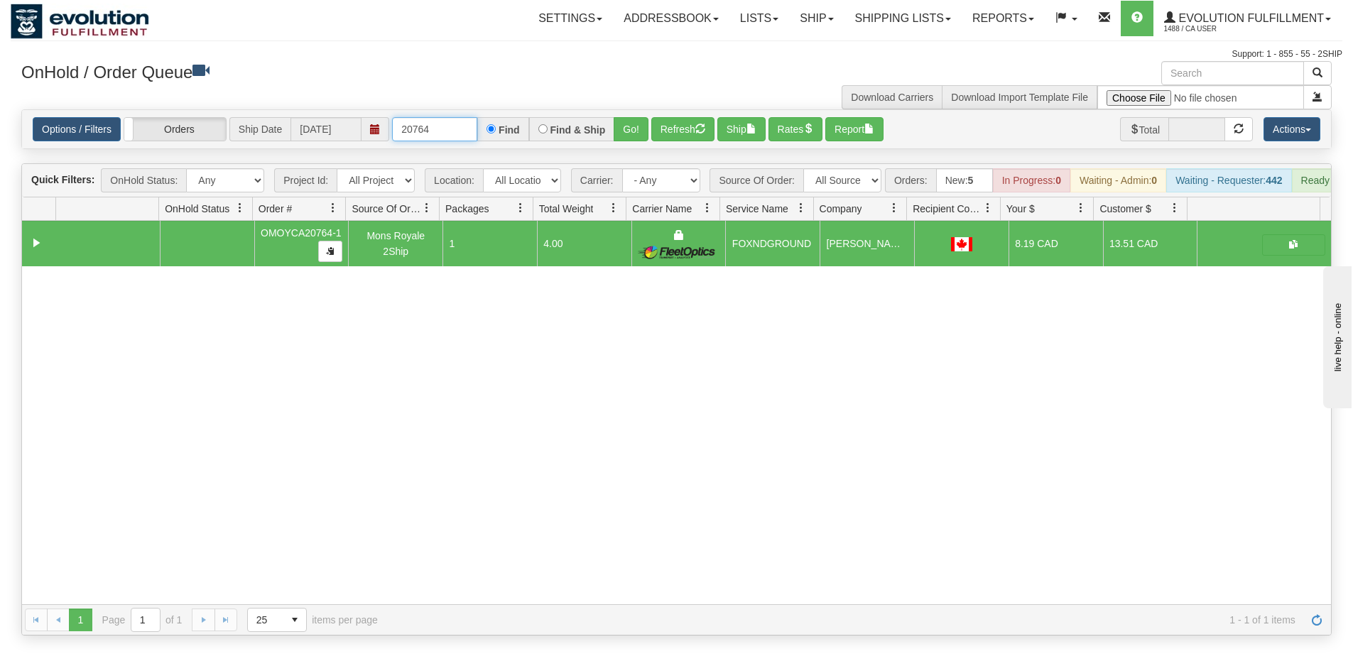
drag, startPoint x: 408, startPoint y: 128, endPoint x: 493, endPoint y: 129, distance: 85.2
click at [493, 129] on div "20764 Find Find & Ship Go!" at bounding box center [520, 129] width 256 height 24
type input "2964"
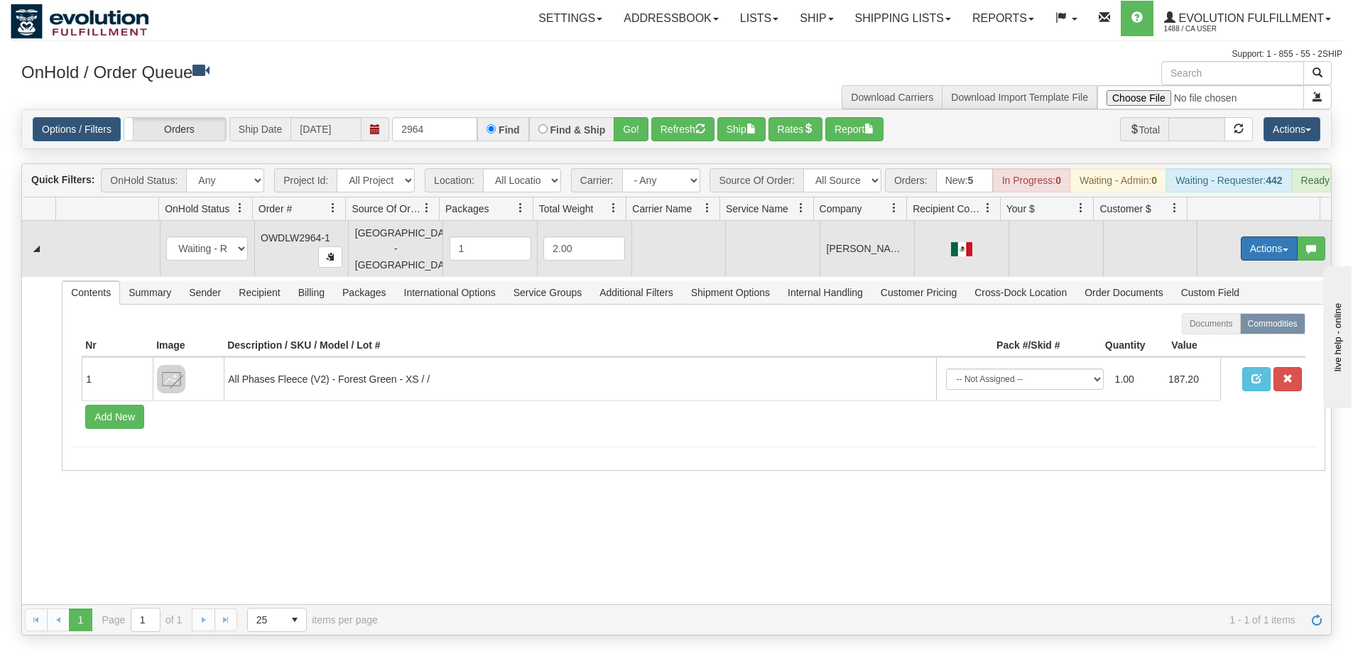
click at [1286, 257] on button "Actions" at bounding box center [1269, 248] width 57 height 24
click at [1235, 275] on link "Open" at bounding box center [1240, 275] width 114 height 18
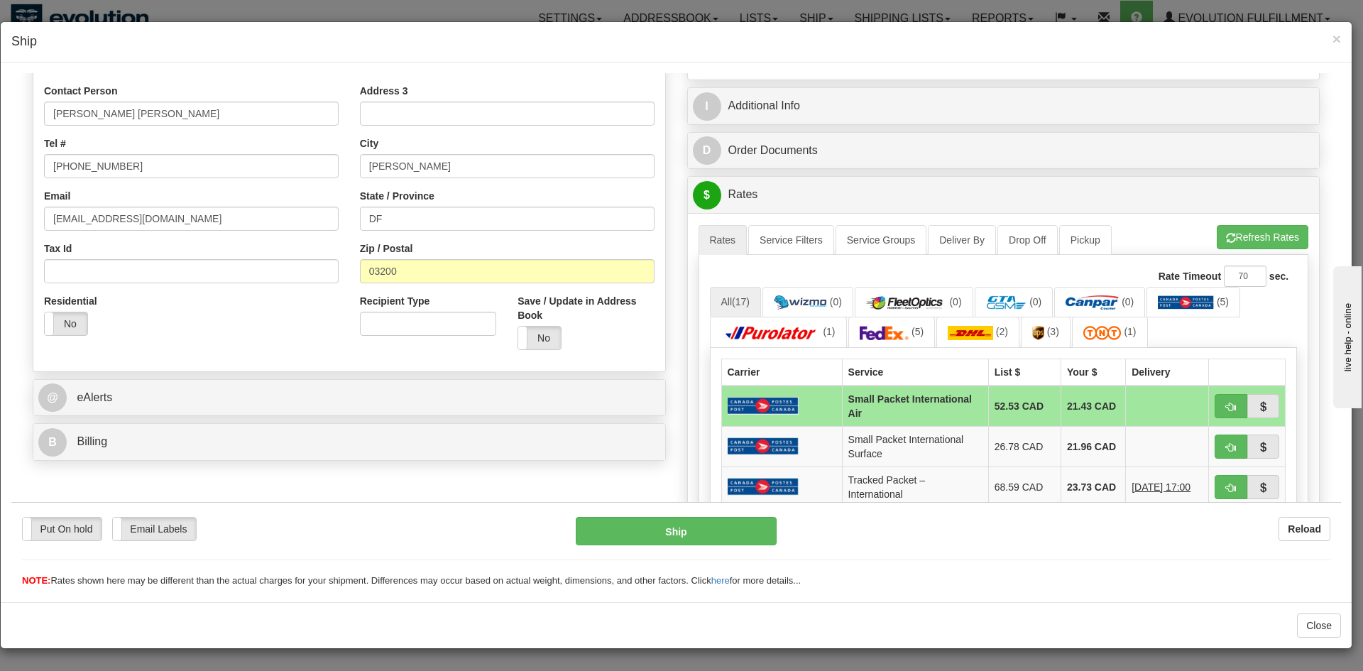
scroll to position [284, 0]
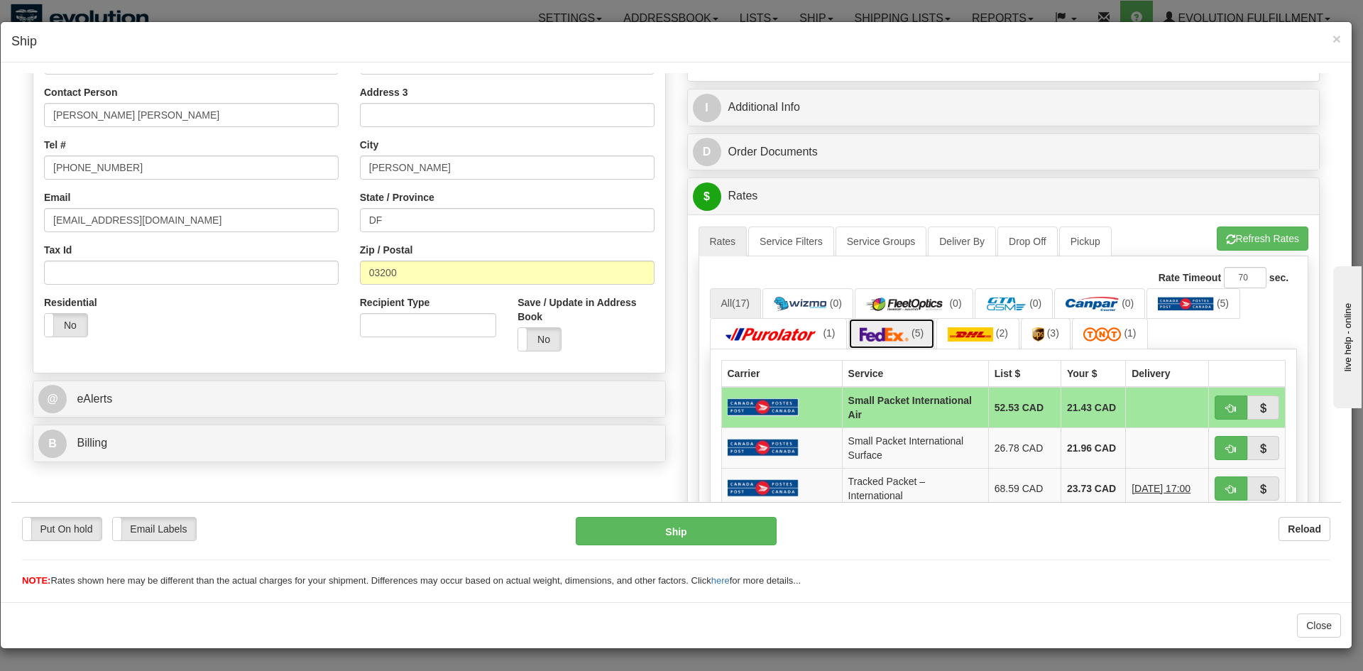
click at [916, 332] on span "(5)" at bounding box center [918, 332] width 12 height 11
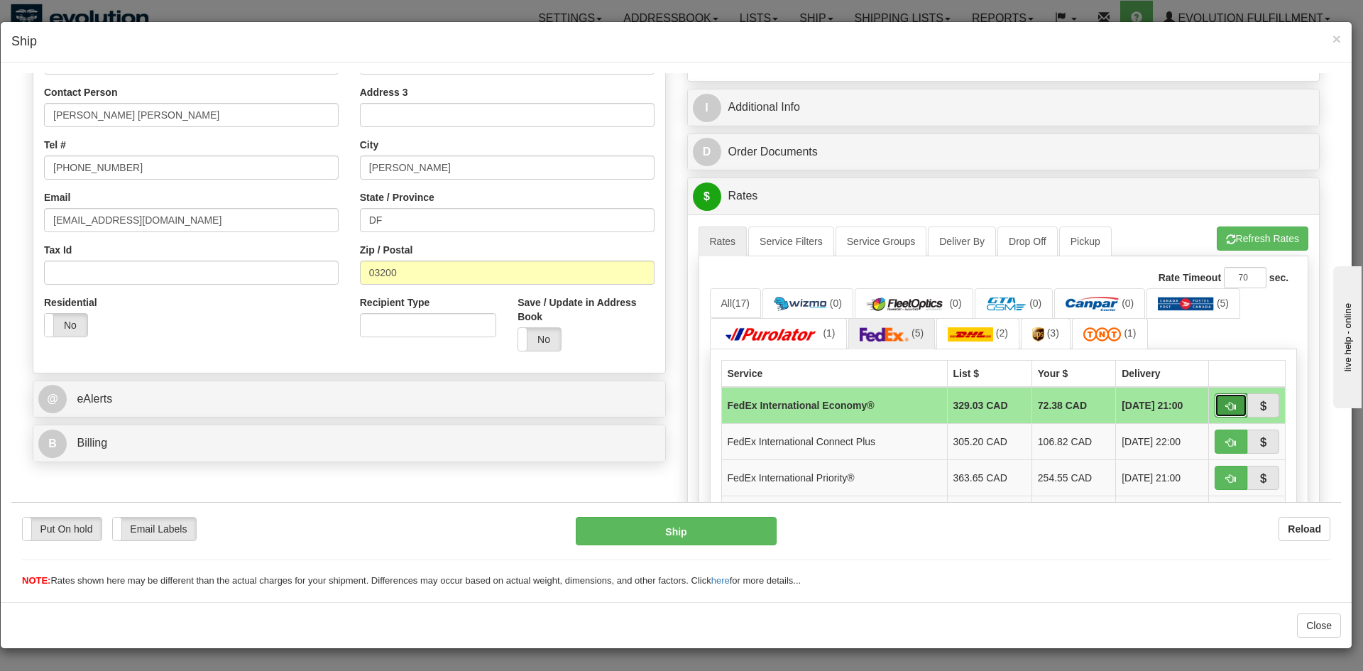
click at [1215, 410] on button "button" at bounding box center [1231, 405] width 33 height 24
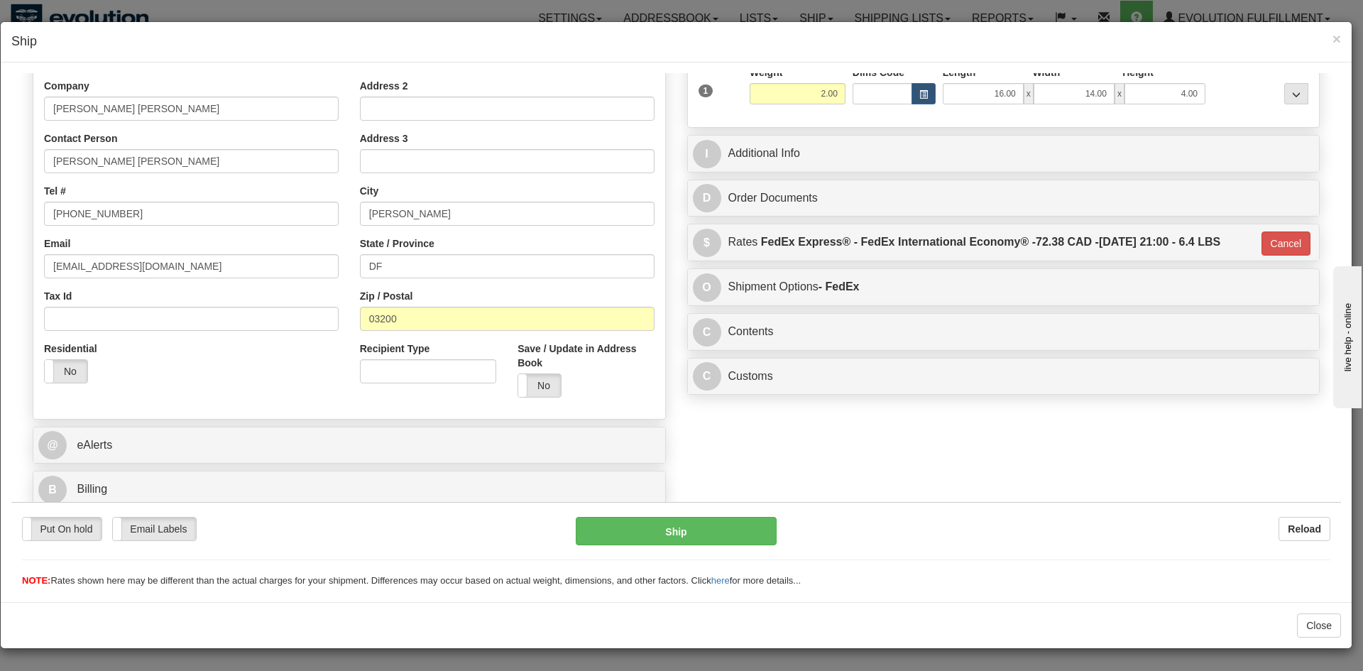
scroll to position [238, 0]
click at [65, 371] on label "No" at bounding box center [66, 370] width 43 height 23
type input "03"
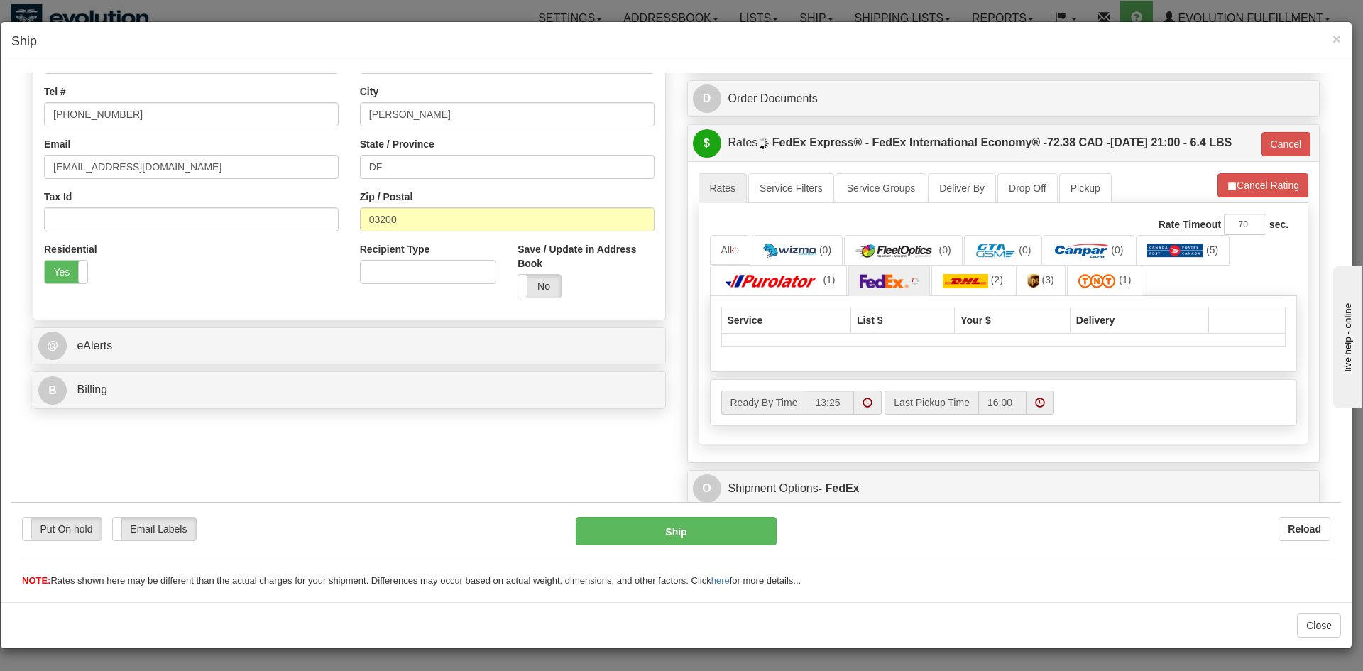
scroll to position [380, 0]
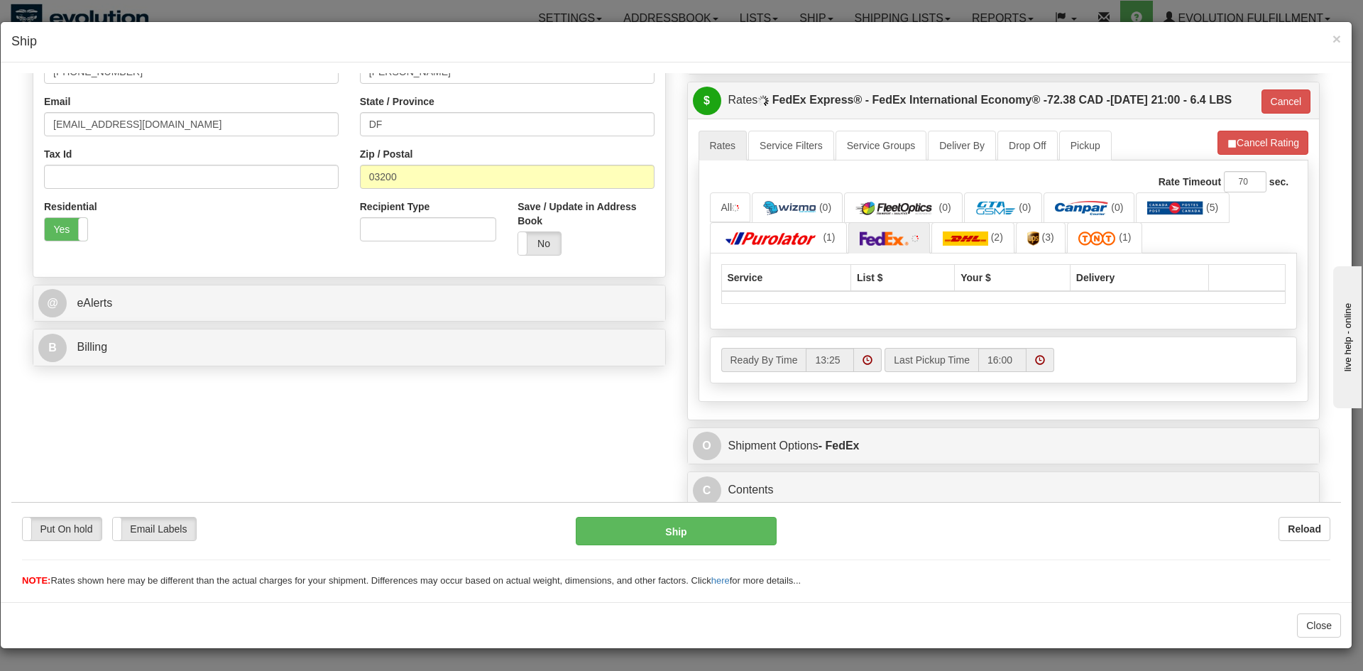
click at [134, 331] on div "B Billing" at bounding box center [349, 347] width 632 height 36
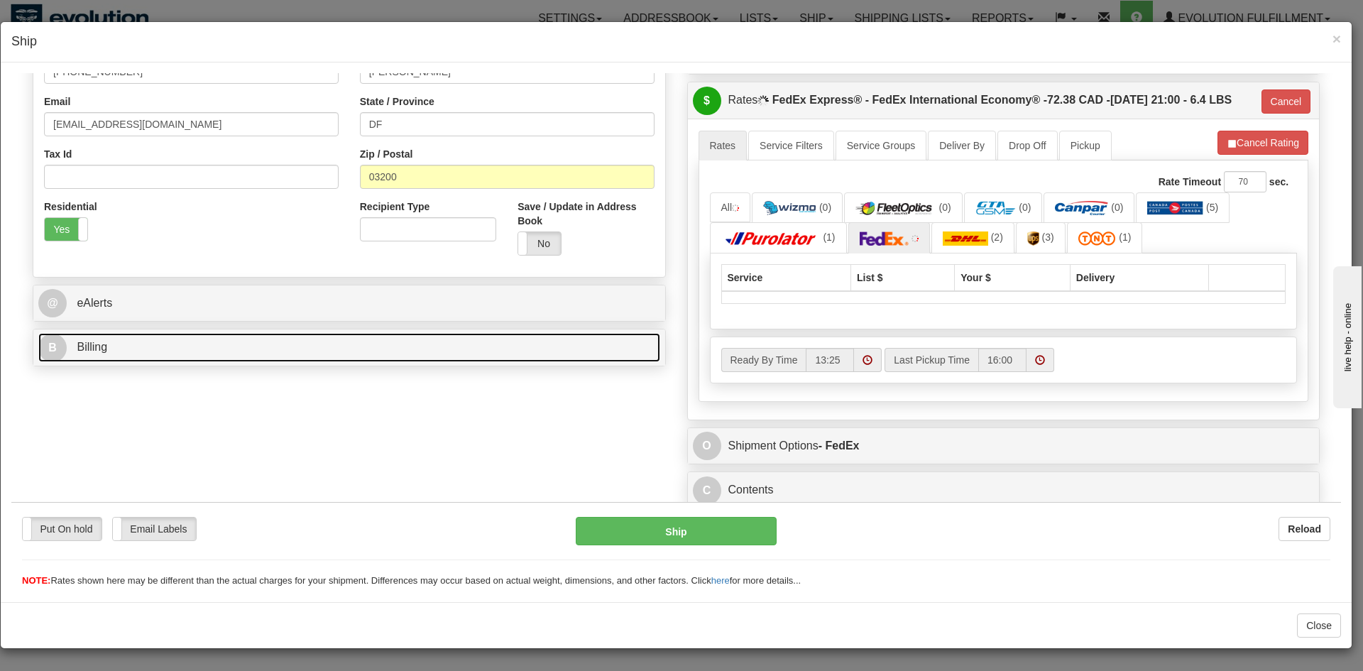
click at [126, 342] on link "B Billing" at bounding box center [349, 346] width 622 height 29
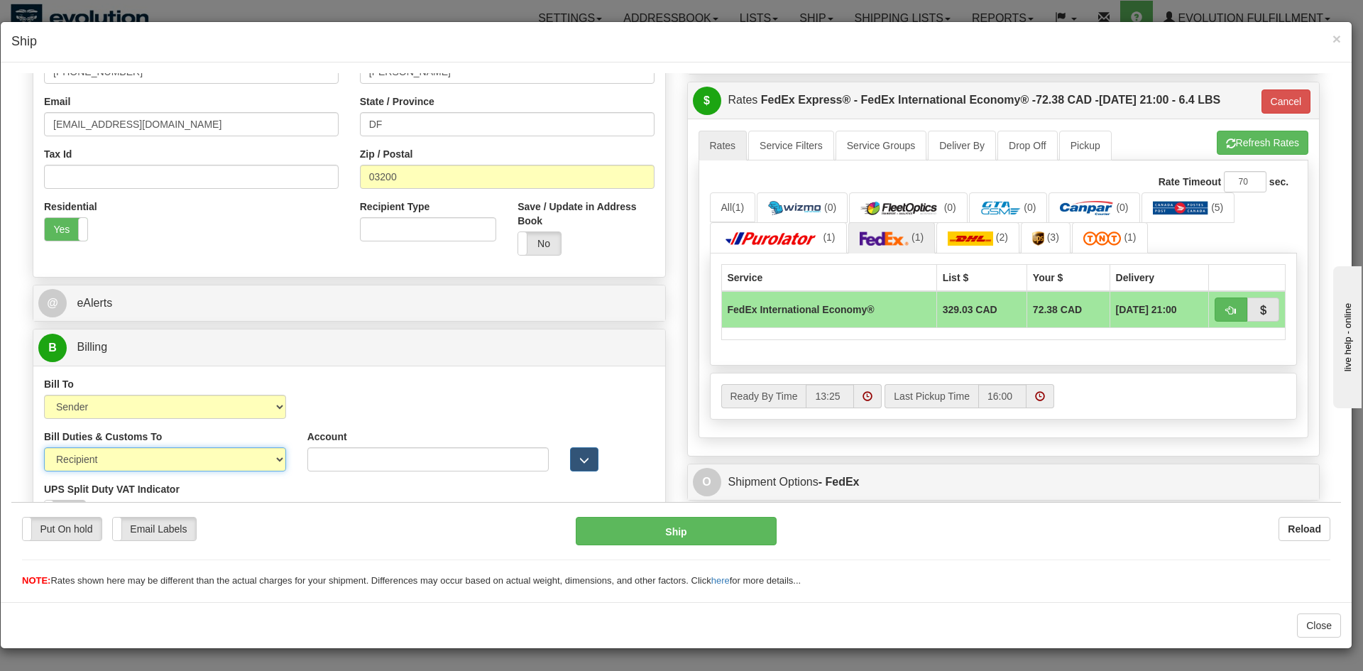
click at [109, 464] on select "Sender Recipient Third Party" at bounding box center [165, 459] width 242 height 24
select select "1"
click at [44, 447] on select "Sender Recipient Third Party" at bounding box center [165, 459] width 242 height 24
type input "03"
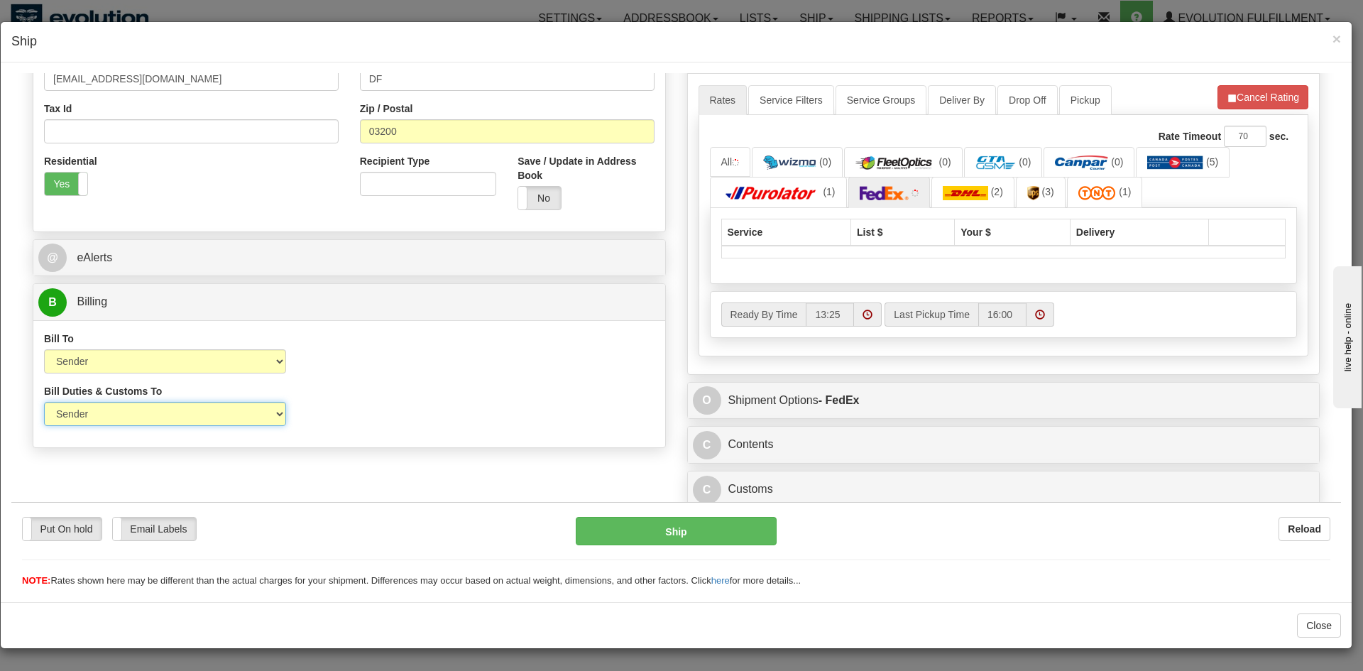
scroll to position [454, 0]
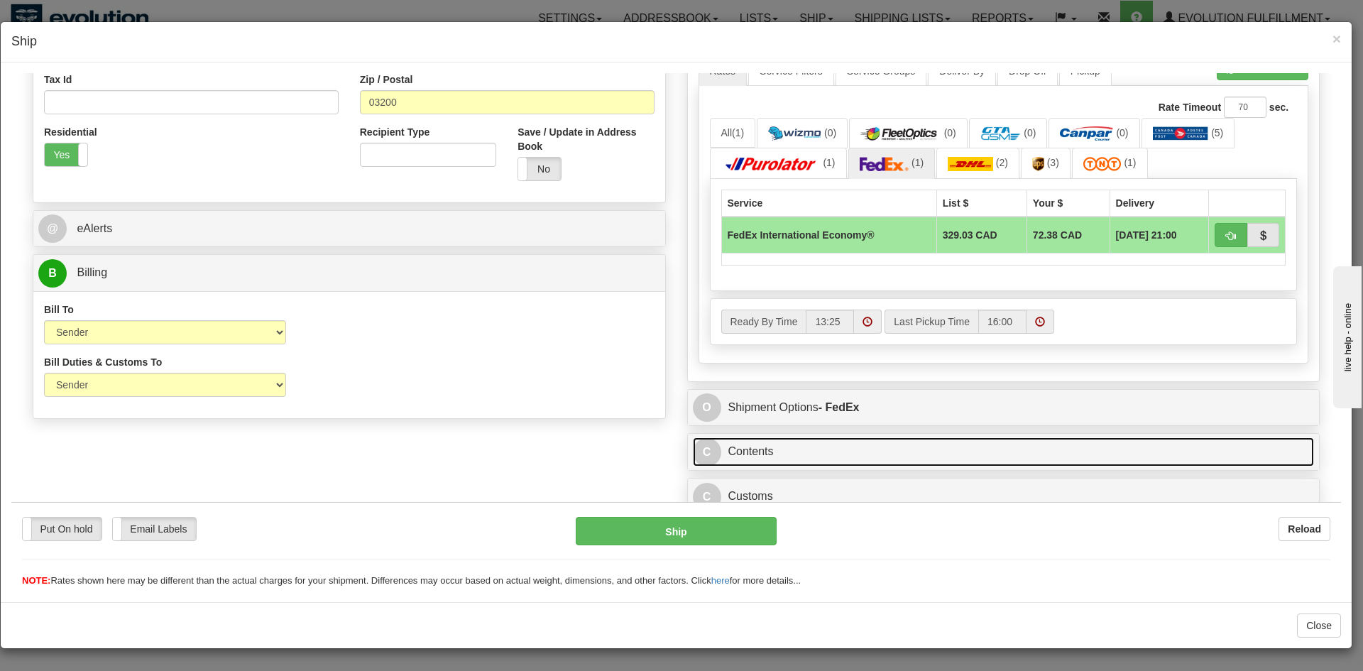
click at [820, 454] on link "C Contents" at bounding box center [1004, 451] width 622 height 29
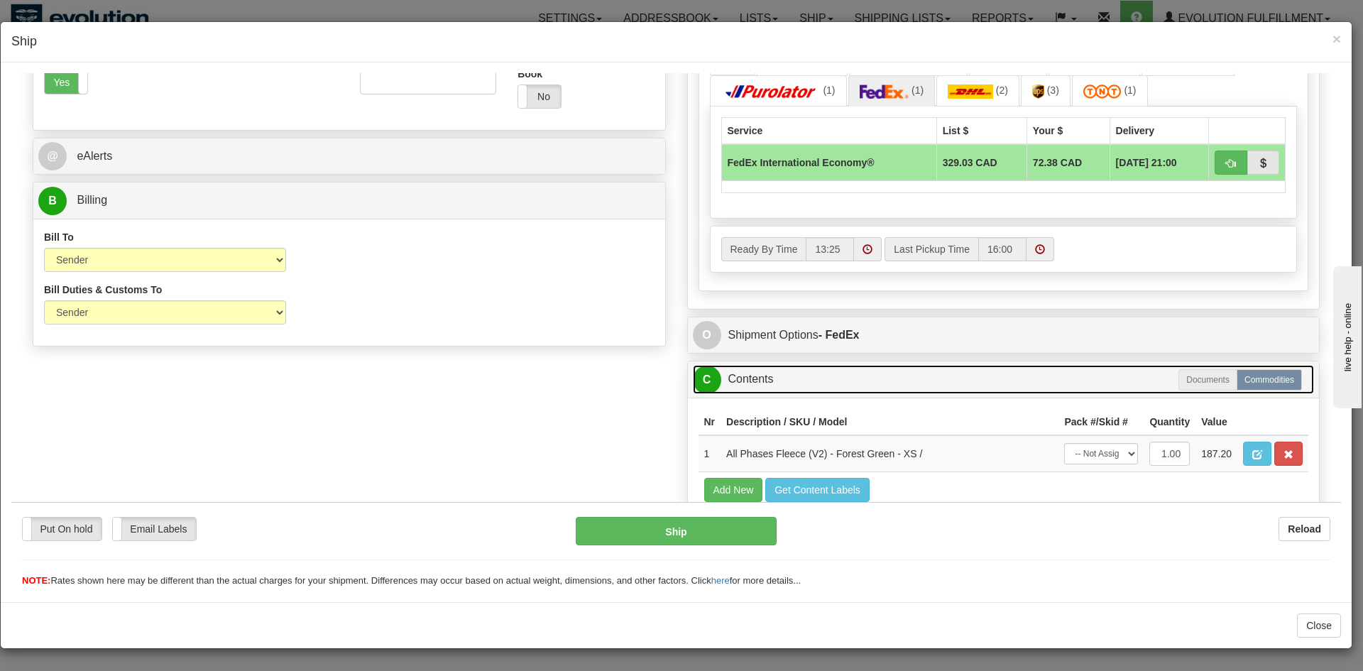
scroll to position [597, 0]
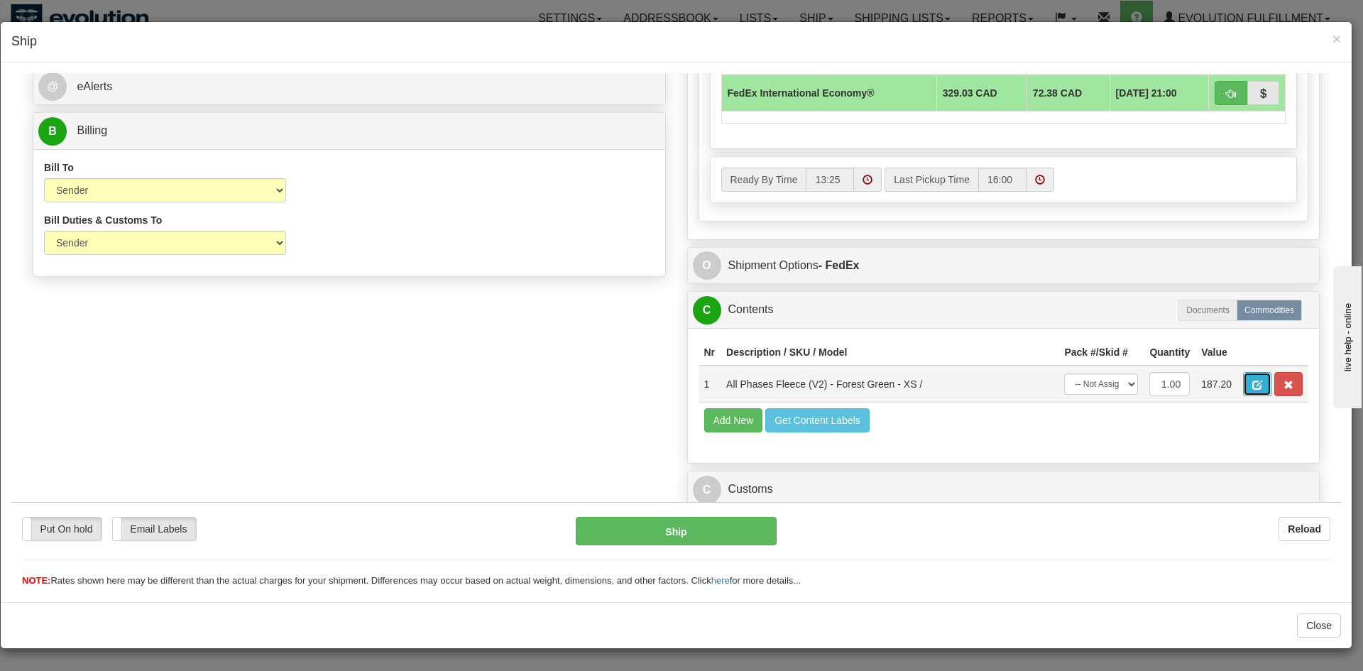
click at [1253, 386] on span "button" at bounding box center [1258, 384] width 10 height 9
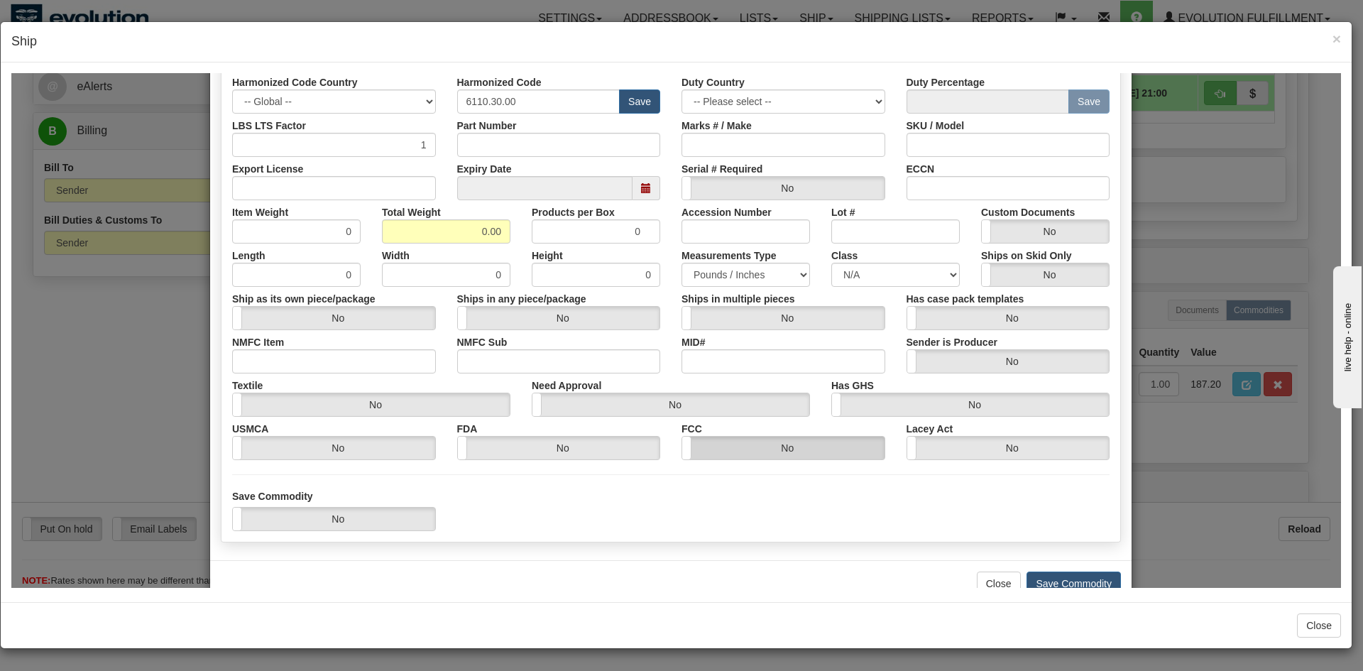
scroll to position [363, 0]
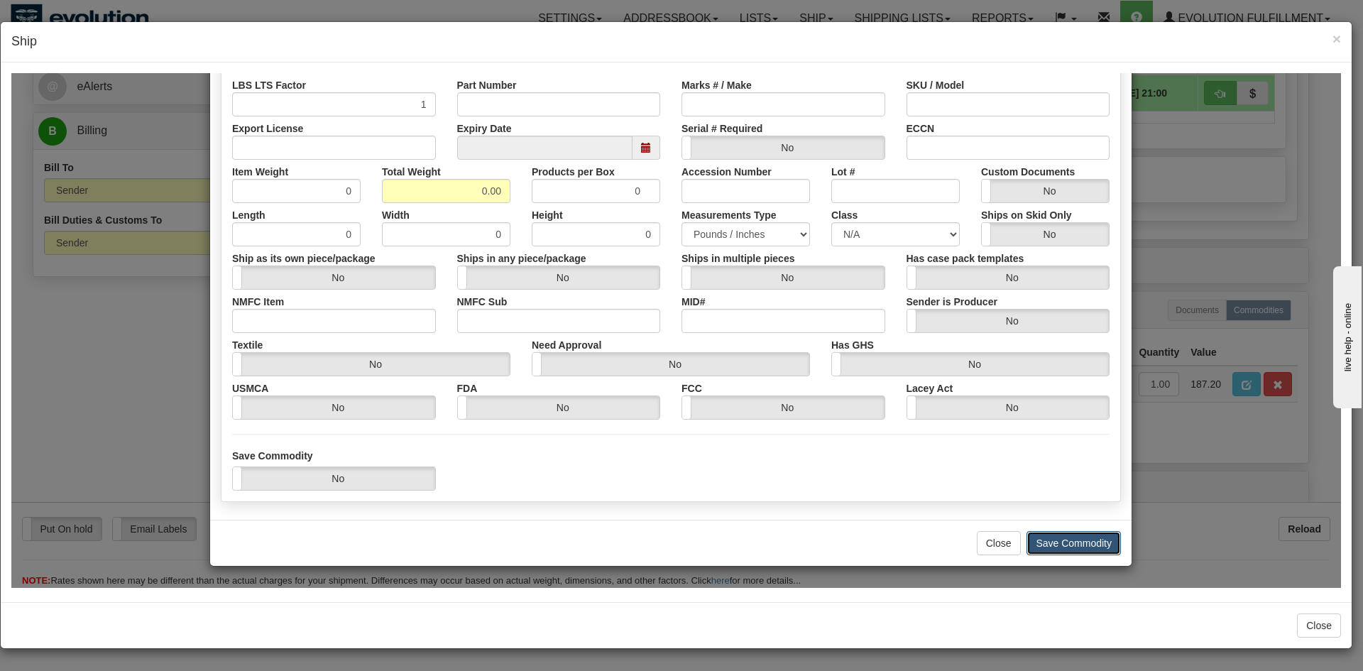
click at [1039, 538] on button "Save Commodity" at bounding box center [1074, 542] width 94 height 24
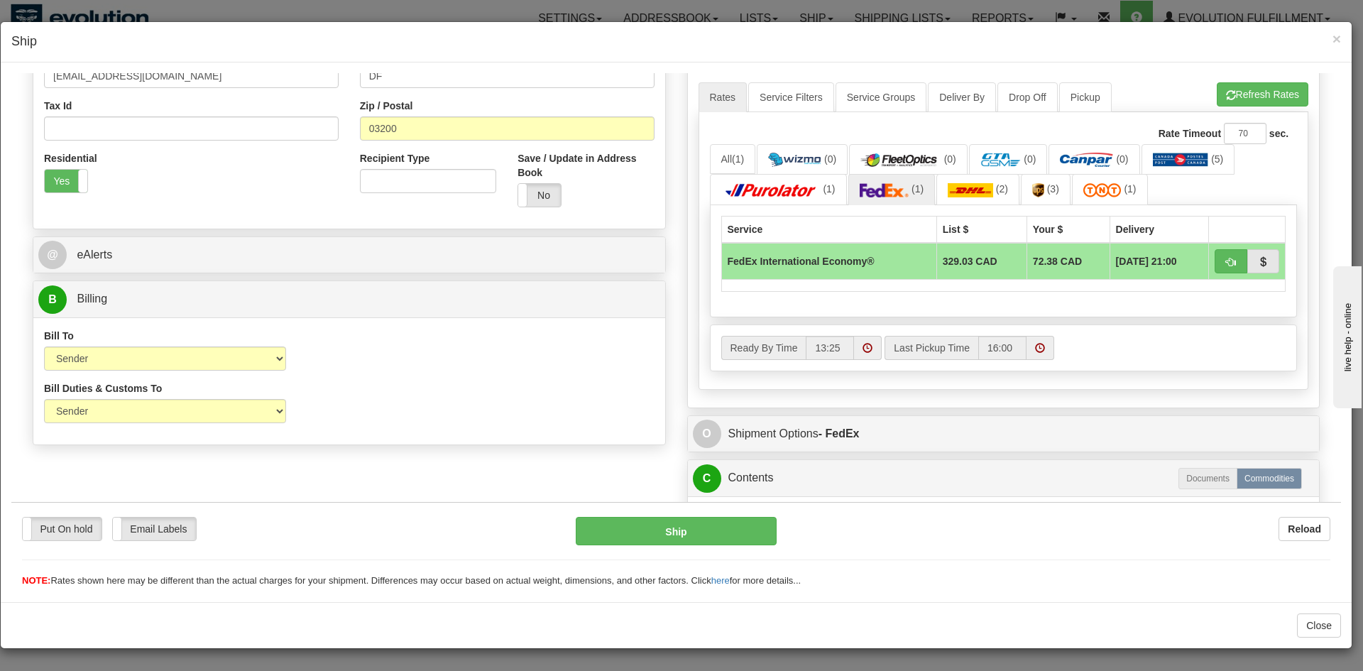
scroll to position [597, 0]
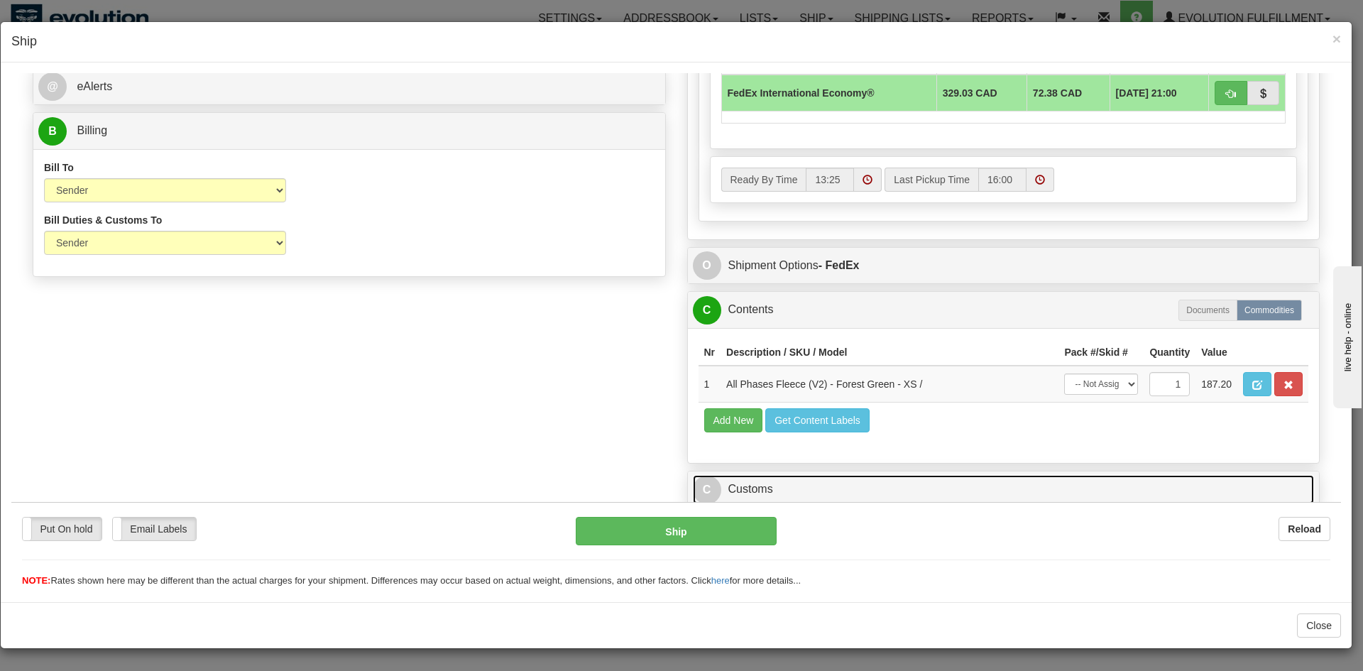
click at [948, 484] on link "C Customs" at bounding box center [1004, 488] width 622 height 29
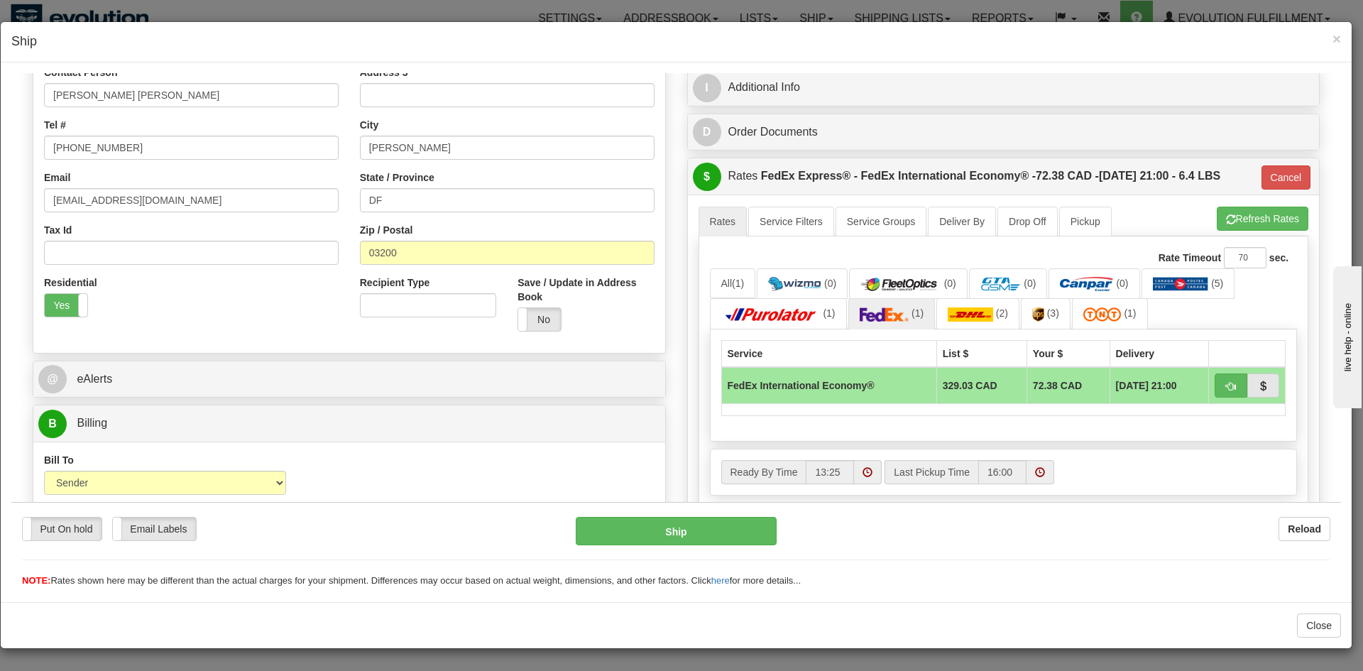
scroll to position [374, 0]
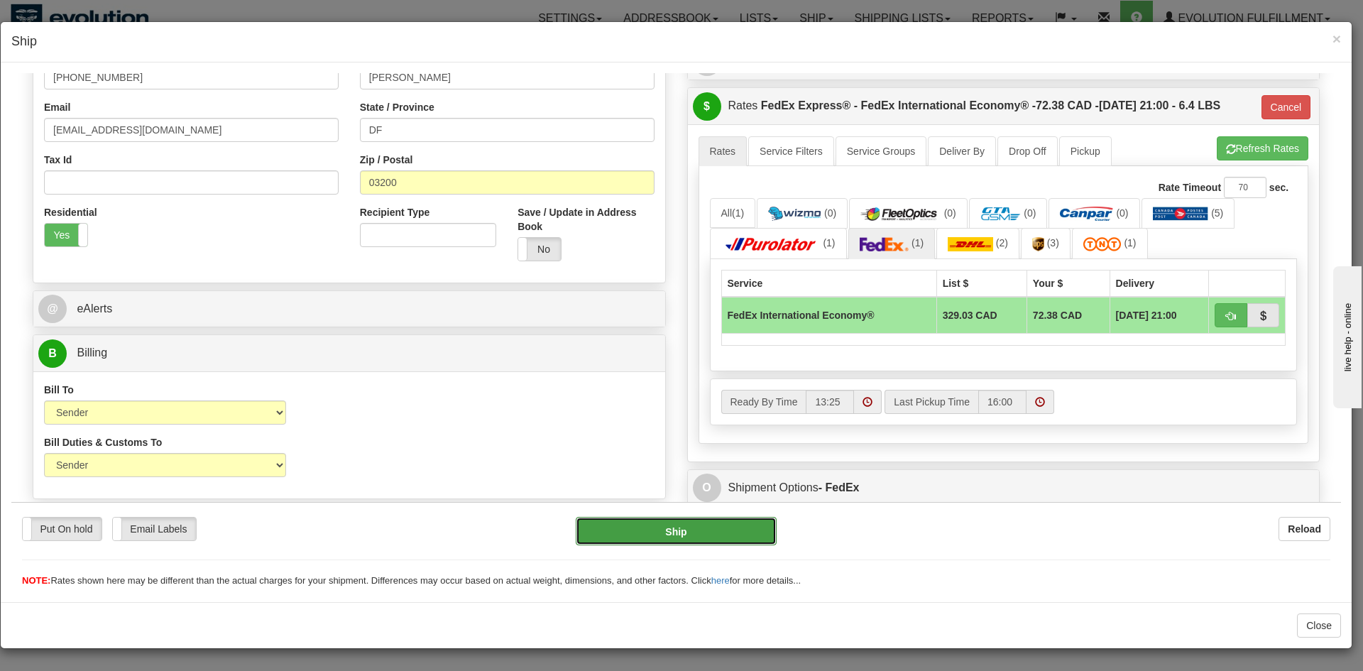
click at [629, 527] on button "Ship" at bounding box center [676, 530] width 200 height 28
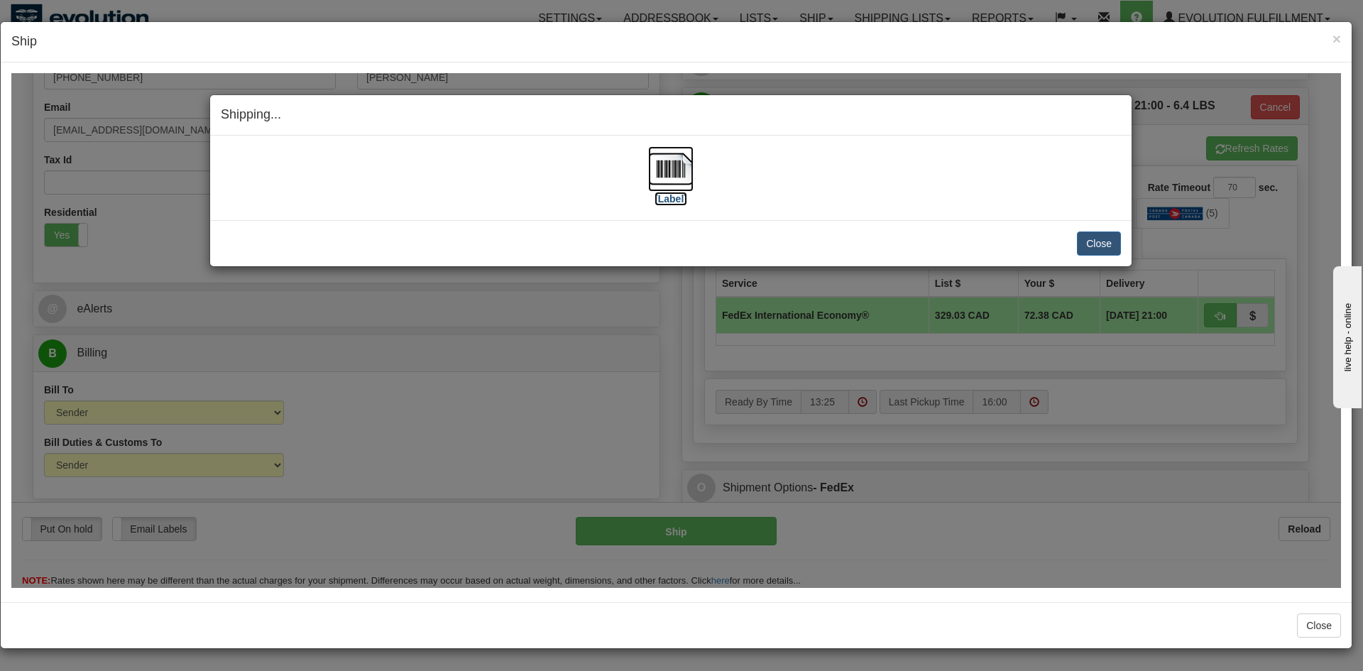
click at [683, 171] on img at bounding box center [670, 168] width 45 height 45
drag, startPoint x: 1101, startPoint y: 250, endPoint x: 1094, endPoint y: 265, distance: 16.5
click at [1097, 261] on div "Close Cancel Cancel Shipment and Quit Pickup Quit Pickup ONLY" at bounding box center [671, 242] width 922 height 46
click at [1093, 238] on button "Close" at bounding box center [1099, 243] width 44 height 24
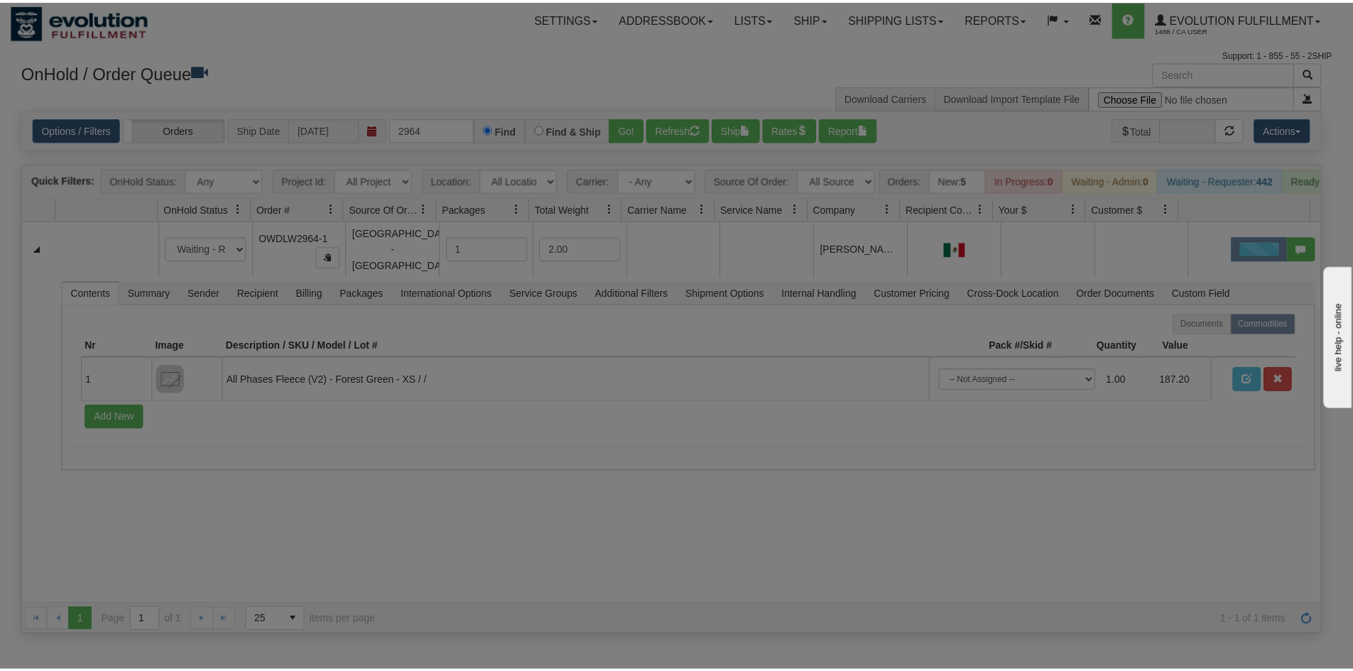
scroll to position [0, 0]
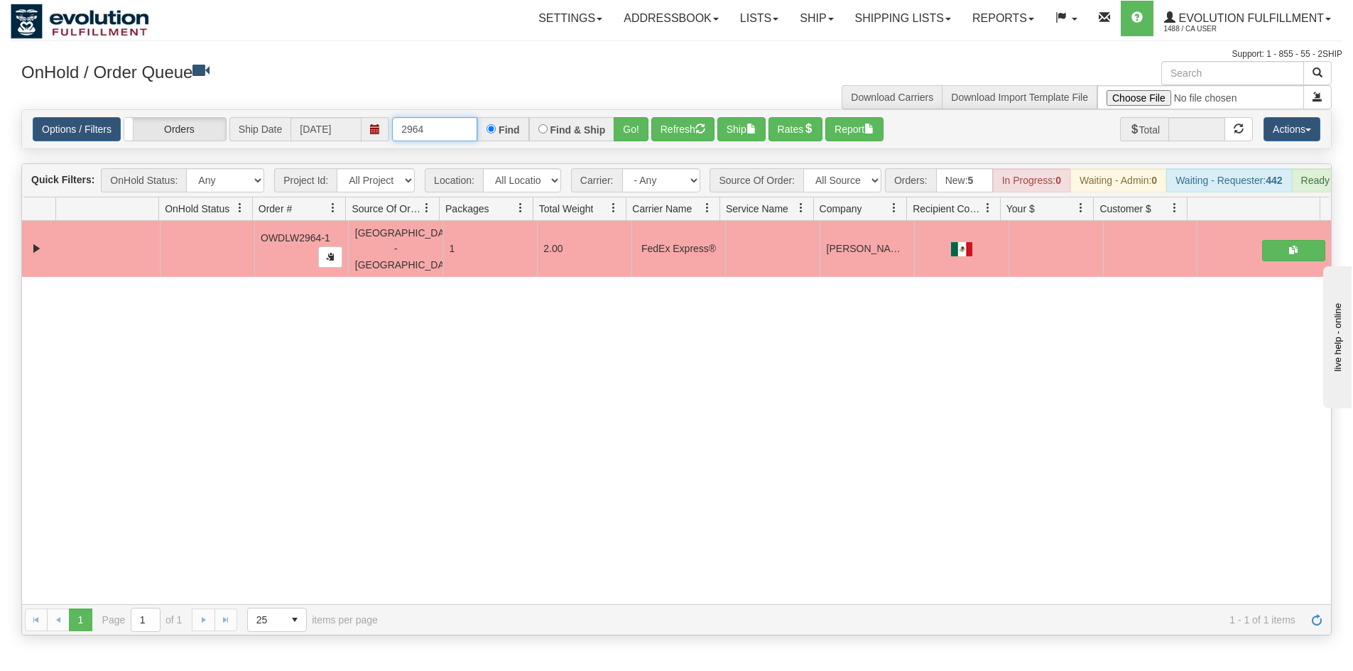
drag, startPoint x: 433, startPoint y: 124, endPoint x: 377, endPoint y: 156, distance: 64.9
click at [377, 156] on div "Is equal to Is not equal to Contains Does not contains CAD USD EUR ZAR RON ANG …" at bounding box center [676, 372] width 1331 height 526
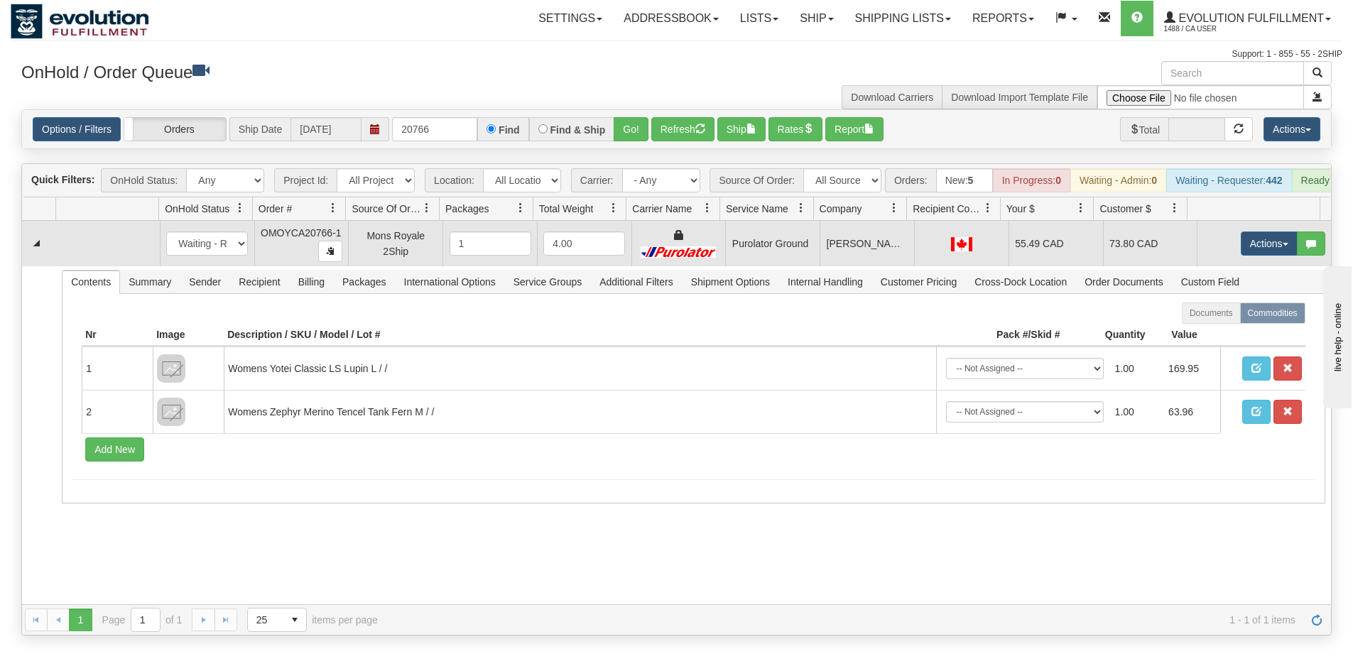
click at [928, 251] on div at bounding box center [961, 244] width 82 height 16
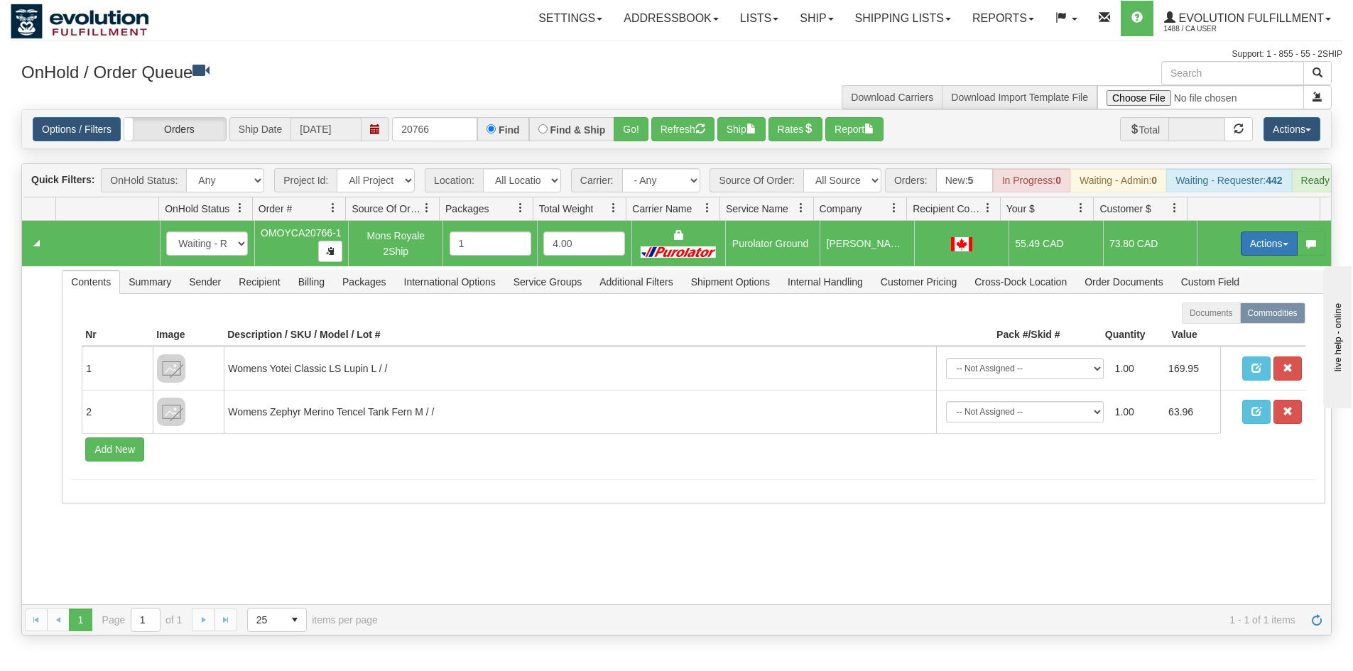
click at [1241, 254] on button "Actions" at bounding box center [1269, 244] width 57 height 24
click at [1236, 313] on span "Rate All Services" at bounding box center [1239, 307] width 85 height 11
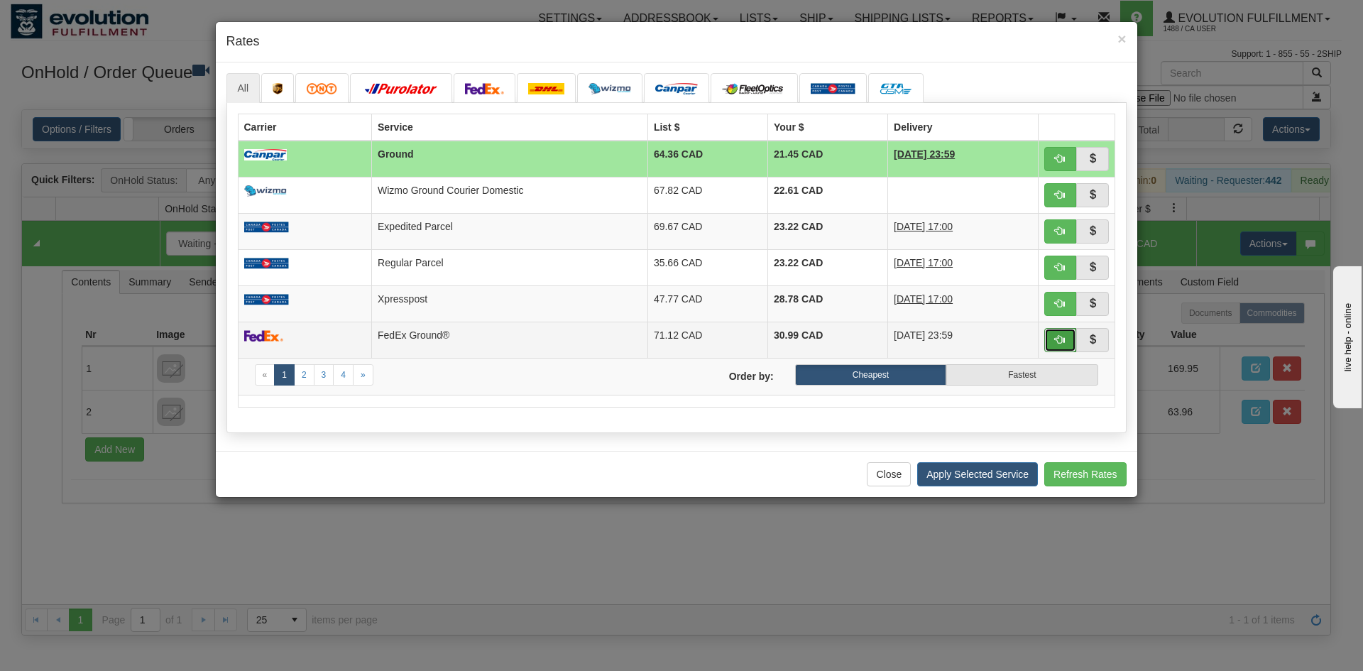
click at [1054, 340] on button "button" at bounding box center [1061, 340] width 33 height 24
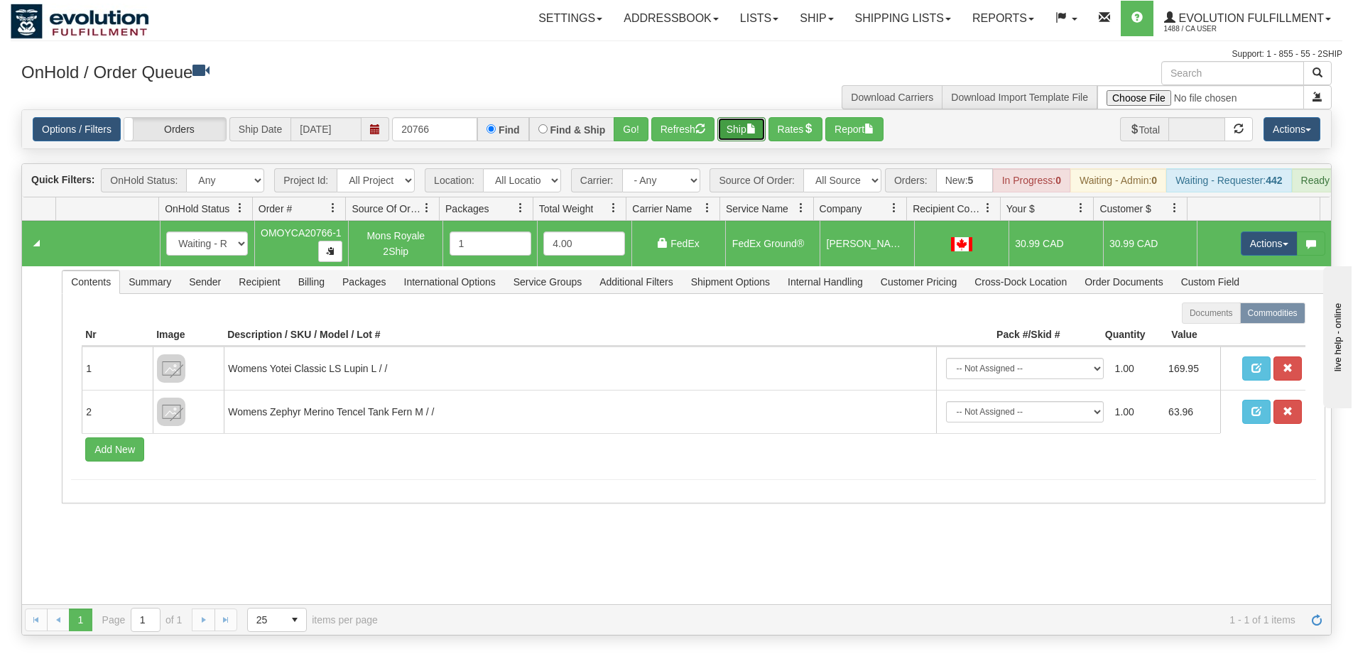
click at [748, 129] on button "Ship" at bounding box center [741, 129] width 48 height 24
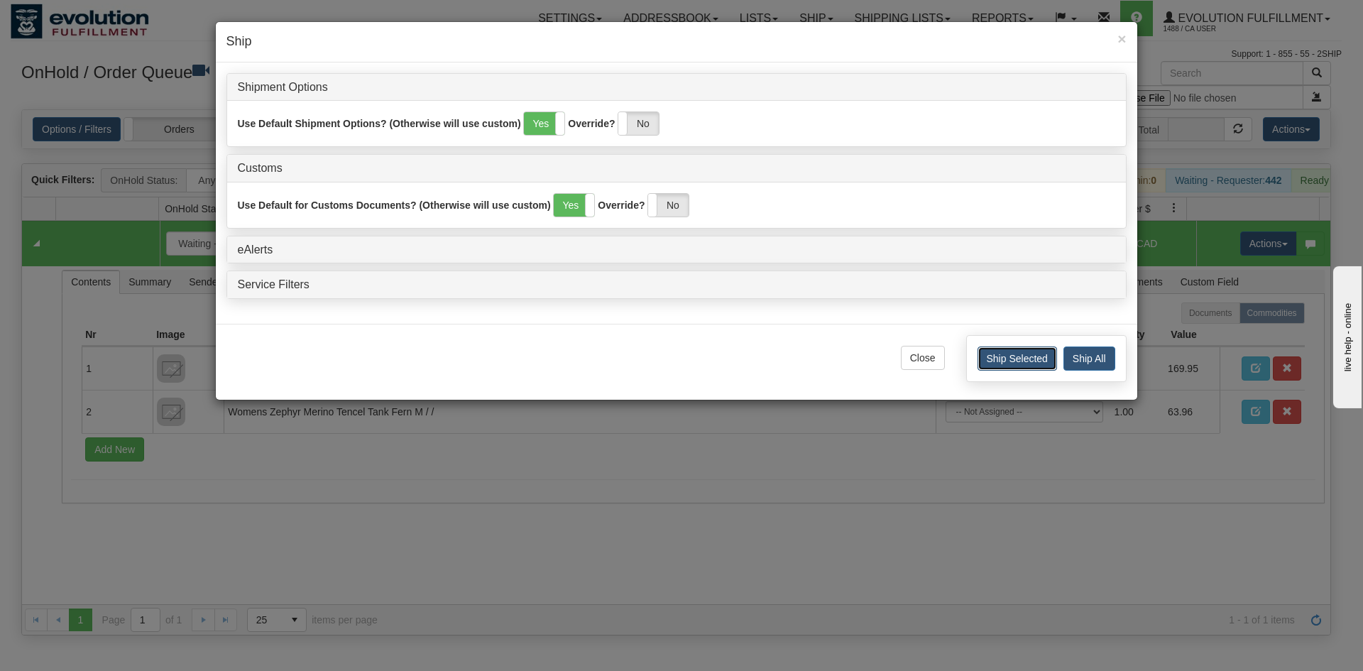
click at [1004, 361] on button "Ship Selected" at bounding box center [1018, 359] width 80 height 24
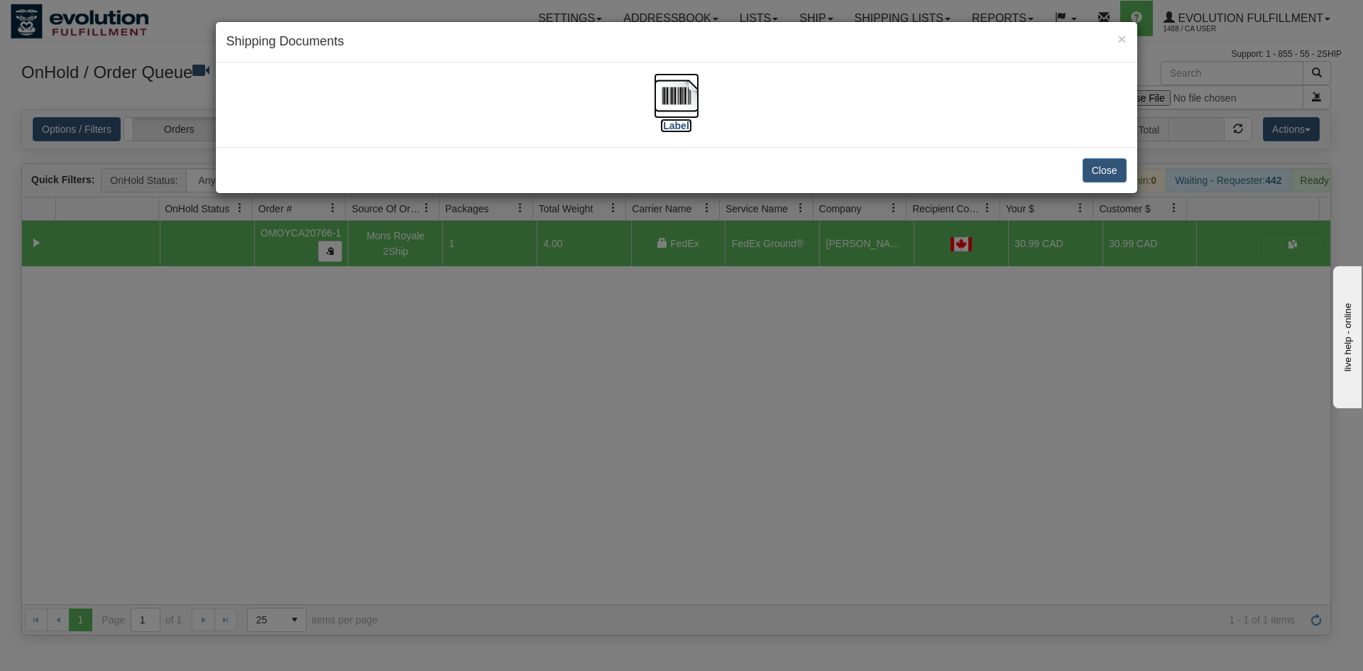
click at [682, 93] on img at bounding box center [676, 95] width 45 height 45
click at [1103, 170] on button "Close" at bounding box center [1105, 170] width 44 height 24
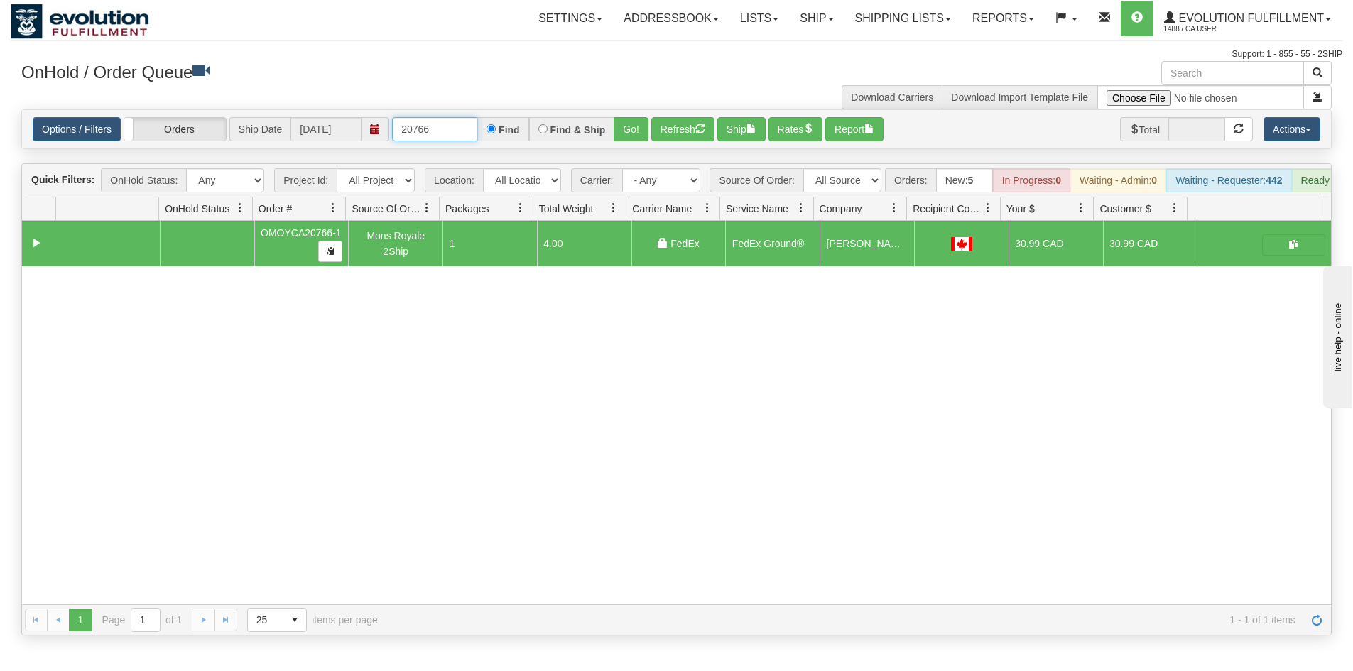
drag, startPoint x: 417, startPoint y: 131, endPoint x: 479, endPoint y: 120, distance: 63.4
click at [467, 124] on input "20766" at bounding box center [434, 129] width 85 height 24
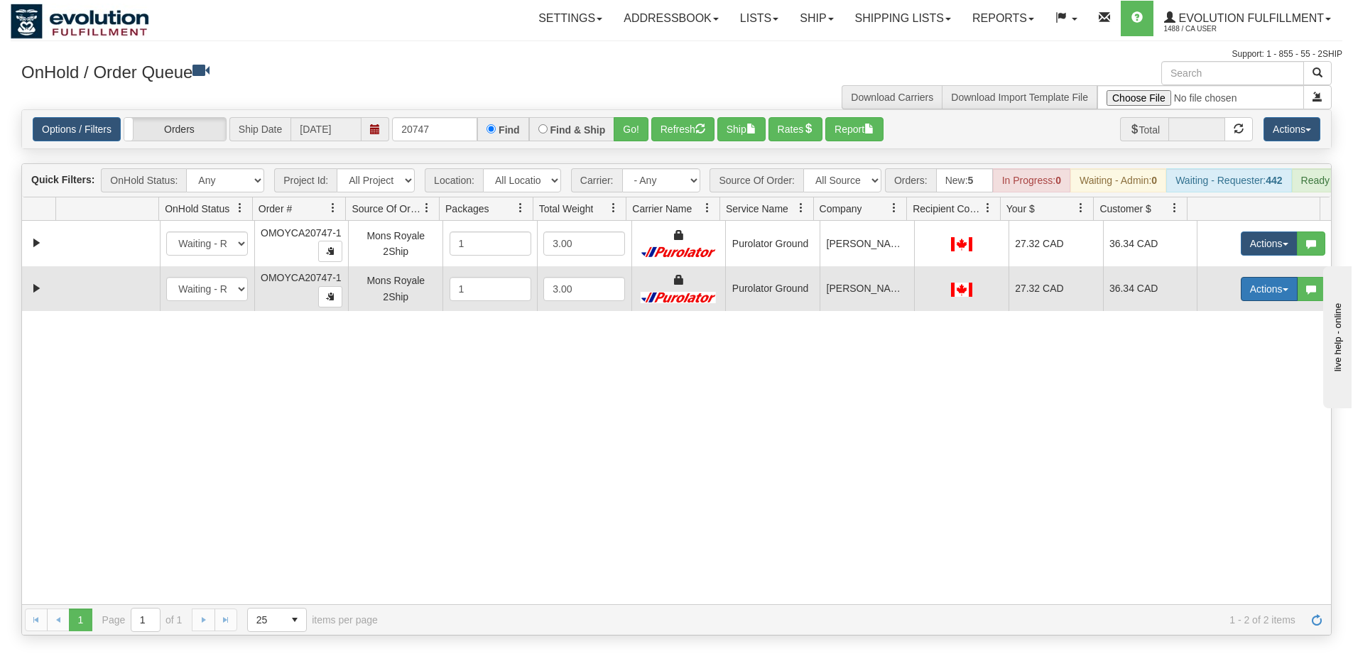
click at [1241, 301] on button "Actions" at bounding box center [1269, 289] width 57 height 24
click at [1242, 359] on span "Rate All Services" at bounding box center [1239, 352] width 85 height 11
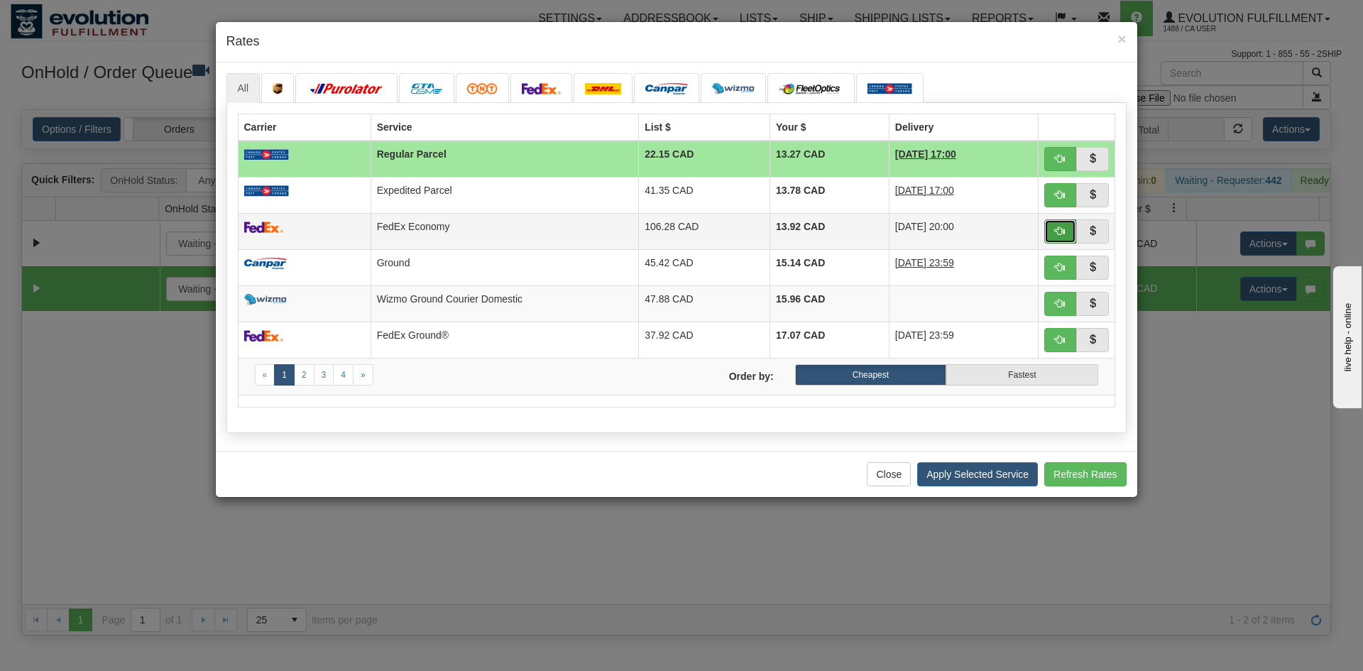
click at [1055, 229] on button "button" at bounding box center [1061, 231] width 33 height 24
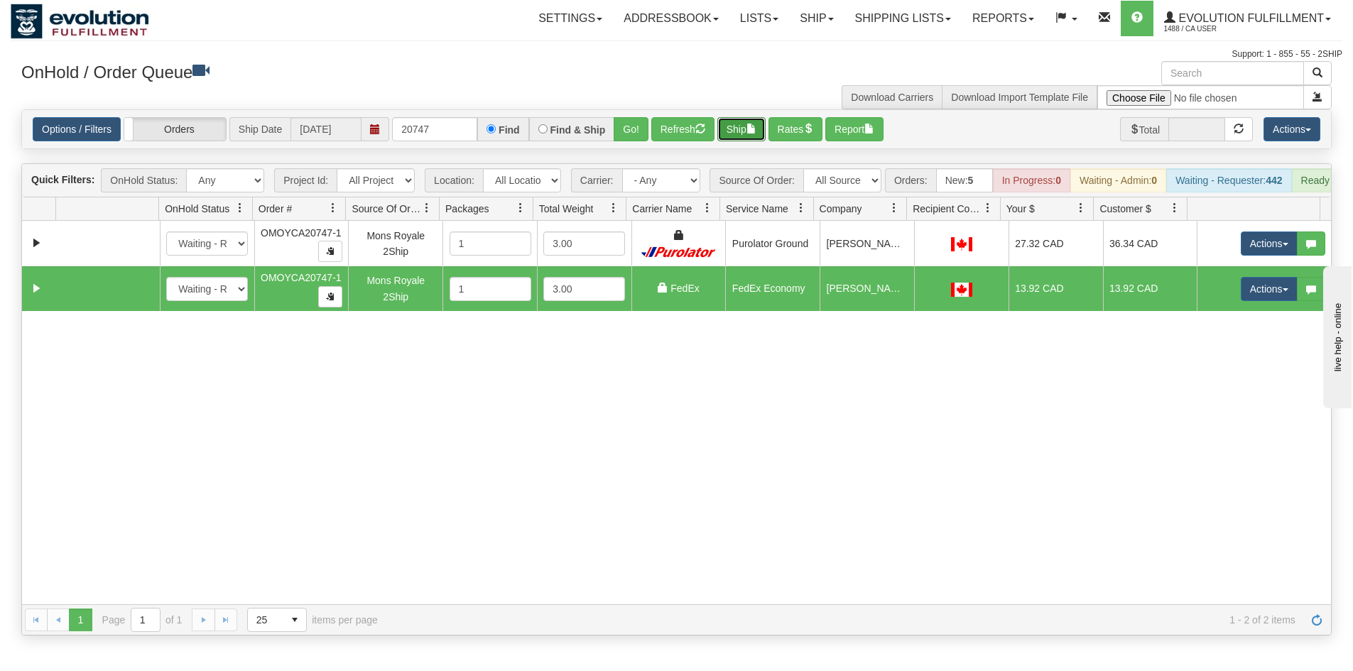
click at [741, 129] on button "Ship" at bounding box center [741, 129] width 48 height 24
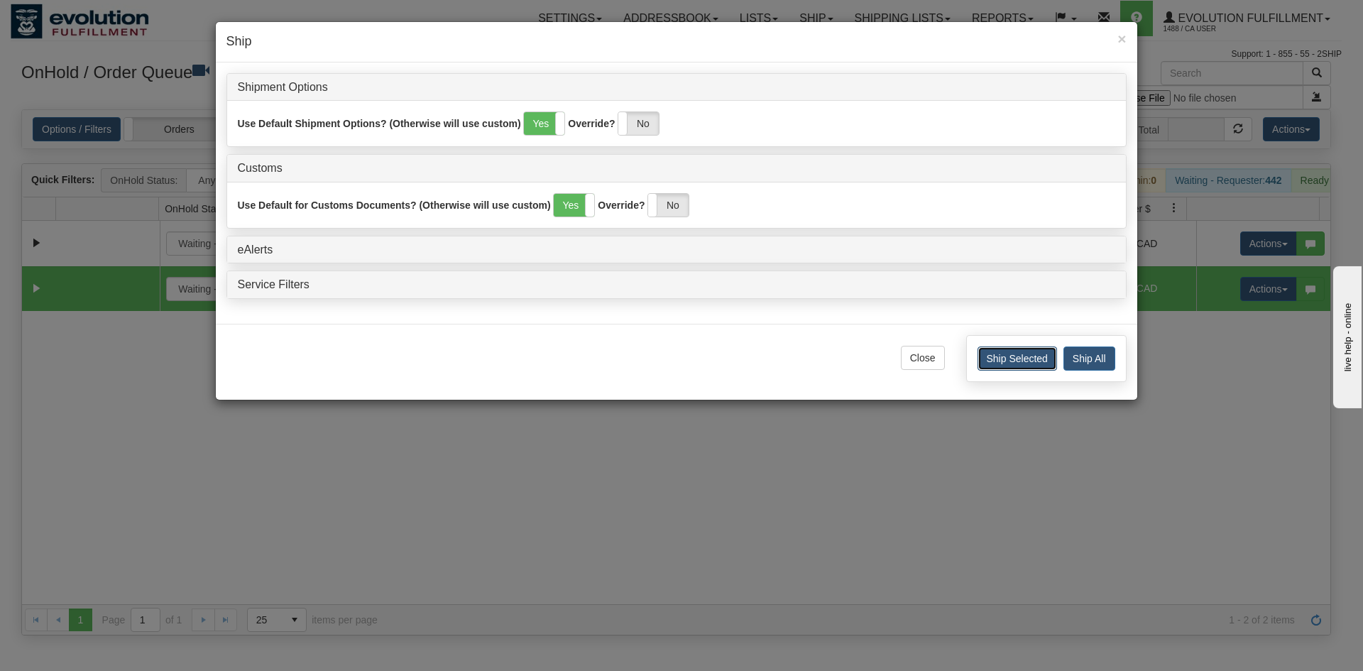
click at [1030, 367] on button "Ship Selected" at bounding box center [1018, 359] width 80 height 24
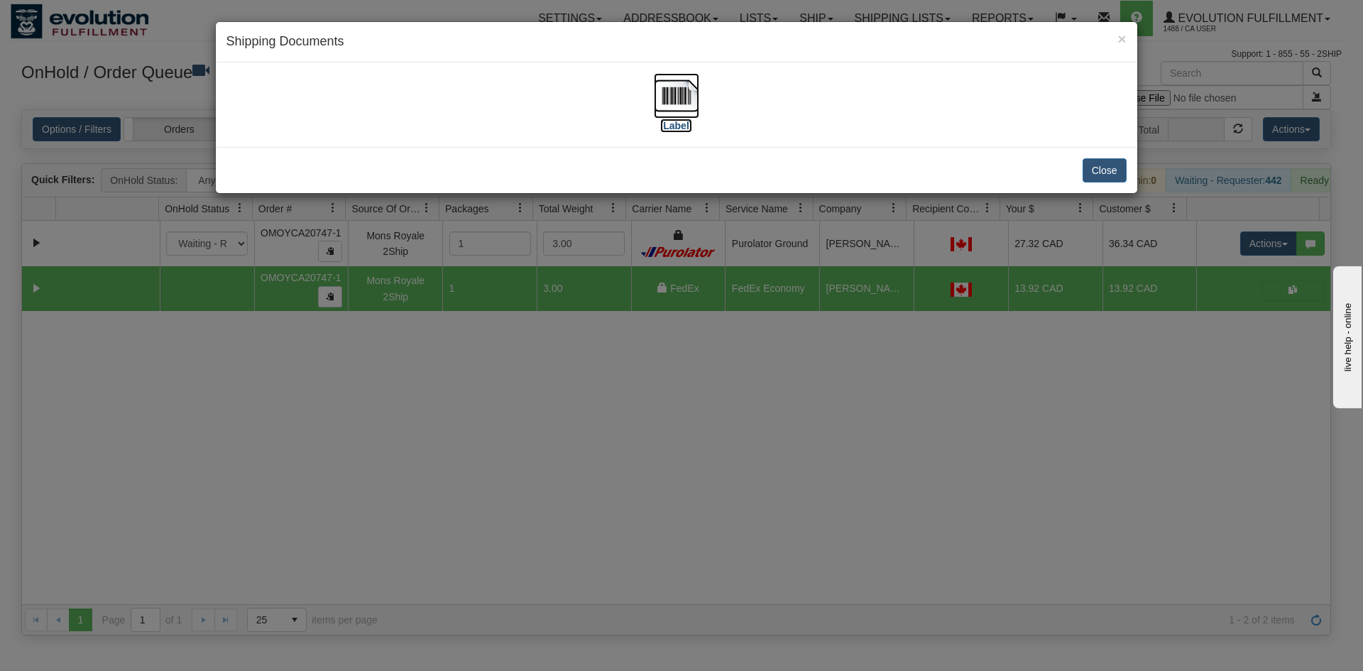
click at [676, 89] on img at bounding box center [676, 95] width 45 height 45
click at [1107, 167] on button "Close" at bounding box center [1105, 170] width 44 height 24
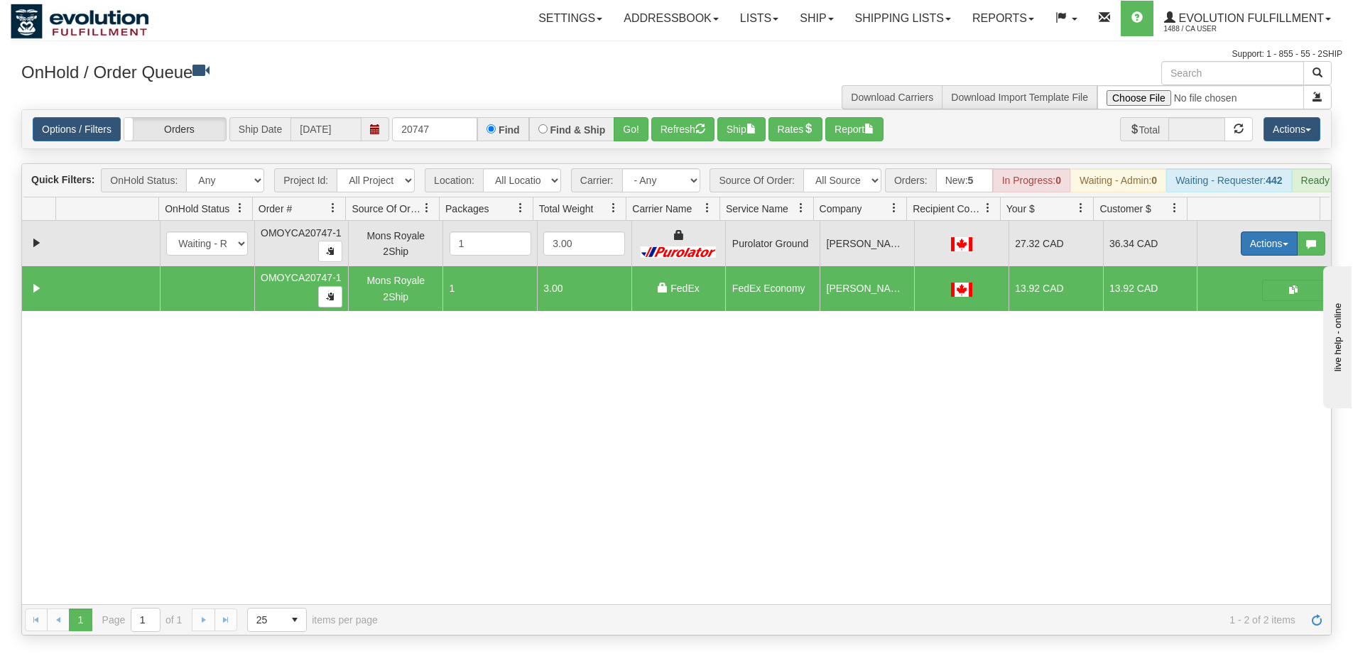
click at [1251, 254] on button "Actions" at bounding box center [1269, 244] width 57 height 24
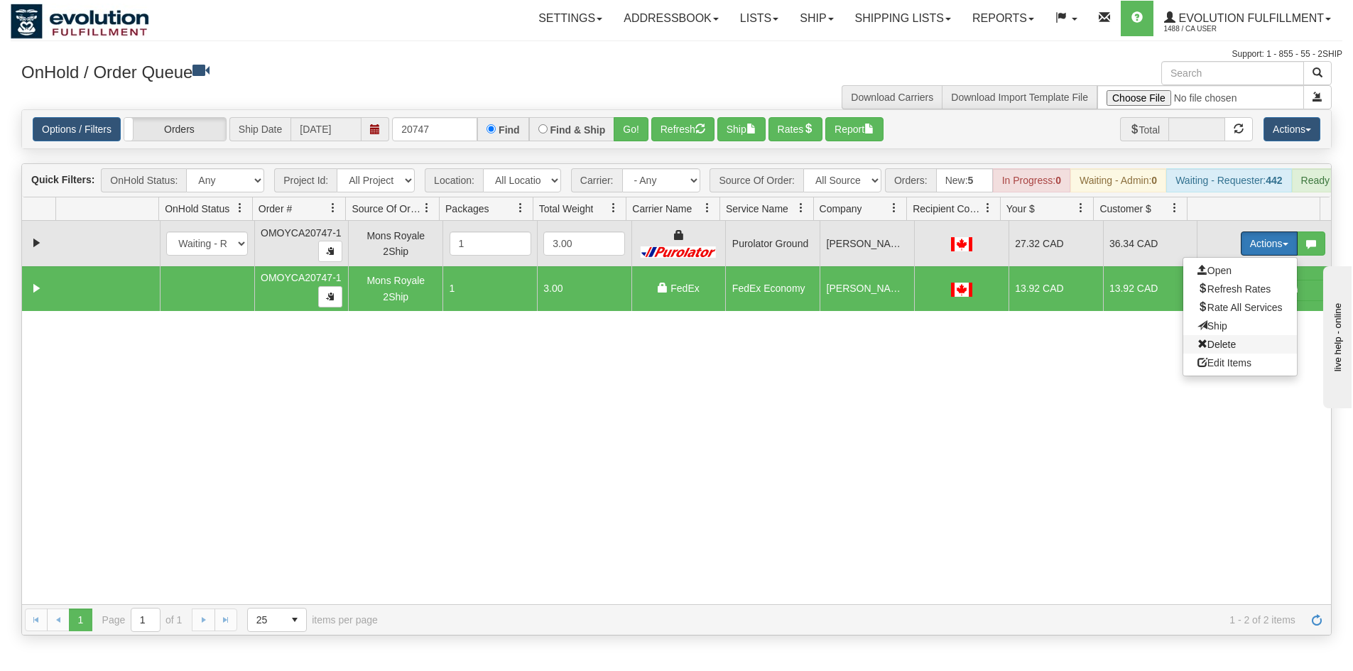
click at [1209, 350] on span "Delete" at bounding box center [1216, 344] width 38 height 11
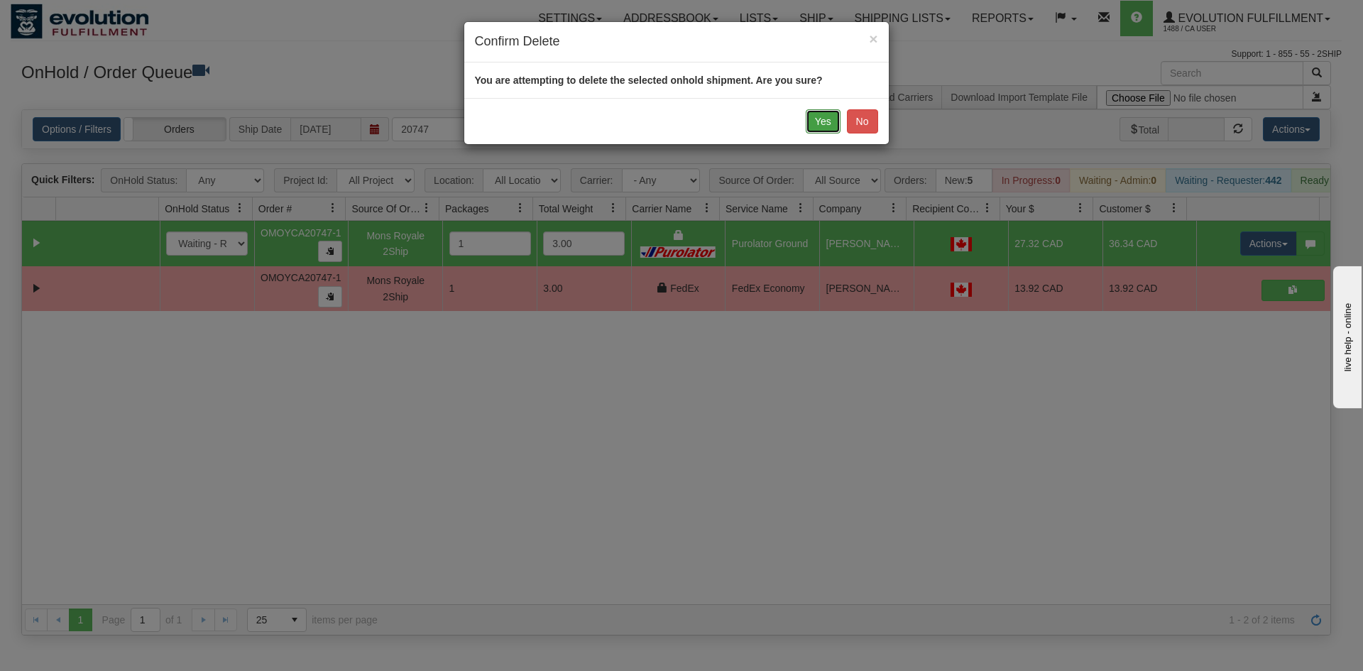
click at [819, 124] on button "Yes" at bounding box center [823, 121] width 35 height 24
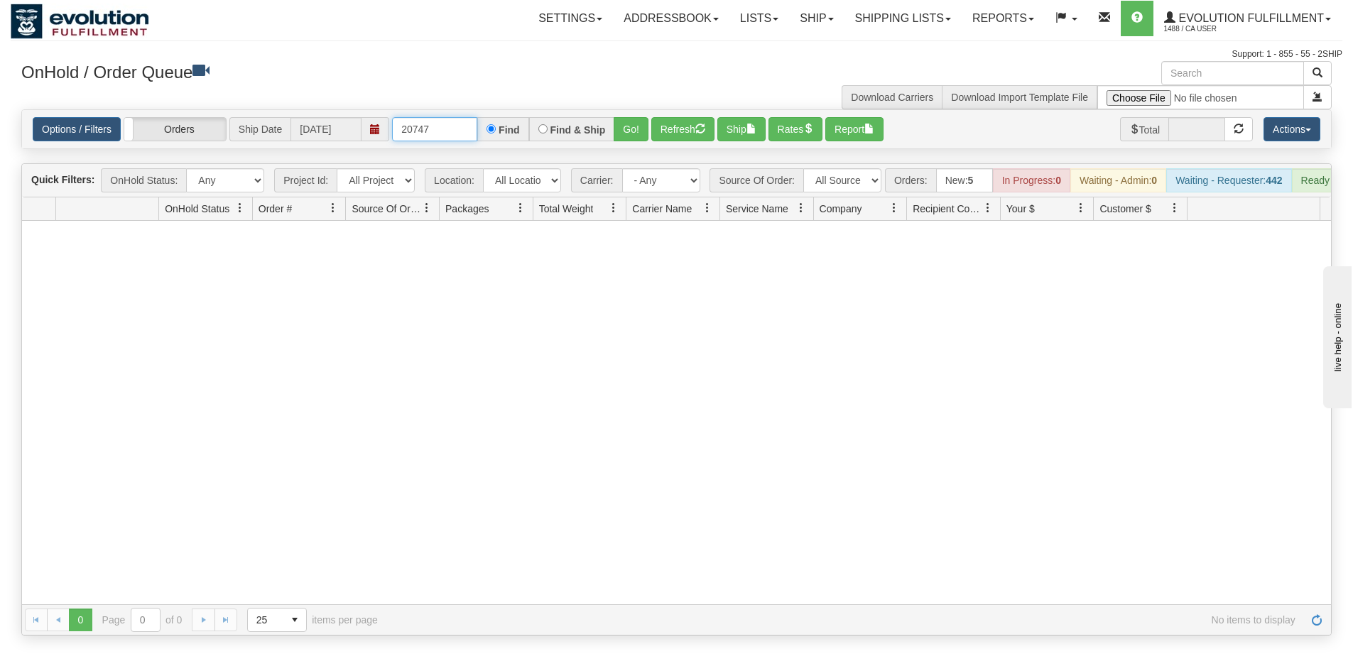
drag, startPoint x: 423, startPoint y: 127, endPoint x: 460, endPoint y: 121, distance: 38.1
click at [459, 121] on input "20747" at bounding box center [434, 129] width 85 height 24
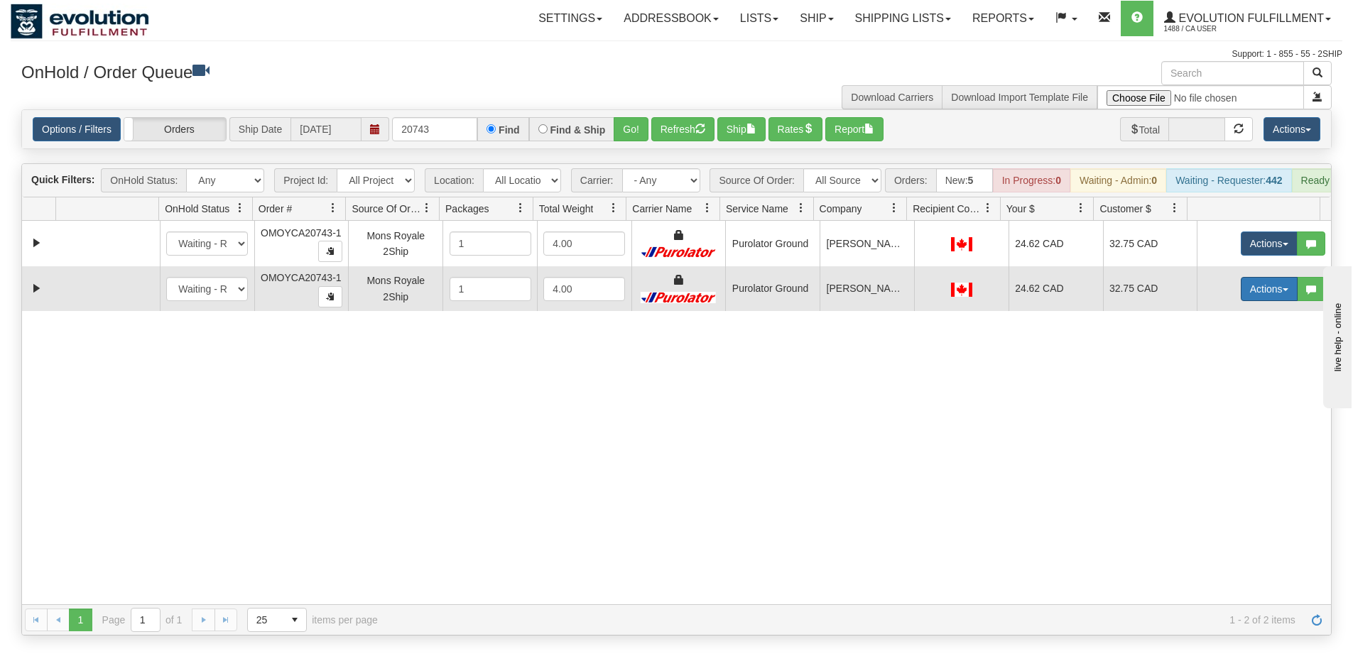
click at [1241, 301] on button "Actions" at bounding box center [1269, 289] width 57 height 24
click at [1227, 359] on span "Rate All Services" at bounding box center [1239, 352] width 85 height 11
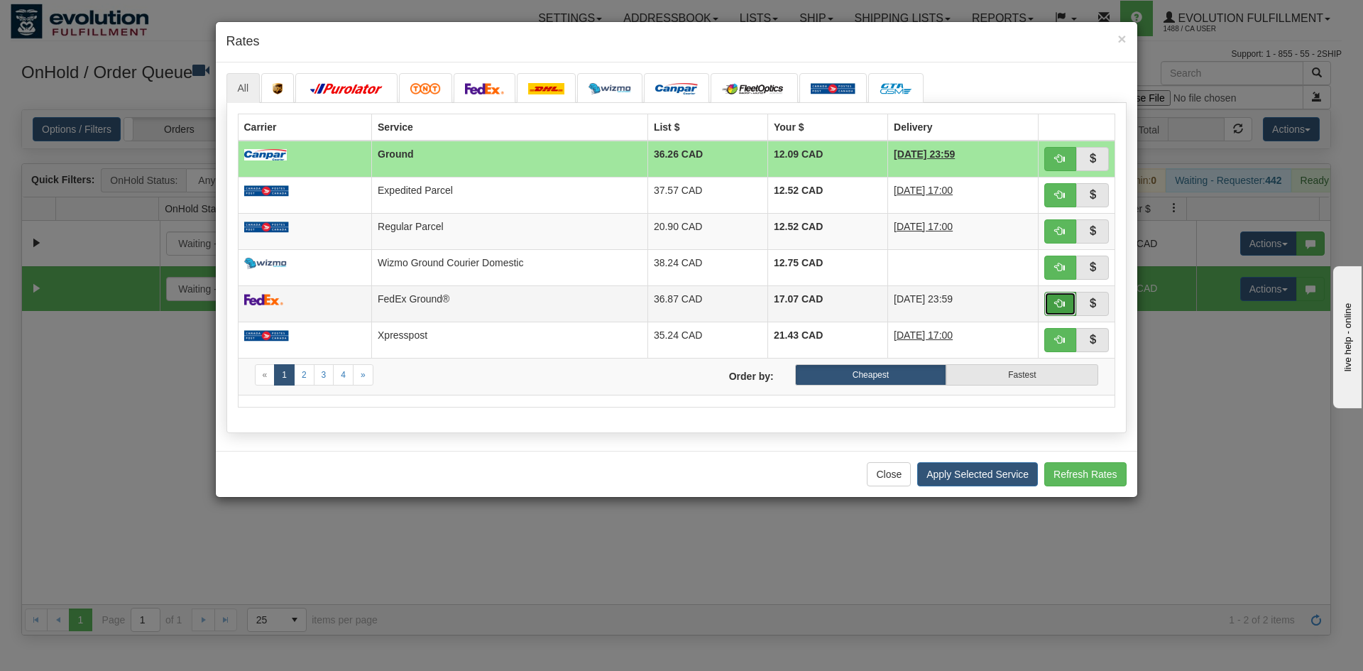
click at [1065, 309] on button "button" at bounding box center [1061, 304] width 33 height 24
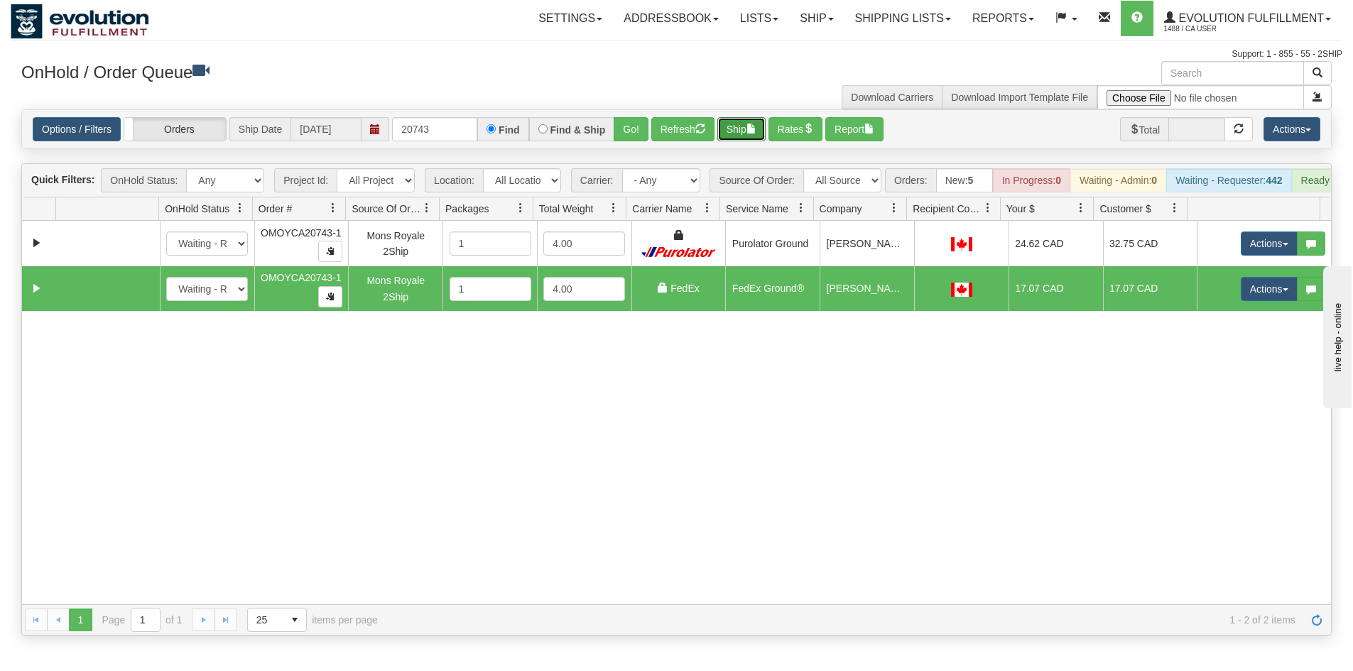
click at [753, 126] on span "button" at bounding box center [751, 129] width 10 height 10
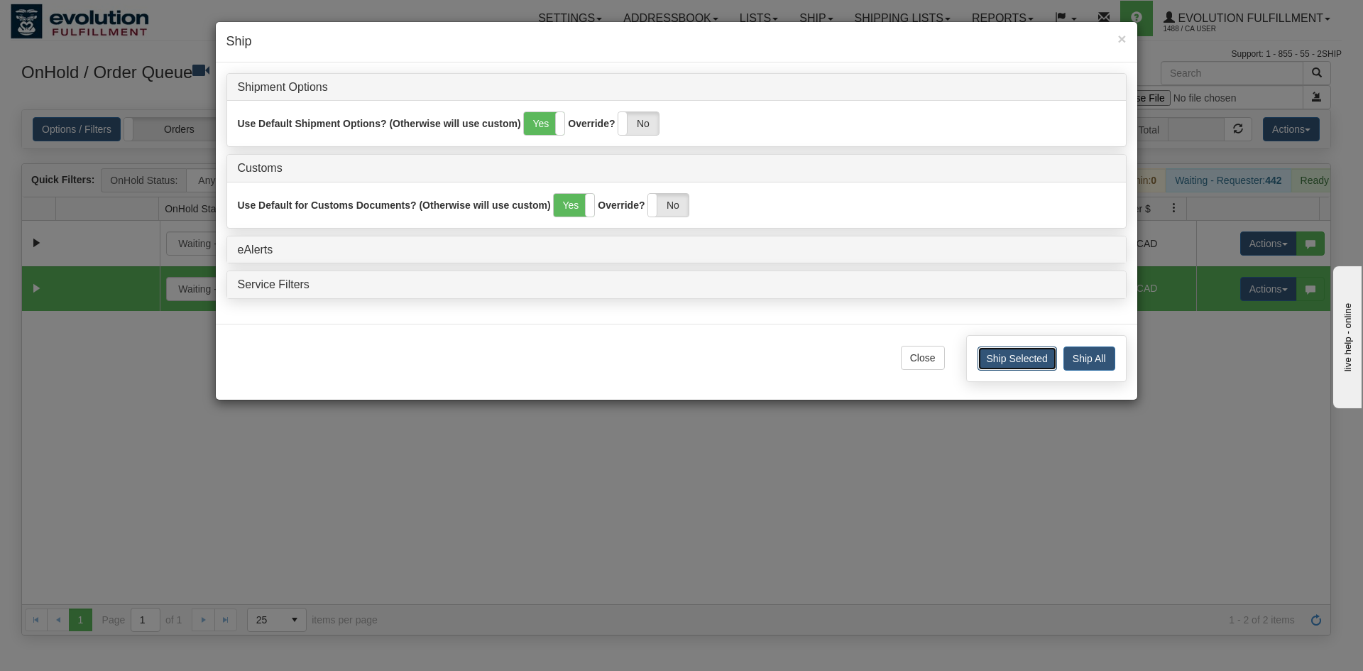
click at [1003, 359] on button "Ship Selected" at bounding box center [1018, 359] width 80 height 24
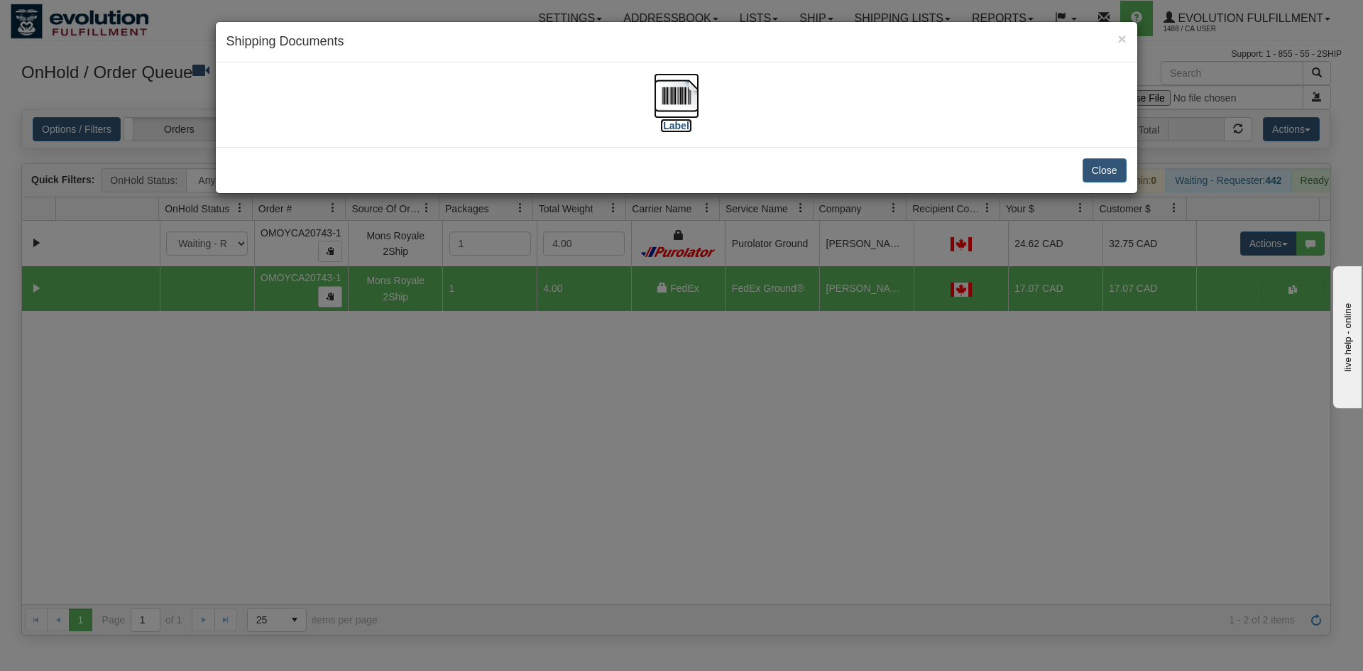
click at [686, 99] on img at bounding box center [676, 95] width 45 height 45
click at [1114, 179] on button "Close" at bounding box center [1105, 170] width 44 height 24
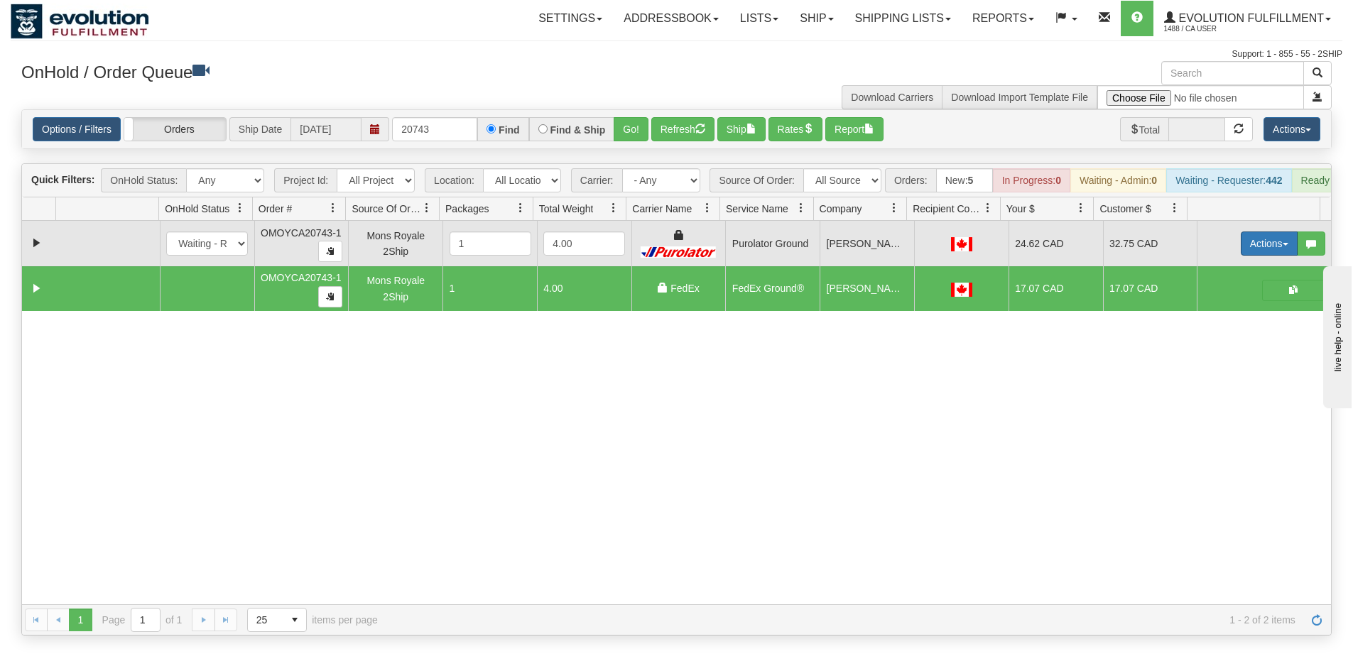
click at [1241, 248] on button "Actions" at bounding box center [1269, 244] width 57 height 24
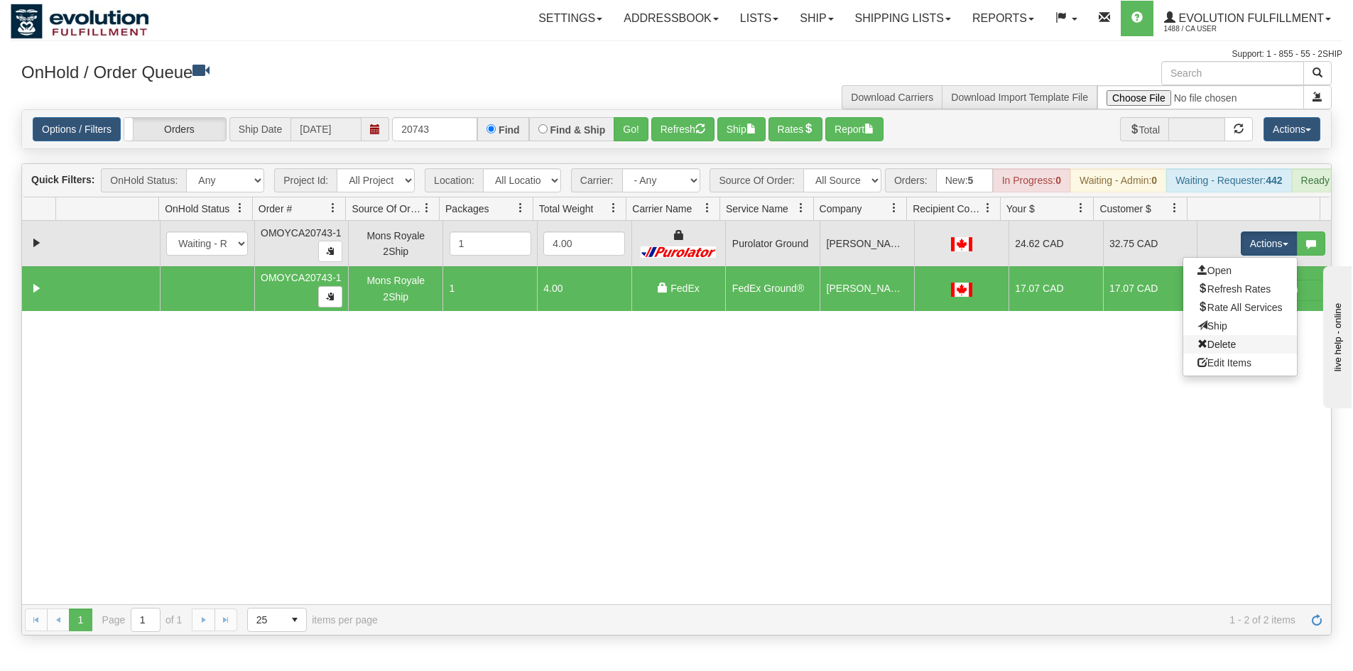
click at [1199, 349] on link "Delete" at bounding box center [1240, 344] width 114 height 18
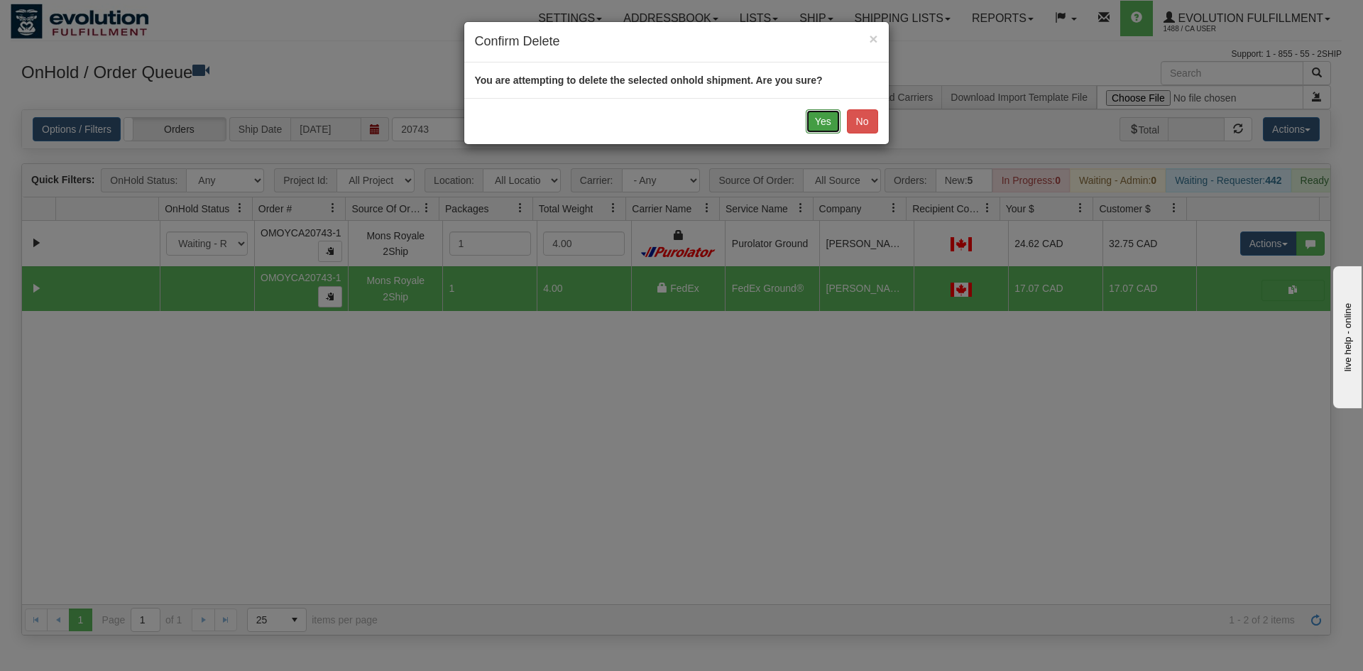
click at [832, 125] on button "Yes" at bounding box center [823, 121] width 35 height 24
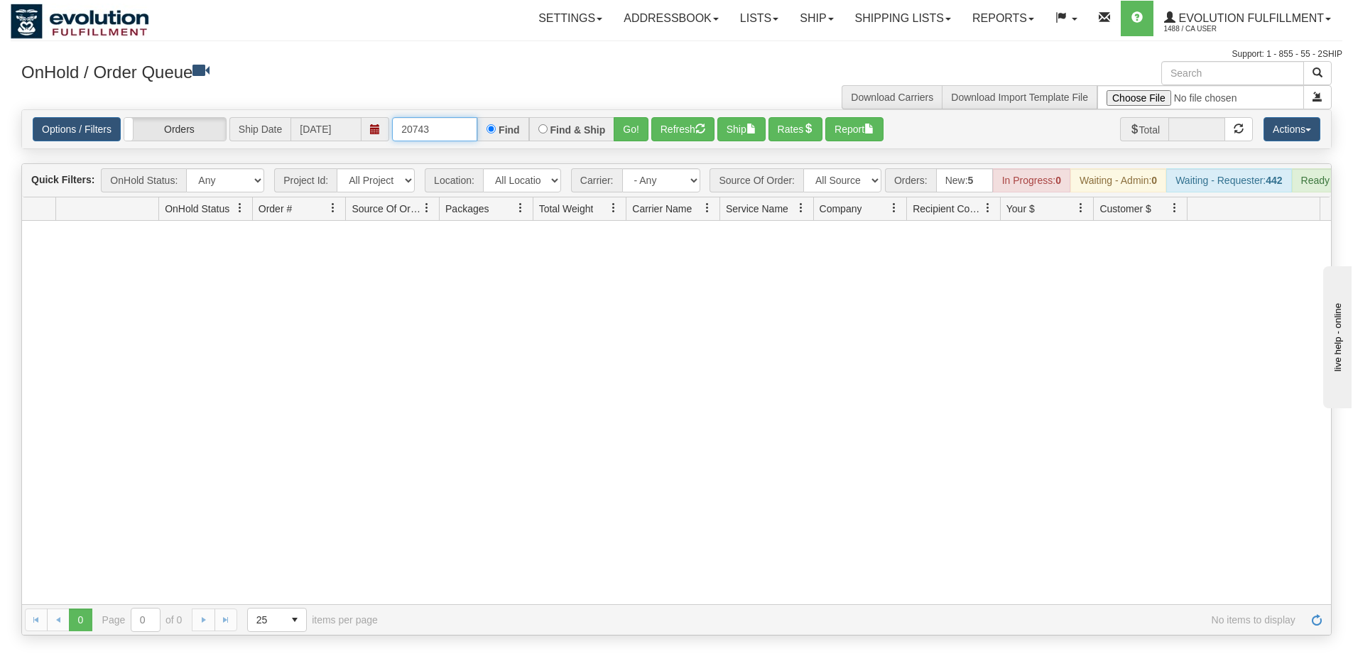
drag, startPoint x: 421, startPoint y: 129, endPoint x: 457, endPoint y: 131, distance: 36.3
click at [455, 131] on input "20743" at bounding box center [434, 129] width 85 height 24
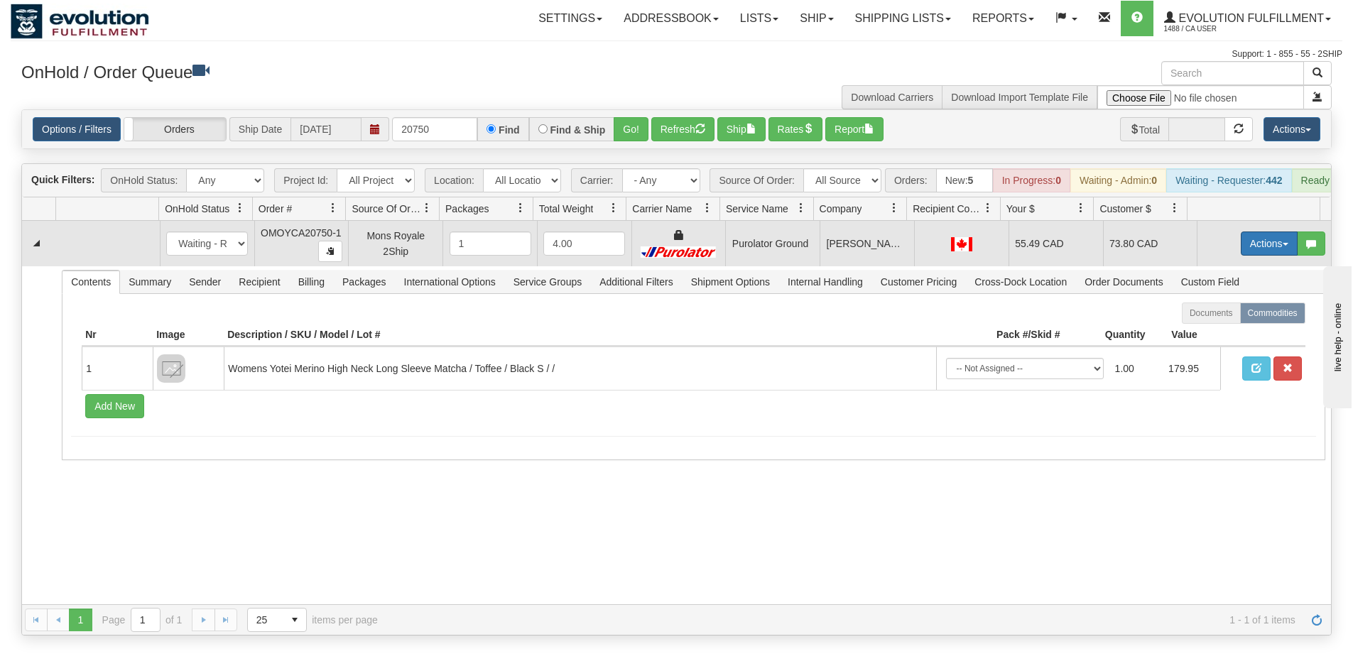
click at [1246, 256] on button "Actions" at bounding box center [1269, 244] width 57 height 24
click at [1248, 313] on span "Rate All Services" at bounding box center [1239, 307] width 85 height 11
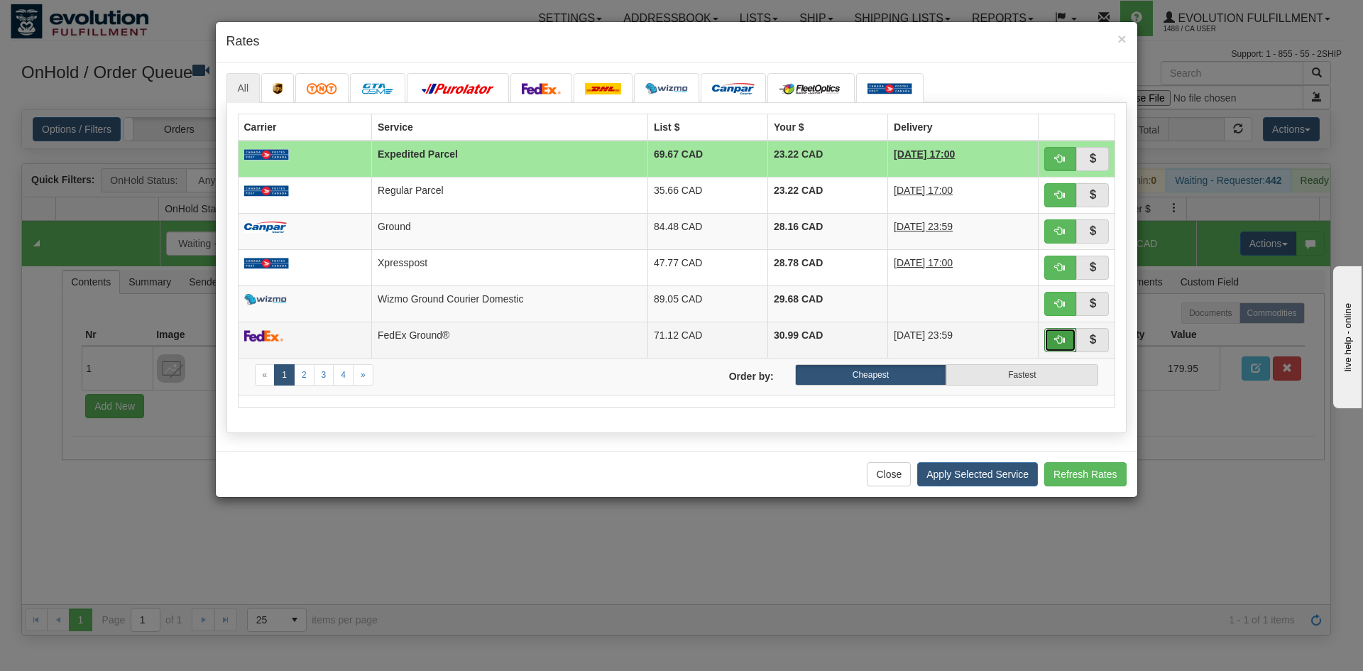
click at [1063, 334] on span "button" at bounding box center [1060, 339] width 10 height 10
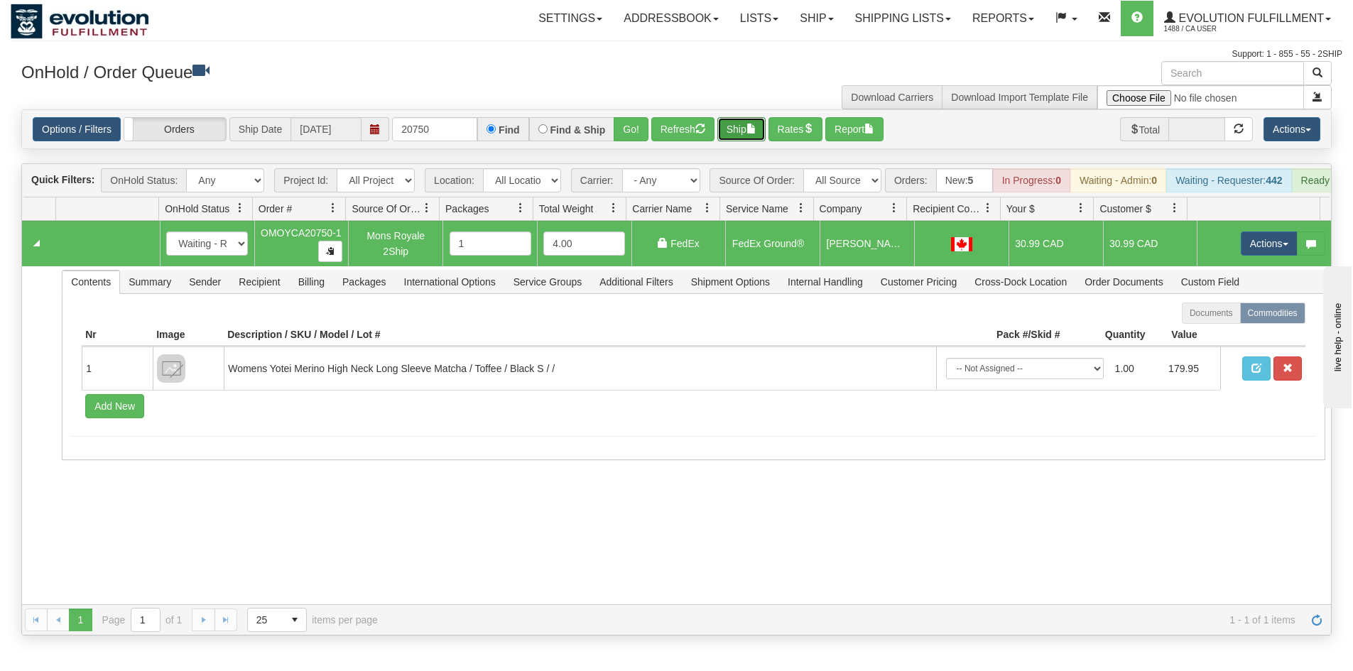
click at [748, 131] on button "Ship" at bounding box center [741, 129] width 48 height 24
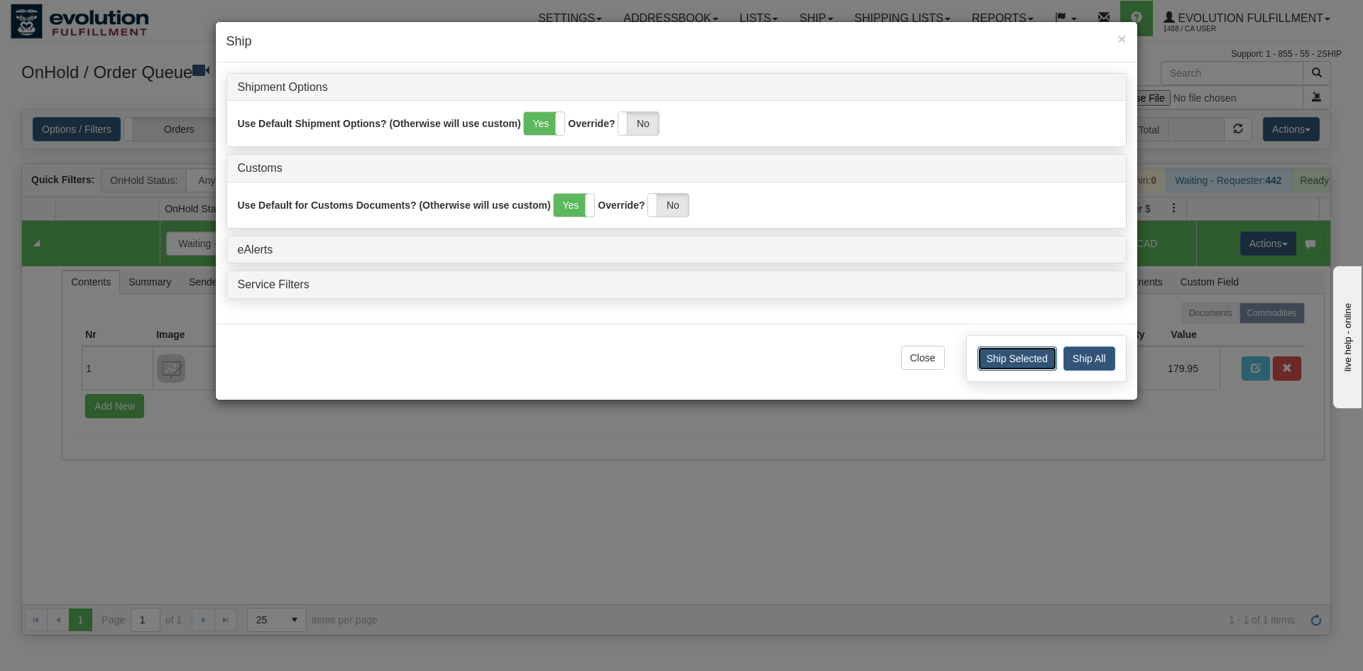
click at [1000, 356] on button "Ship Selected" at bounding box center [1018, 359] width 80 height 24
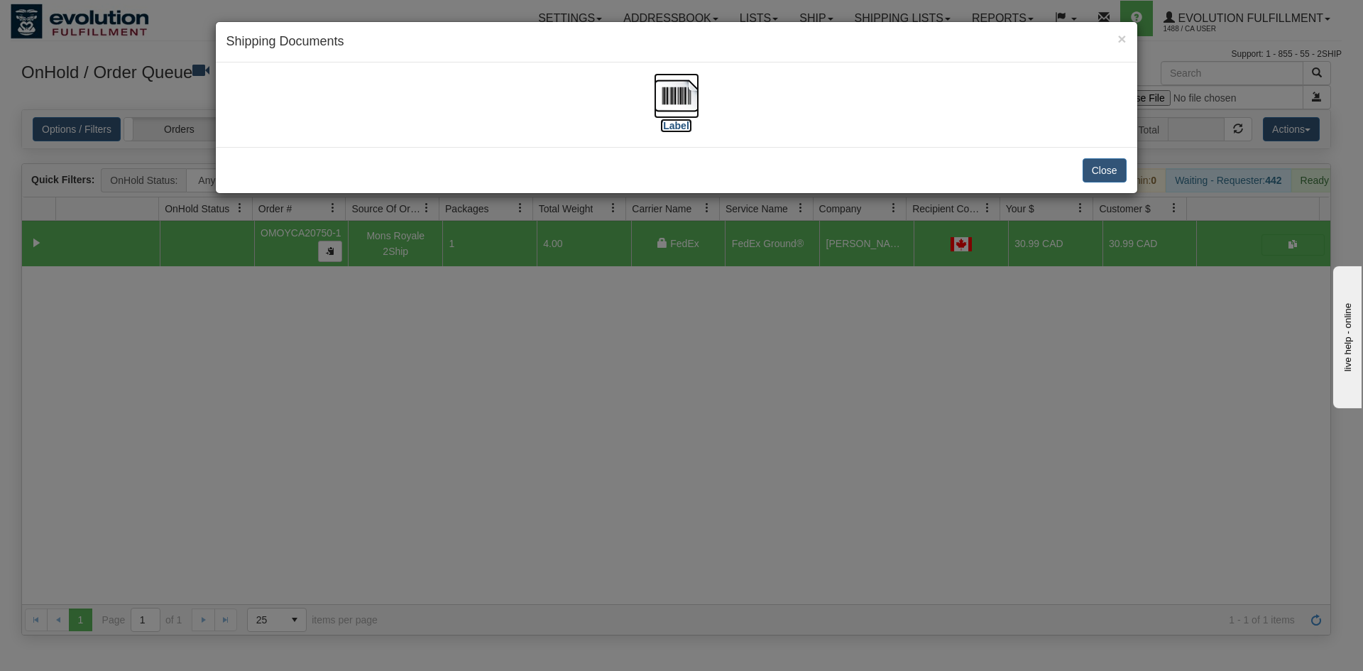
click at [686, 105] on img at bounding box center [676, 95] width 45 height 45
click at [1087, 167] on button "Close" at bounding box center [1105, 170] width 44 height 24
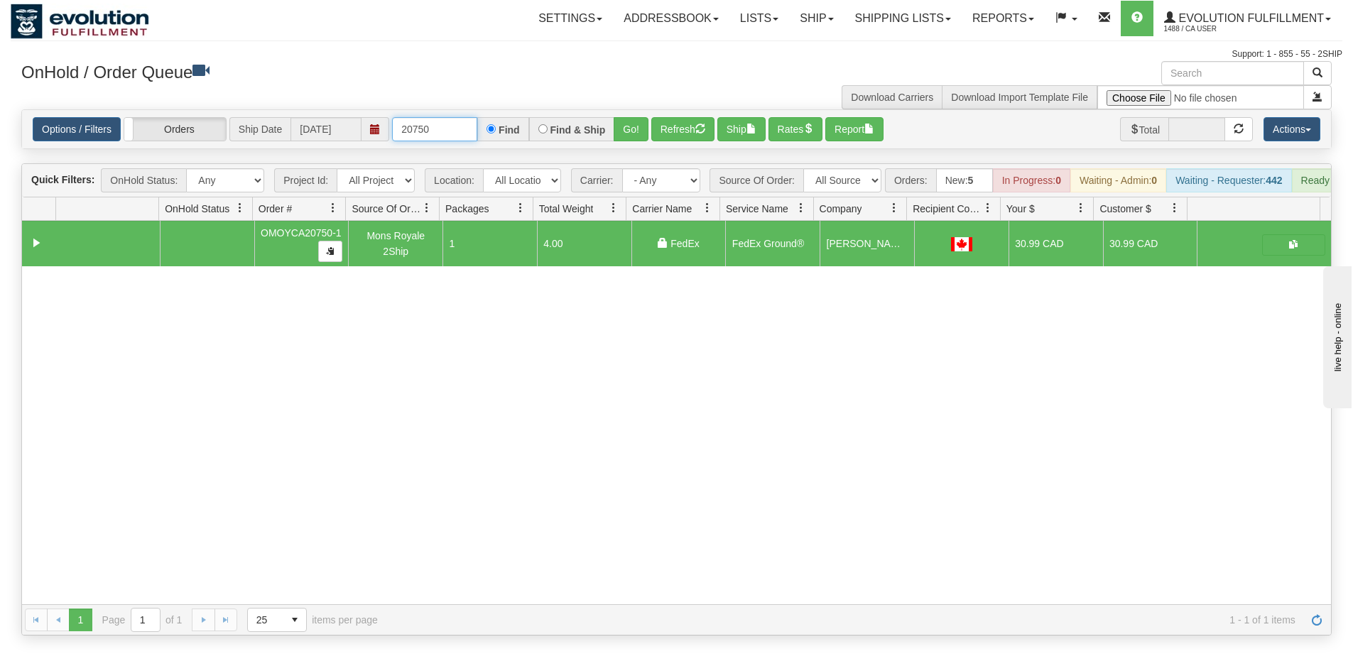
drag, startPoint x: 421, startPoint y: 135, endPoint x: 452, endPoint y: 134, distance: 31.3
click at [452, 134] on input "20750" at bounding box center [434, 129] width 85 height 24
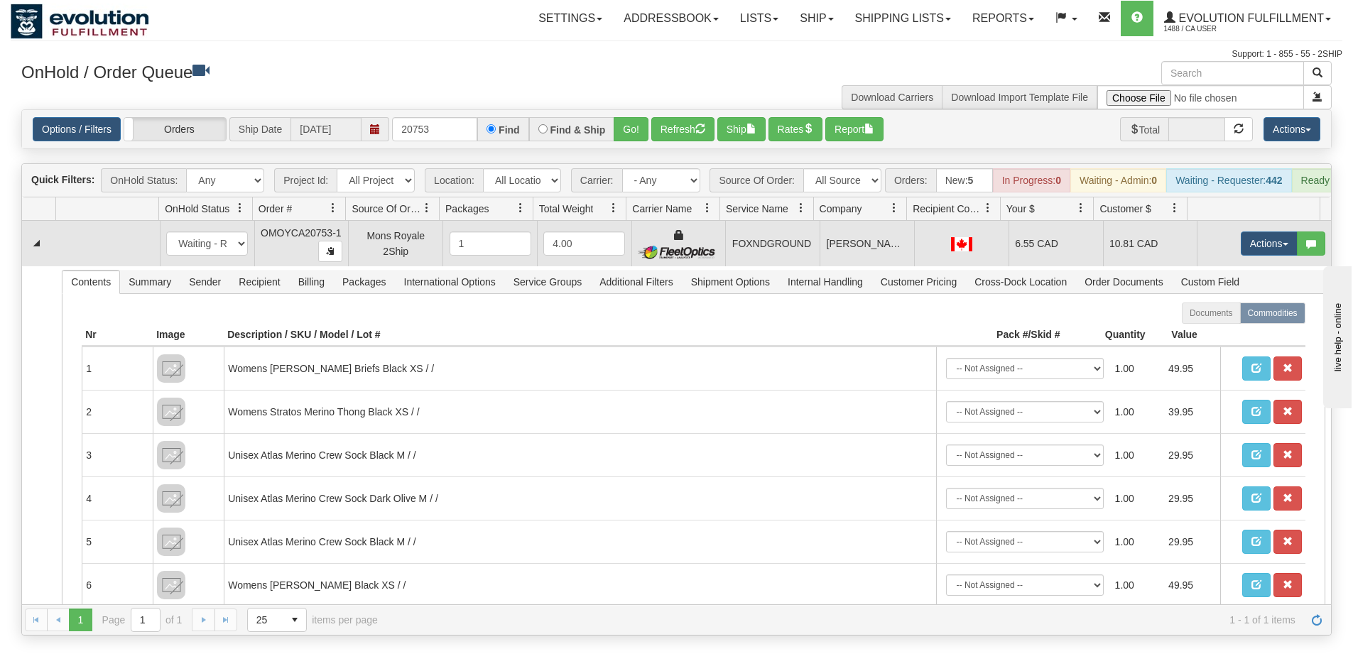
click at [849, 266] on td "CHRISTOPHER R. WHITE" at bounding box center [866, 243] width 94 height 45
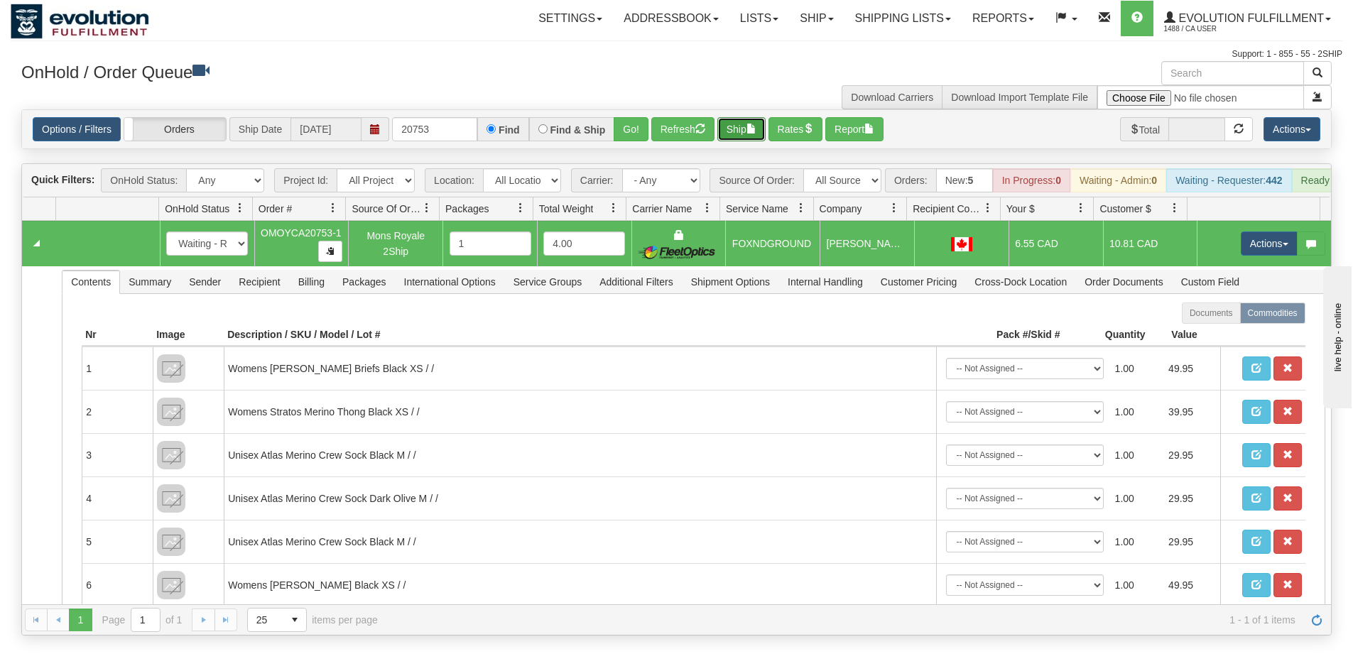
click at [754, 133] on span "button" at bounding box center [751, 129] width 10 height 10
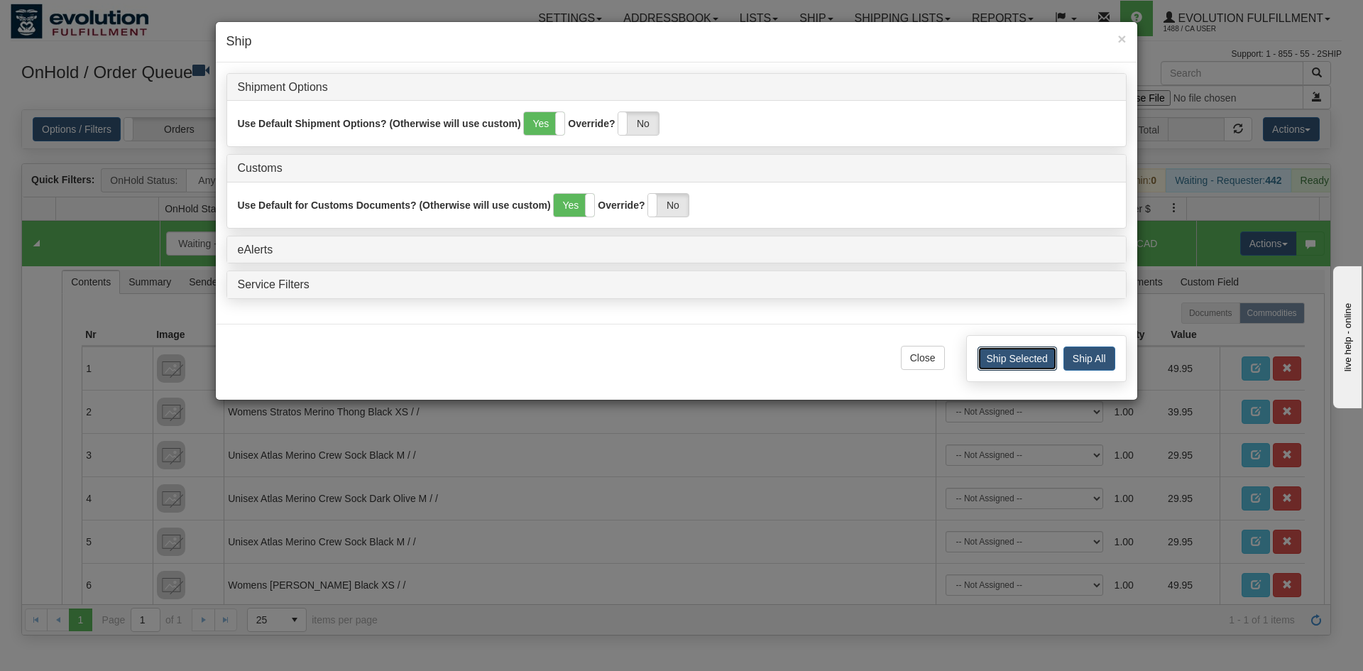
click at [1017, 361] on button "Ship Selected" at bounding box center [1018, 359] width 80 height 24
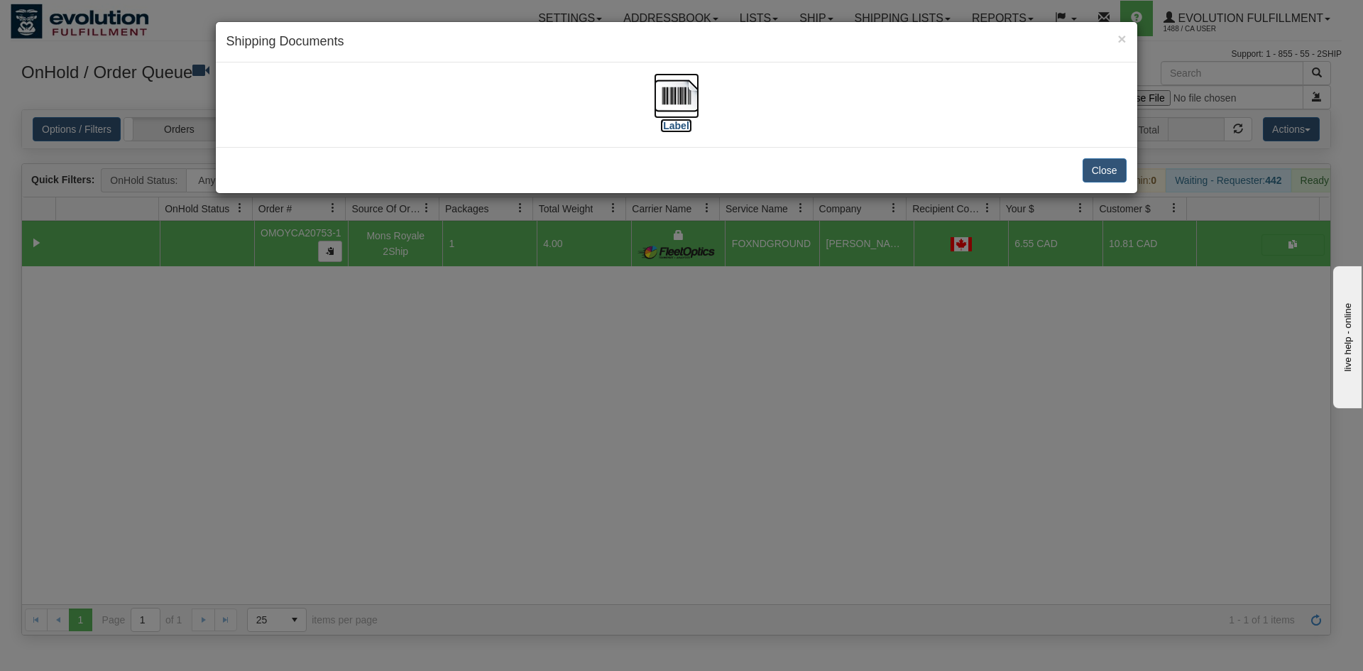
click at [679, 109] on img at bounding box center [676, 95] width 45 height 45
click at [1103, 173] on button "Close" at bounding box center [1105, 170] width 44 height 24
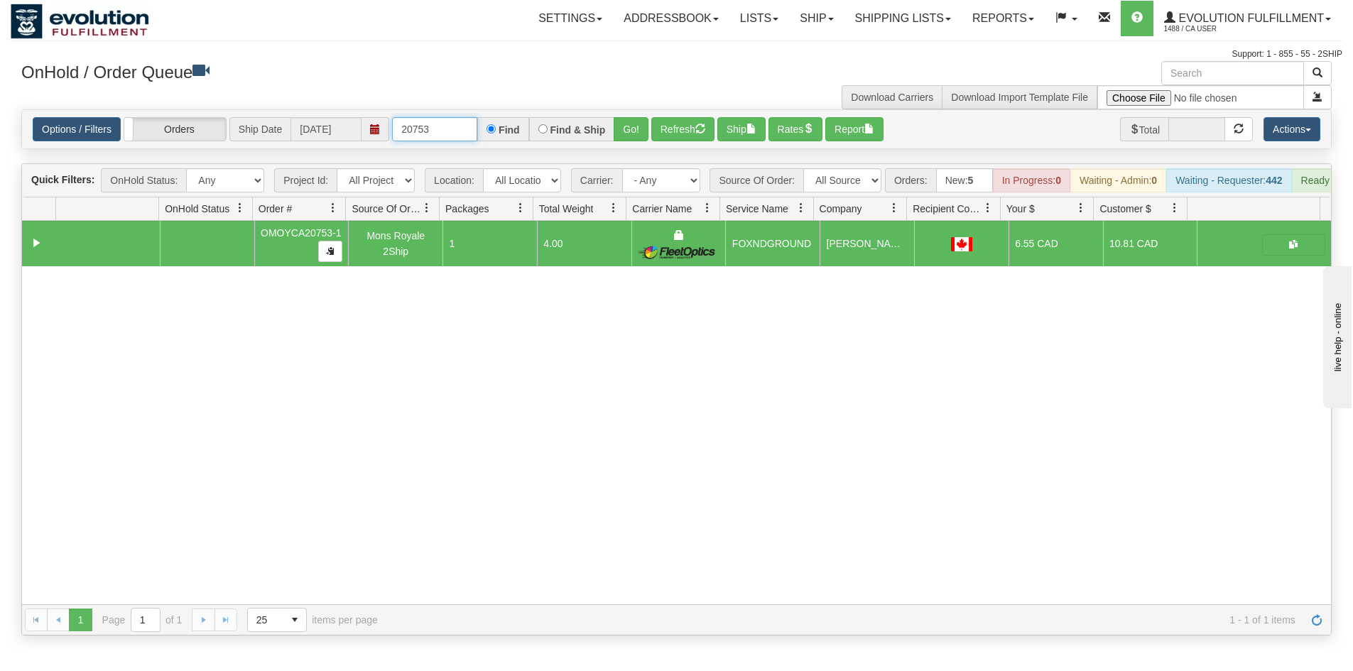
drag, startPoint x: 445, startPoint y: 130, endPoint x: 350, endPoint y: 139, distance: 94.9
click at [350, 139] on div "Options / Filters Group Shipments Orders Ship Date 10/07/2025 20753 Find Find &…" at bounding box center [676, 129] width 1287 height 24
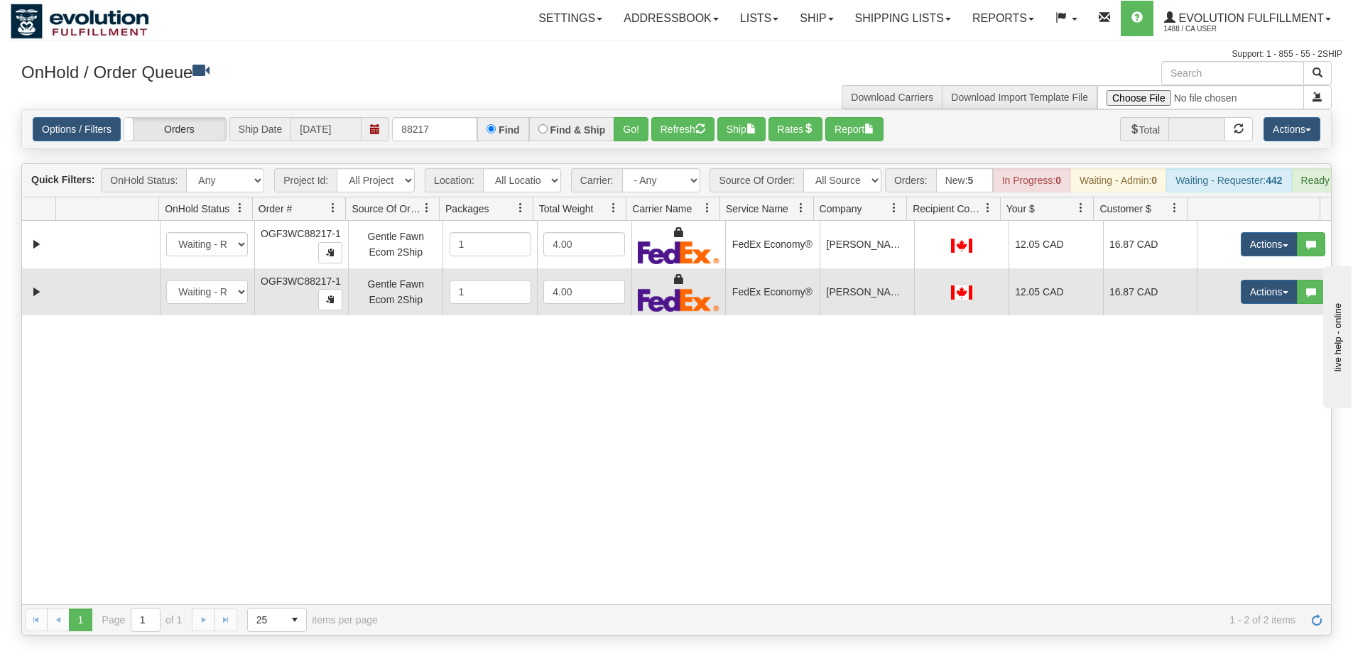
click at [741, 316] on td "FedEx Economy®" at bounding box center [772, 292] width 94 height 48
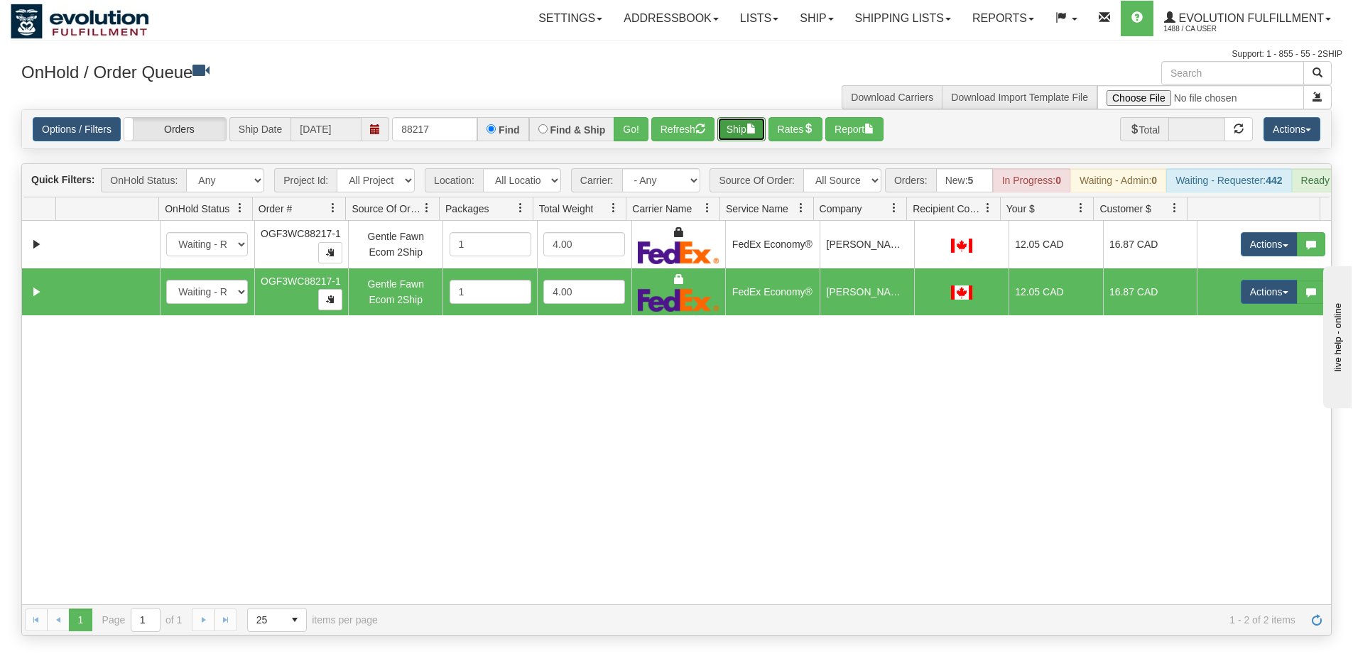
click at [748, 129] on button "Ship" at bounding box center [741, 129] width 48 height 24
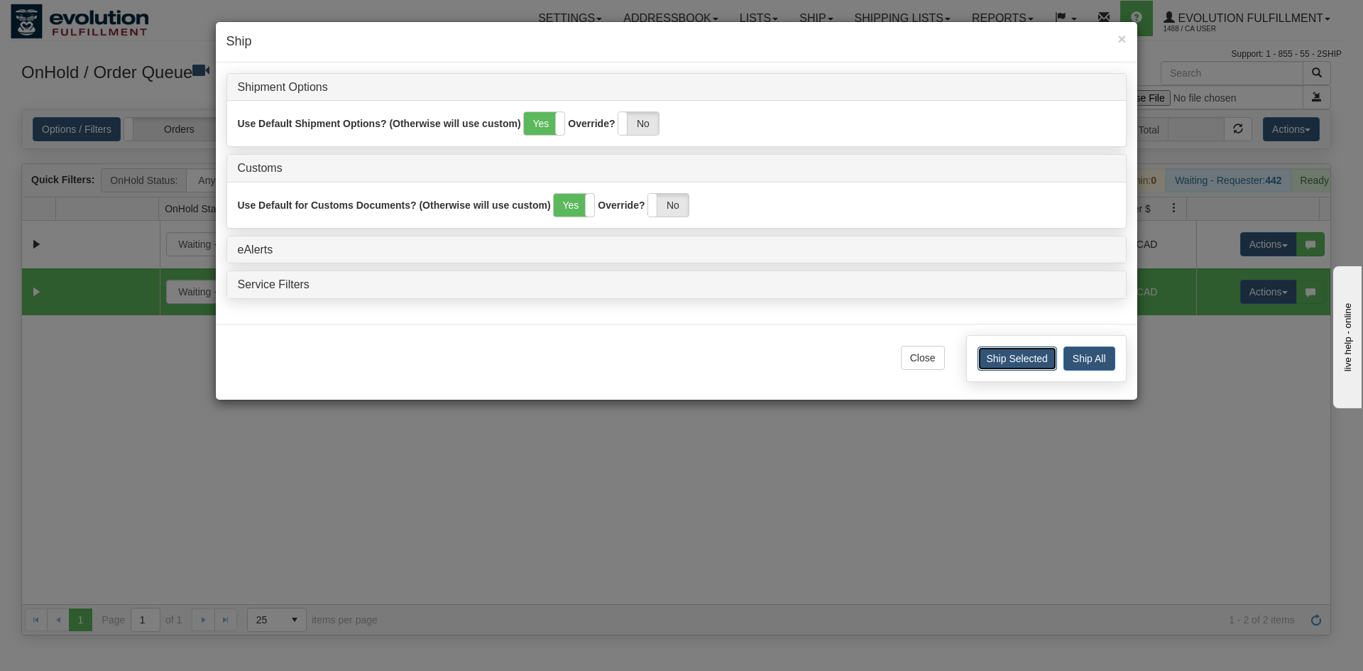
click at [1028, 364] on button "Ship Selected" at bounding box center [1018, 359] width 80 height 24
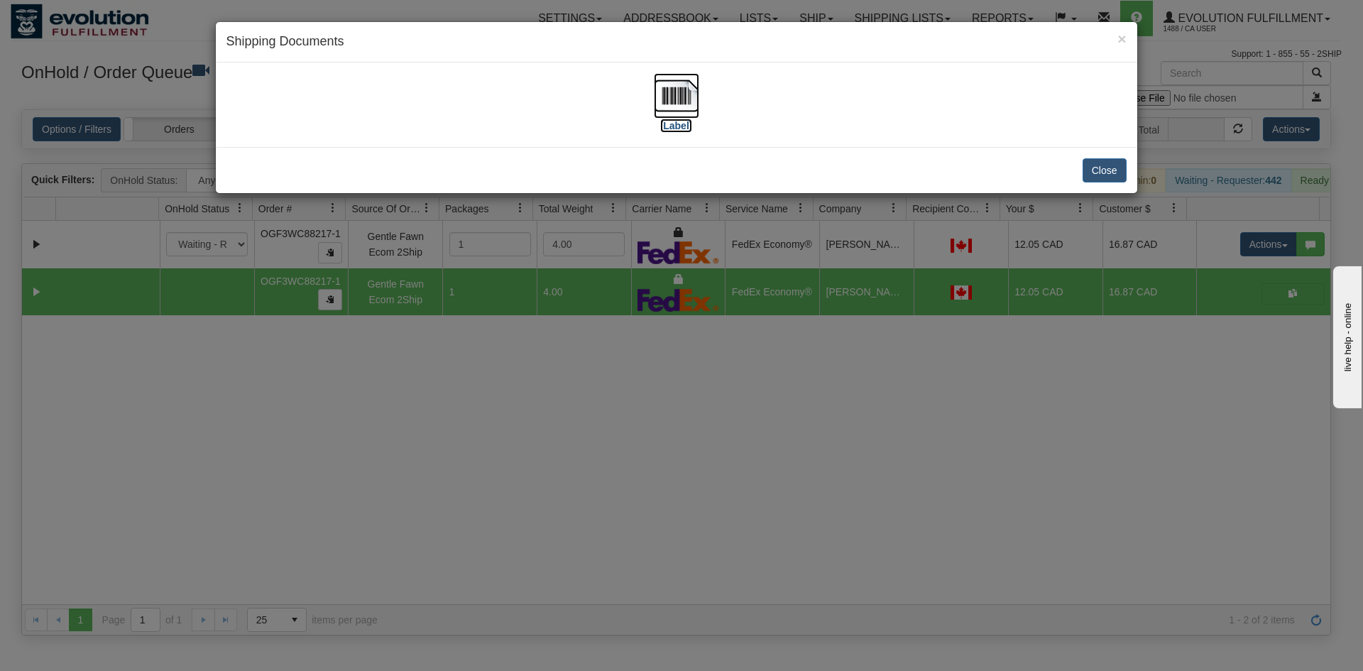
click at [670, 100] on img at bounding box center [676, 95] width 45 height 45
click at [1120, 173] on button "Close" at bounding box center [1105, 170] width 44 height 24
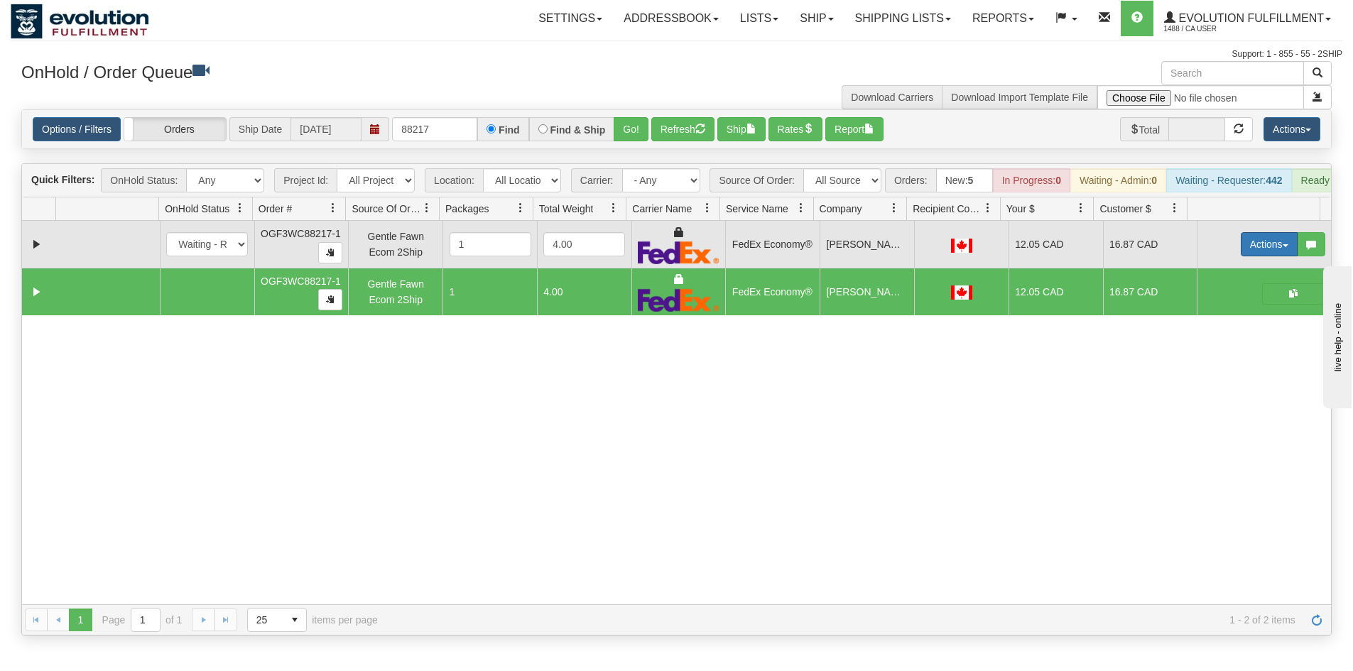
click at [1263, 256] on button "Actions" at bounding box center [1269, 244] width 57 height 24
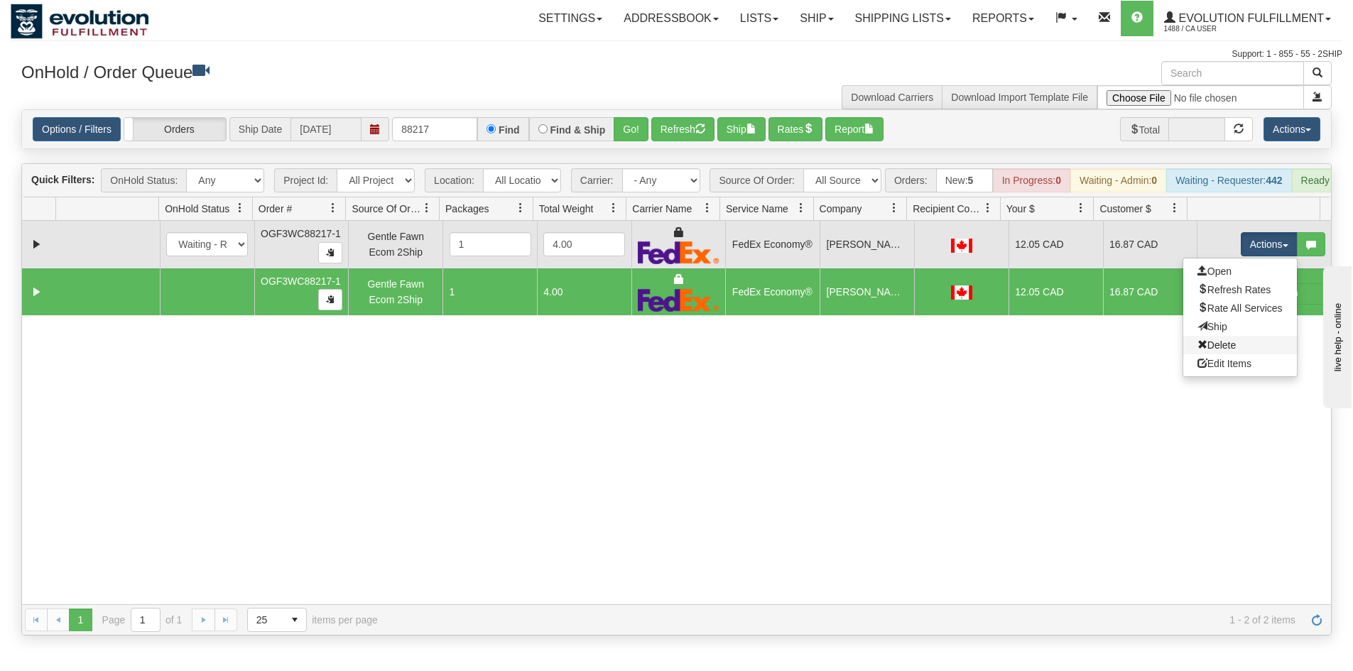
click at [1231, 350] on link "Delete" at bounding box center [1240, 345] width 114 height 18
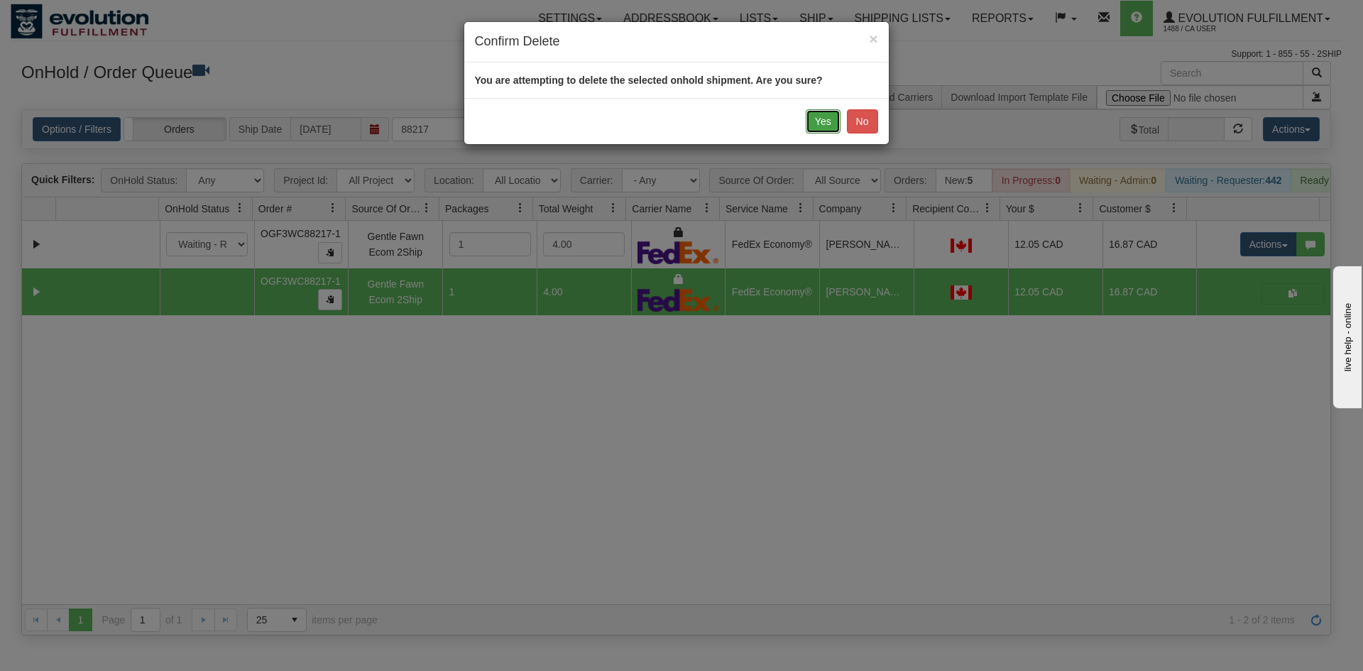
click at [822, 126] on button "Yes" at bounding box center [823, 121] width 35 height 24
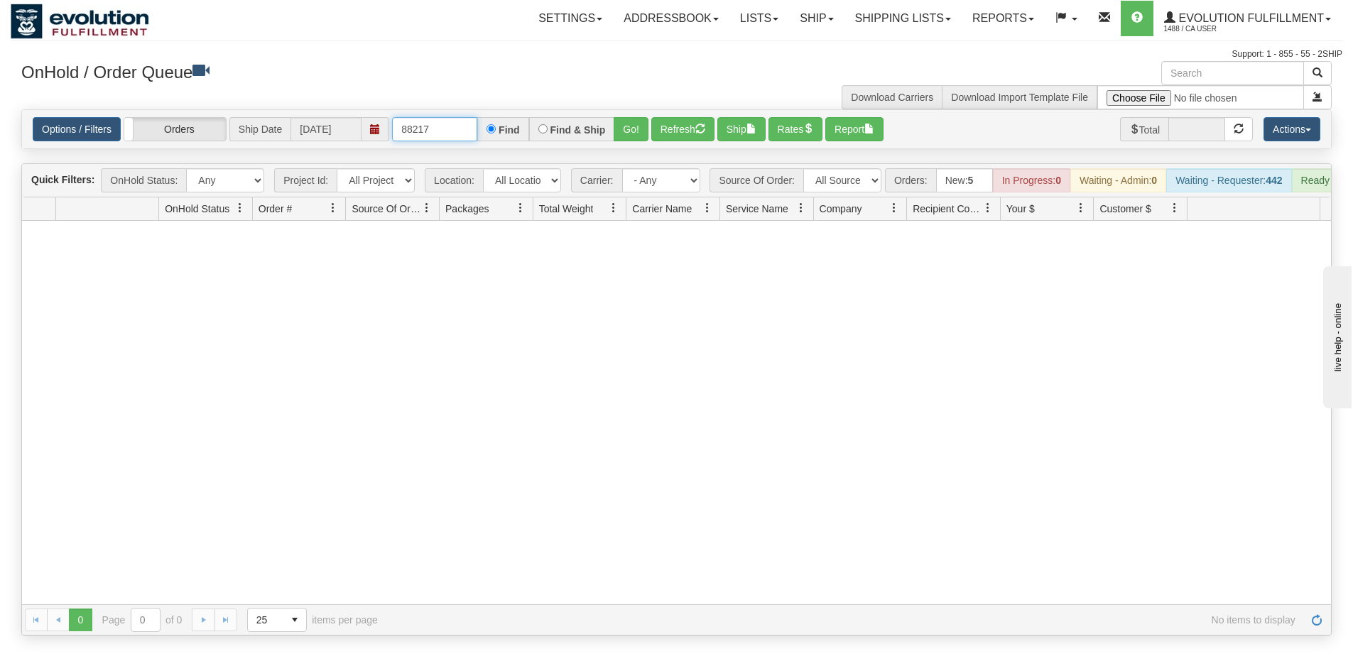
drag, startPoint x: 413, startPoint y: 130, endPoint x: 524, endPoint y: 143, distance: 112.2
click at [524, 143] on div "Options / Filters Group Shipments Orders Ship Date 10/07/2025 88217 Find Find &…" at bounding box center [676, 129] width 1309 height 38
type input "88127"
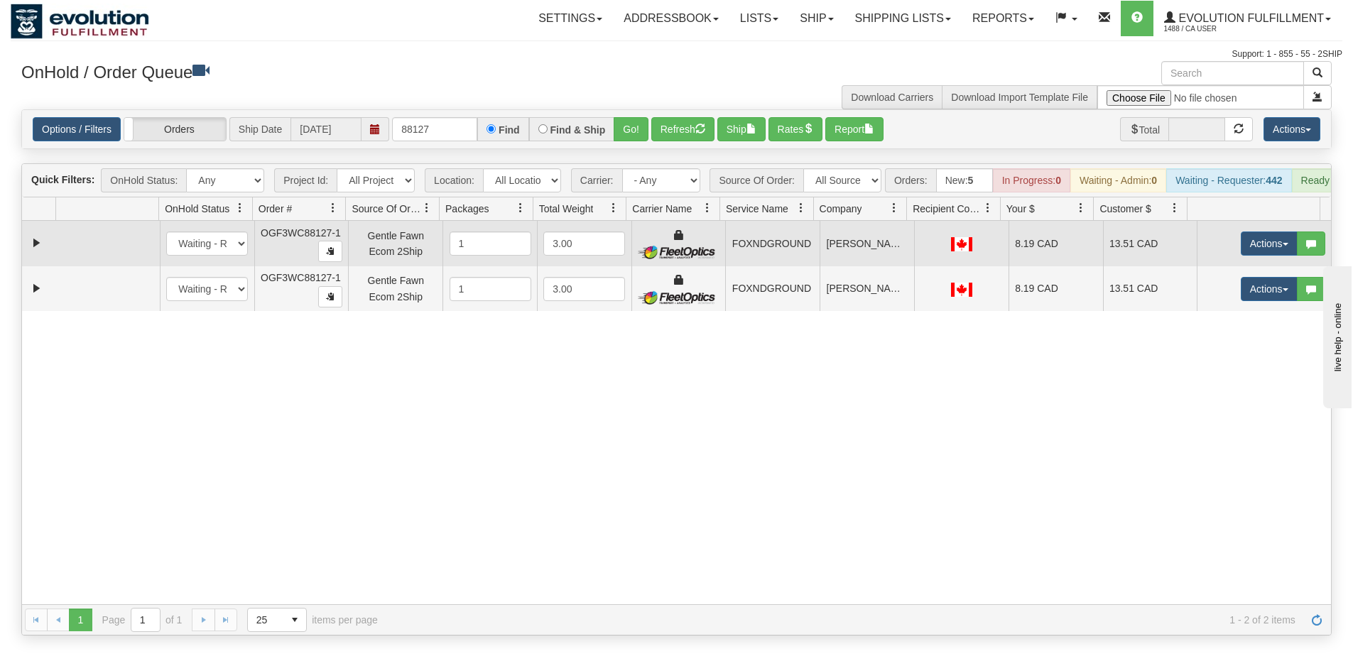
click at [1113, 257] on td "13.51 CAD" at bounding box center [1150, 243] width 94 height 45
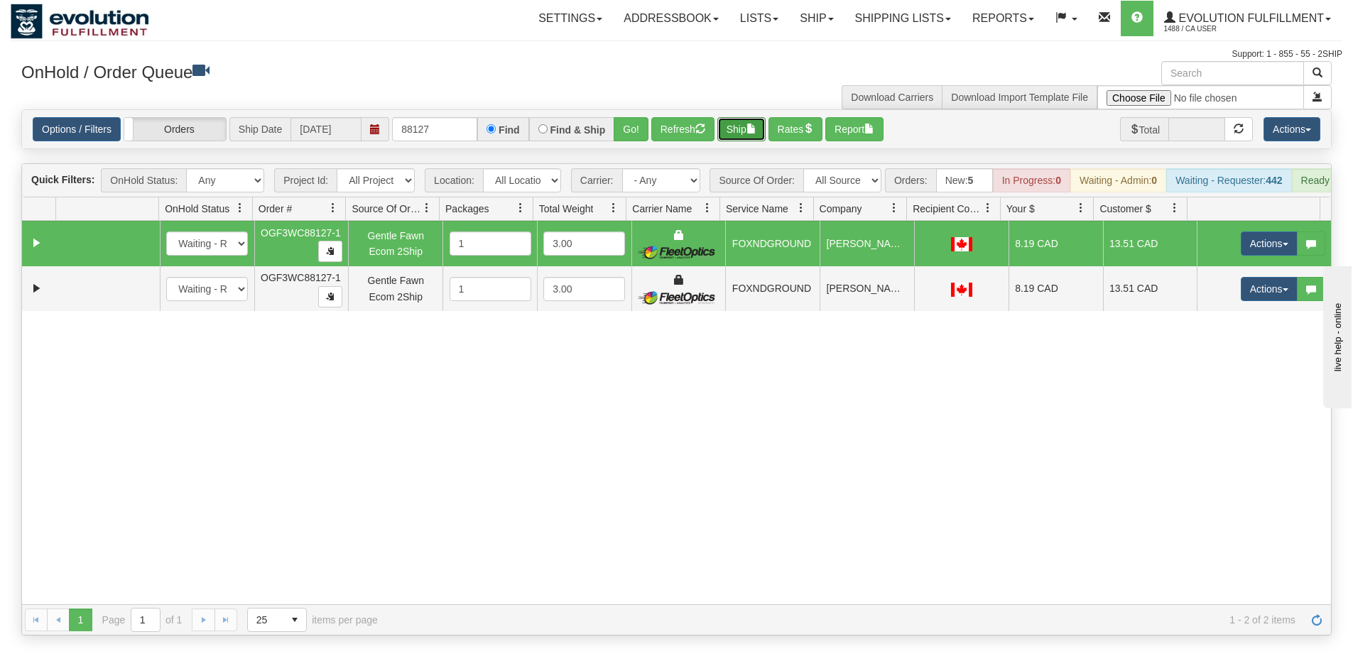
drag, startPoint x: 751, startPoint y: 122, endPoint x: 760, endPoint y: 132, distance: 13.1
click at [760, 132] on button "Ship" at bounding box center [741, 129] width 48 height 24
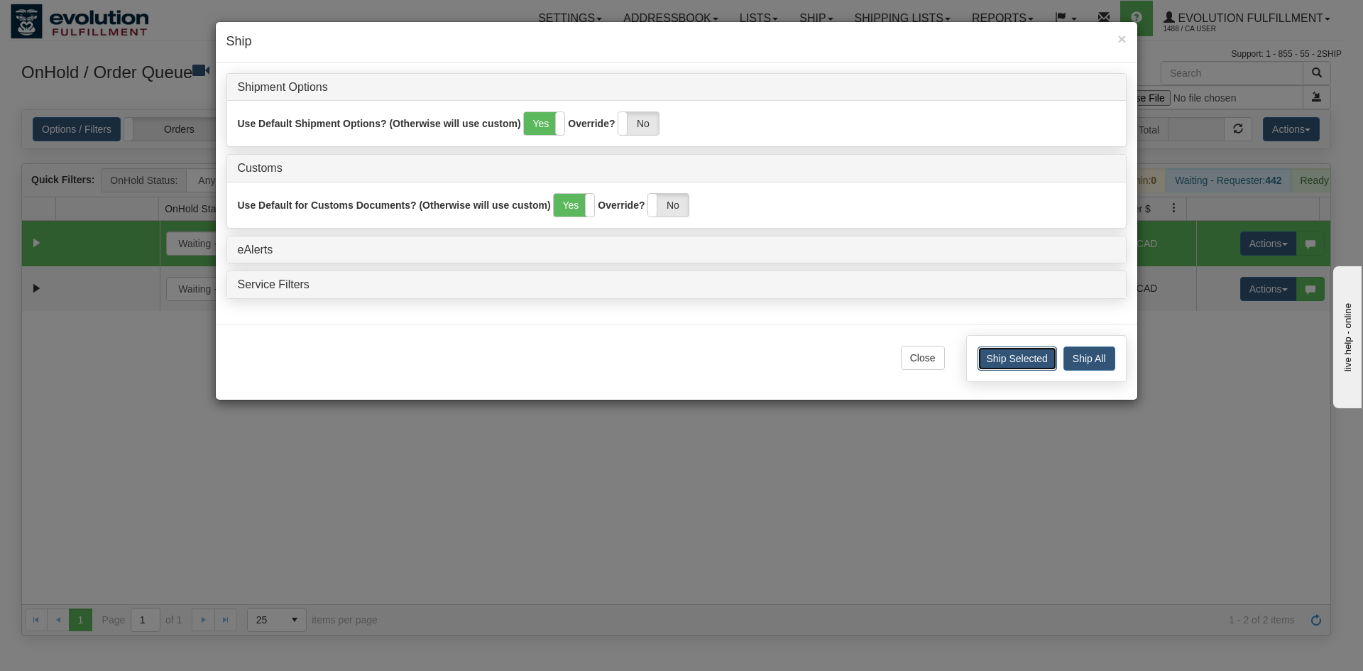
click at [1026, 363] on button "Ship Selected" at bounding box center [1018, 359] width 80 height 24
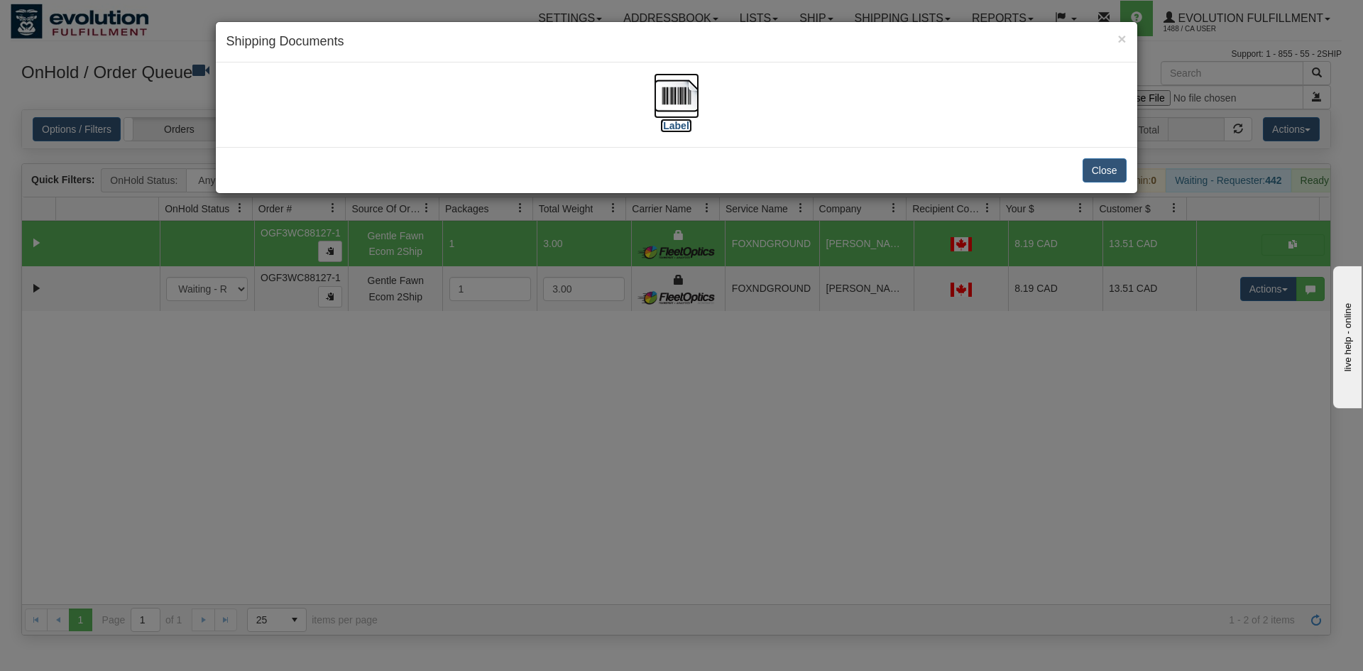
click at [669, 98] on img at bounding box center [676, 95] width 45 height 45
click at [1089, 173] on button "Close" at bounding box center [1105, 170] width 44 height 24
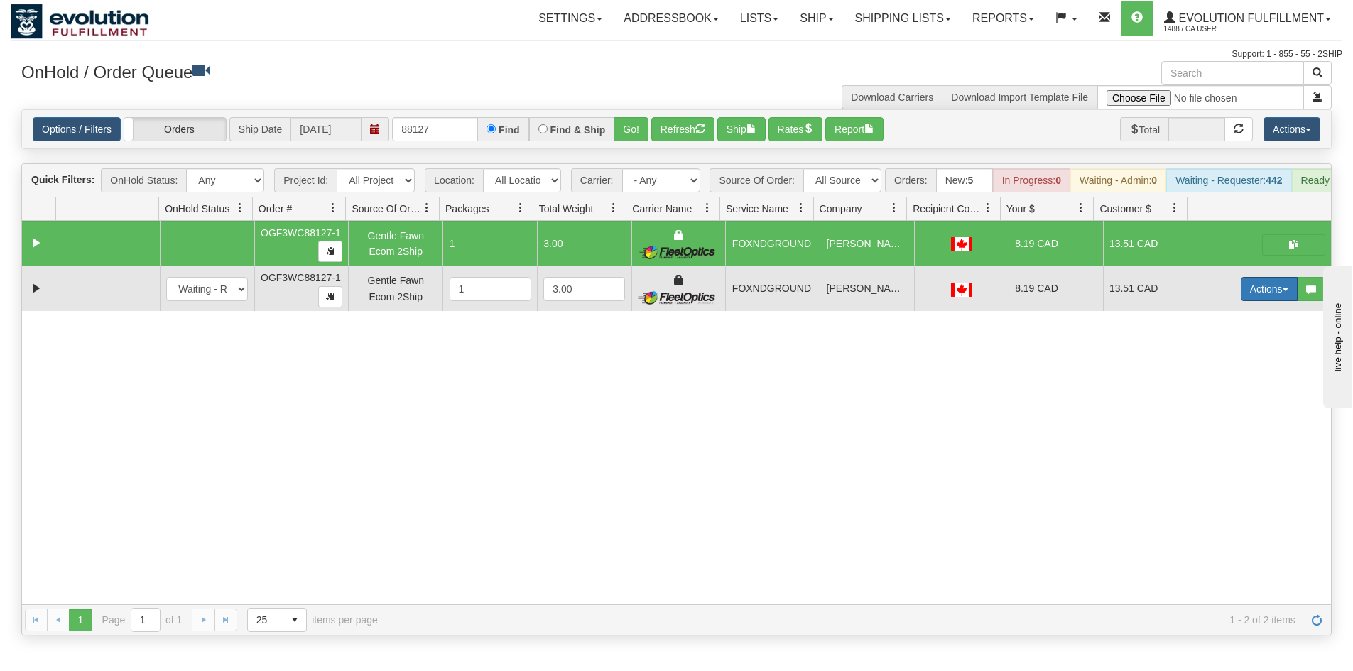
click at [1270, 297] on button "Actions" at bounding box center [1269, 289] width 57 height 24
click at [1240, 396] on link "Delete" at bounding box center [1240, 390] width 114 height 18
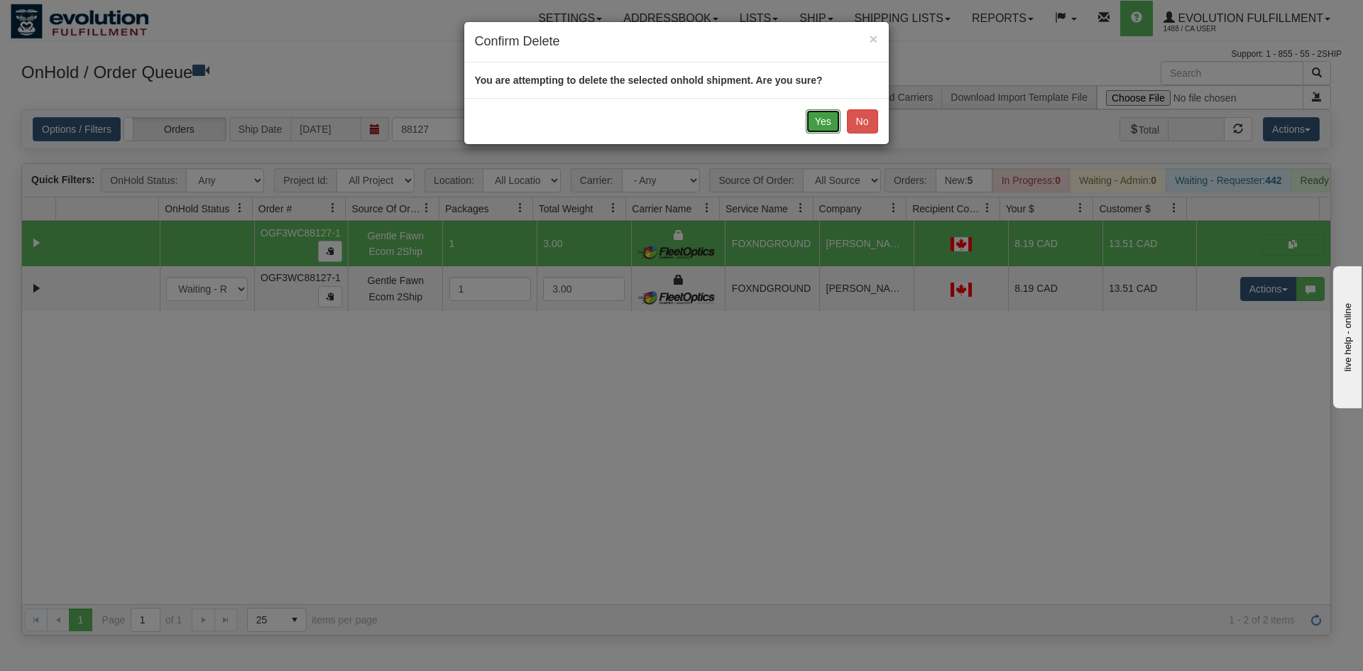
click at [819, 129] on button "Yes" at bounding box center [823, 121] width 35 height 24
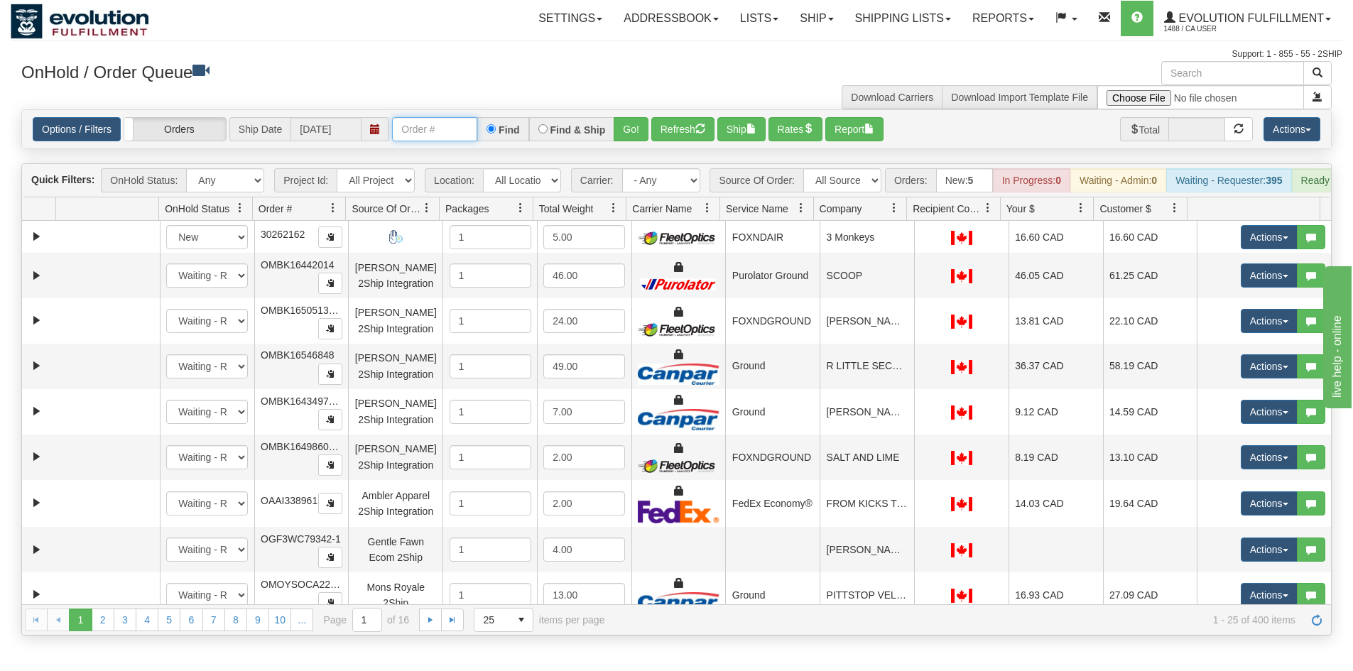
click at [451, 121] on input "text" at bounding box center [434, 129] width 85 height 24
type input "2969"
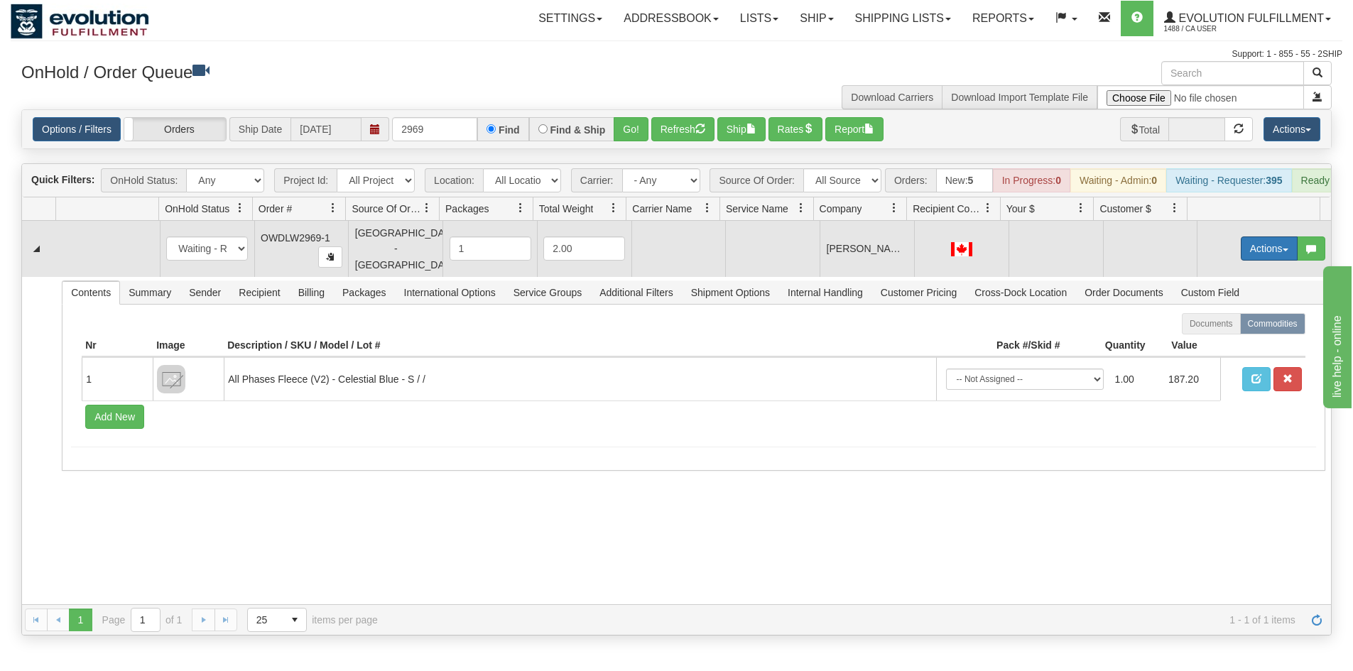
click at [1253, 256] on button "Actions" at bounding box center [1269, 248] width 57 height 24
click at [1236, 315] on span "Rate All Services" at bounding box center [1239, 312] width 85 height 11
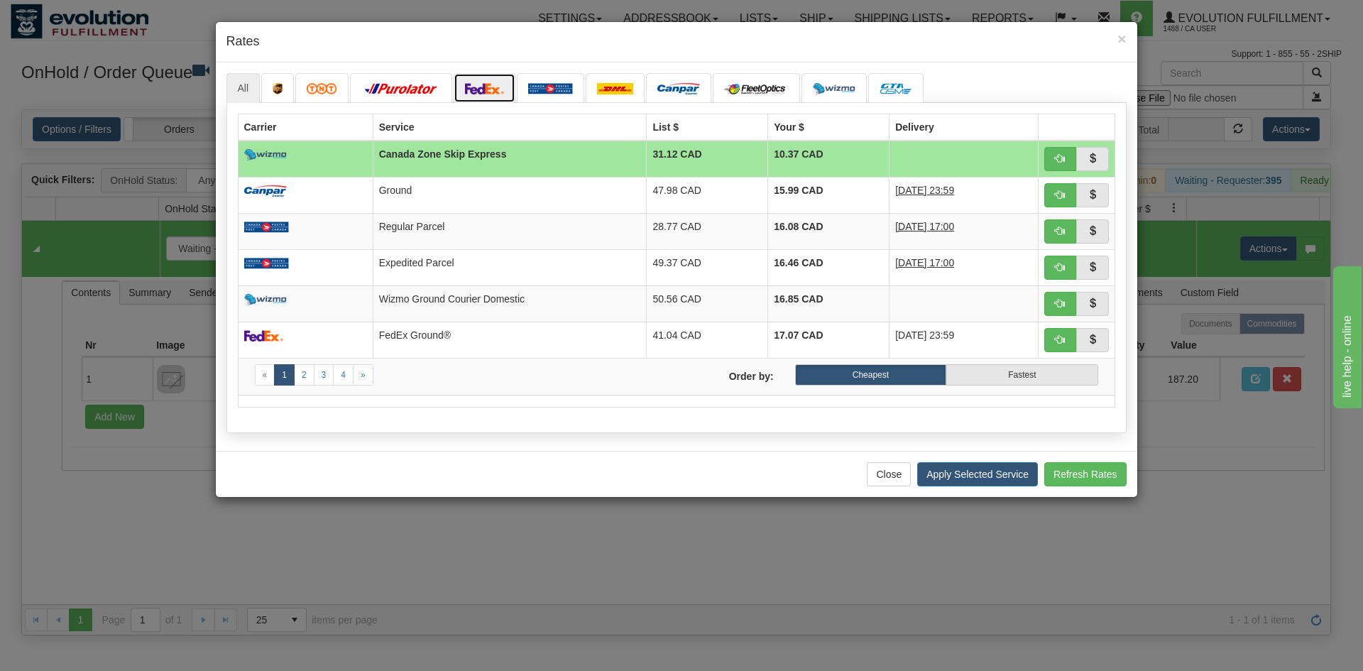
click at [490, 94] on img at bounding box center [485, 88] width 40 height 11
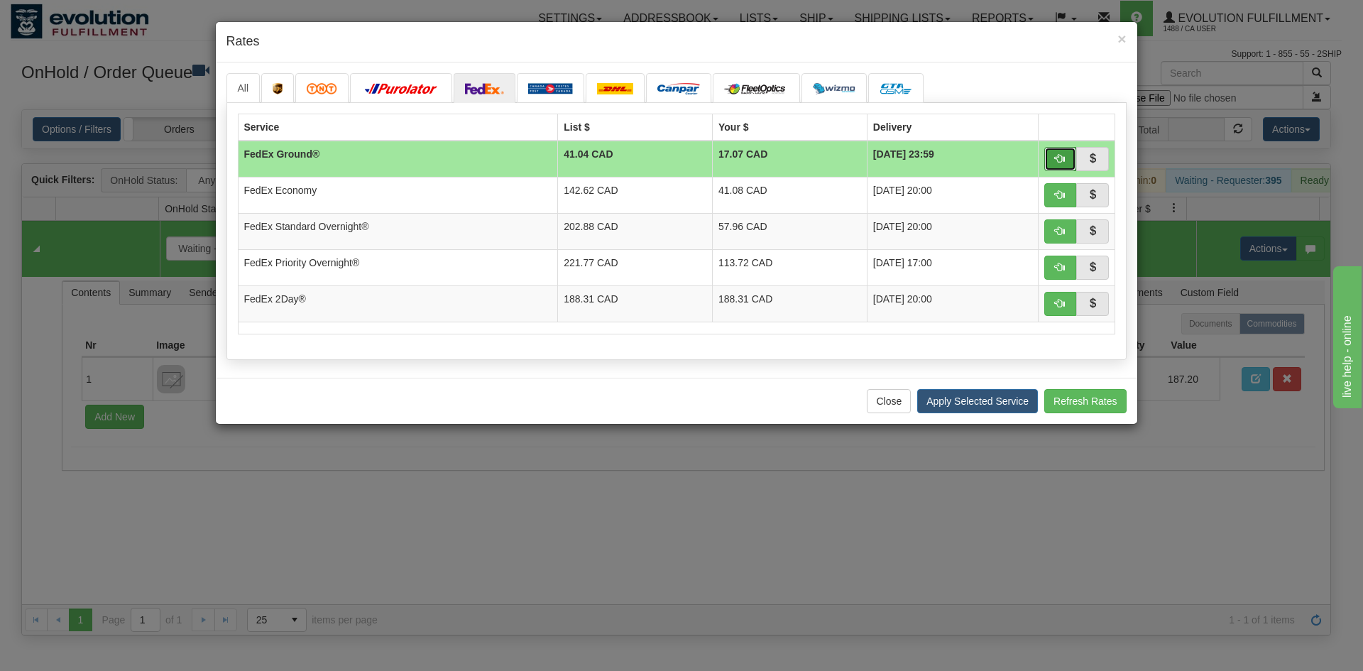
click at [1066, 157] on button "button" at bounding box center [1061, 159] width 33 height 24
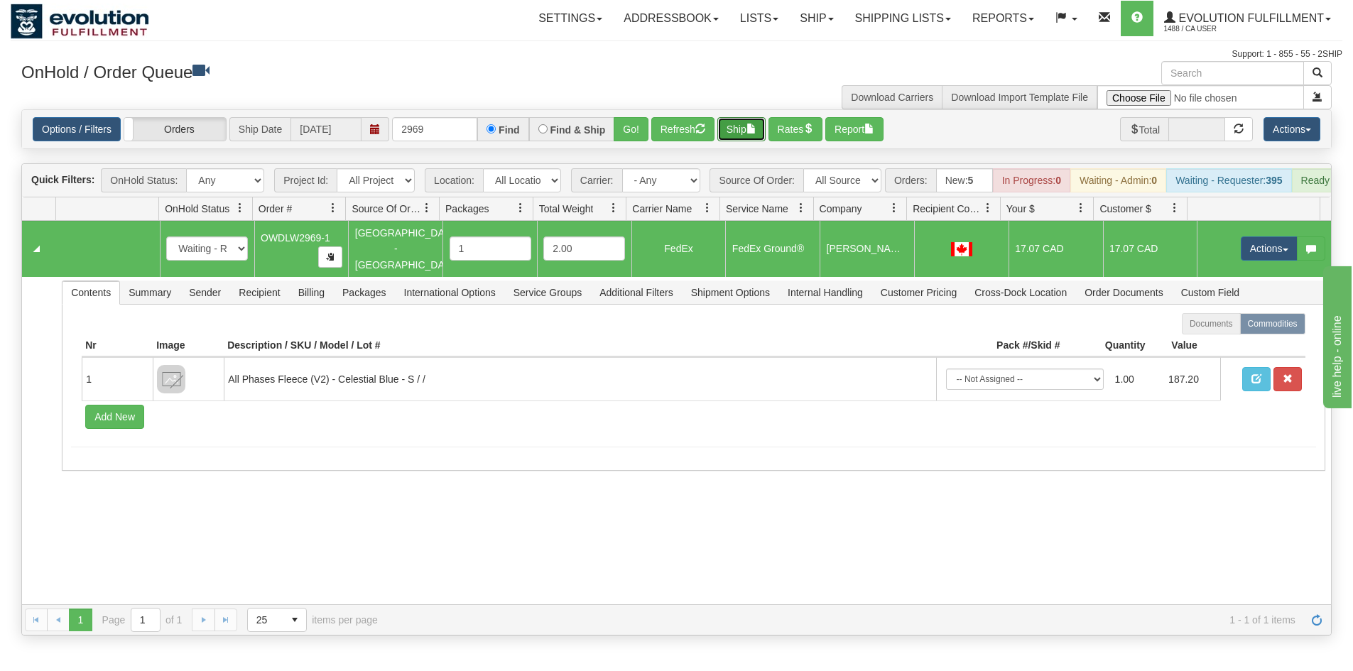
click at [750, 134] on button "Ship" at bounding box center [741, 129] width 48 height 24
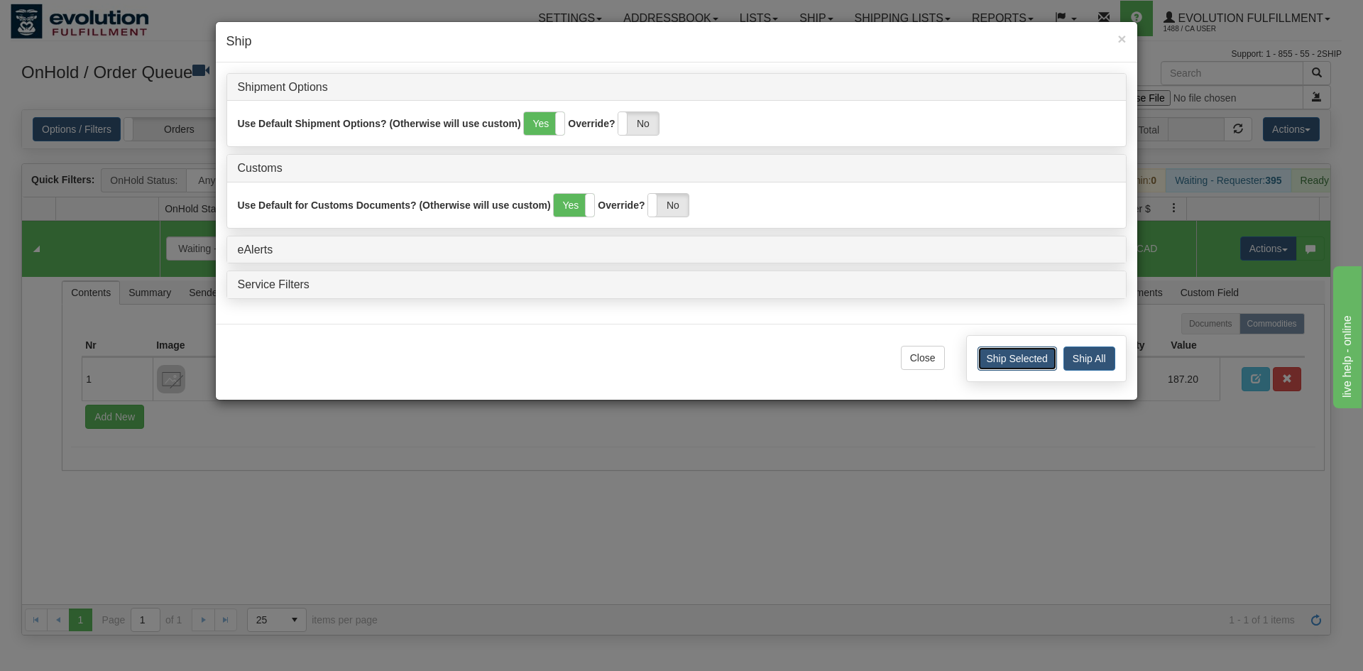
click at [1016, 358] on button "Ship Selected" at bounding box center [1018, 359] width 80 height 24
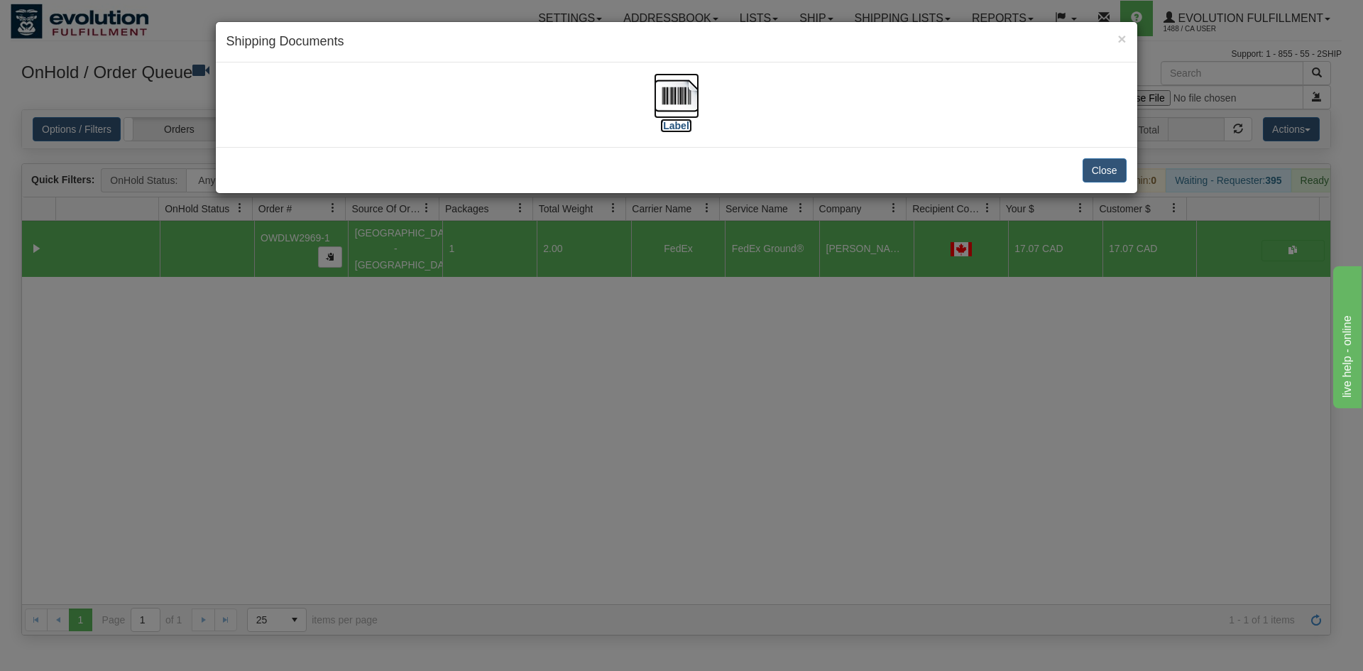
click at [671, 104] on img at bounding box center [676, 95] width 45 height 45
